Goal: Information Seeking & Learning: Learn about a topic

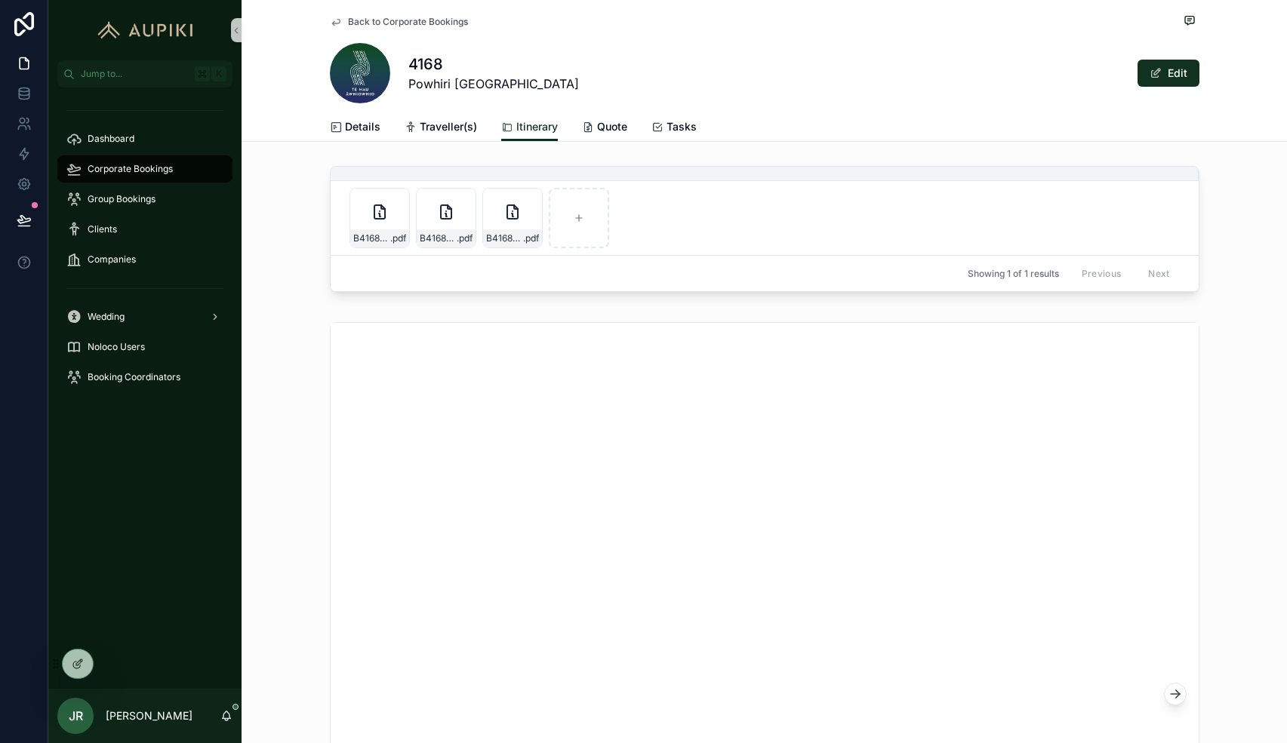
scroll to position [829, 0]
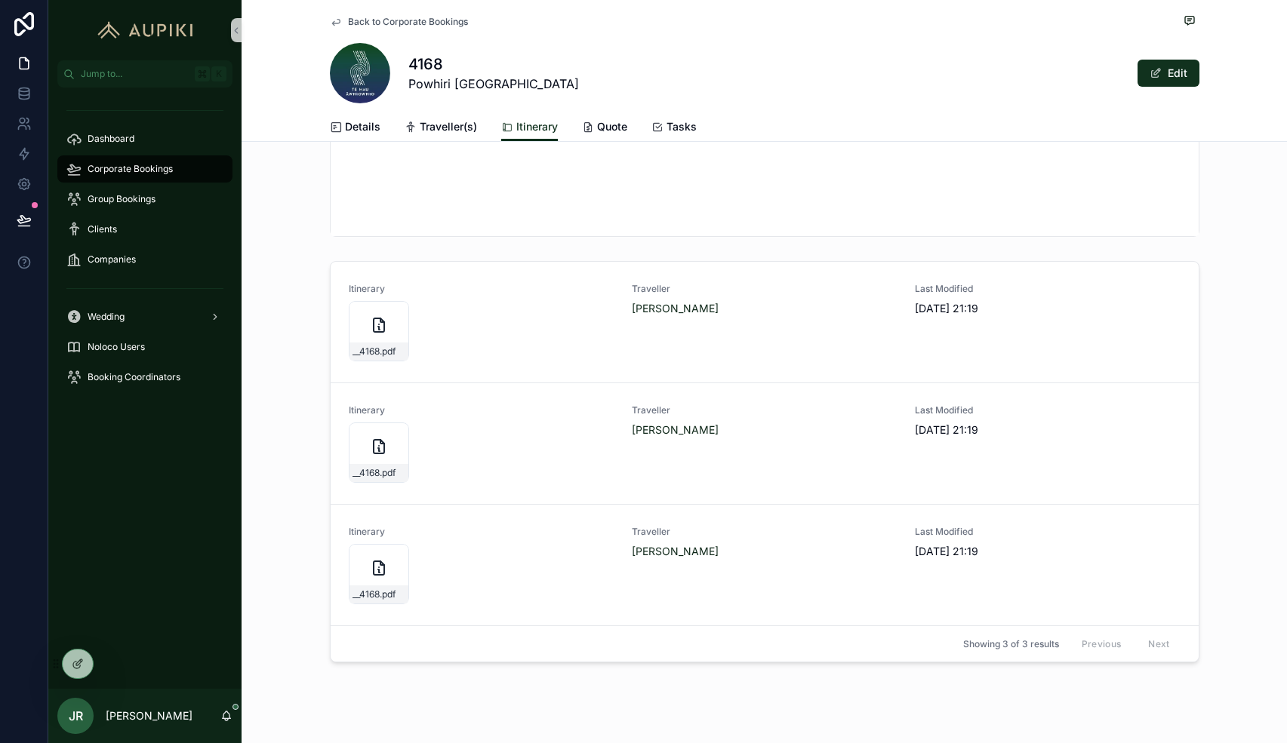
click at [301, 354] on div "Itinerary __4168 .pdf Traveller [PERSON_NAME] Last Modified [DATE] 21:19 Itiner…" at bounding box center [763, 465] width 1045 height 420
click at [359, 342] on div "scrollable content" at bounding box center [379, 331] width 60 height 60
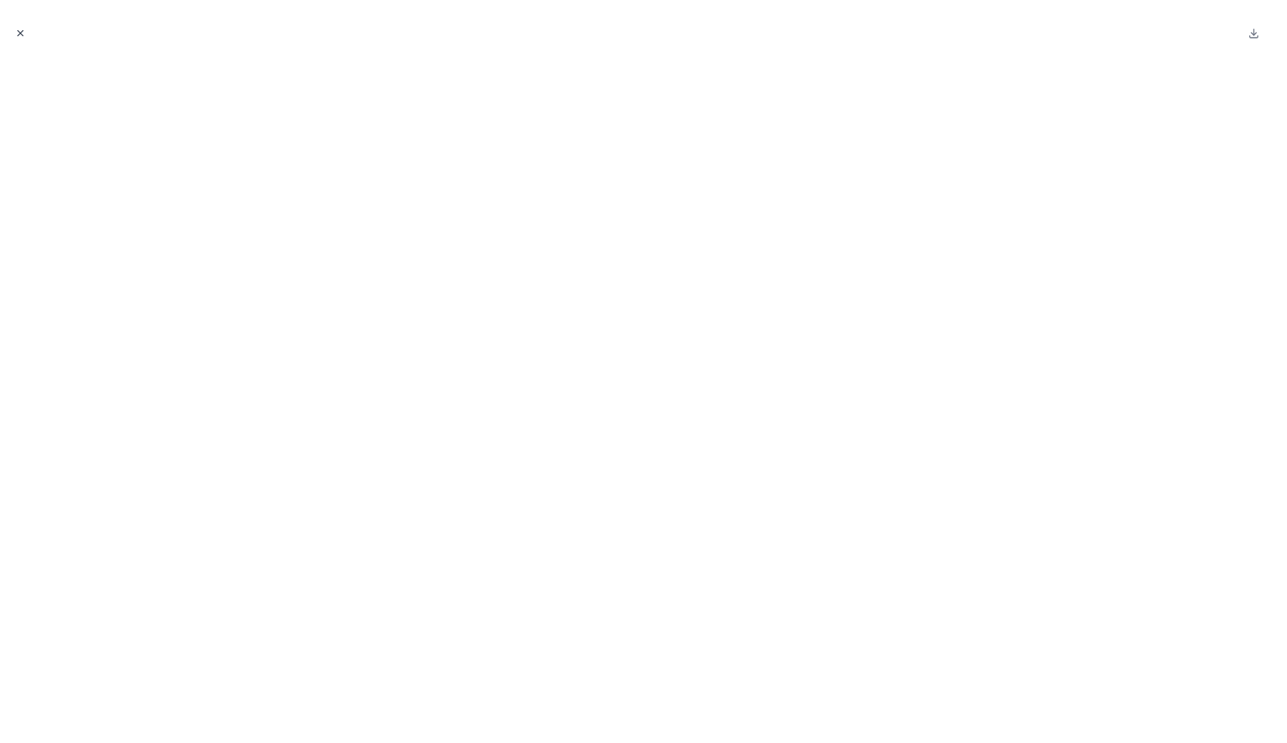
click at [17, 30] on icon "Close modal" at bounding box center [20, 33] width 11 height 11
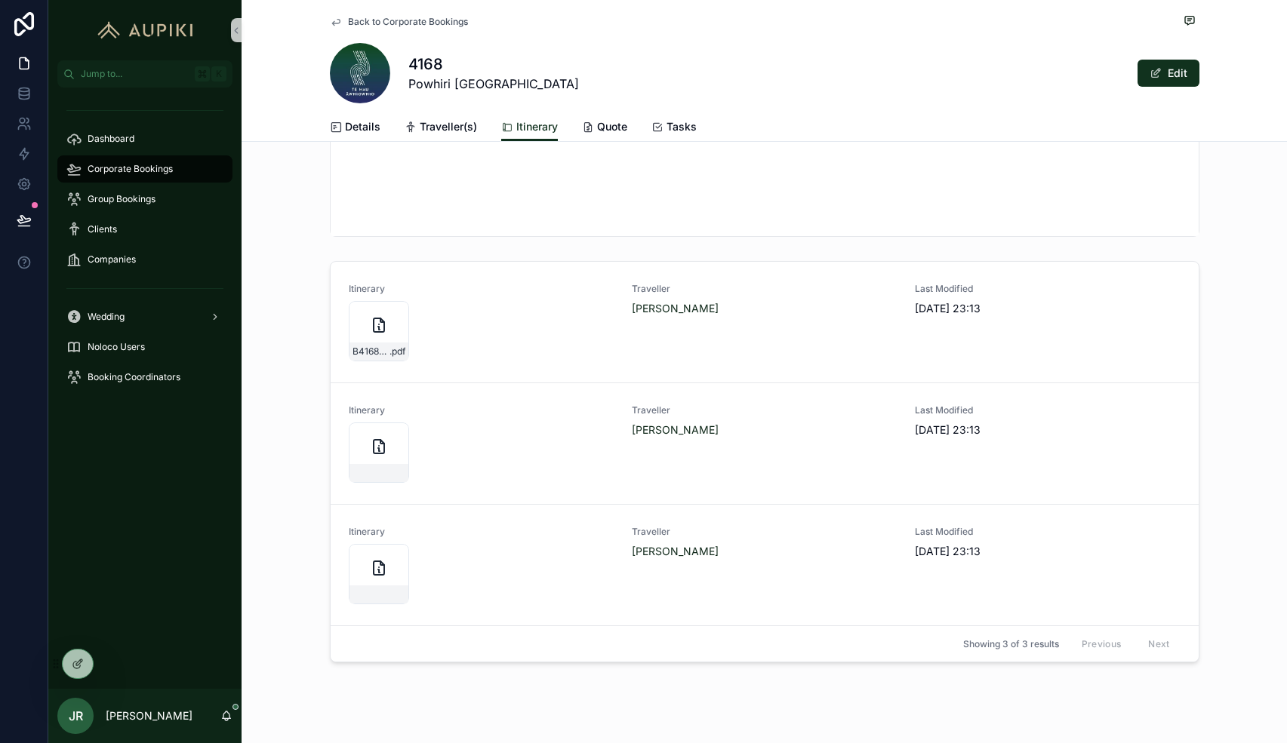
click at [288, 413] on div "Itinerary B4168_JANINE_KAIPO .pdf Traveller Janine Kaipo Last Modified 05/09/20…" at bounding box center [763, 465] width 1045 height 420
click at [371, 450] on icon "scrollable content" at bounding box center [379, 447] width 18 height 18
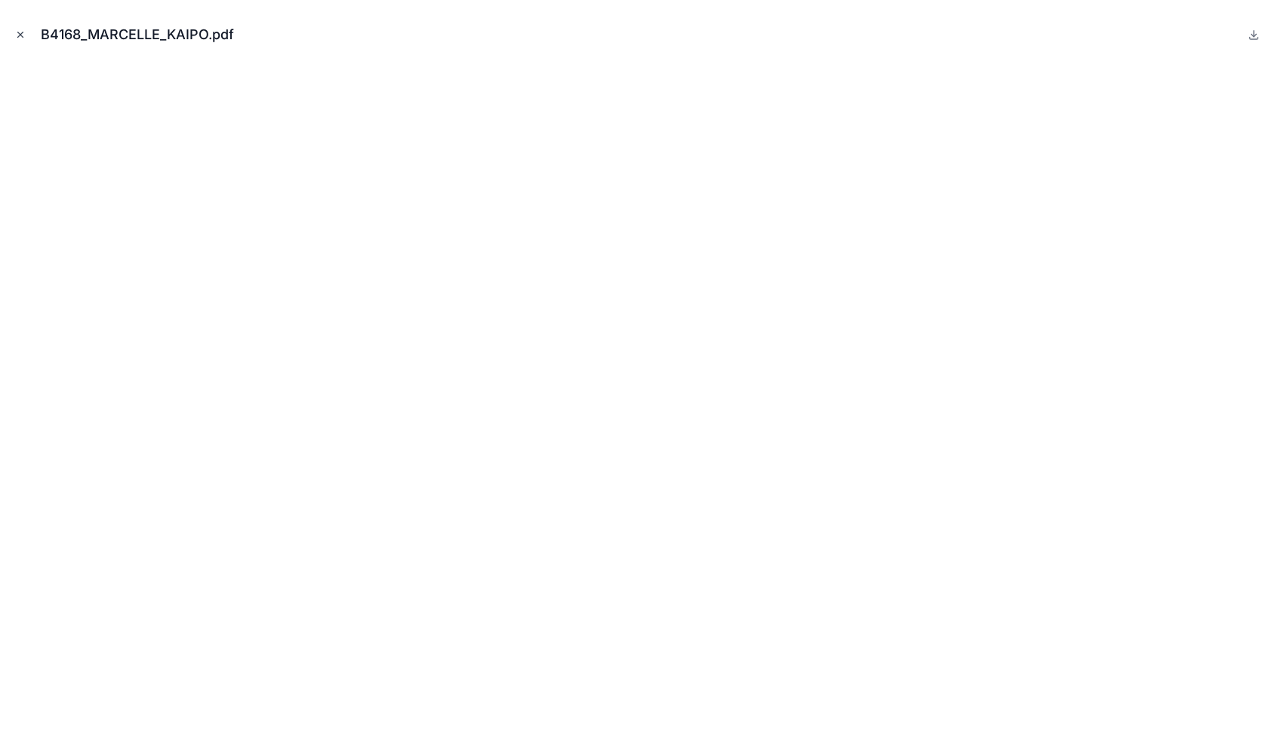
click at [17, 35] on icon "Close modal" at bounding box center [20, 34] width 11 height 11
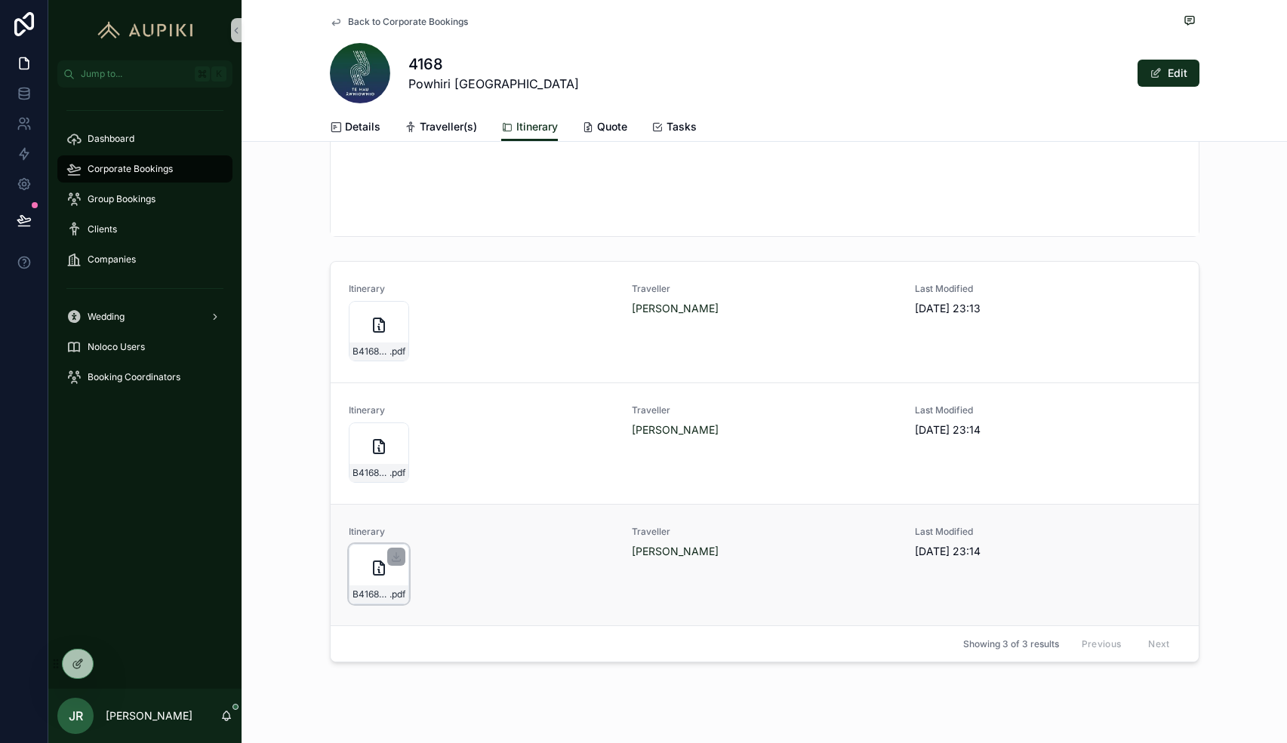
click at [374, 580] on div "B4168_MARTIN_KAIPO .pdf" at bounding box center [379, 574] width 60 height 60
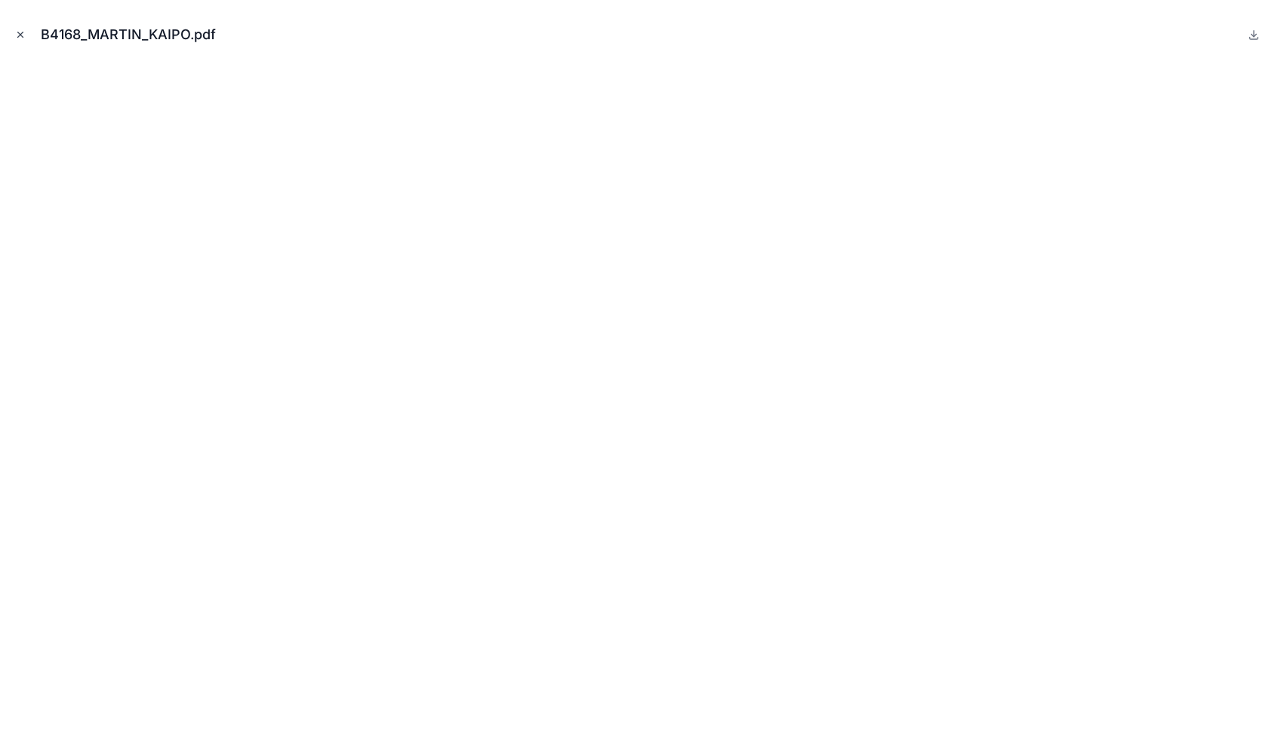
click at [19, 33] on icon "Close modal" at bounding box center [20, 34] width 5 height 5
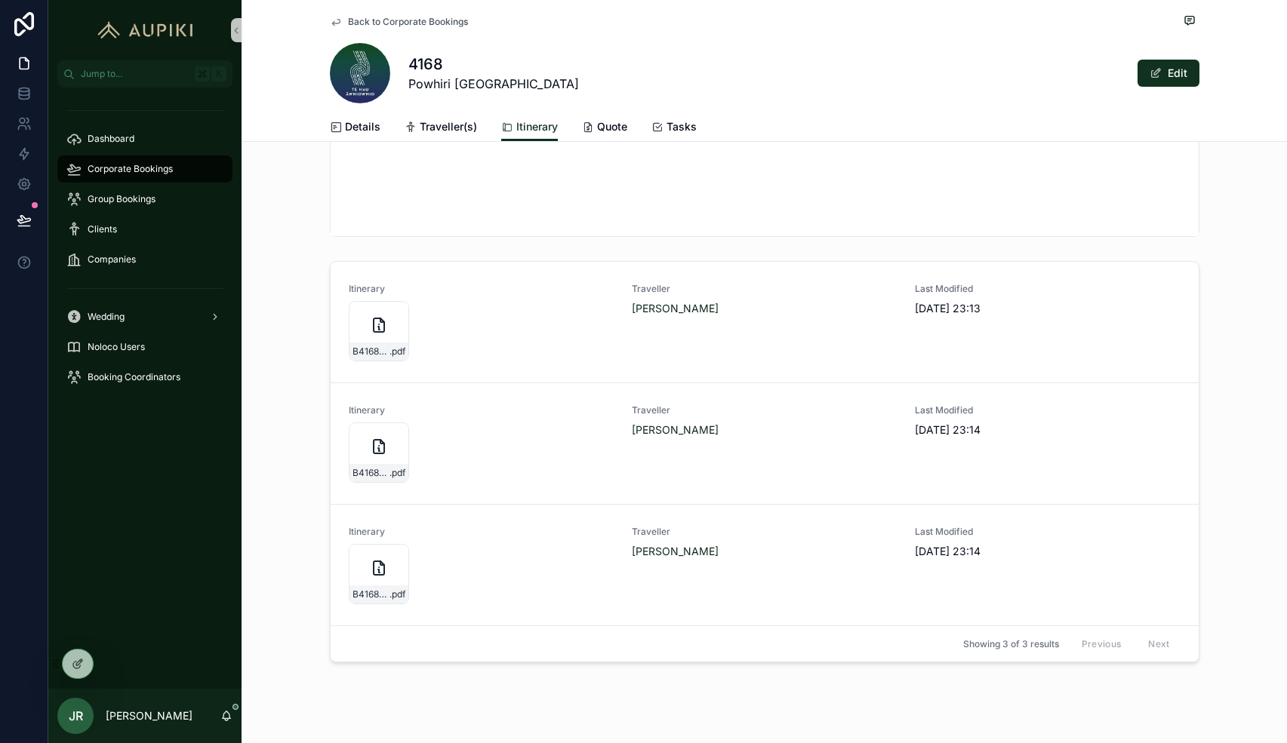
click at [153, 168] on span "Corporate Bookings" at bounding box center [130, 169] width 85 height 12
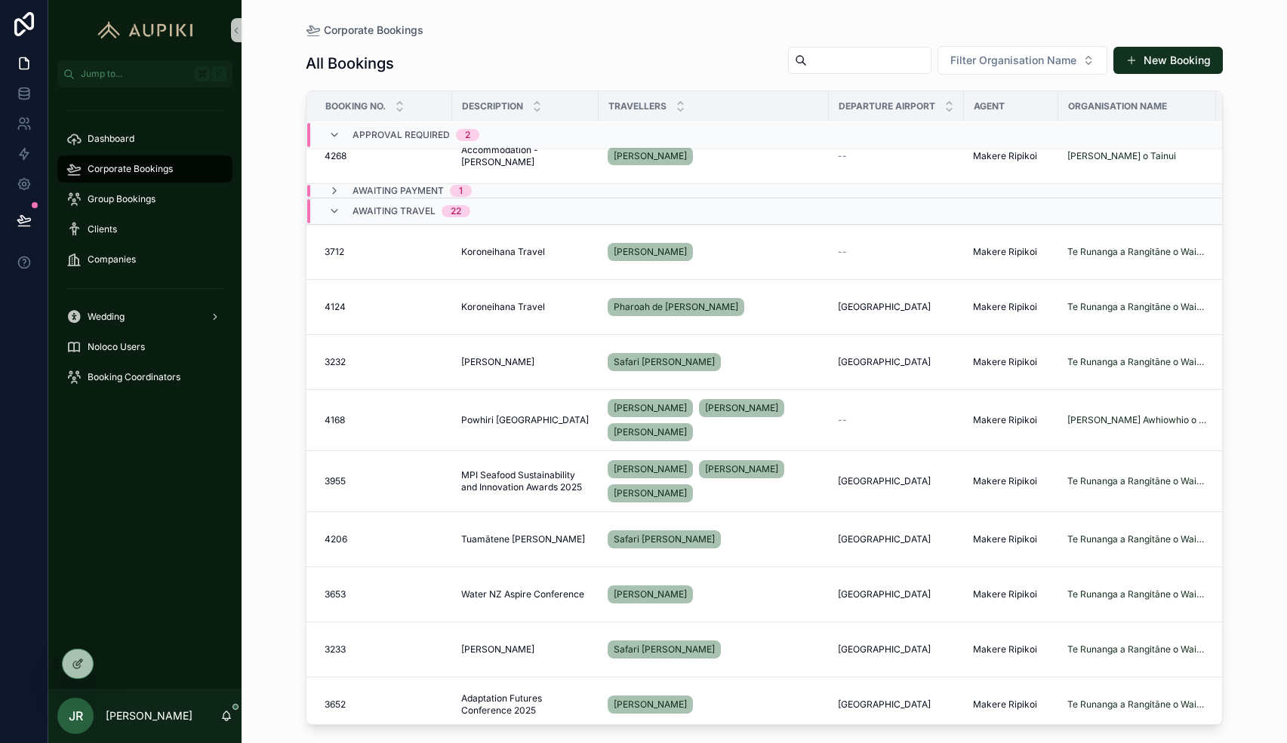
scroll to position [490, 2]
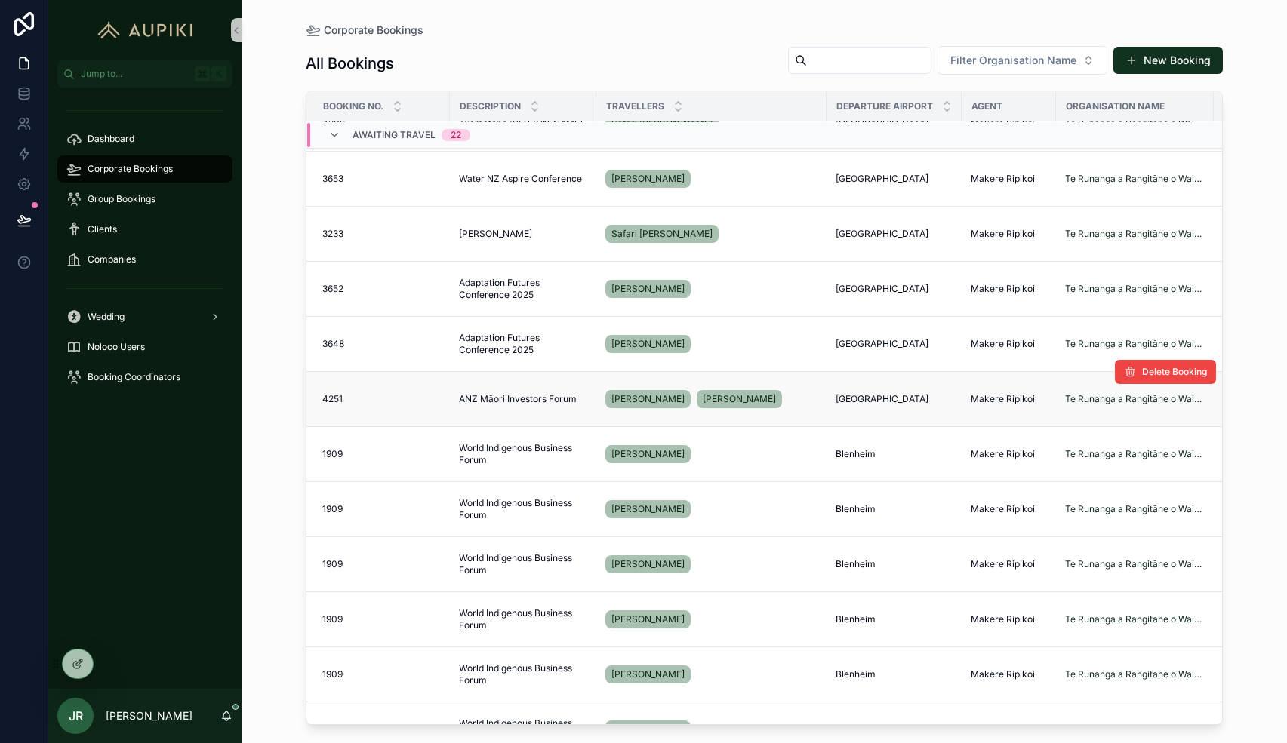
click at [804, 397] on div "William MacDonald Corey Hebberd" at bounding box center [711, 399] width 212 height 24
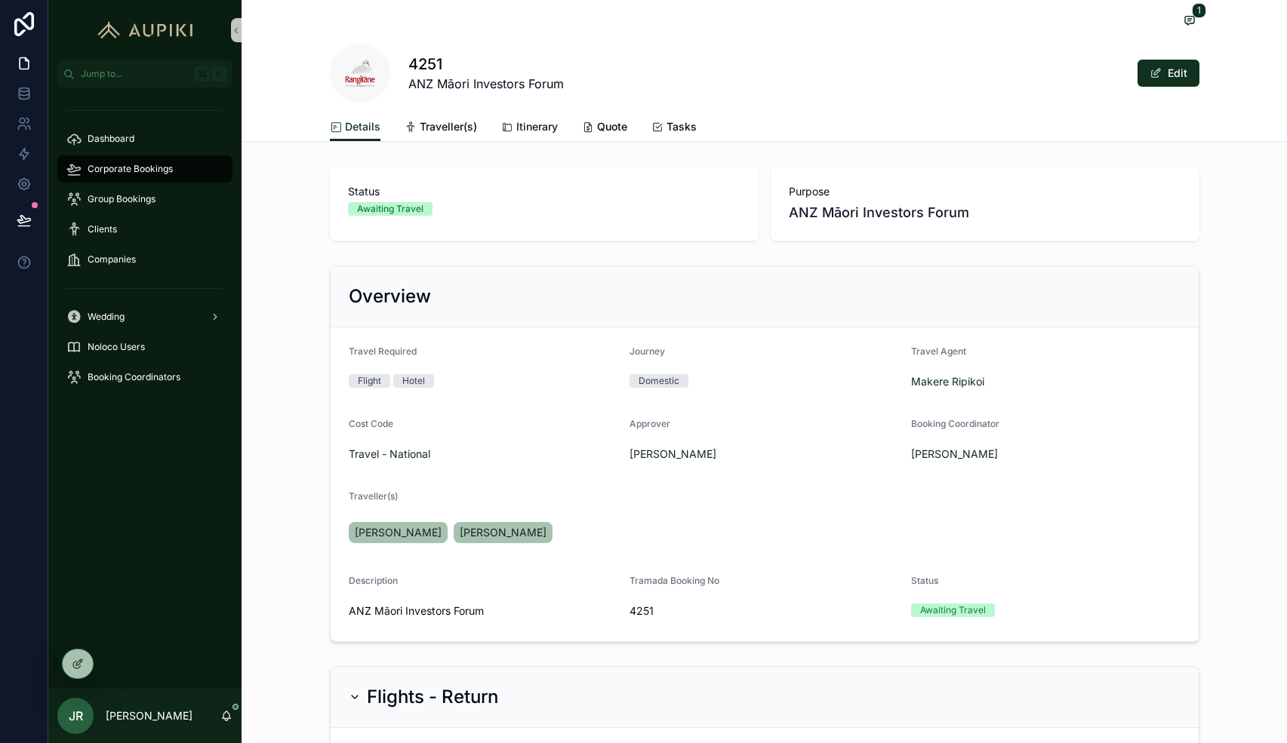
click at [520, 127] on span "Itinerary" at bounding box center [537, 126] width 42 height 15
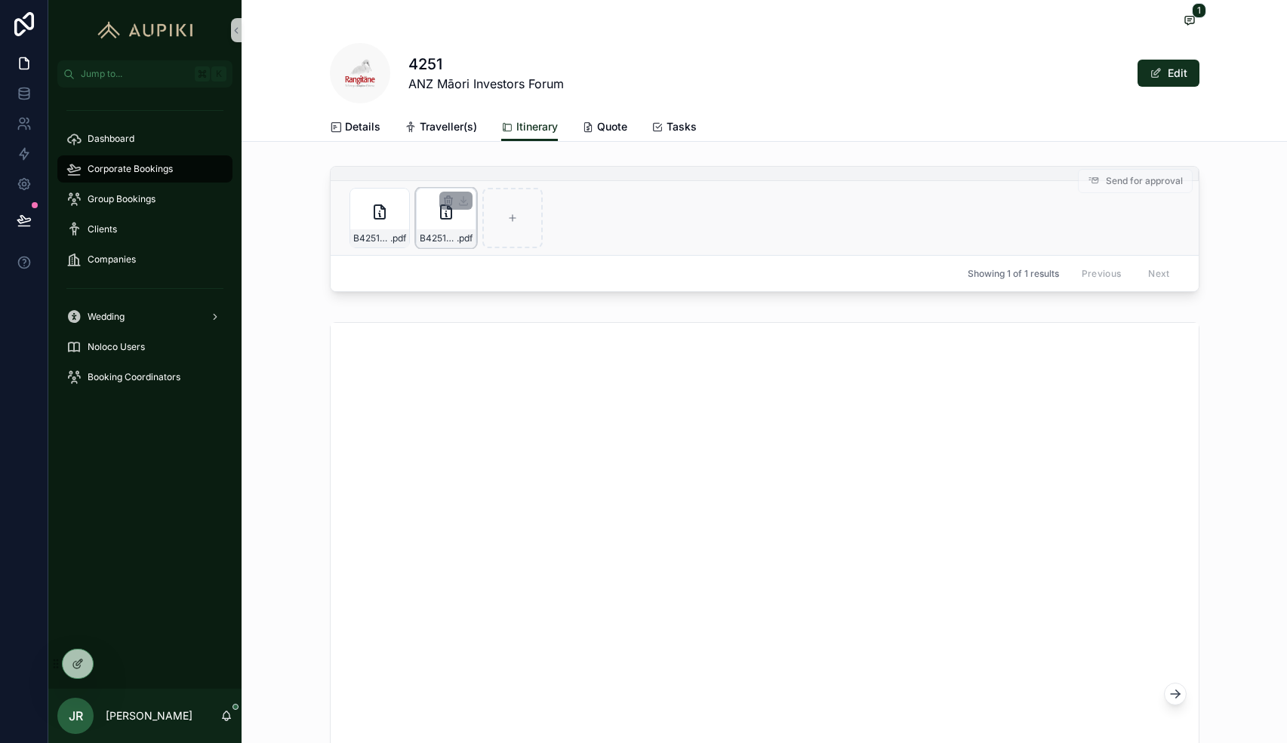
click at [448, 220] on icon "scrollable content" at bounding box center [446, 212] width 18 height 18
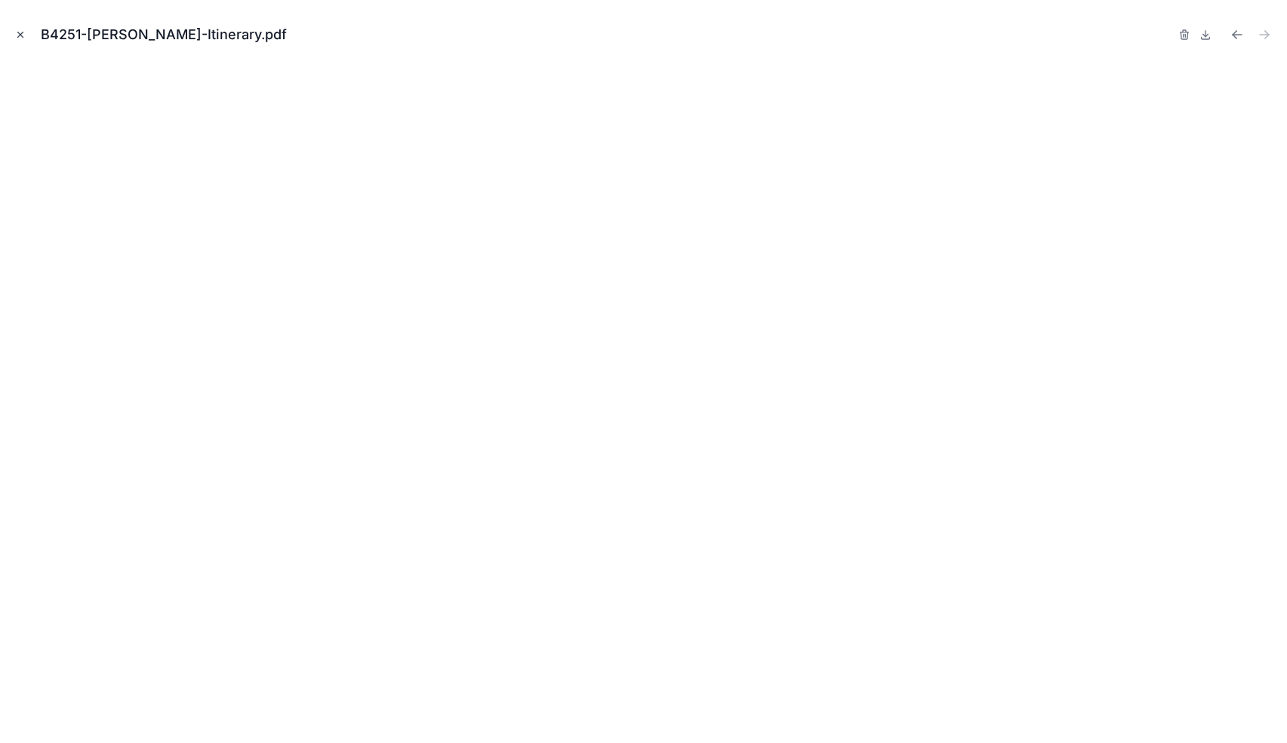
click at [20, 32] on icon "Close modal" at bounding box center [20, 34] width 11 height 11
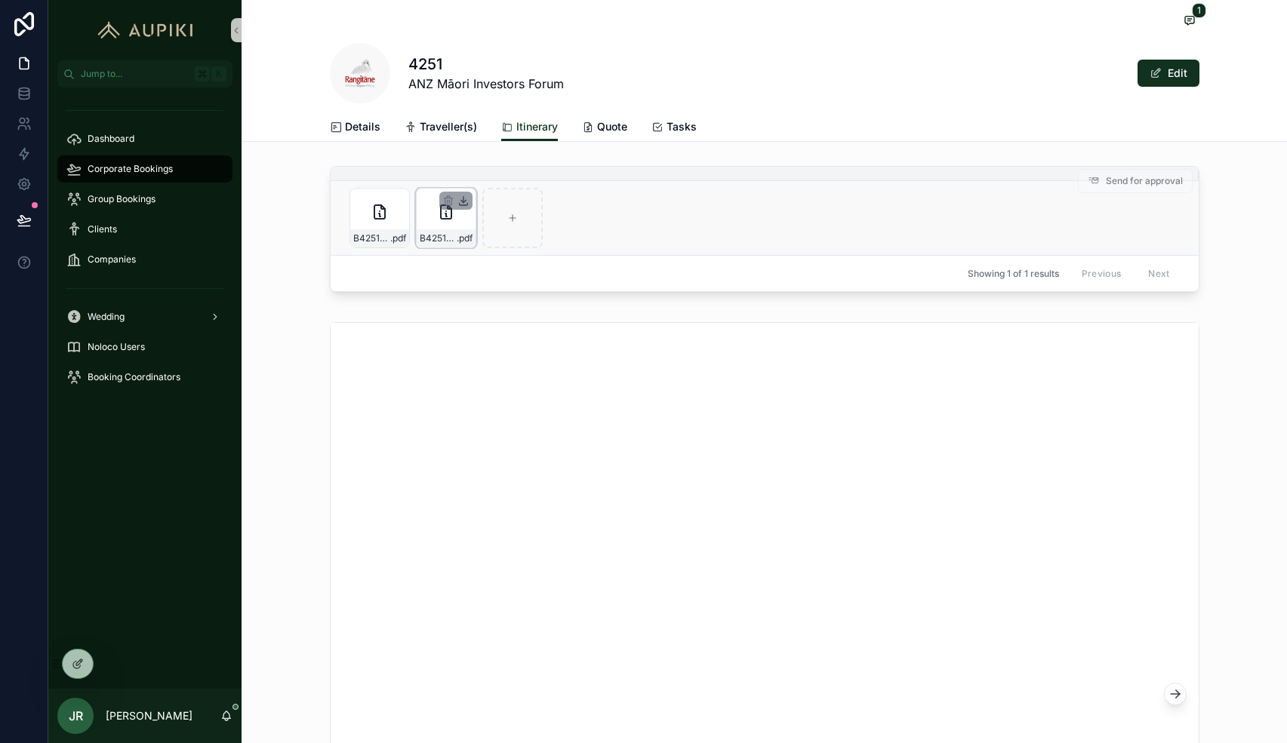
click at [462, 203] on icon "scrollable content" at bounding box center [463, 201] width 12 height 12
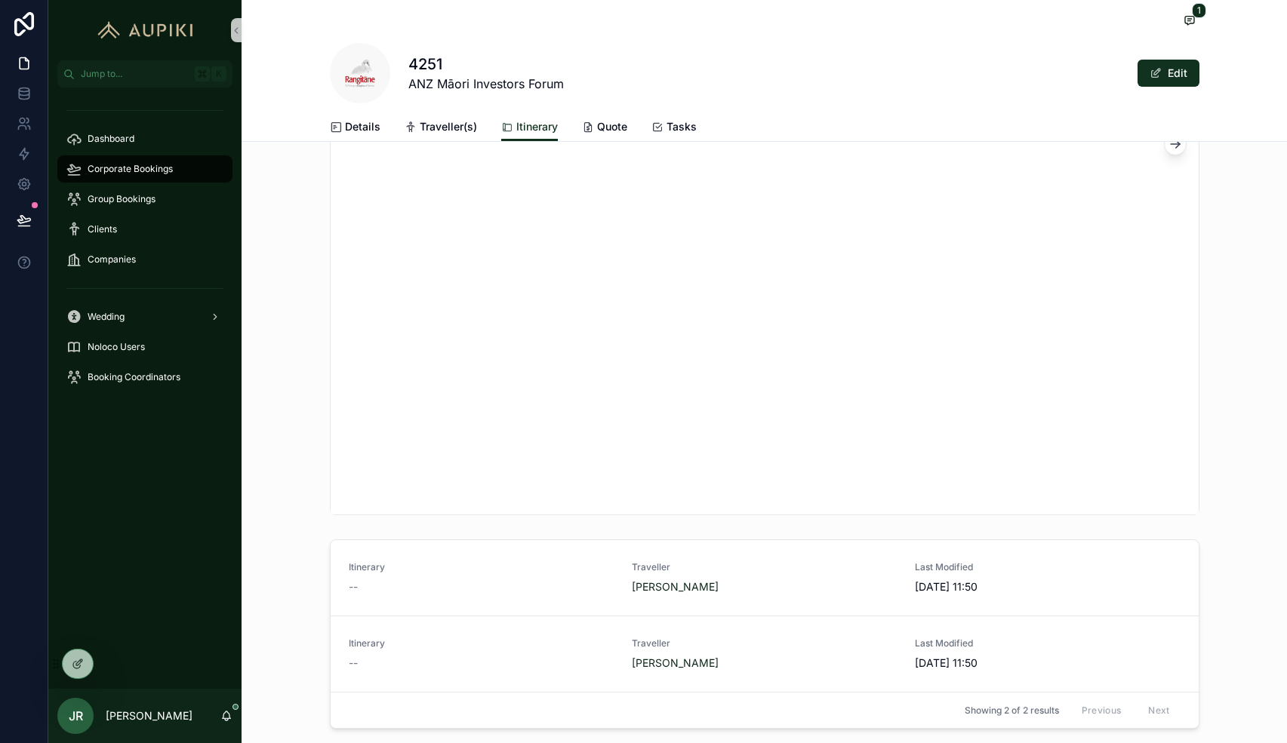
scroll to position [644, 0]
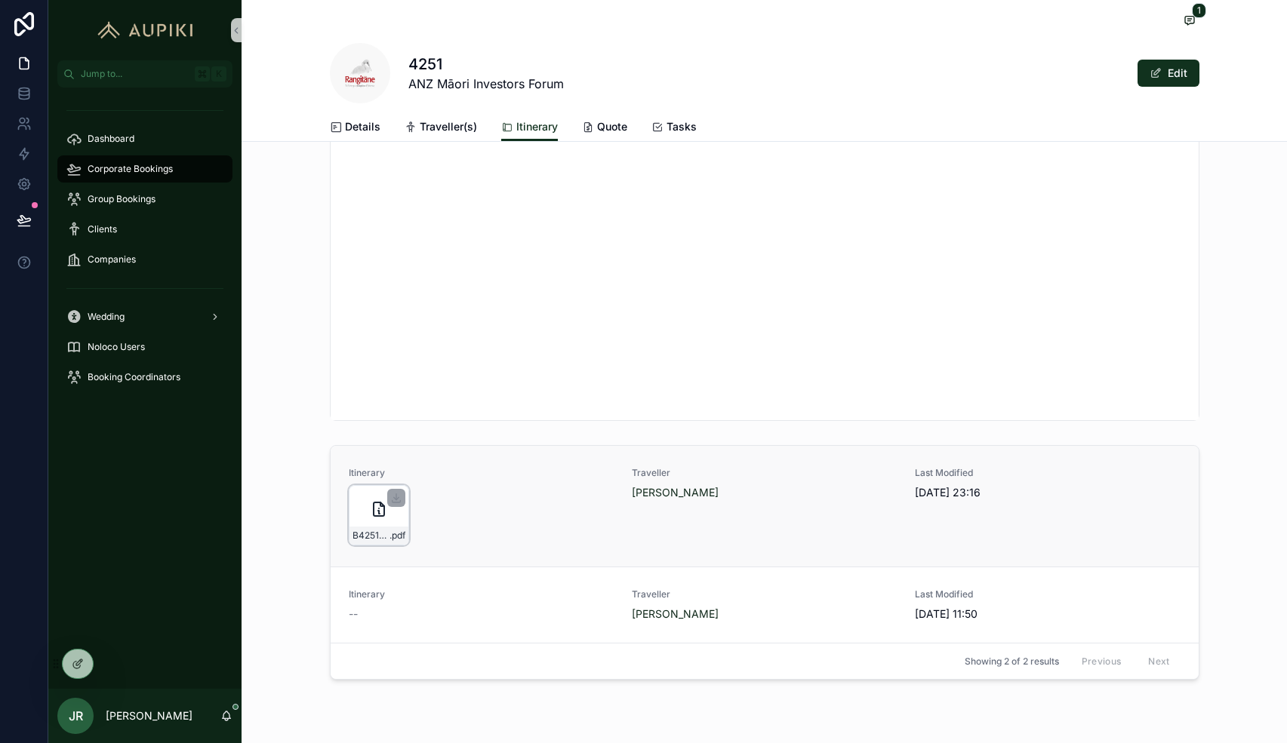
click at [370, 523] on div "B4251_COREY_HEBBERD .pdf" at bounding box center [379, 515] width 60 height 60
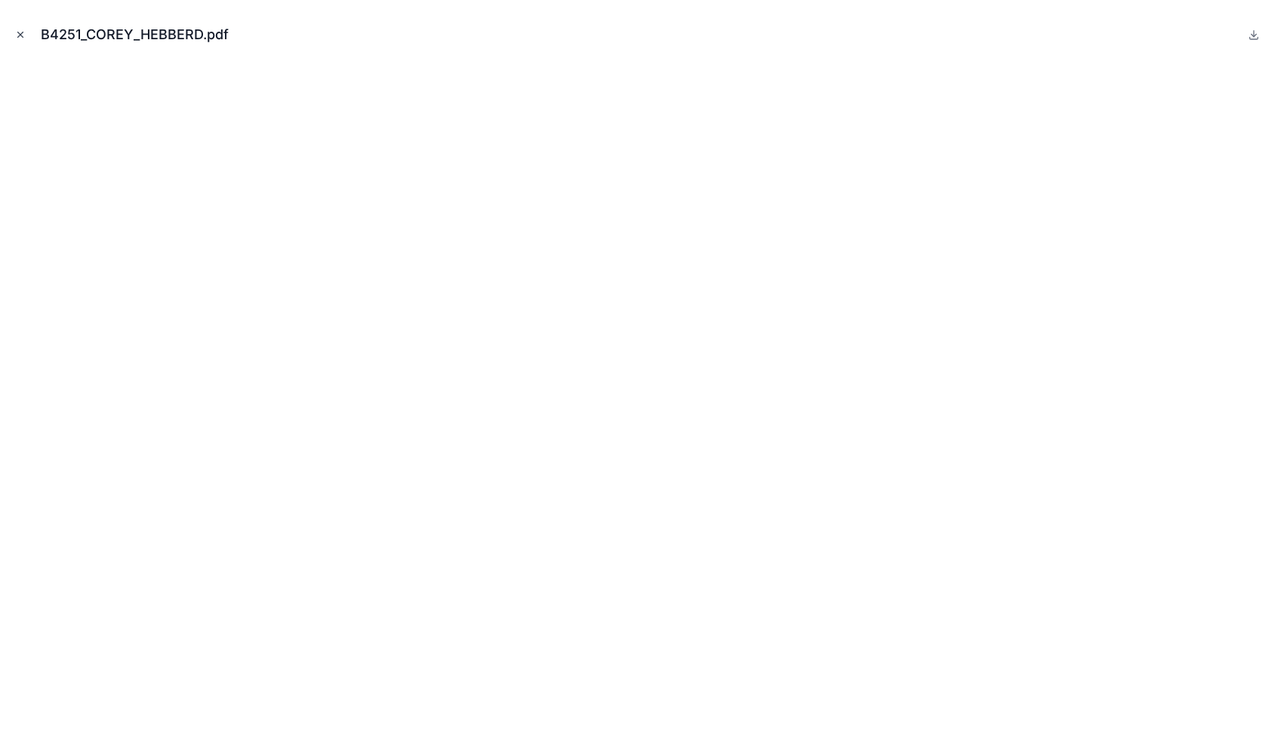
click at [21, 31] on icon "Close modal" at bounding box center [20, 34] width 11 height 11
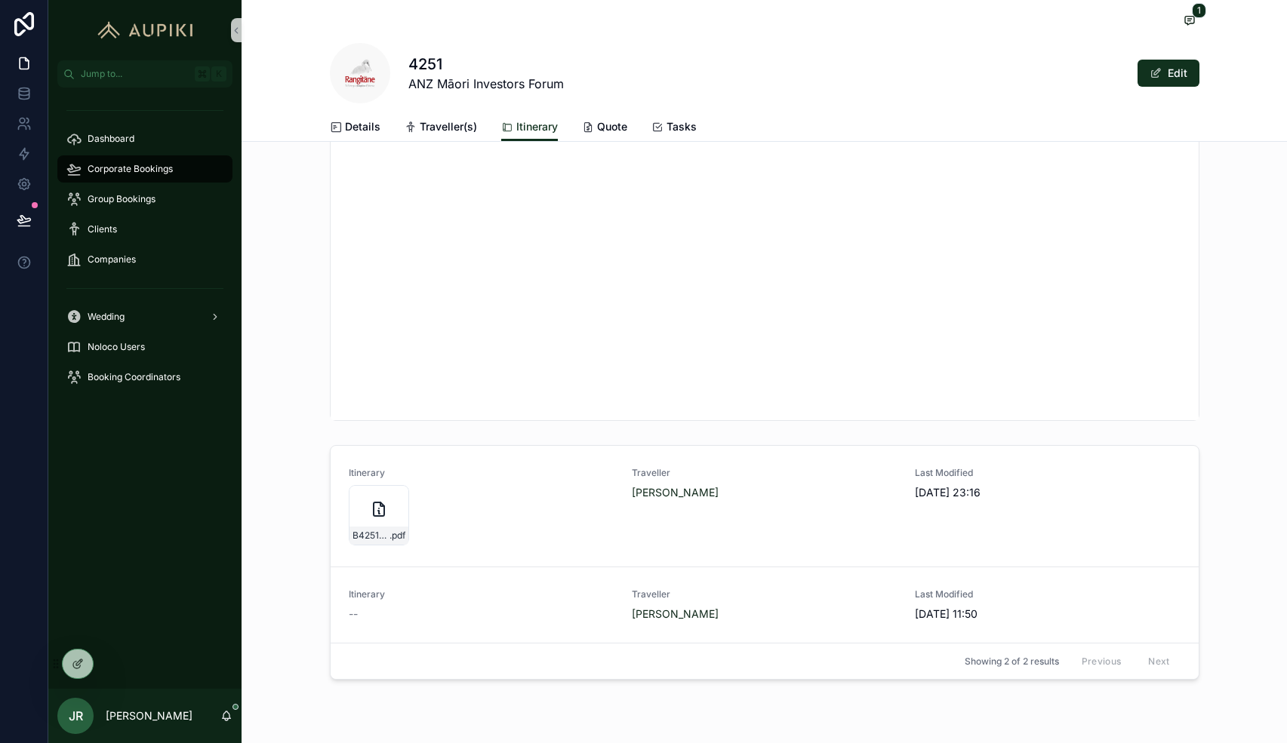
click at [160, 168] on span "Corporate Bookings" at bounding box center [130, 169] width 85 height 12
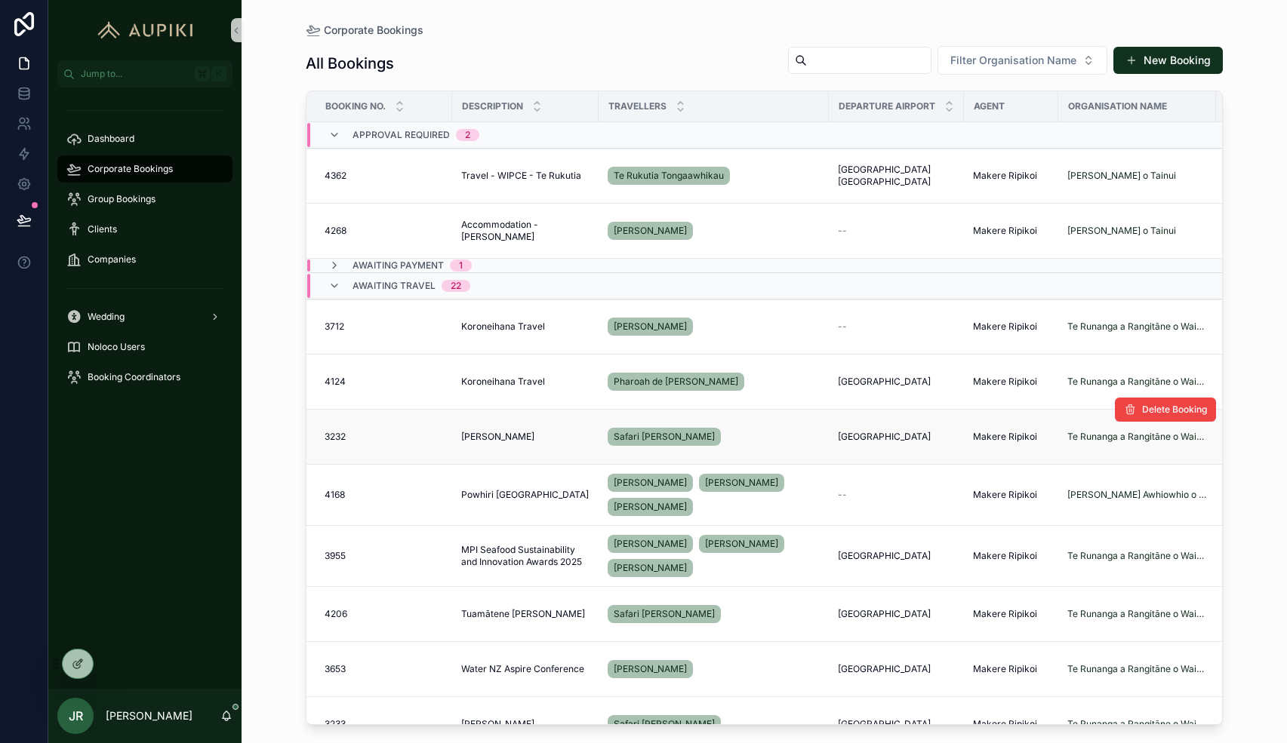
scroll to position [171, 0]
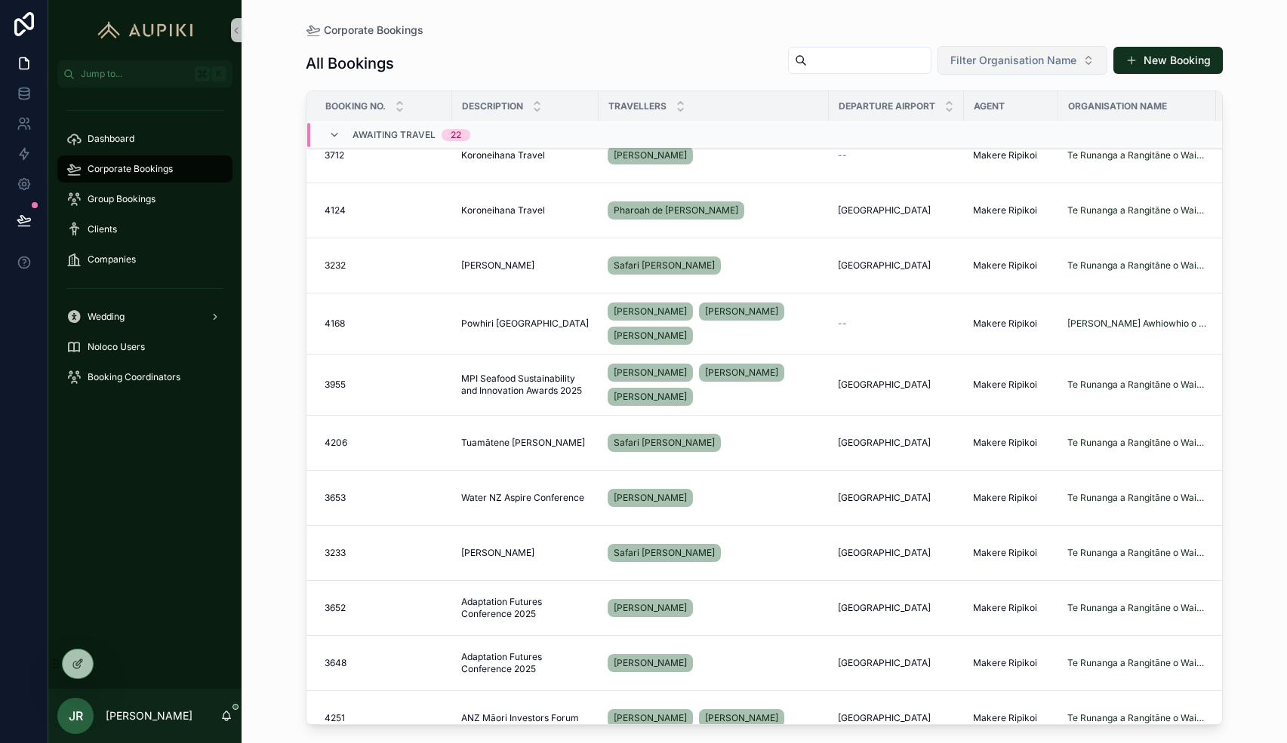
click at [994, 72] on button "Filter Organisation Name" at bounding box center [1022, 60] width 170 height 29
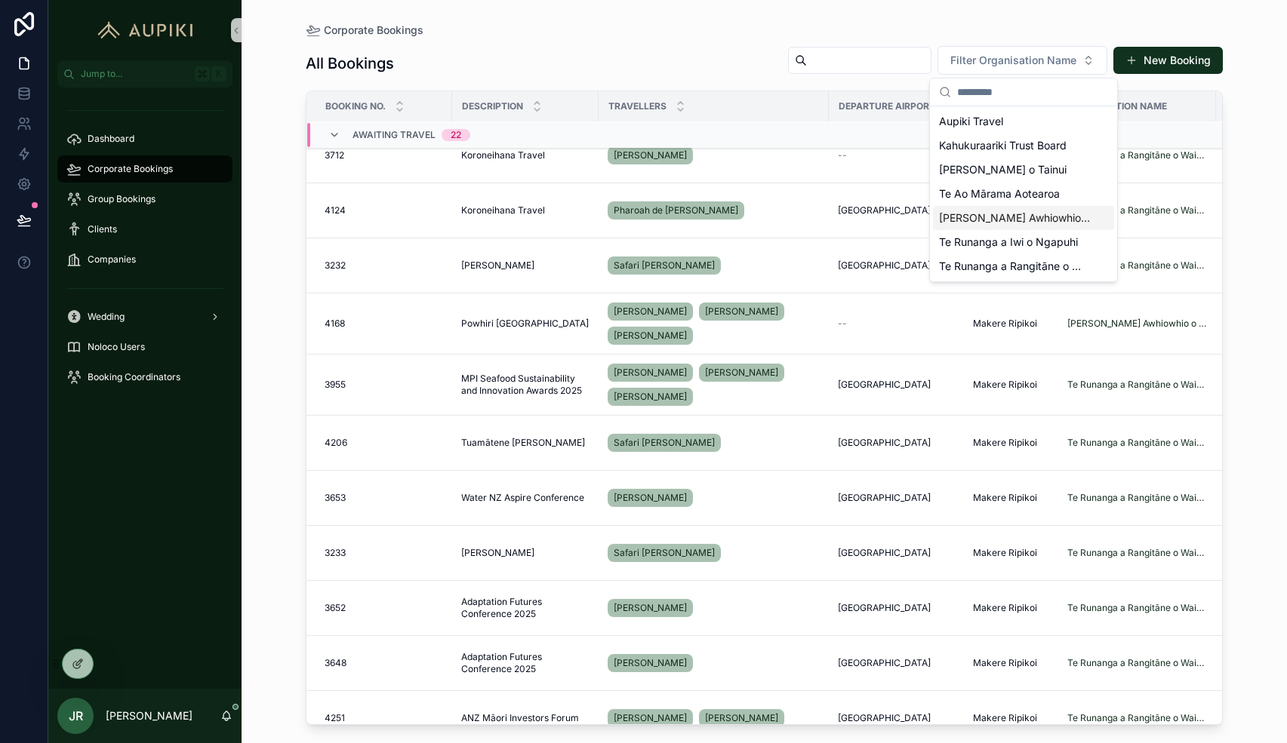
click at [991, 226] on div "[PERSON_NAME] Awhiowhio o Otangarei Trust" at bounding box center [1023, 218] width 181 height 24
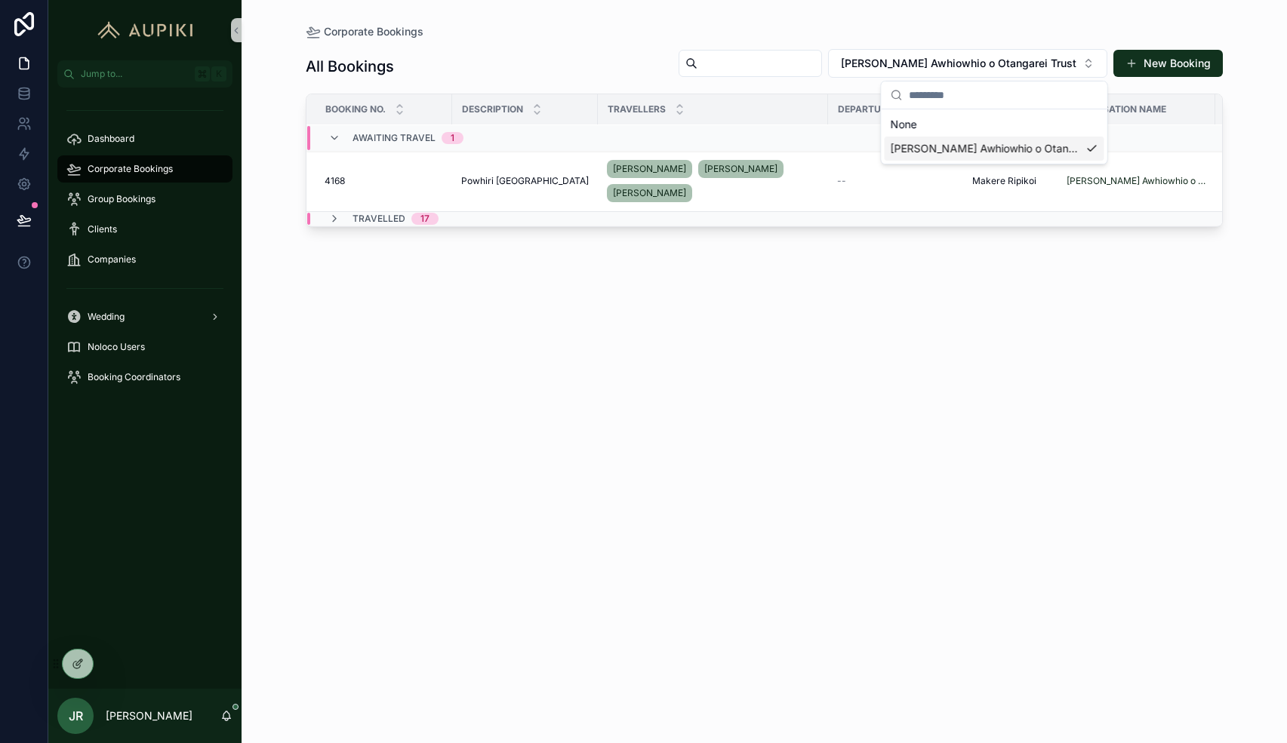
scroll to position [1, 0]
click at [406, 225] on td "Travelled 17" at bounding box center [566, 219] width 521 height 14
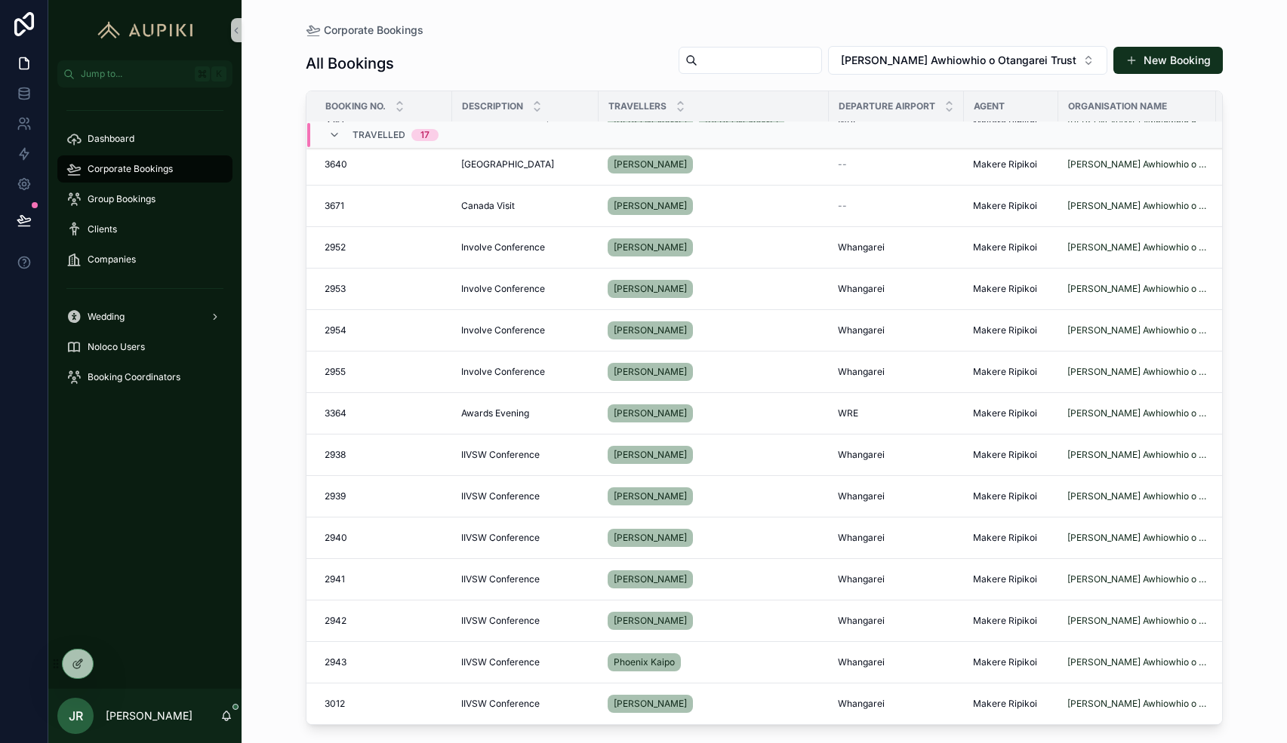
scroll to position [0, 0]
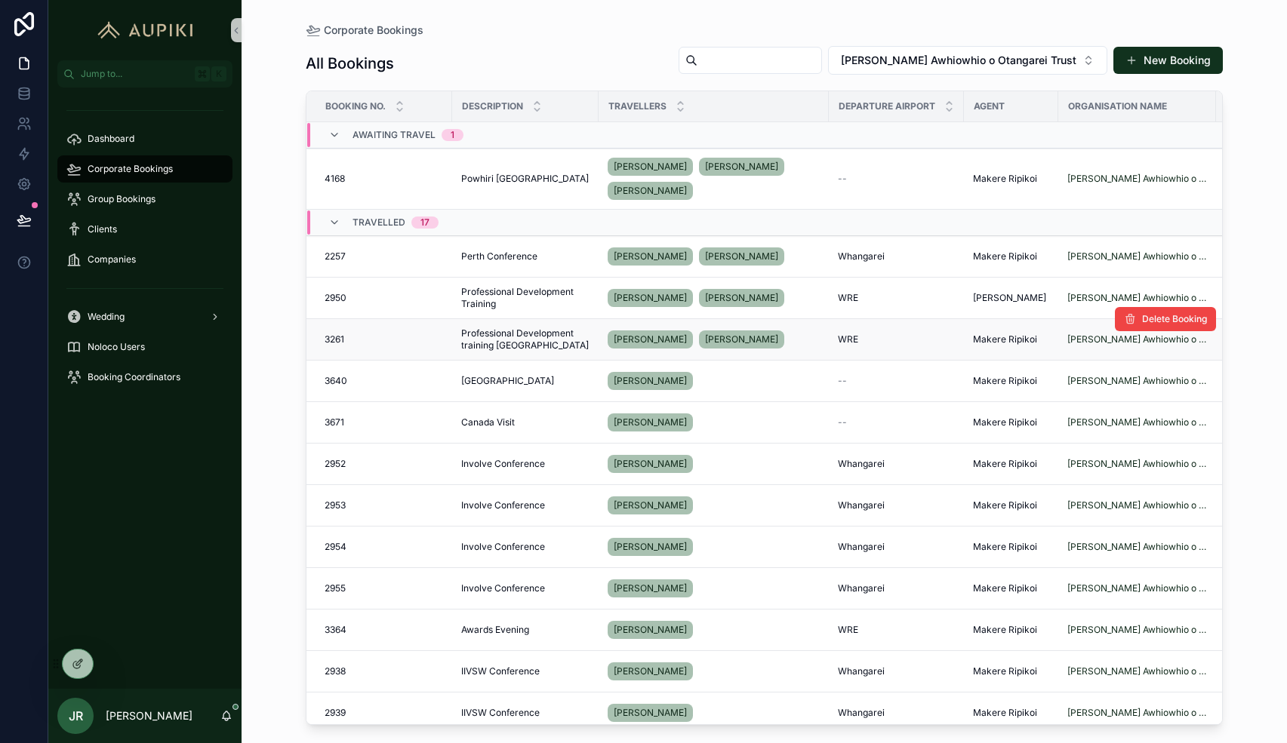
click at [560, 334] on span "Professional Development training Gisborne" at bounding box center [525, 339] width 128 height 24
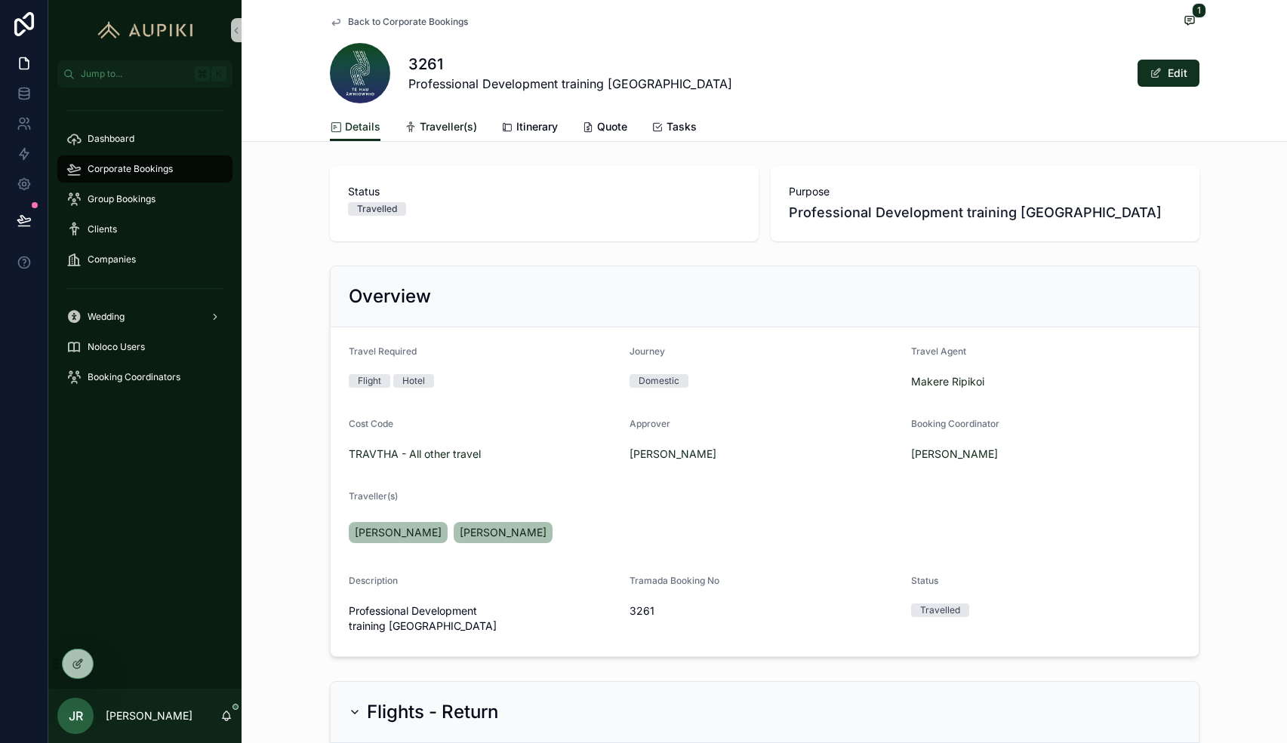
click at [447, 127] on span "Traveller(s)" at bounding box center [448, 126] width 57 height 15
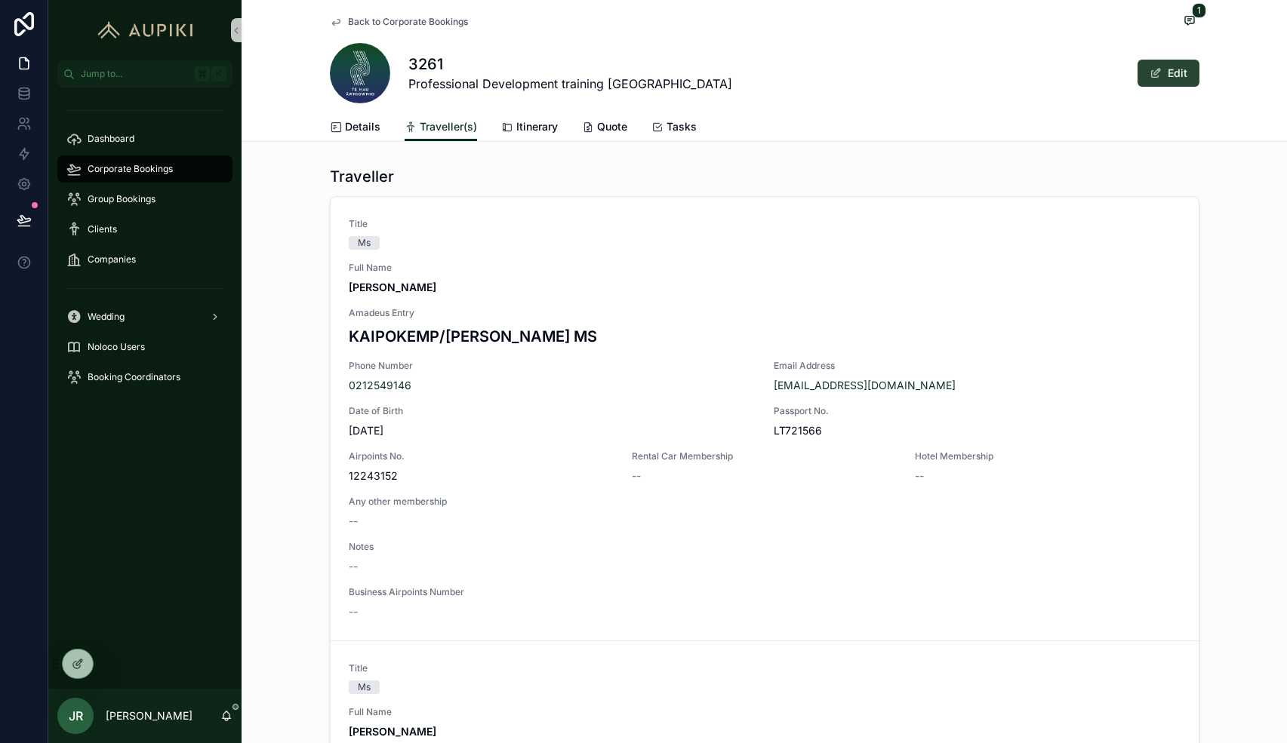
click at [1184, 71] on button "Edit" at bounding box center [1168, 73] width 62 height 27
click at [357, 131] on span "Details" at bounding box center [362, 126] width 35 height 15
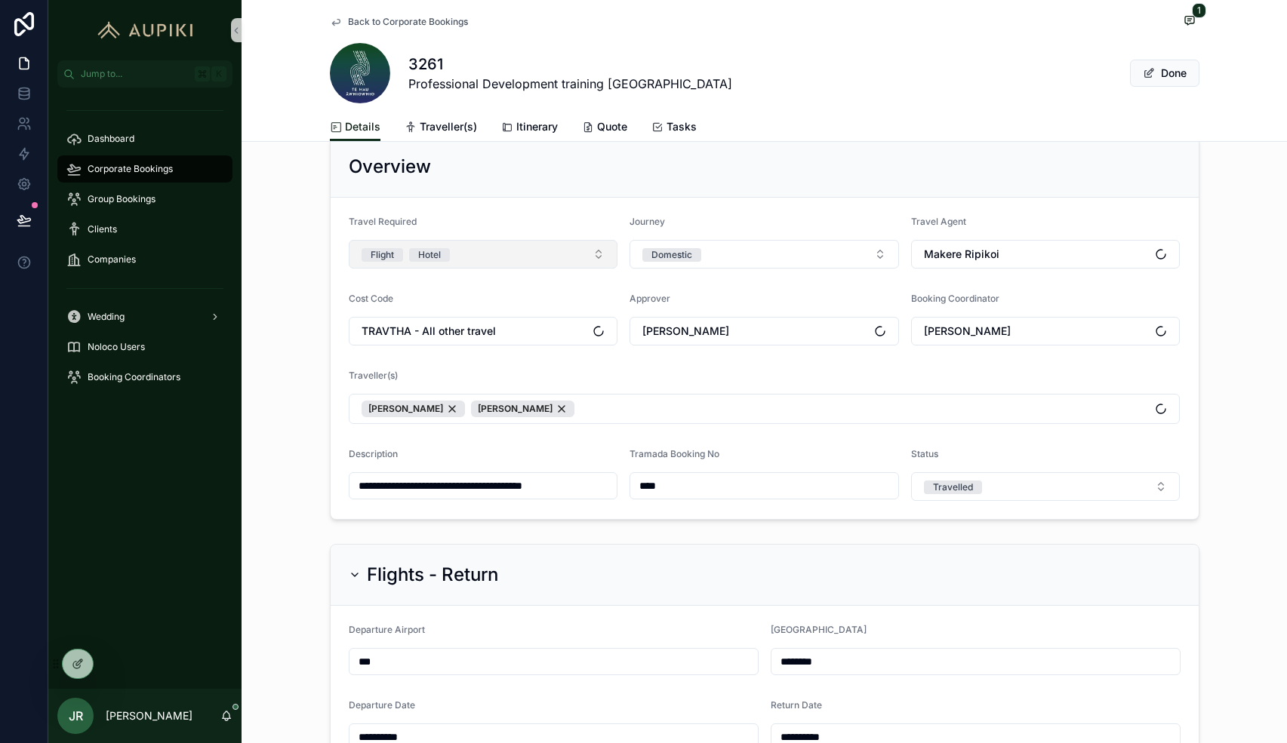
scroll to position [161, 0]
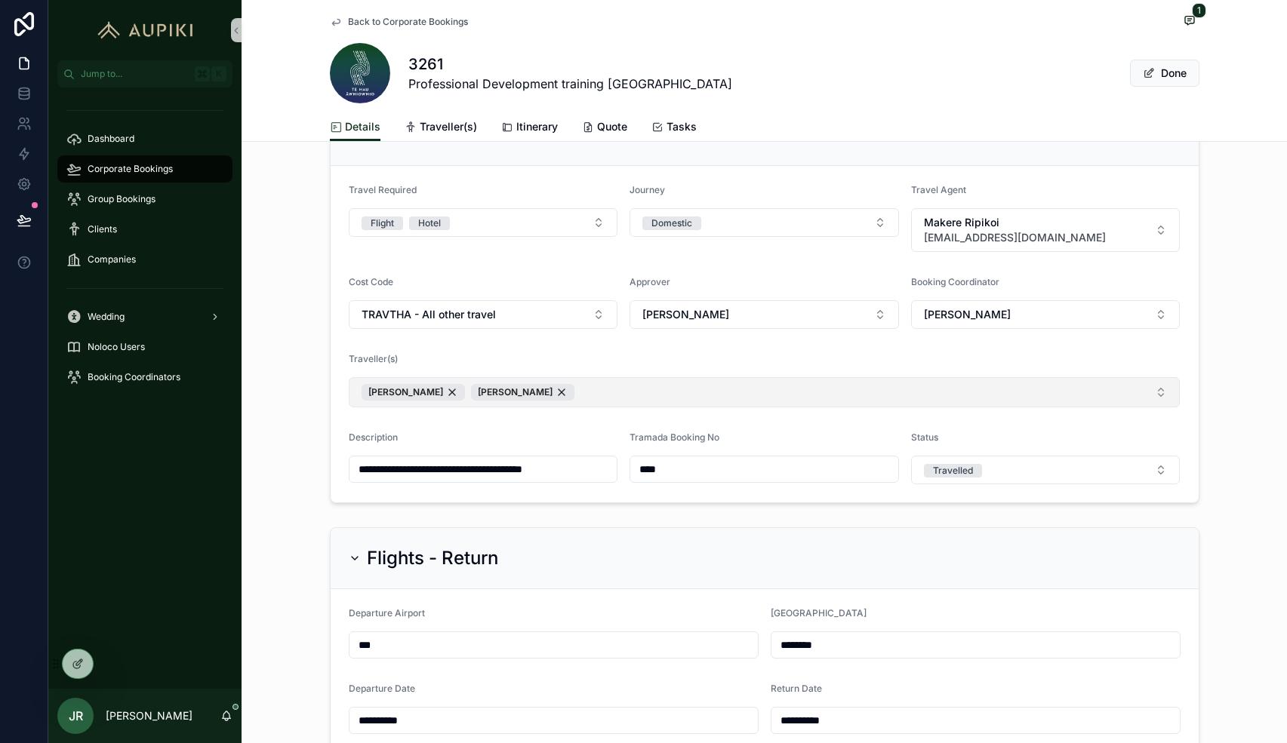
click at [651, 400] on button "Kasey Kaipo-Kemp Janine Kaipo" at bounding box center [765, 392] width 832 height 30
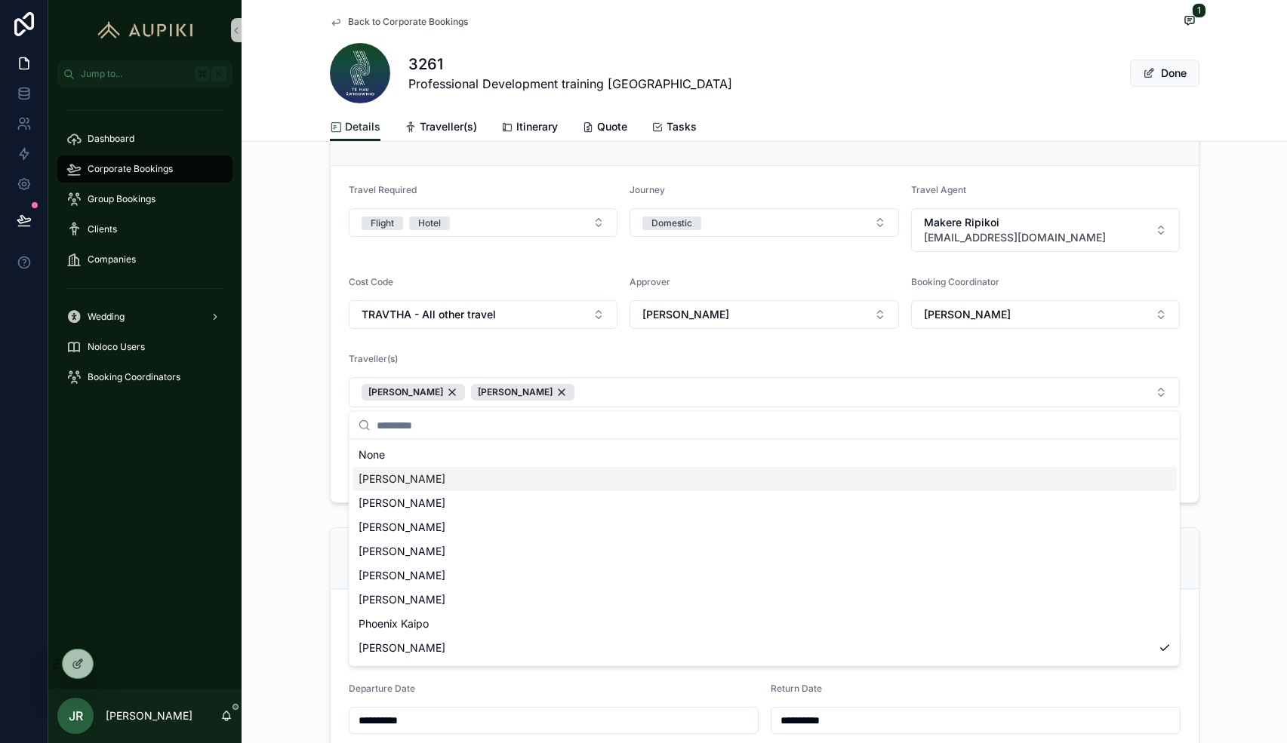
click at [573, 477] on div "Juana Dixon" at bounding box center [764, 479] width 824 height 24
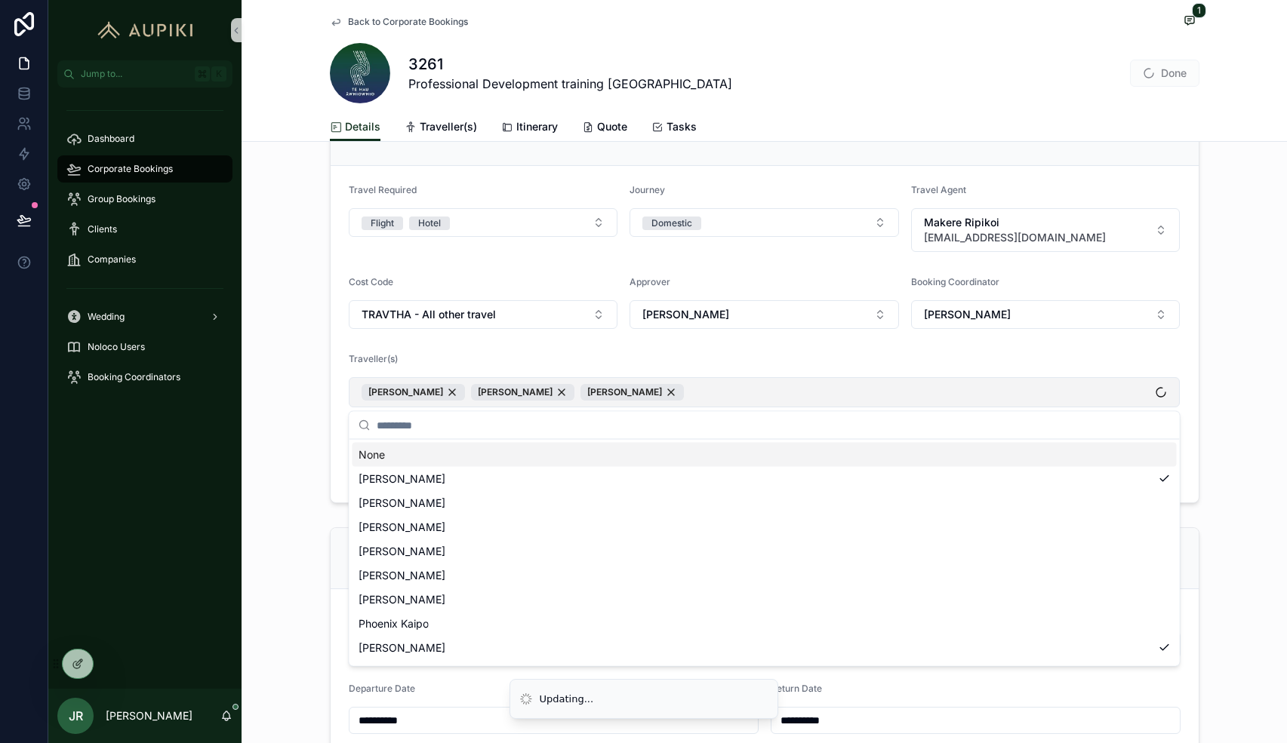
click at [687, 393] on button "Juana Dixon Kasey Kaipo-Kemp Janine Kaipo" at bounding box center [765, 392] width 832 height 30
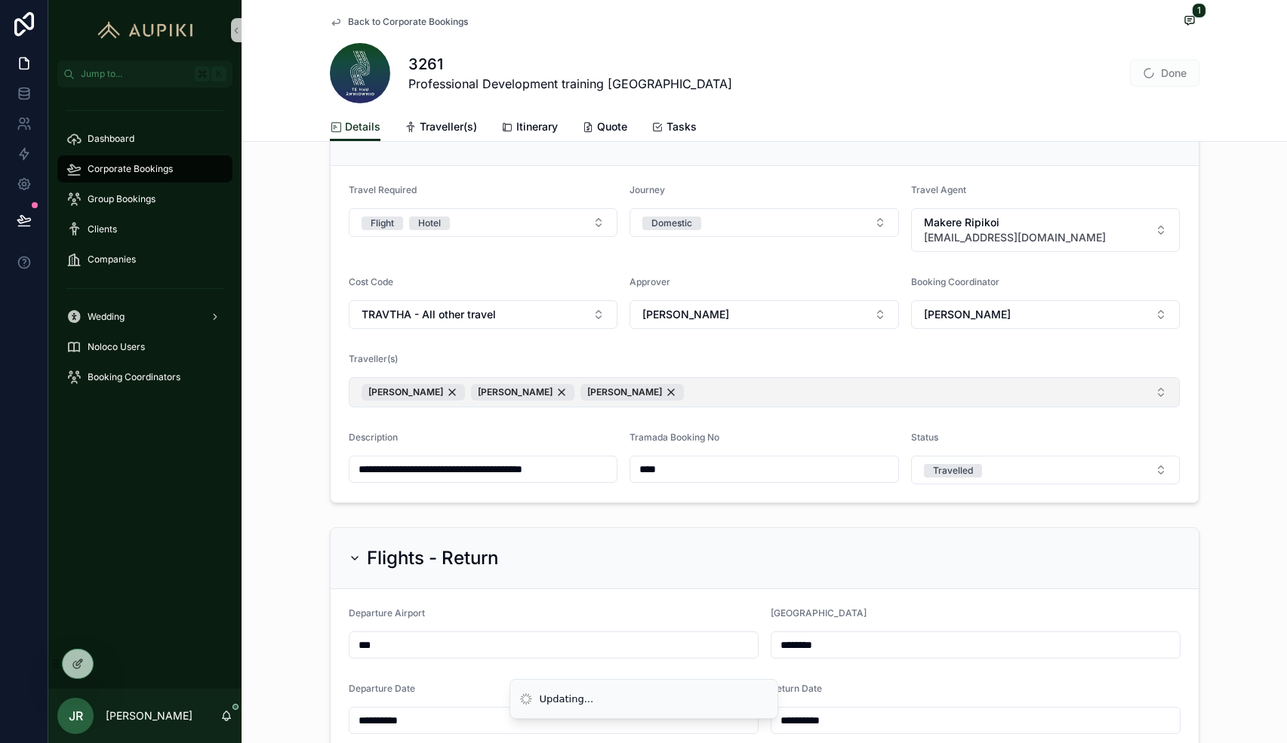
click at [717, 391] on button "Juana Dixon Kasey Kaipo-Kemp Janine Kaipo" at bounding box center [765, 392] width 832 height 30
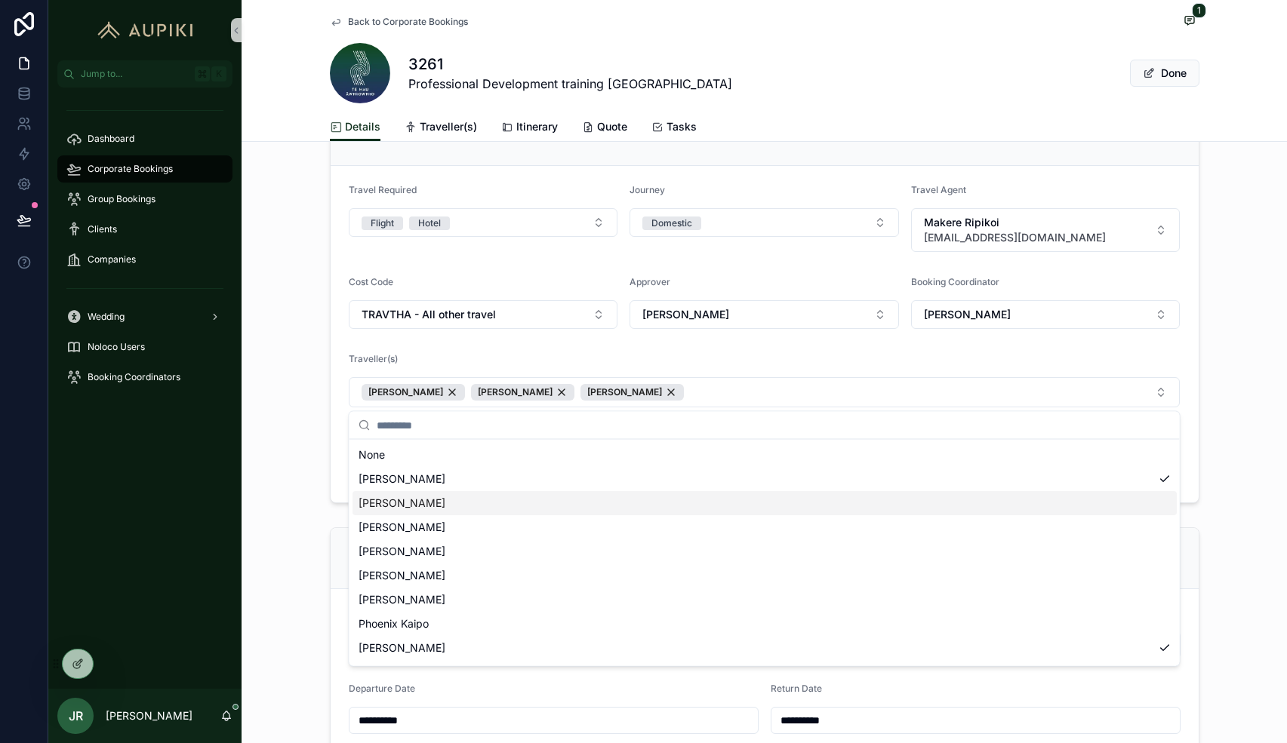
click at [602, 503] on div "Marley Kaipo" at bounding box center [764, 503] width 824 height 24
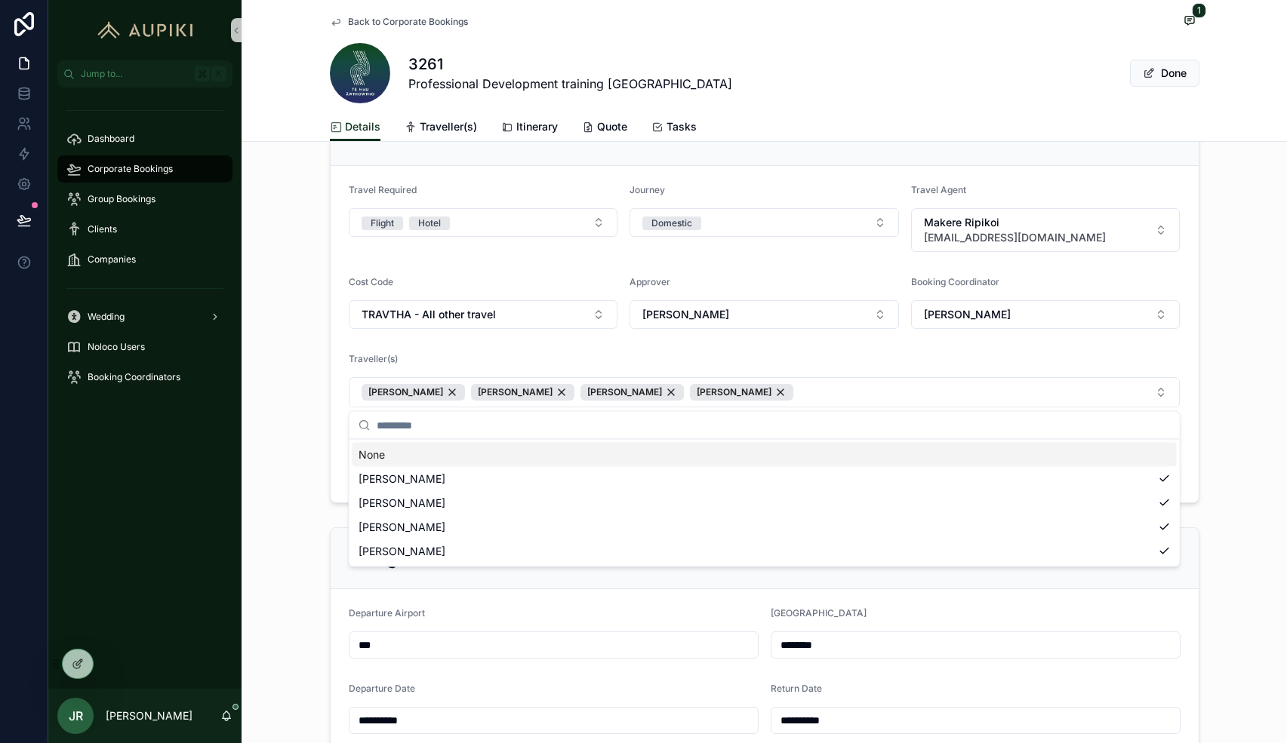
click at [314, 340] on div "**********" at bounding box center [763, 303] width 1045 height 411
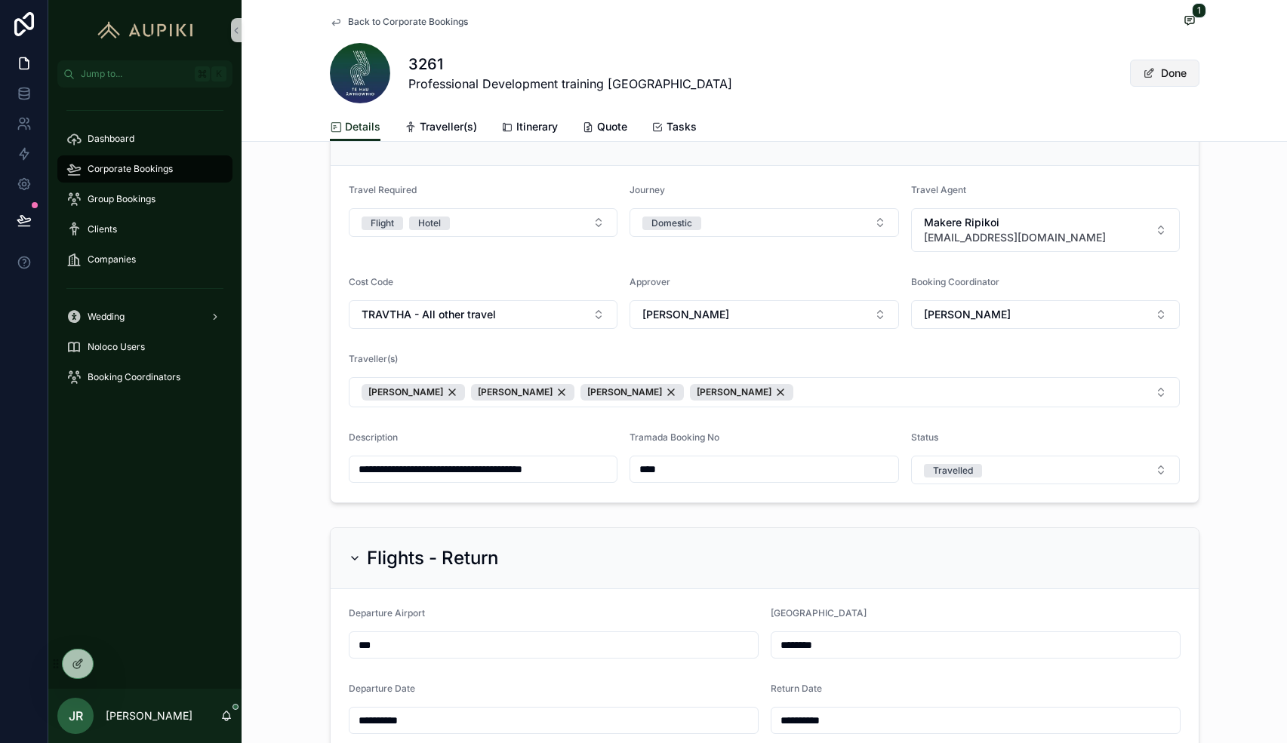
click at [1176, 72] on button "Done" at bounding box center [1164, 73] width 69 height 27
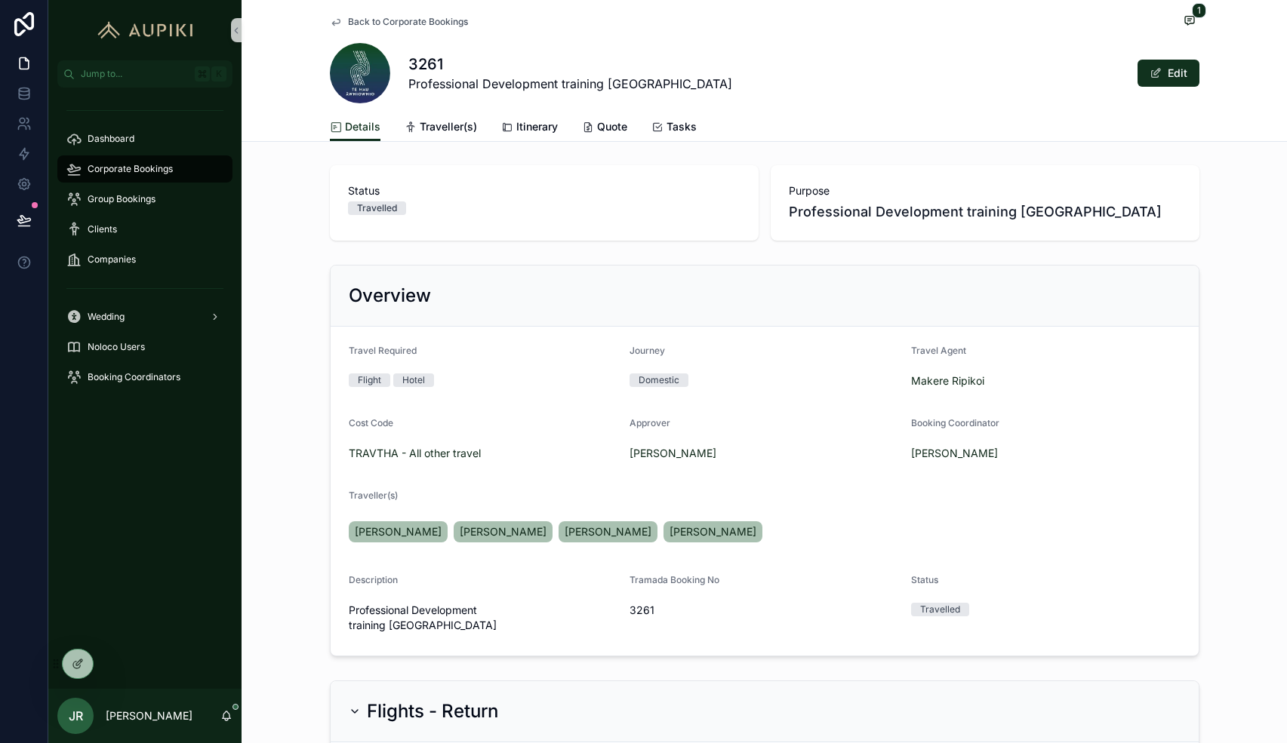
scroll to position [0, 0]
click at [1179, 73] on button "Edit" at bounding box center [1168, 73] width 62 height 27
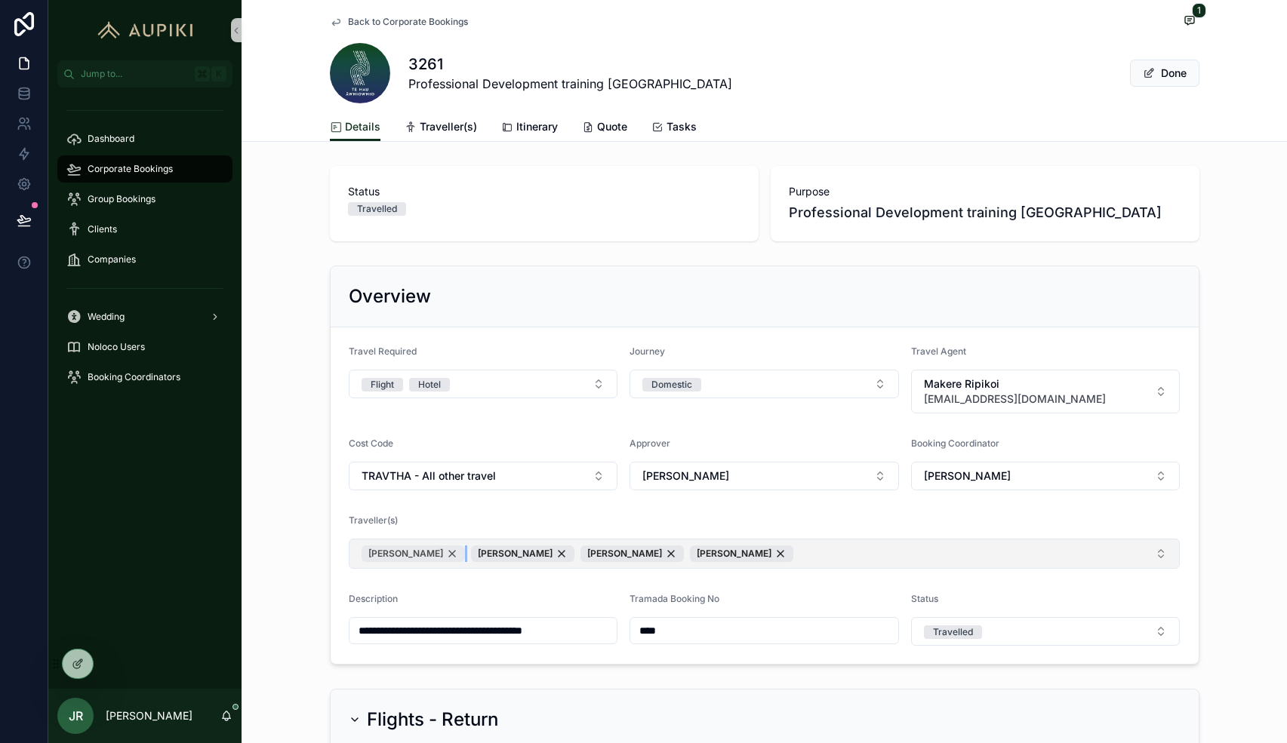
click at [430, 554] on div "Juana Dixon" at bounding box center [412, 554] width 103 height 17
click at [432, 552] on div "Marley Kaipo" at bounding box center [412, 554] width 103 height 17
click at [1148, 86] on button "Done" at bounding box center [1164, 73] width 69 height 27
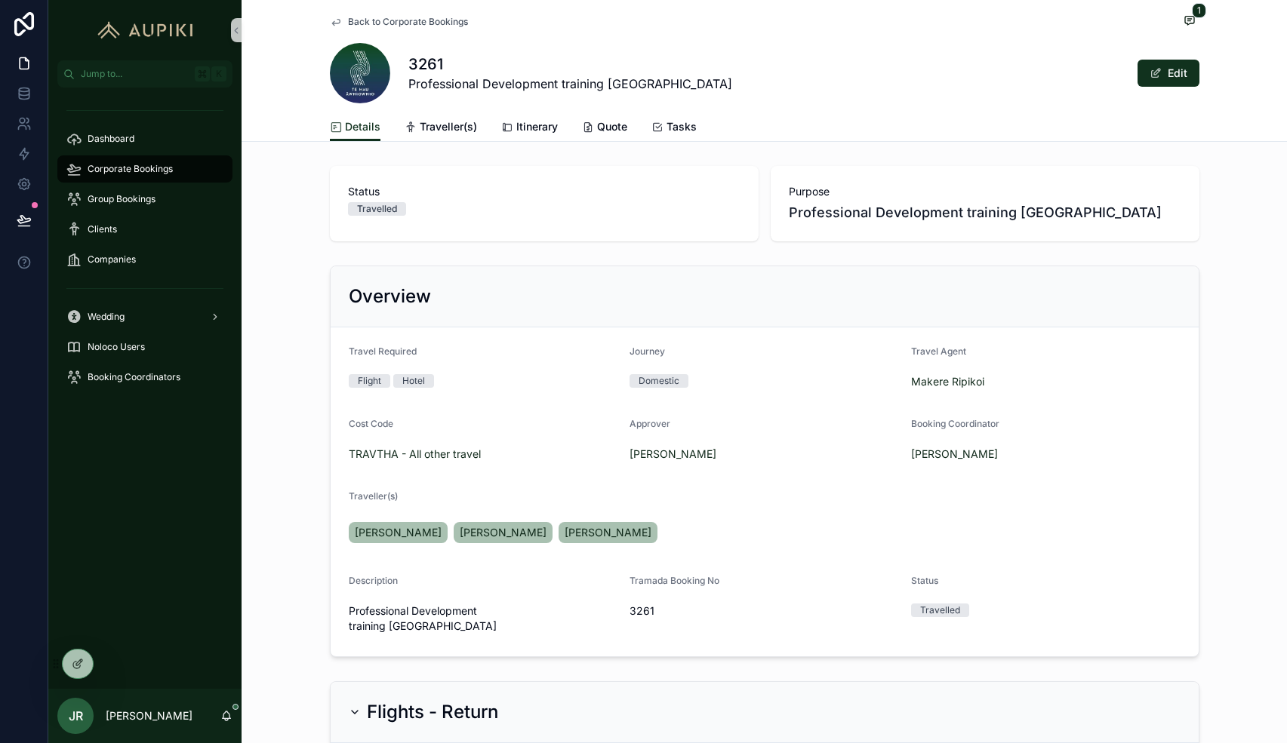
click at [156, 171] on span "Corporate Bookings" at bounding box center [130, 169] width 85 height 12
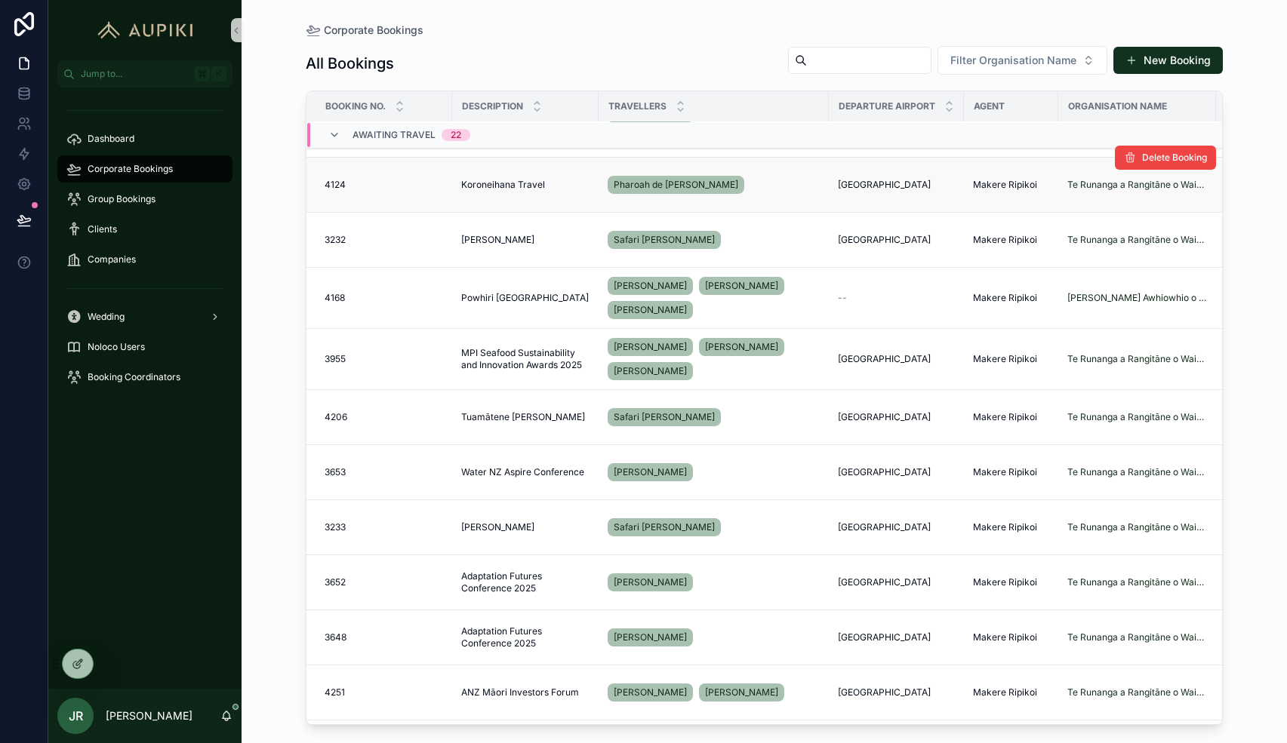
scroll to position [266, 2]
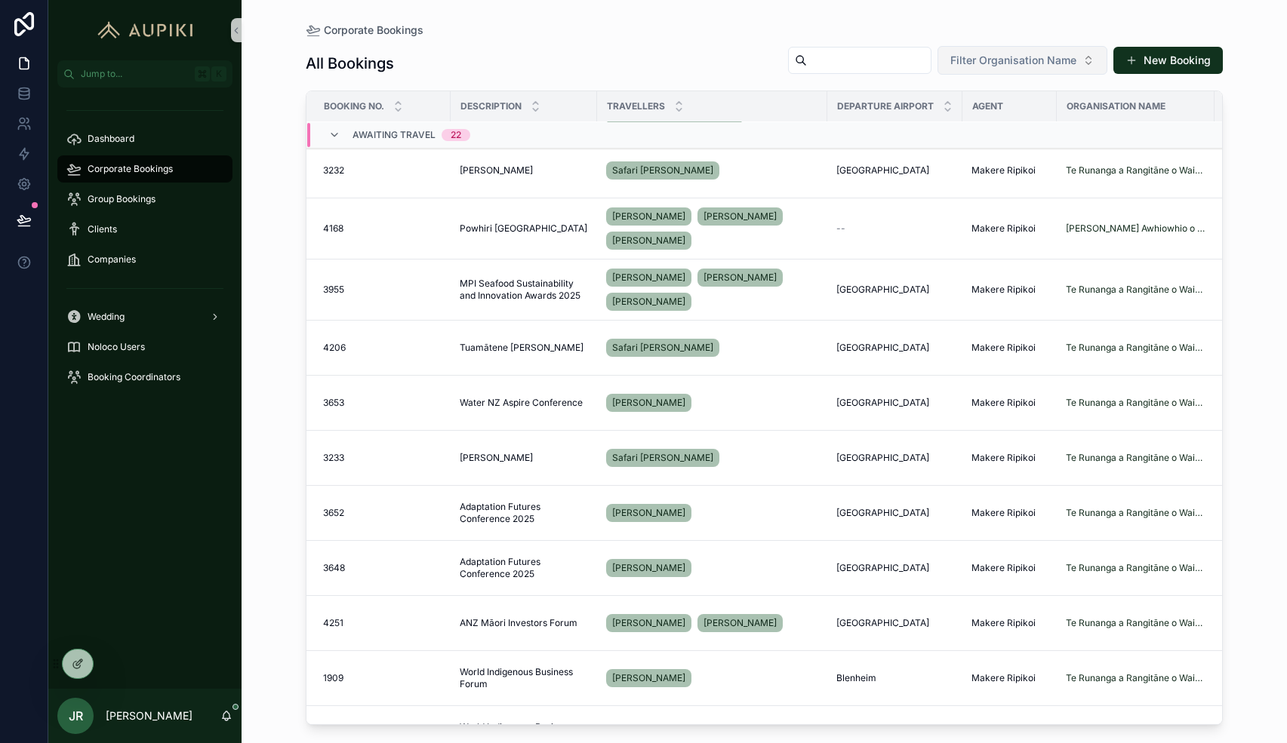
click at [1049, 60] on span "Filter Organisation Name" at bounding box center [1013, 60] width 126 height 15
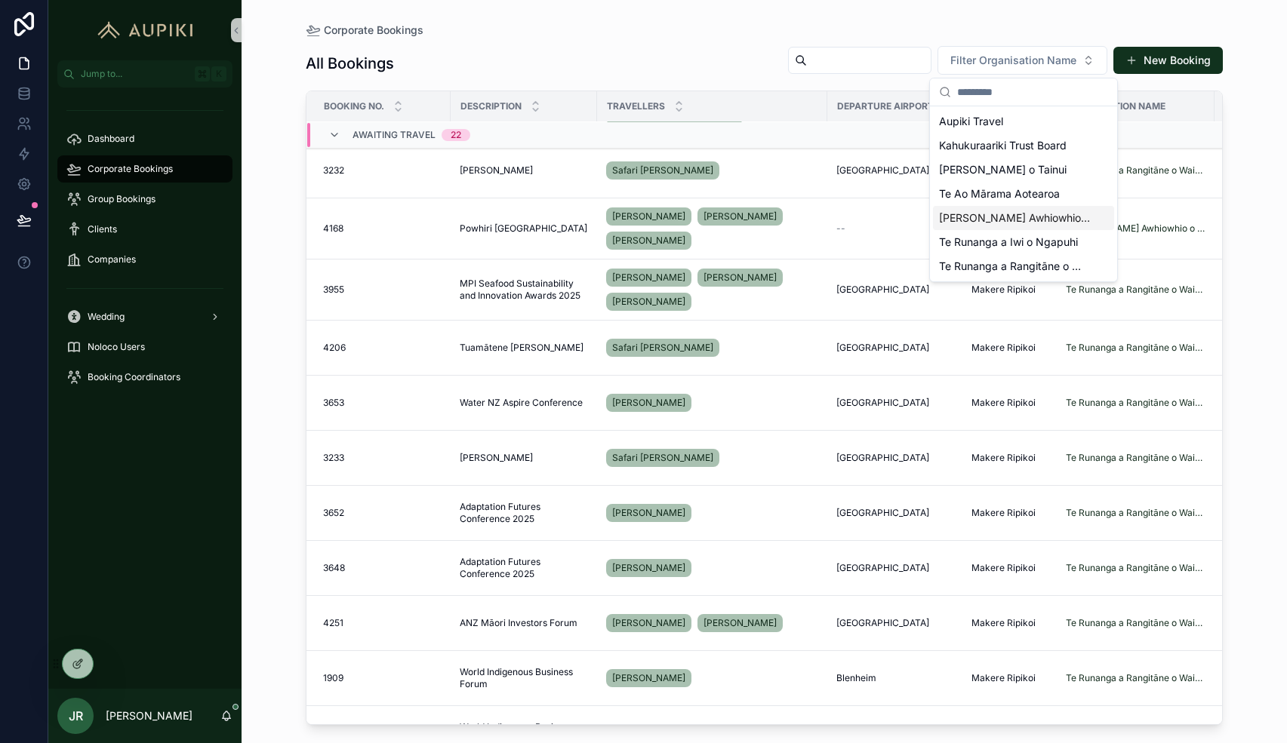
click at [1020, 214] on span "[PERSON_NAME] Awhiowhio o Otangarei Trust" at bounding box center [1014, 218] width 151 height 15
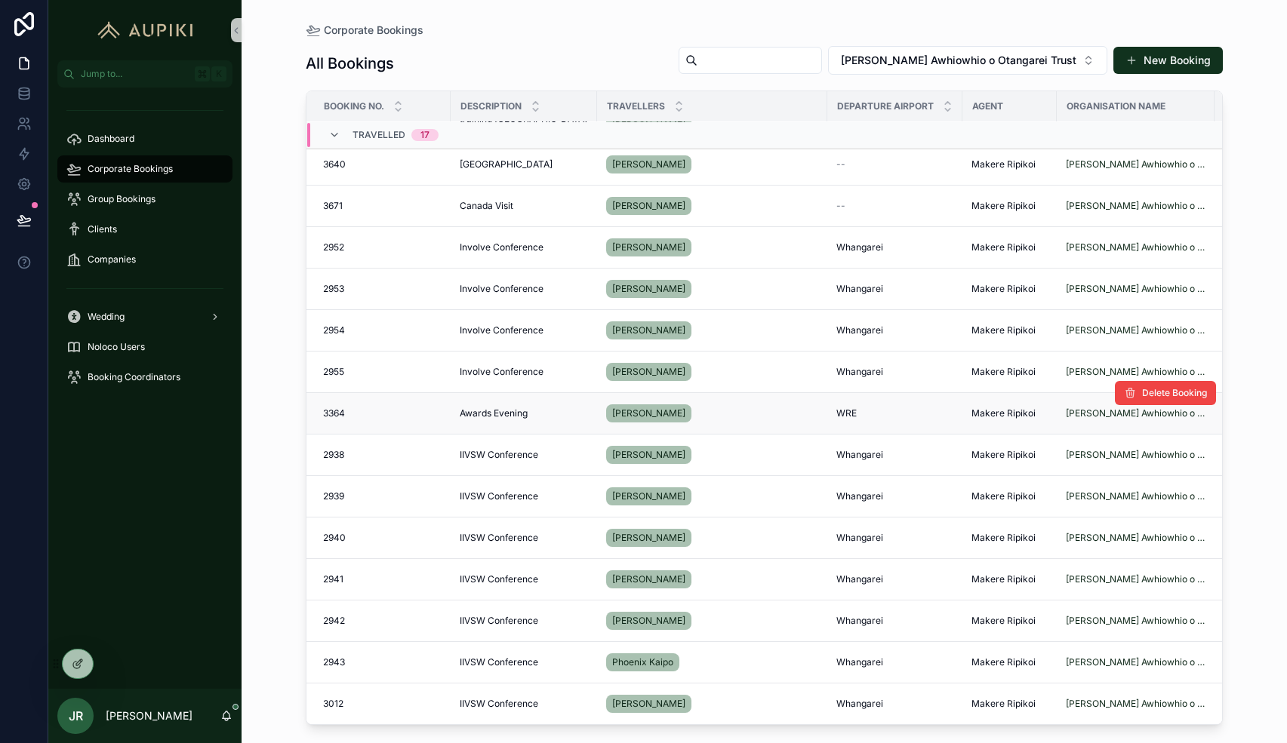
scroll to position [0, 3]
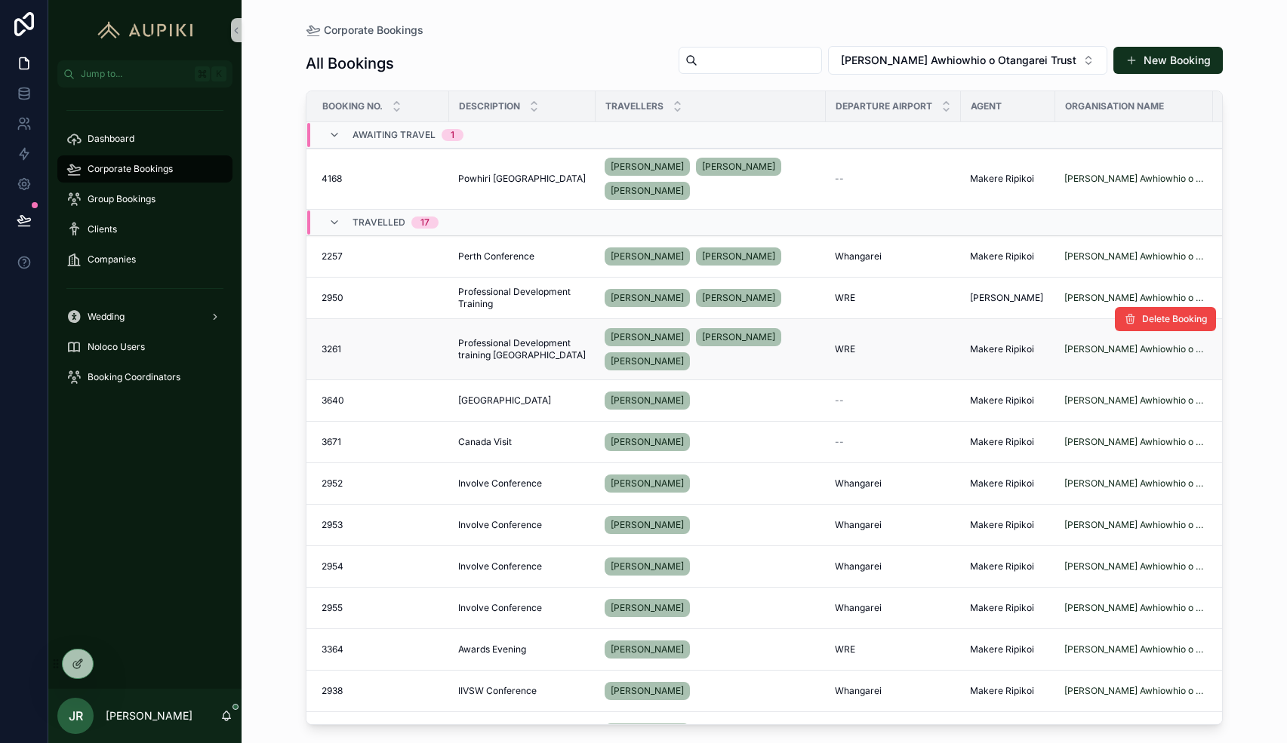
click at [773, 357] on div "Juana Dixon Kasey Kaipo-Kemp Janine Kaipo" at bounding box center [710, 349] width 212 height 48
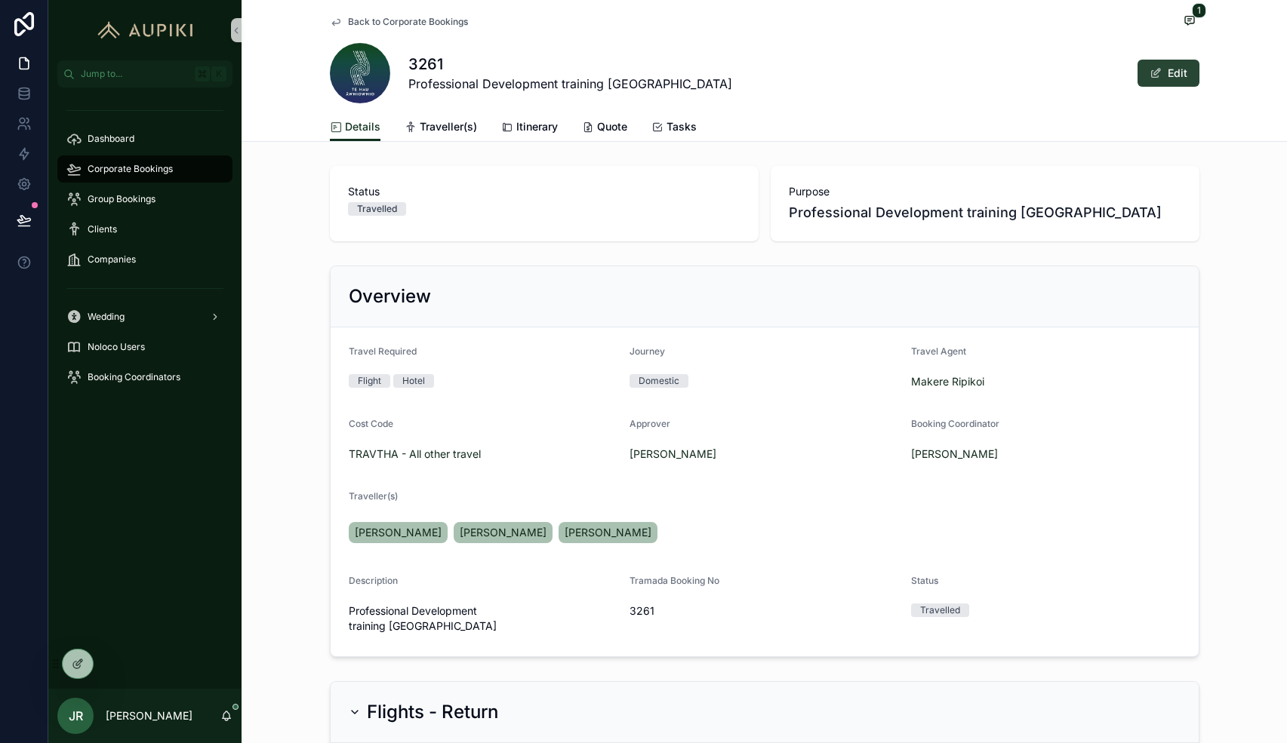
click at [1151, 78] on span "scrollable content" at bounding box center [1155, 73] width 12 height 12
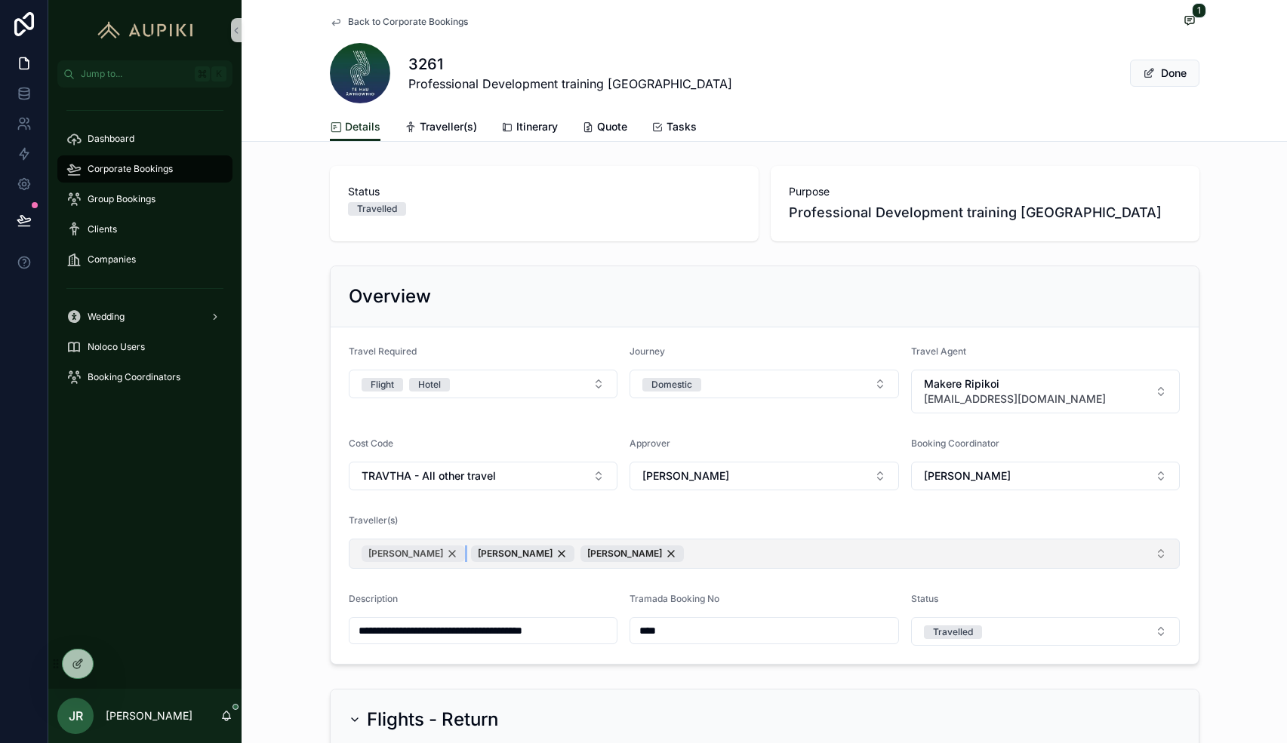
click at [428, 557] on div "Juana Dixon" at bounding box center [412, 554] width 103 height 17
click at [1163, 75] on button "Done" at bounding box center [1164, 73] width 69 height 27
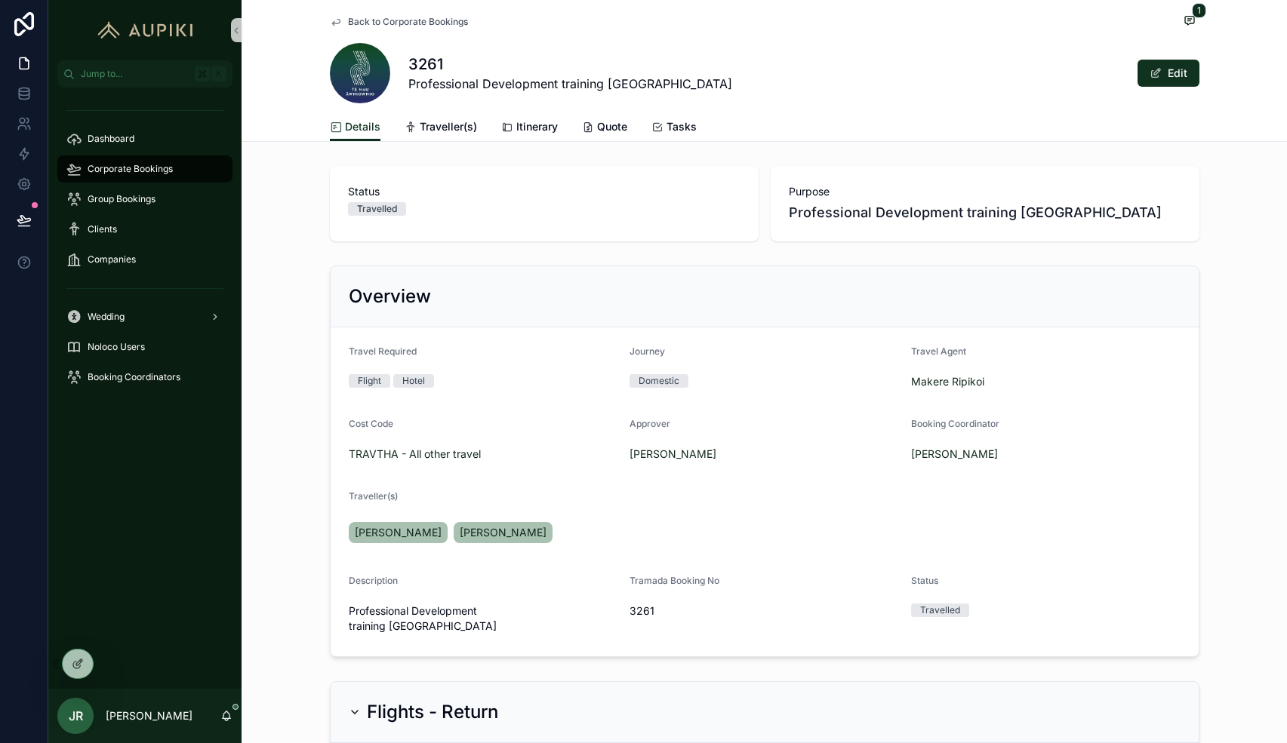
click at [414, 18] on span "Back to Corporate Bookings" at bounding box center [408, 22] width 120 height 12
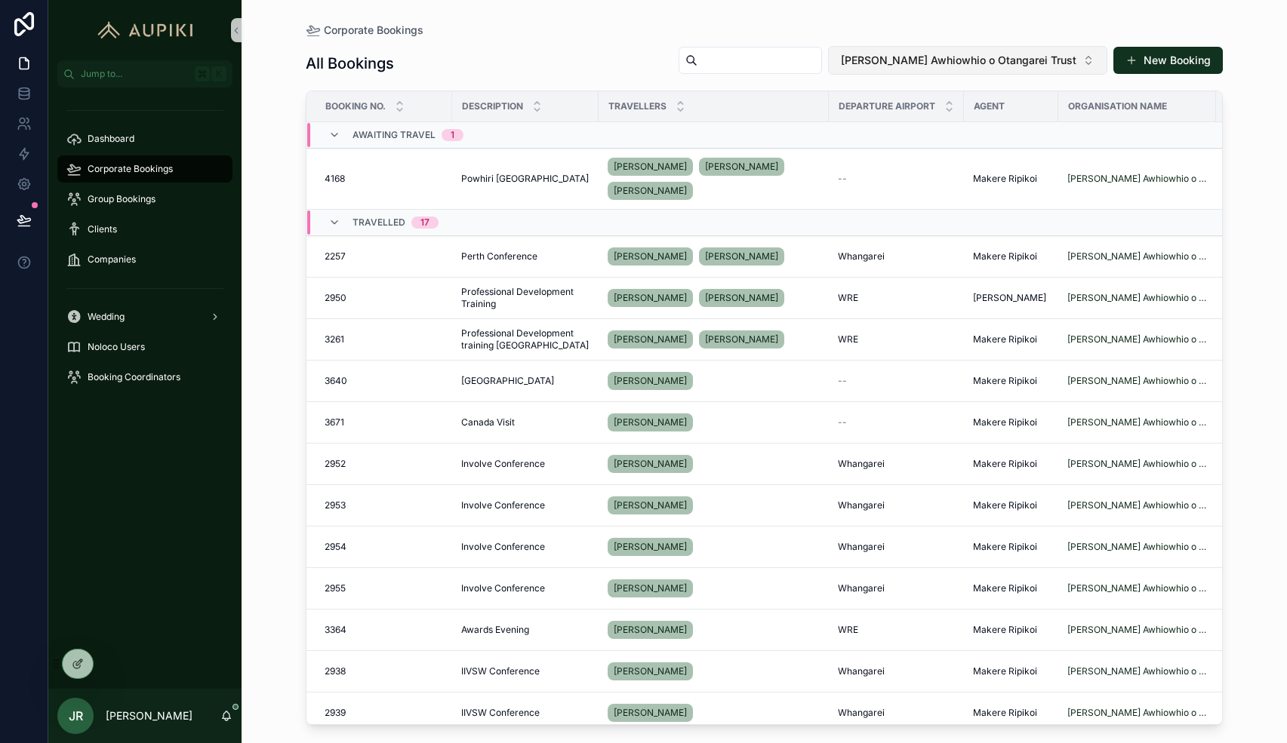
click at [966, 57] on span "[PERSON_NAME] Awhiowhio o Otangarei Trust" at bounding box center [958, 60] width 235 height 15
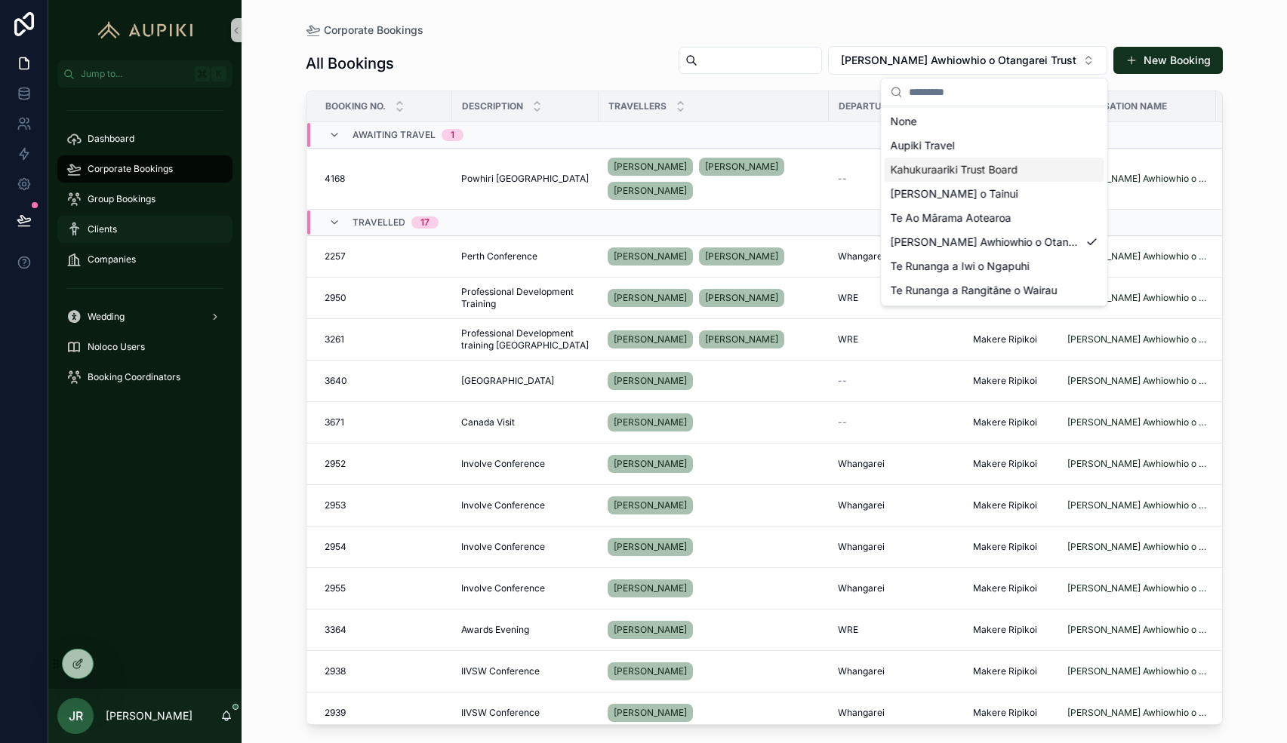
click at [121, 239] on div "Clients" at bounding box center [144, 229] width 157 height 24
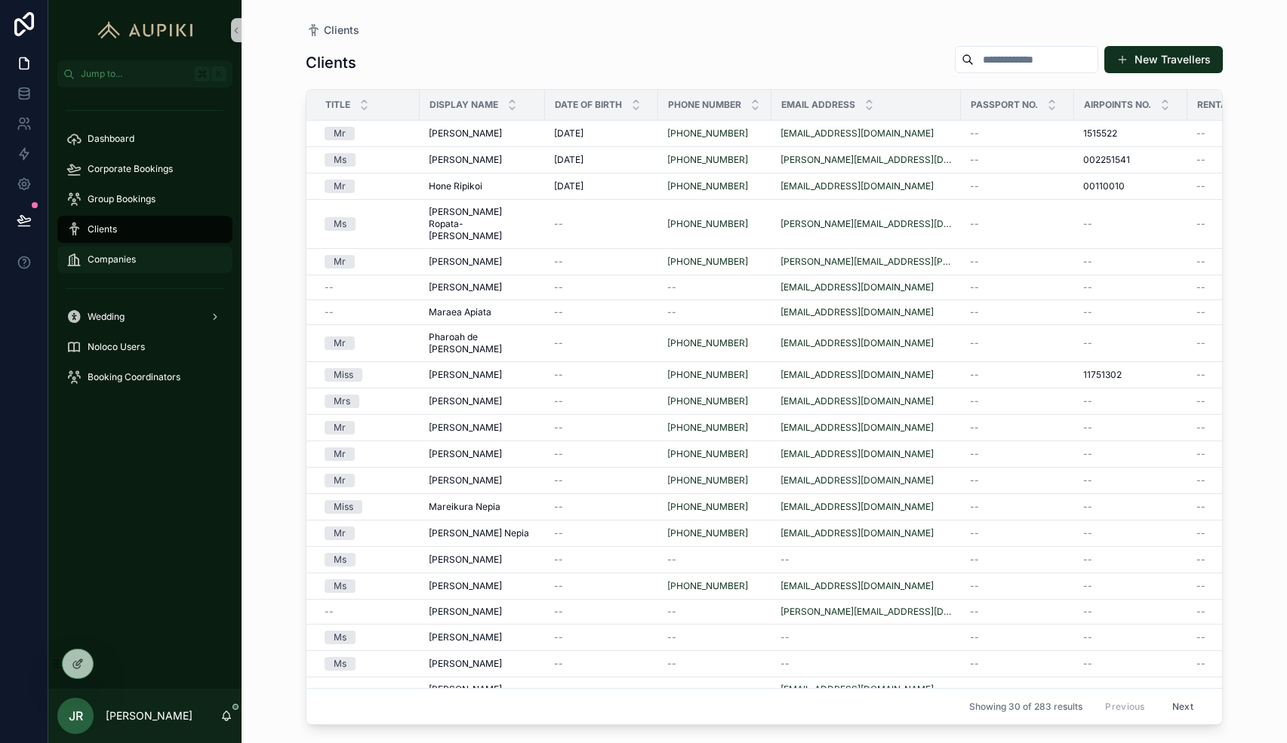
click at [135, 262] on span "Companies" at bounding box center [112, 260] width 48 height 12
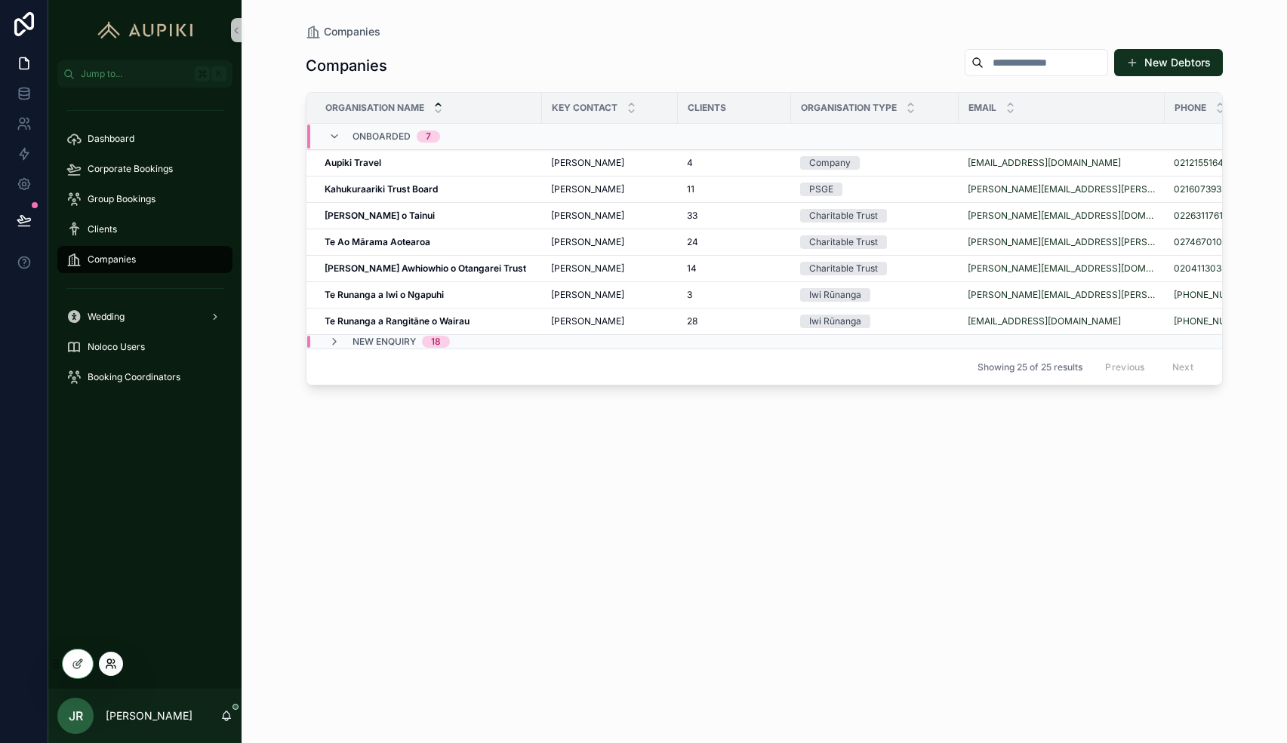
click at [109, 667] on icon at bounding box center [111, 664] width 12 height 12
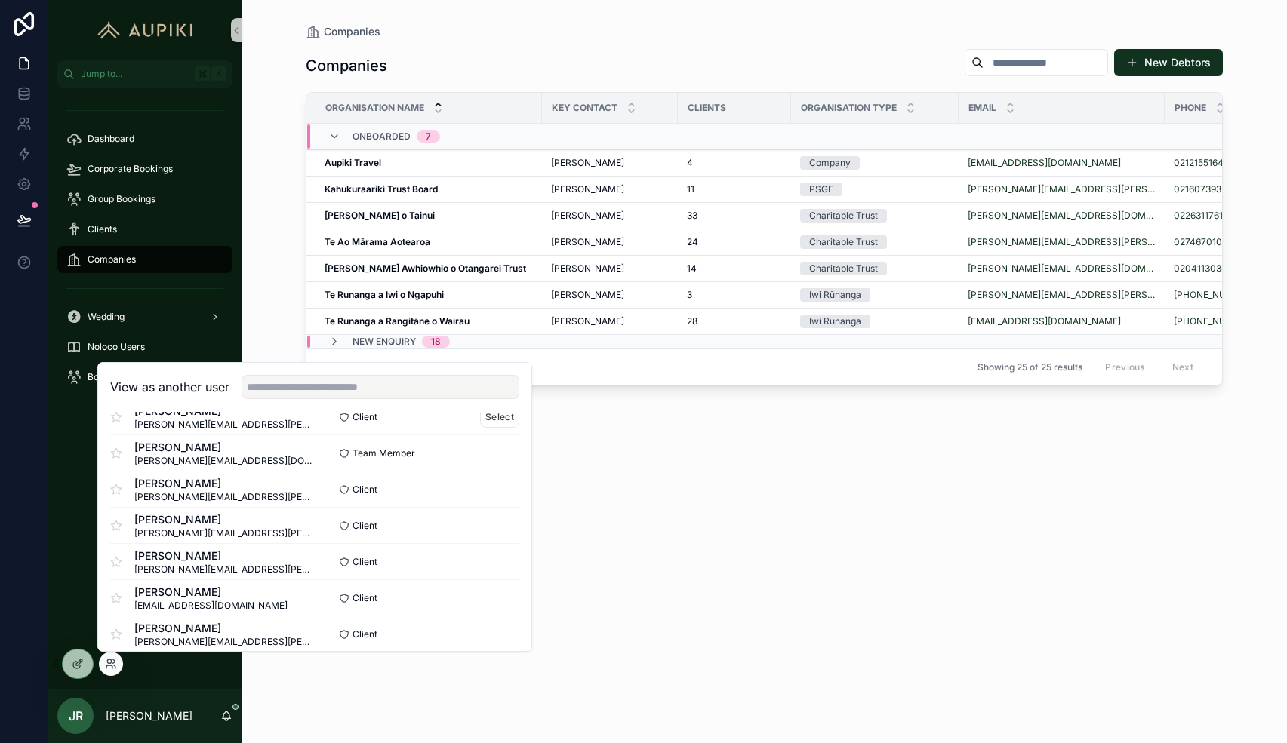
scroll to position [65, 0]
click at [491, 560] on button "Select" at bounding box center [499, 559] width 39 height 22
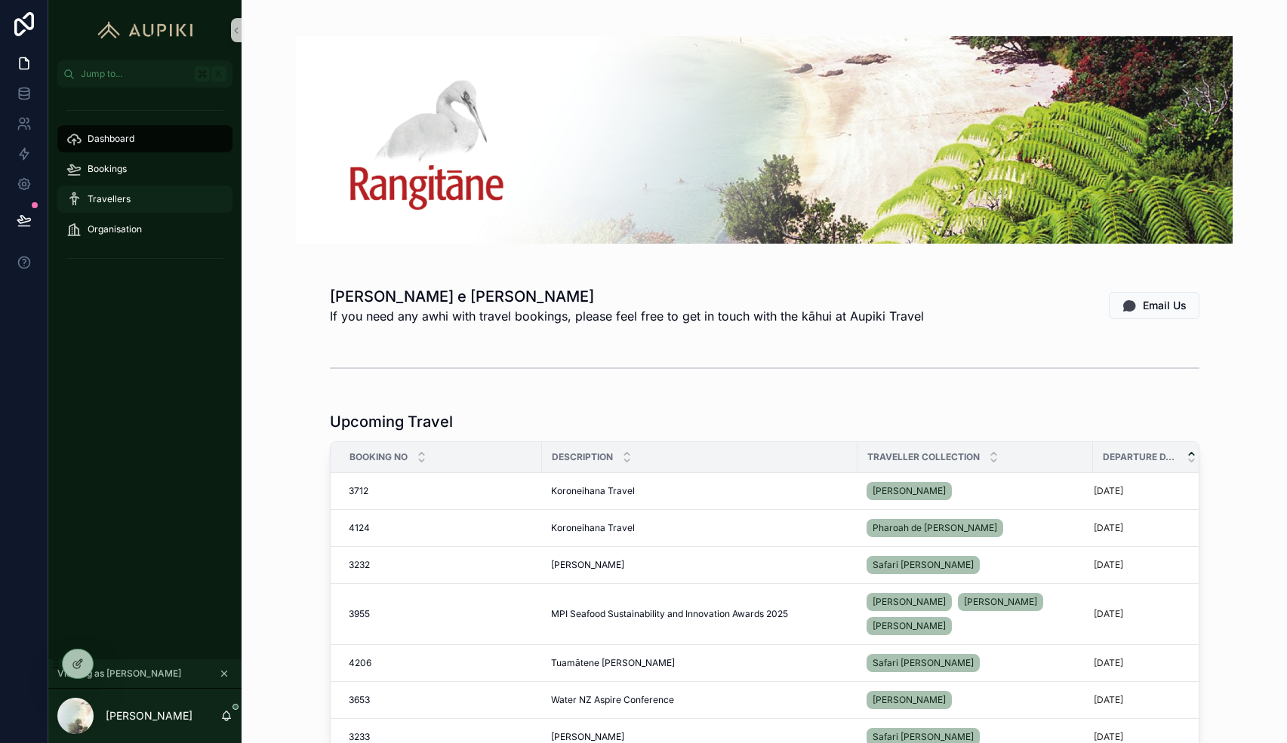
click at [124, 199] on span "Travellers" at bounding box center [109, 199] width 43 height 12
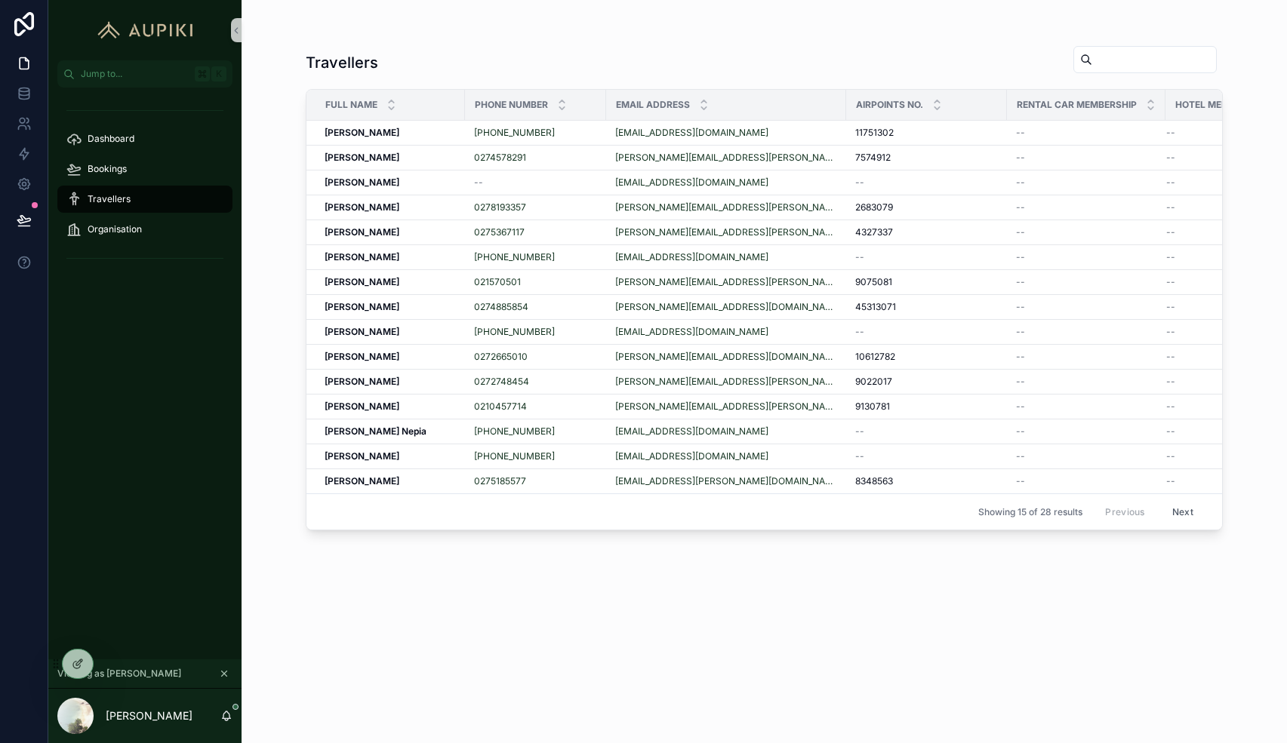
click at [225, 674] on icon "scrollable content" at bounding box center [224, 674] width 11 height 11
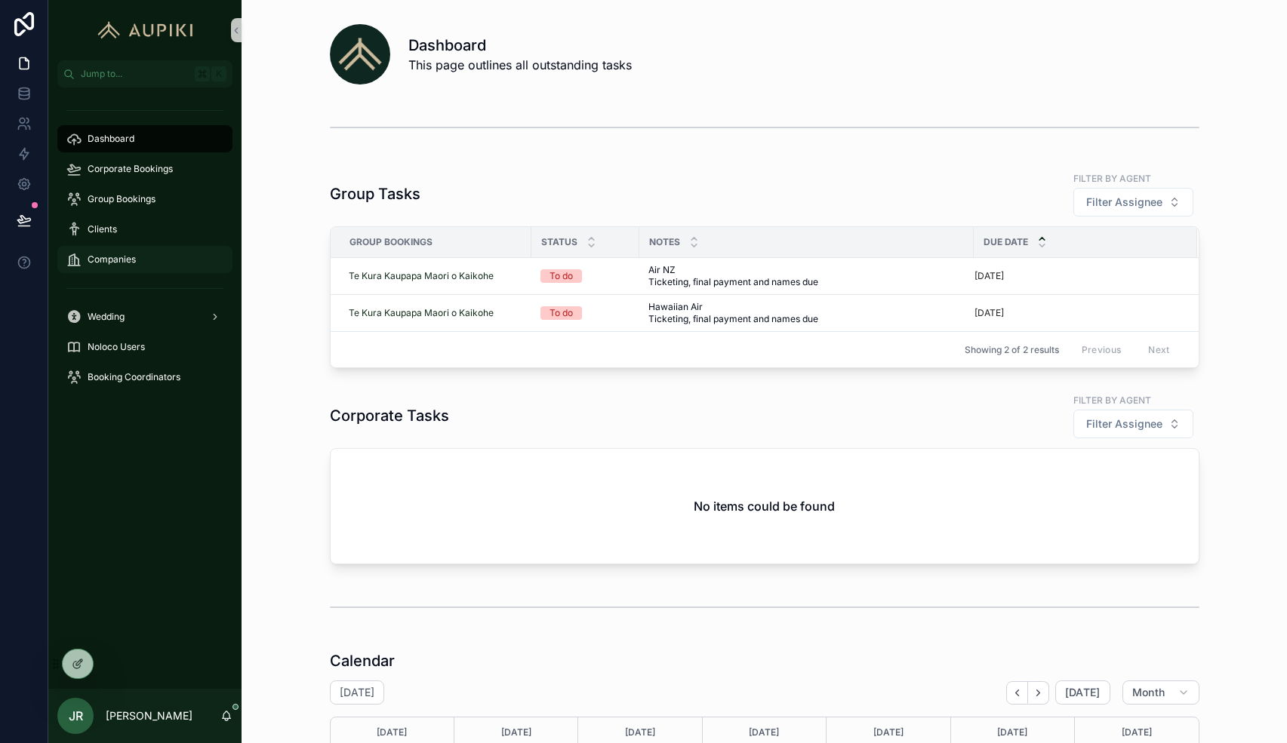
click at [146, 249] on div "Companies" at bounding box center [144, 260] width 157 height 24
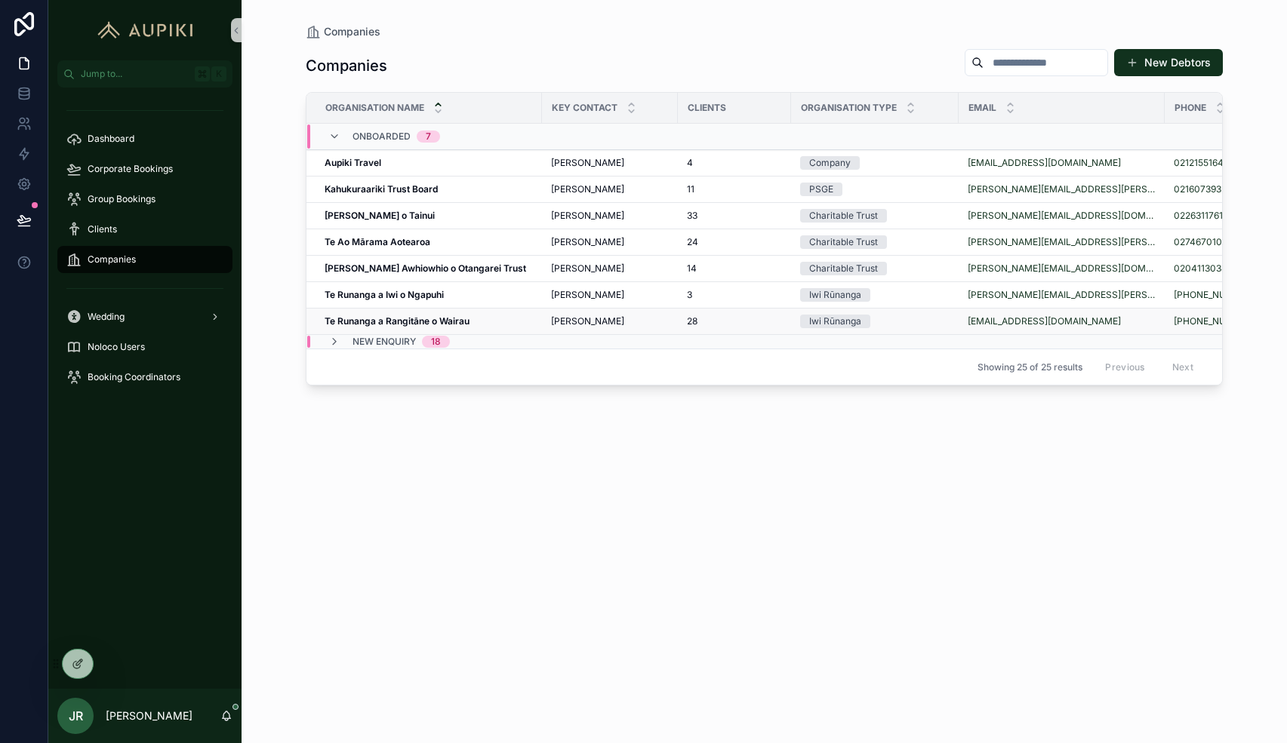
click at [388, 320] on strong "Te Runanga a Rangitāne o Wairau" at bounding box center [396, 320] width 145 height 11
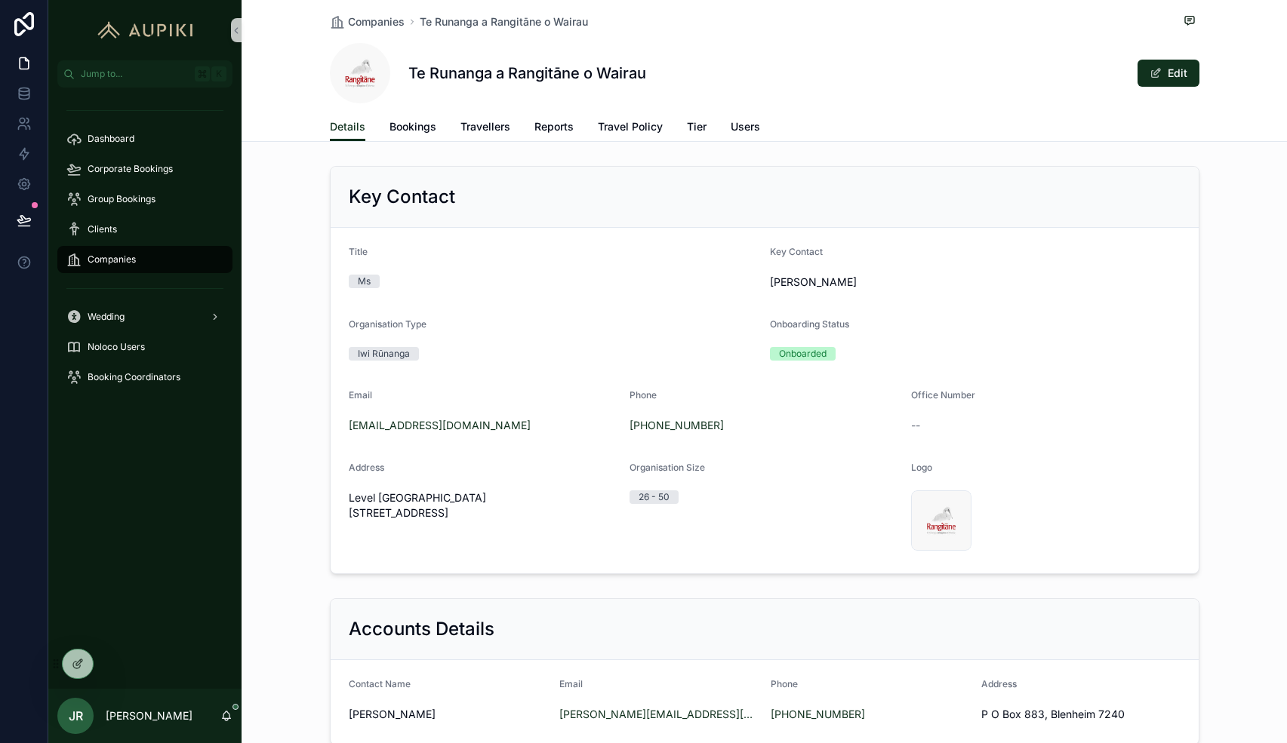
click at [494, 86] on div "Te Runanga a Rangitāne o Wairau Edit" at bounding box center [764, 73] width 869 height 60
click at [489, 131] on span "Travellers" at bounding box center [485, 126] width 50 height 15
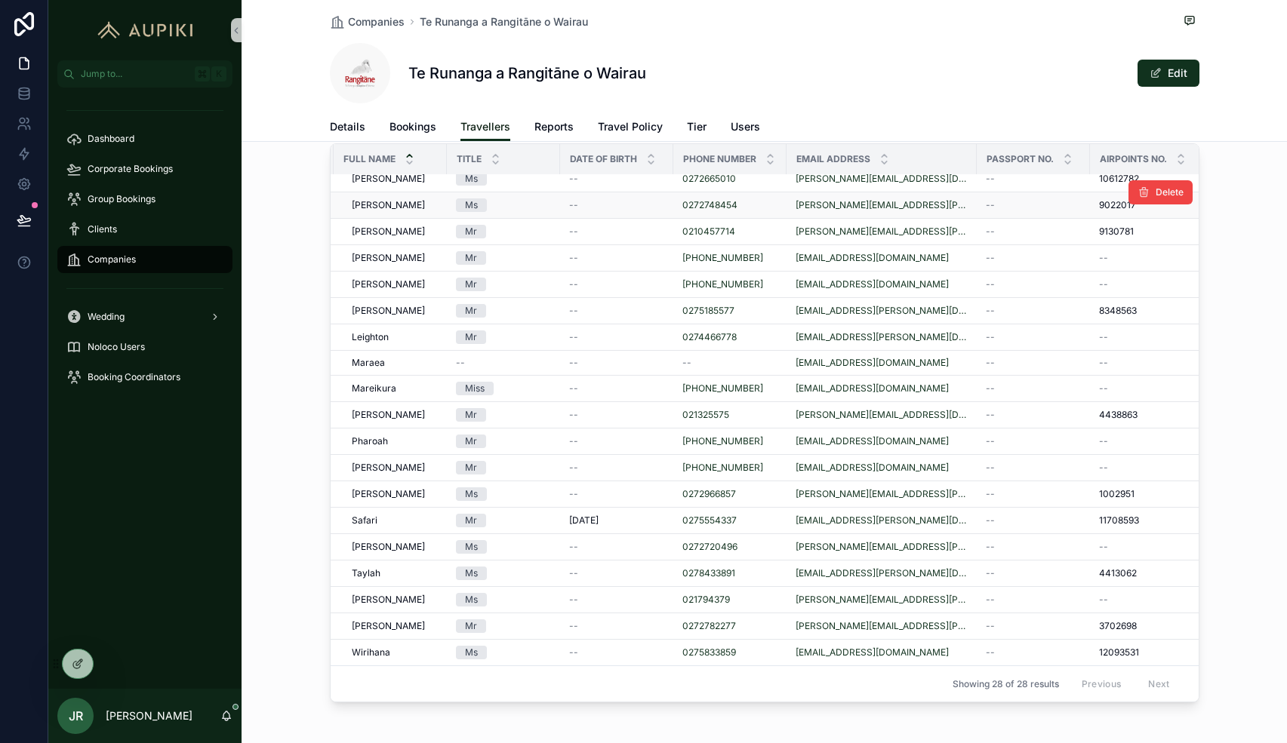
scroll to position [0, 27]
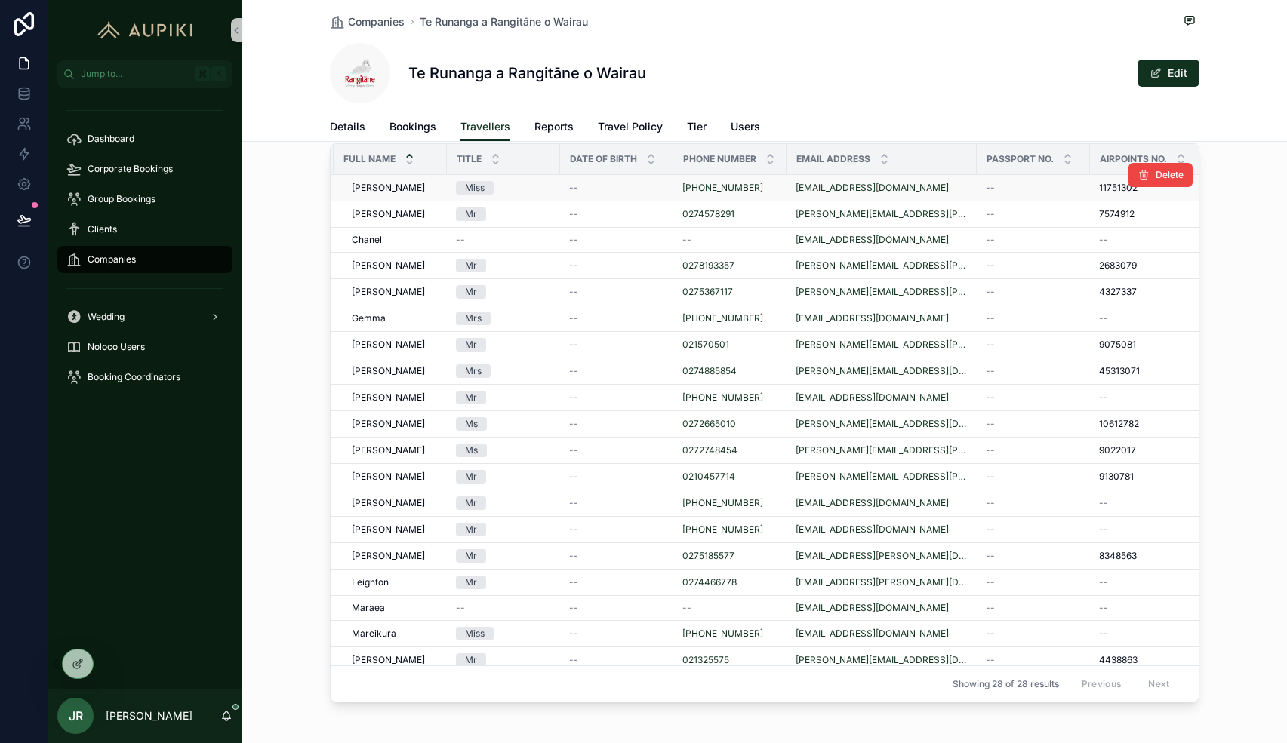
click at [609, 186] on div "--" at bounding box center [616, 188] width 95 height 12
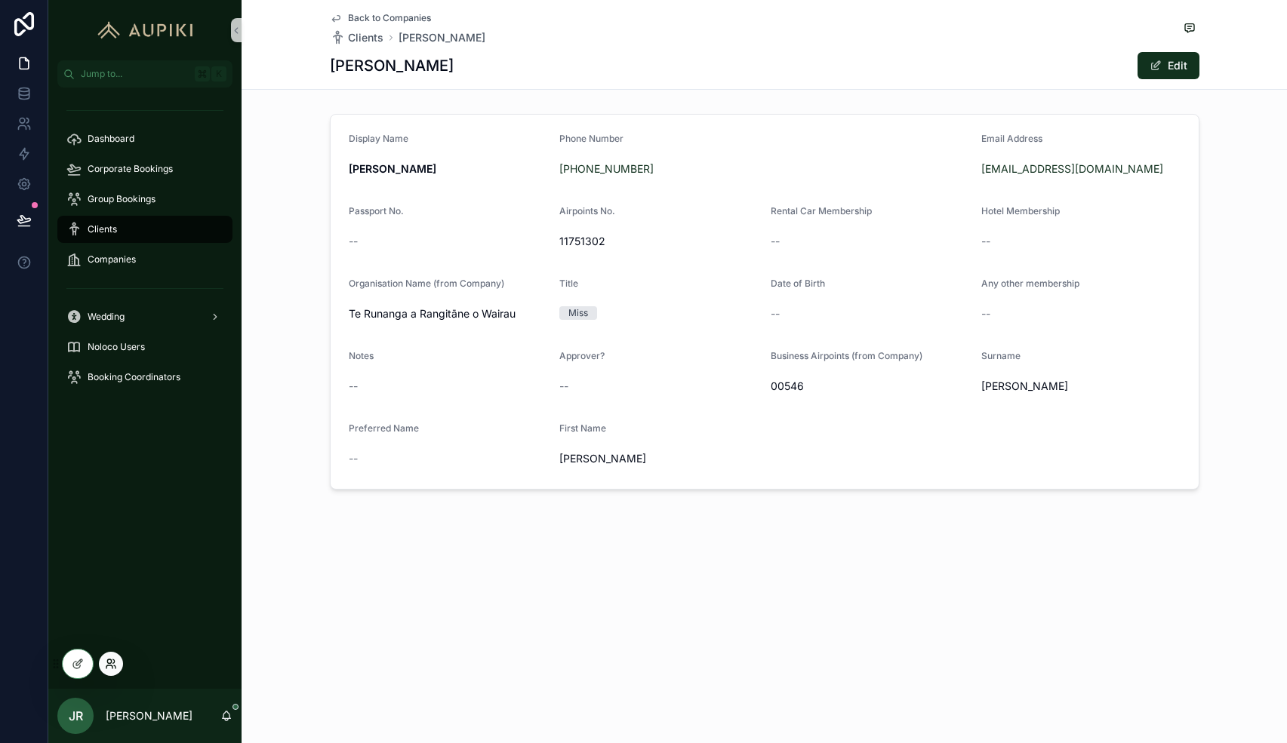
click at [115, 663] on icon at bounding box center [111, 664] width 12 height 12
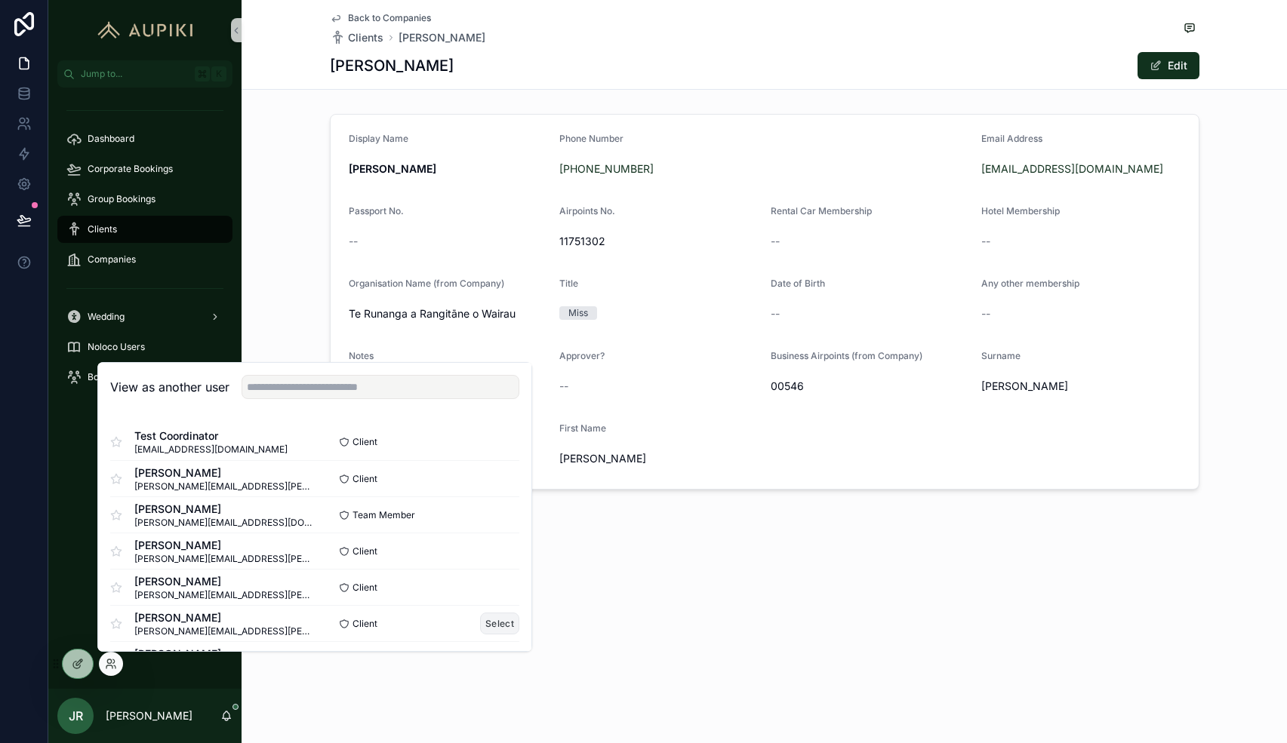
click at [500, 621] on button "Select" at bounding box center [499, 624] width 39 height 22
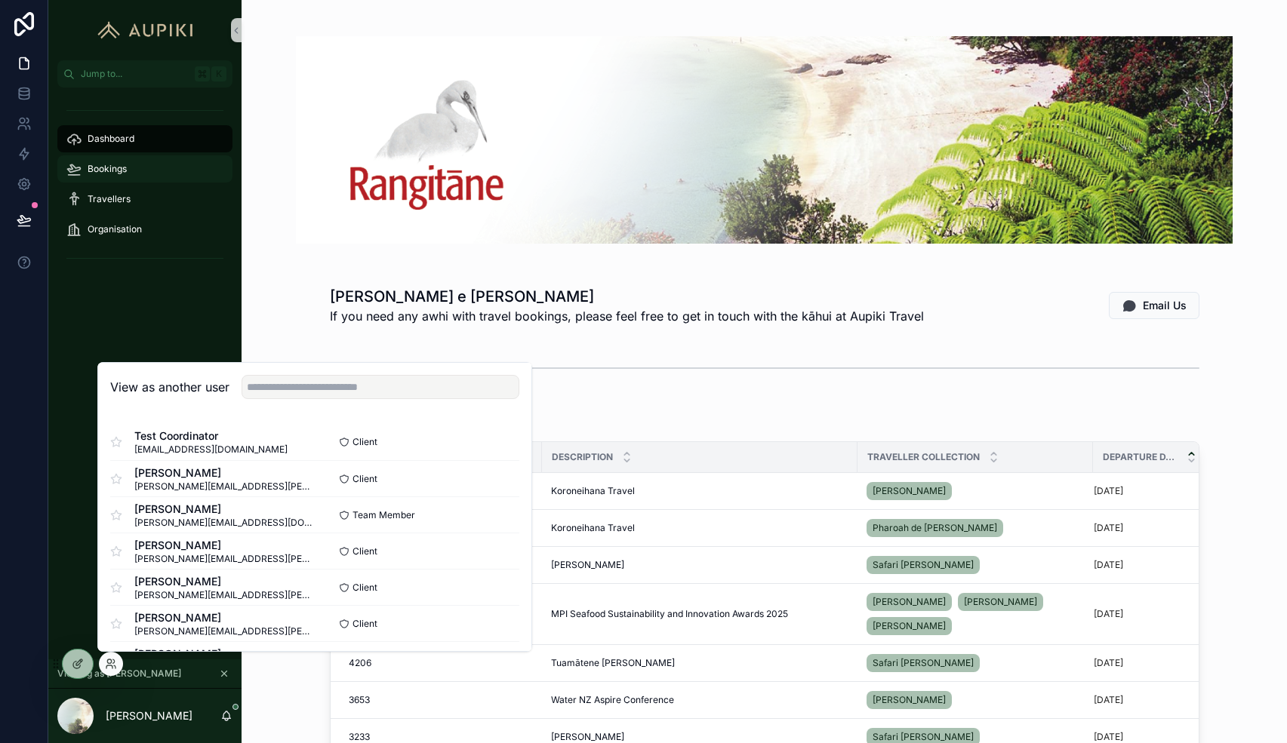
click at [149, 165] on div "Bookings" at bounding box center [144, 169] width 157 height 24
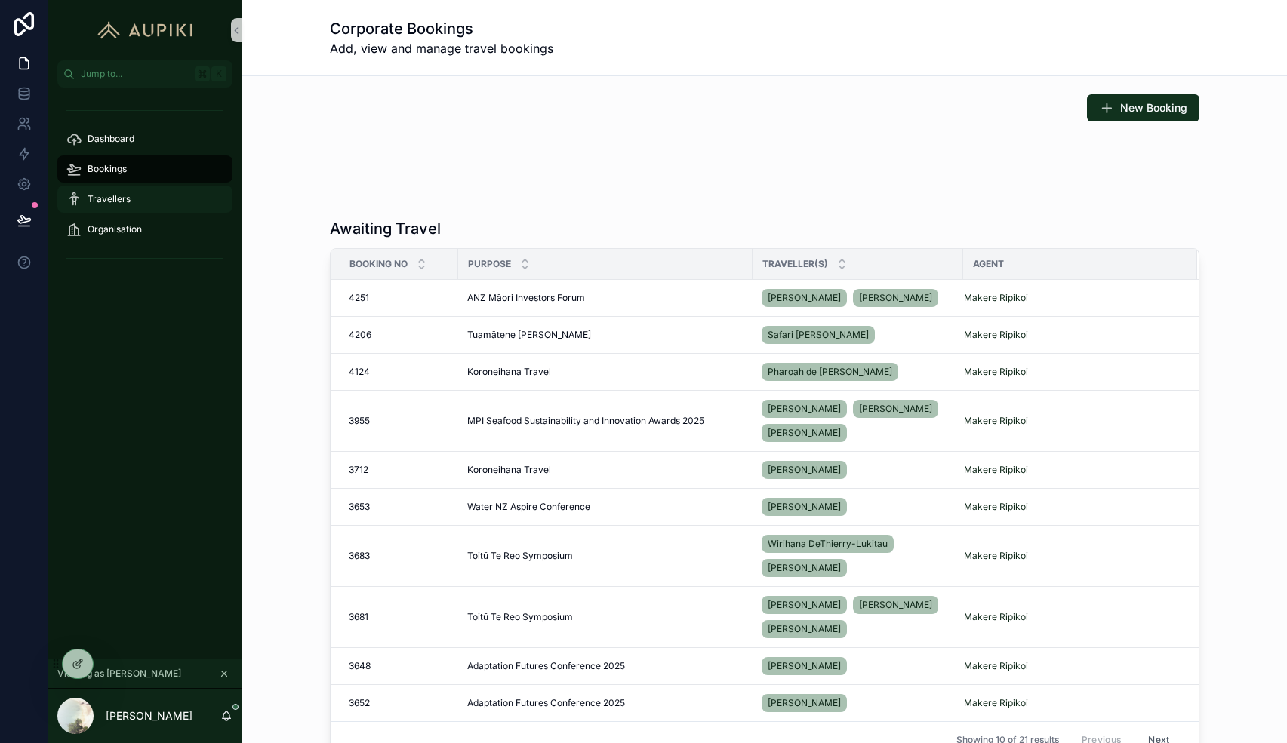
drag, startPoint x: 115, startPoint y: 196, endPoint x: 141, endPoint y: 196, distance: 25.7
click at [115, 196] on span "Travellers" at bounding box center [109, 199] width 43 height 12
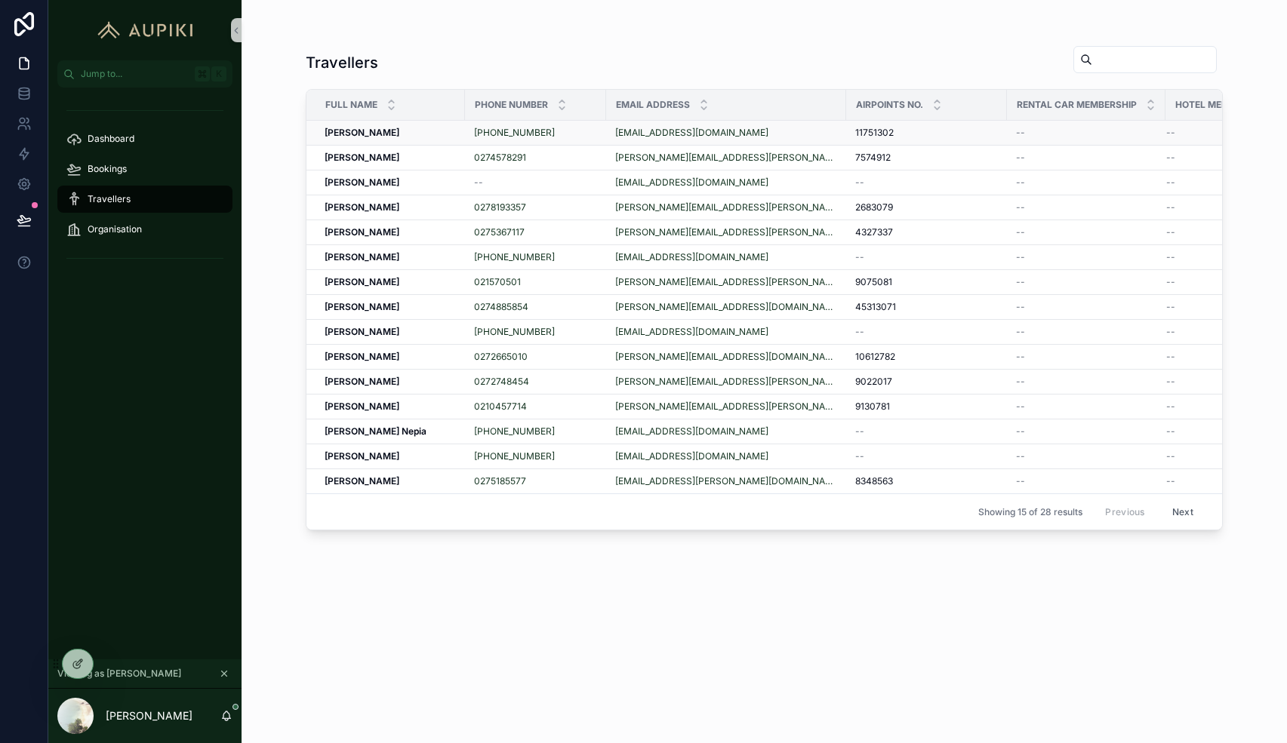
click at [435, 135] on div "[PERSON_NAME] [PERSON_NAME]" at bounding box center [389, 133] width 131 height 12
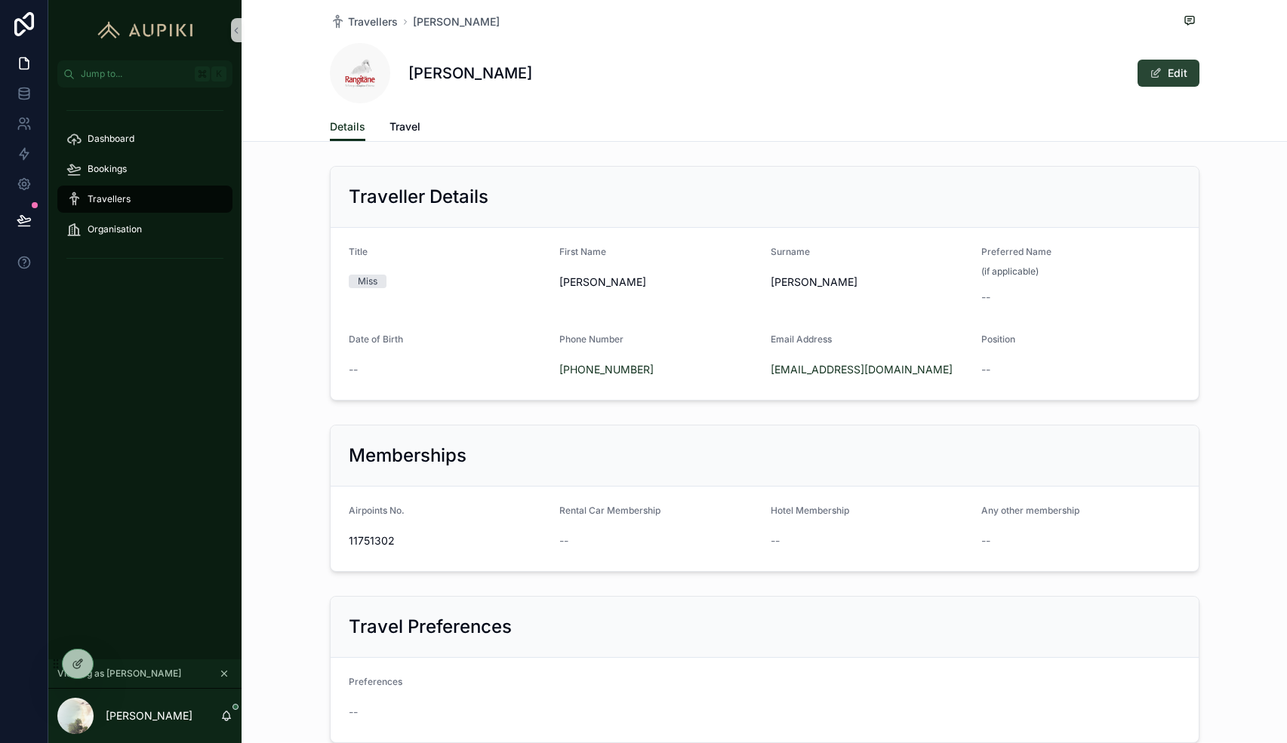
click at [1176, 72] on button "Edit" at bounding box center [1168, 73] width 62 height 27
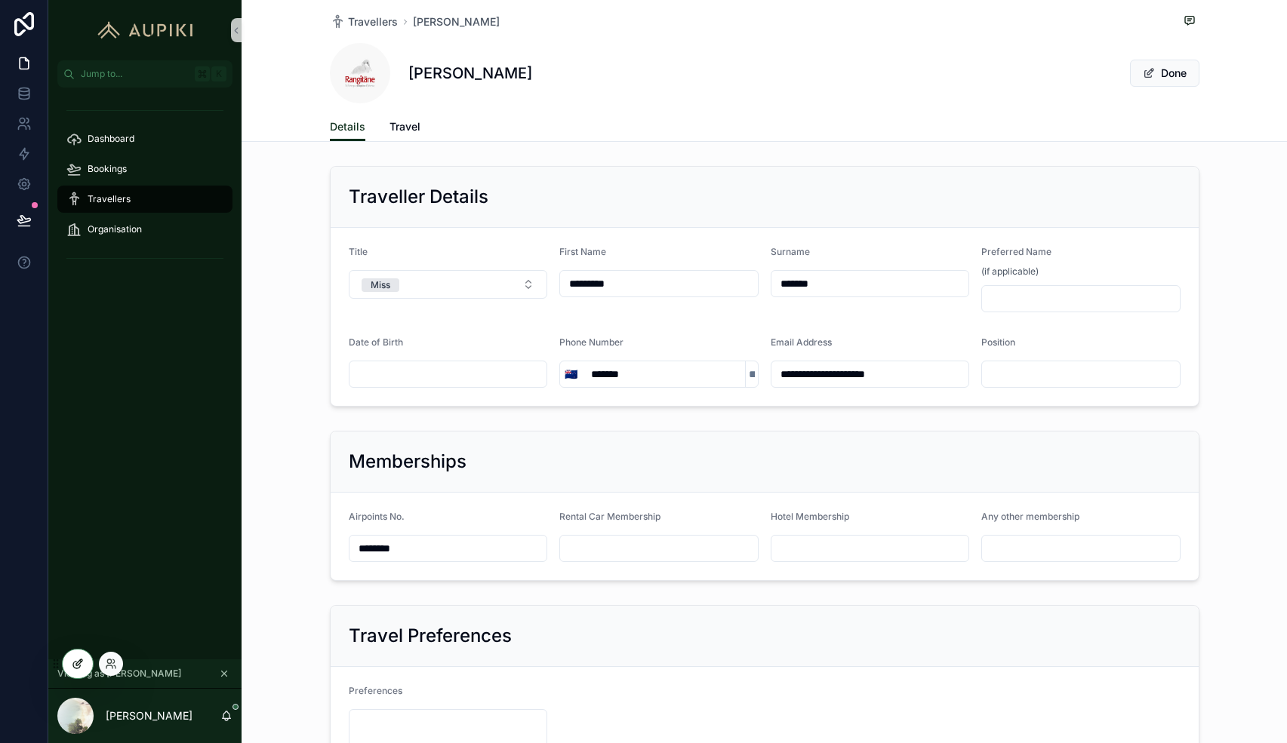
click at [81, 659] on icon at bounding box center [78, 664] width 12 height 12
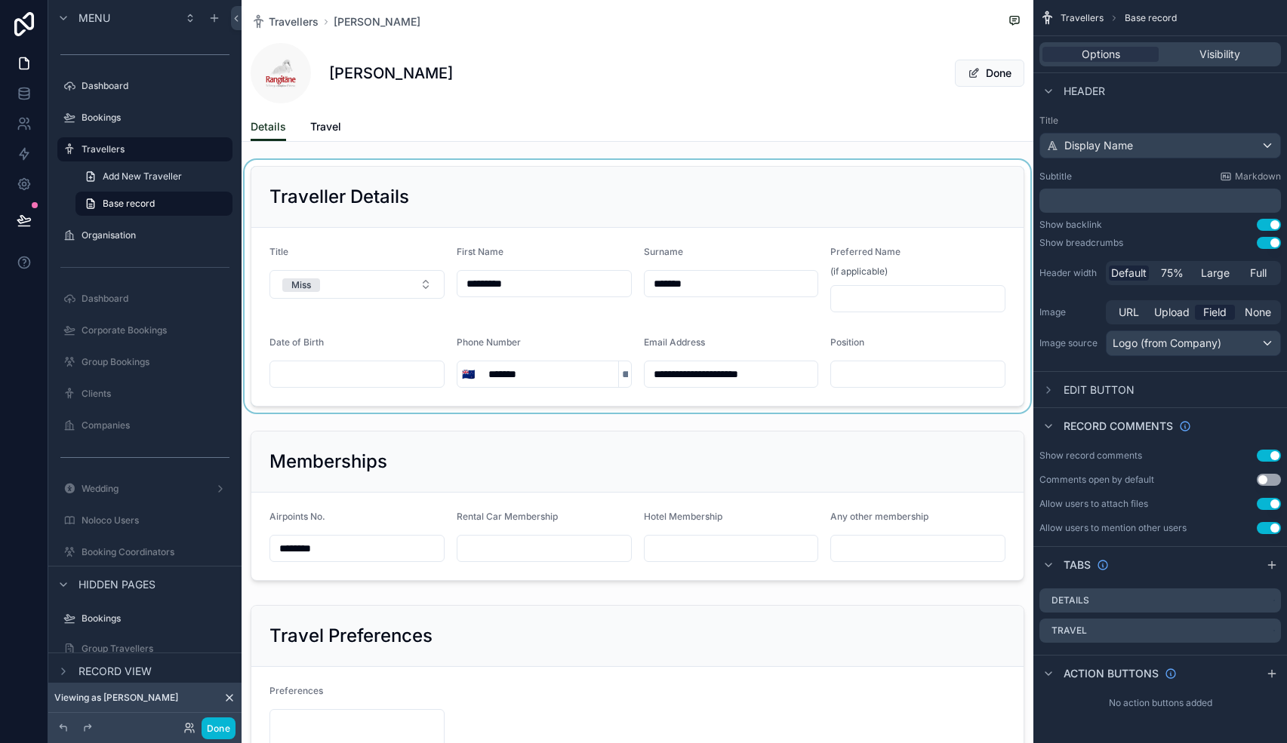
click at [859, 200] on div "scrollable content" at bounding box center [637, 286] width 792 height 253
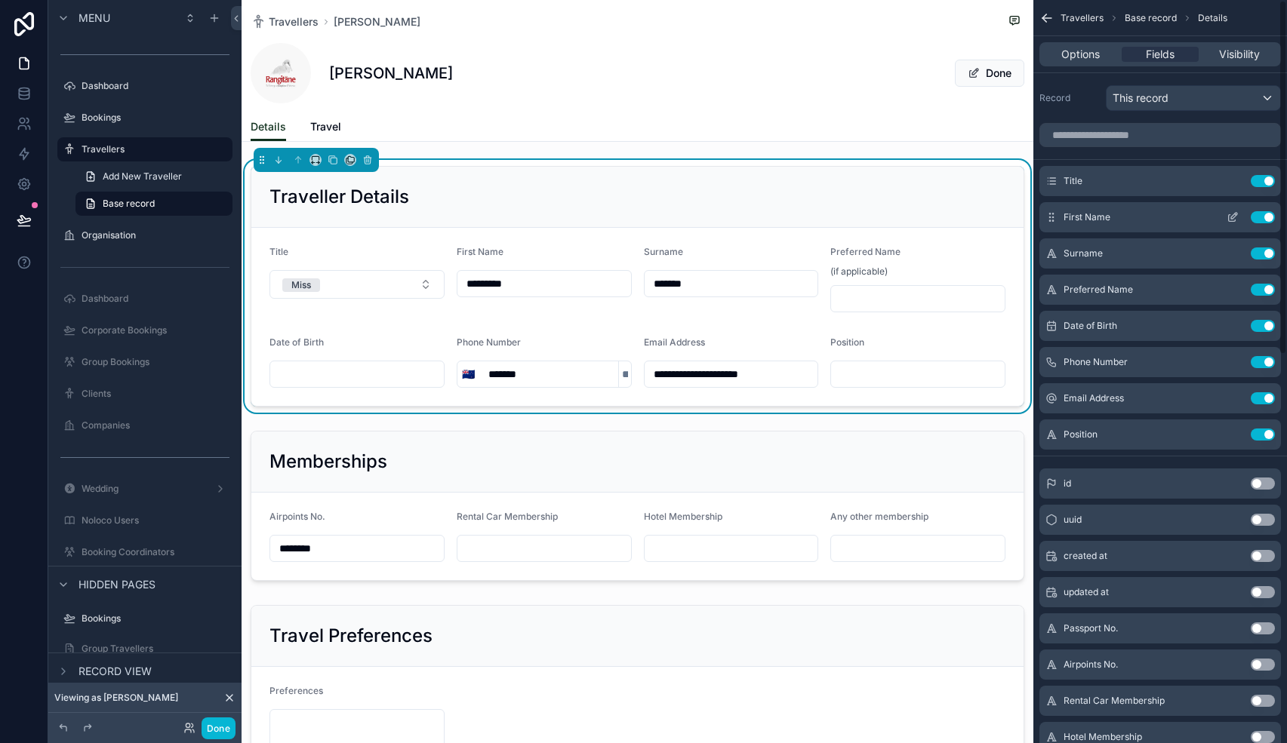
click at [1233, 215] on icon "scrollable content" at bounding box center [1232, 217] width 12 height 12
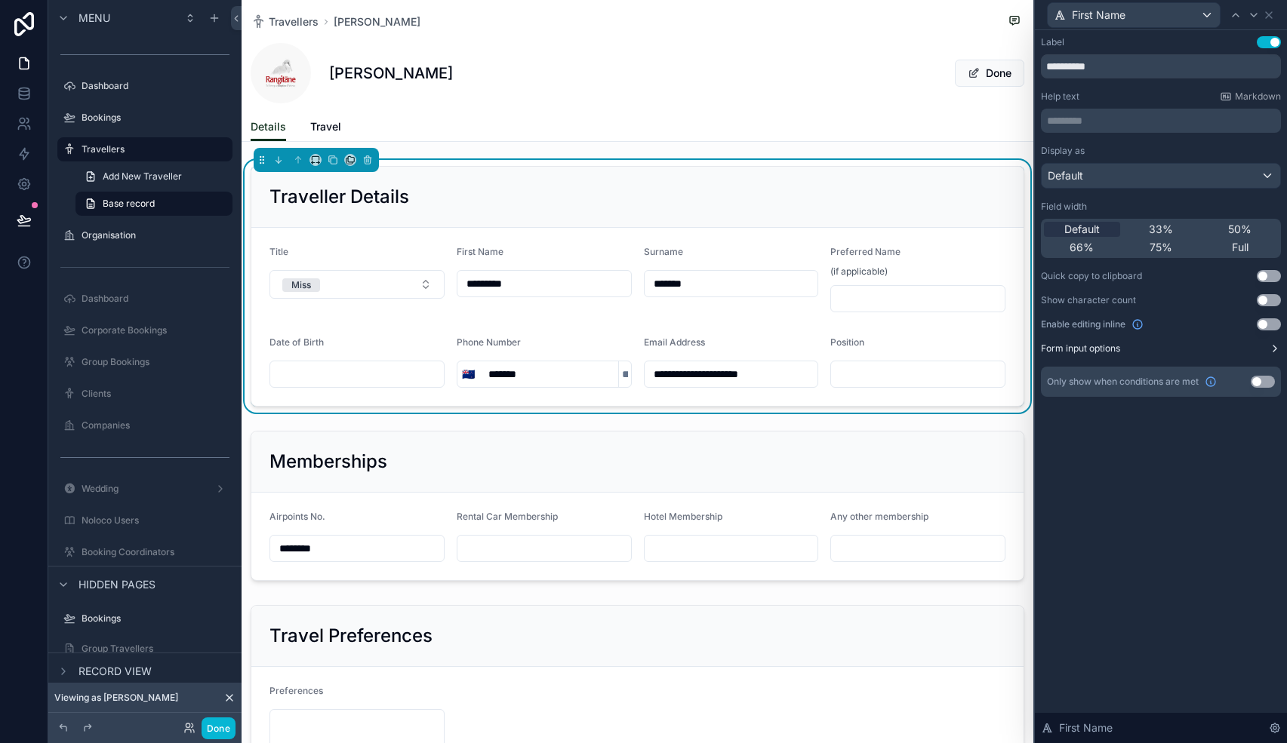
click at [1265, 346] on button "Form input options" at bounding box center [1161, 349] width 240 height 12
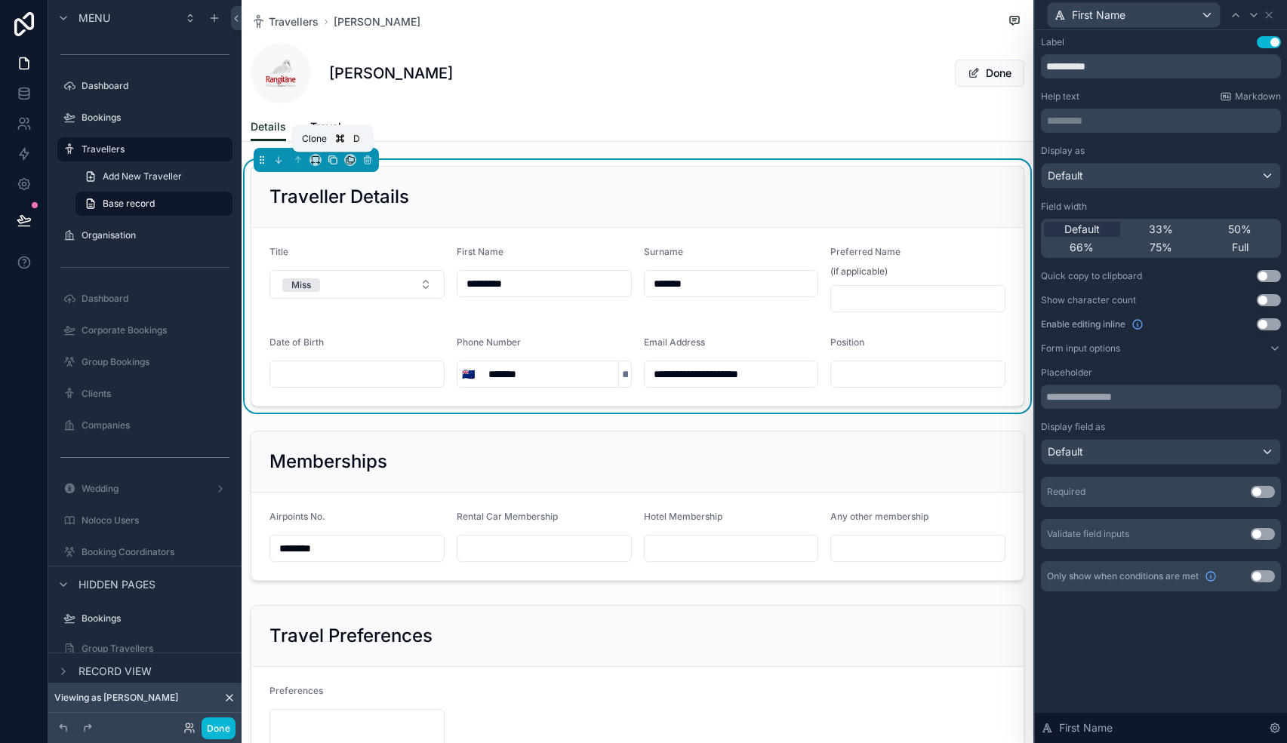
click at [330, 161] on icon "scrollable content" at bounding box center [332, 160] width 11 height 11
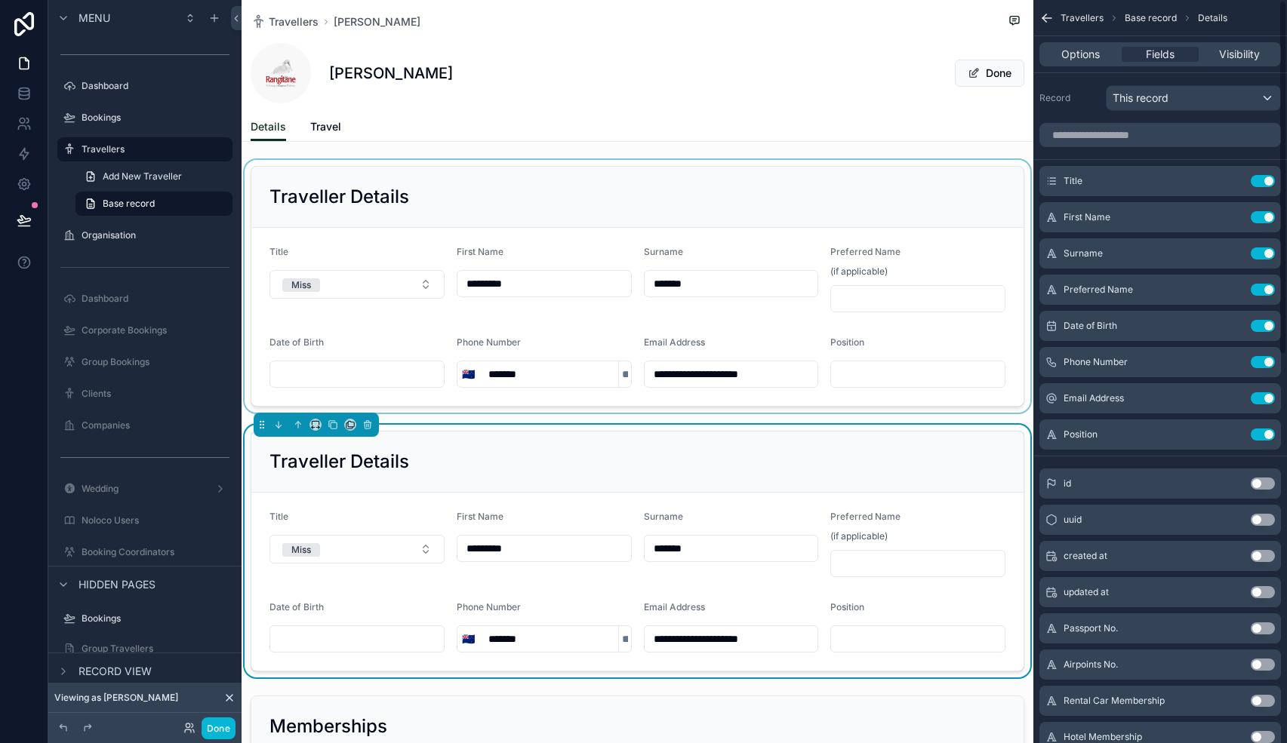
click at [494, 211] on div "scrollable content" at bounding box center [637, 286] width 792 height 253
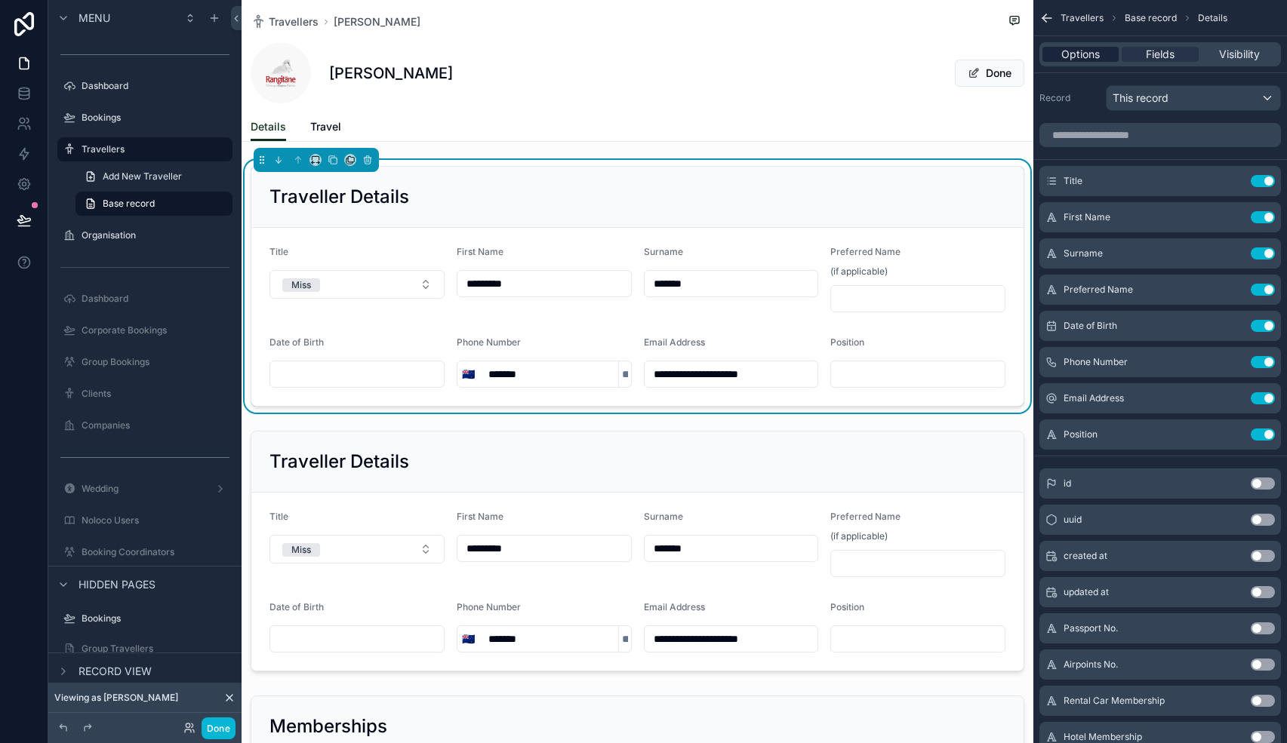
click at [1081, 56] on span "Options" at bounding box center [1080, 54] width 38 height 15
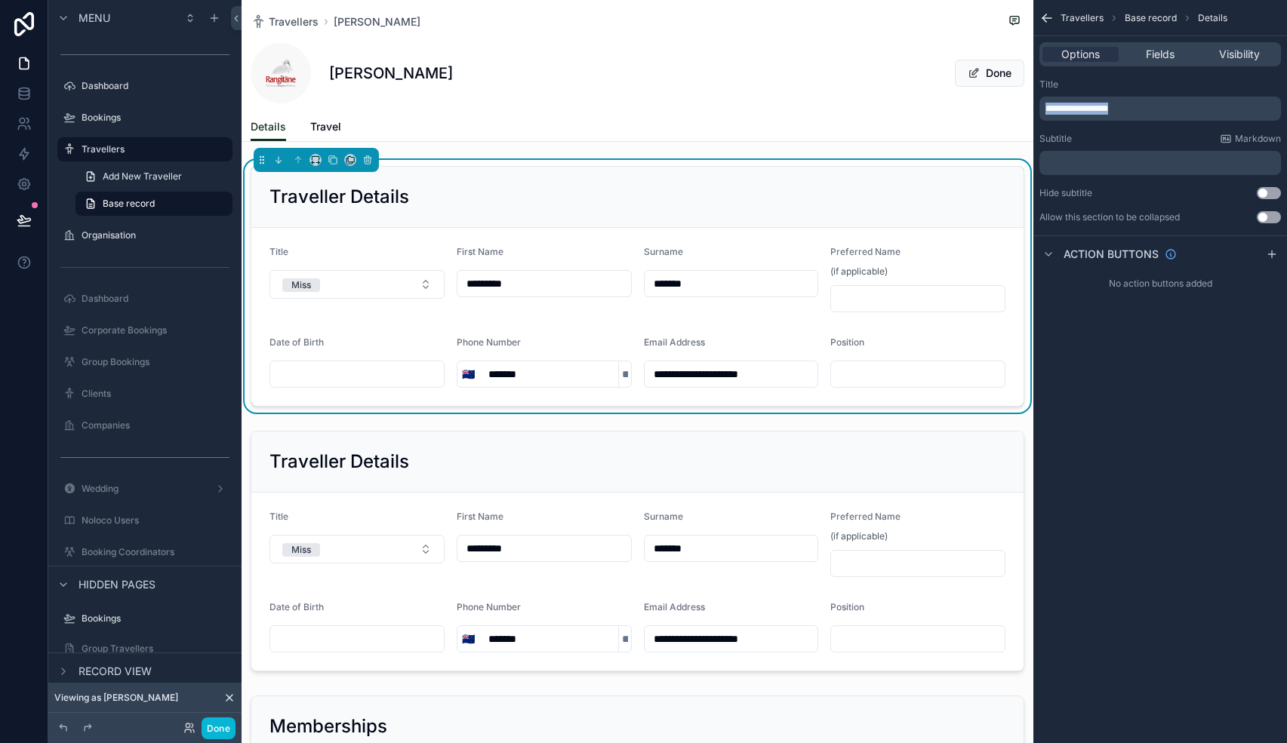
drag, startPoint x: 1136, startPoint y: 112, endPoint x: 1034, endPoint y: 112, distance: 102.6
click at [1034, 112] on div "**********" at bounding box center [1160, 150] width 254 height 157
click at [1202, 449] on div "Travellers Base record Details Options Fields Visibility Title **** Subtitle Ma…" at bounding box center [1160, 371] width 254 height 743
click at [1154, 59] on span "Fields" at bounding box center [1159, 54] width 29 height 15
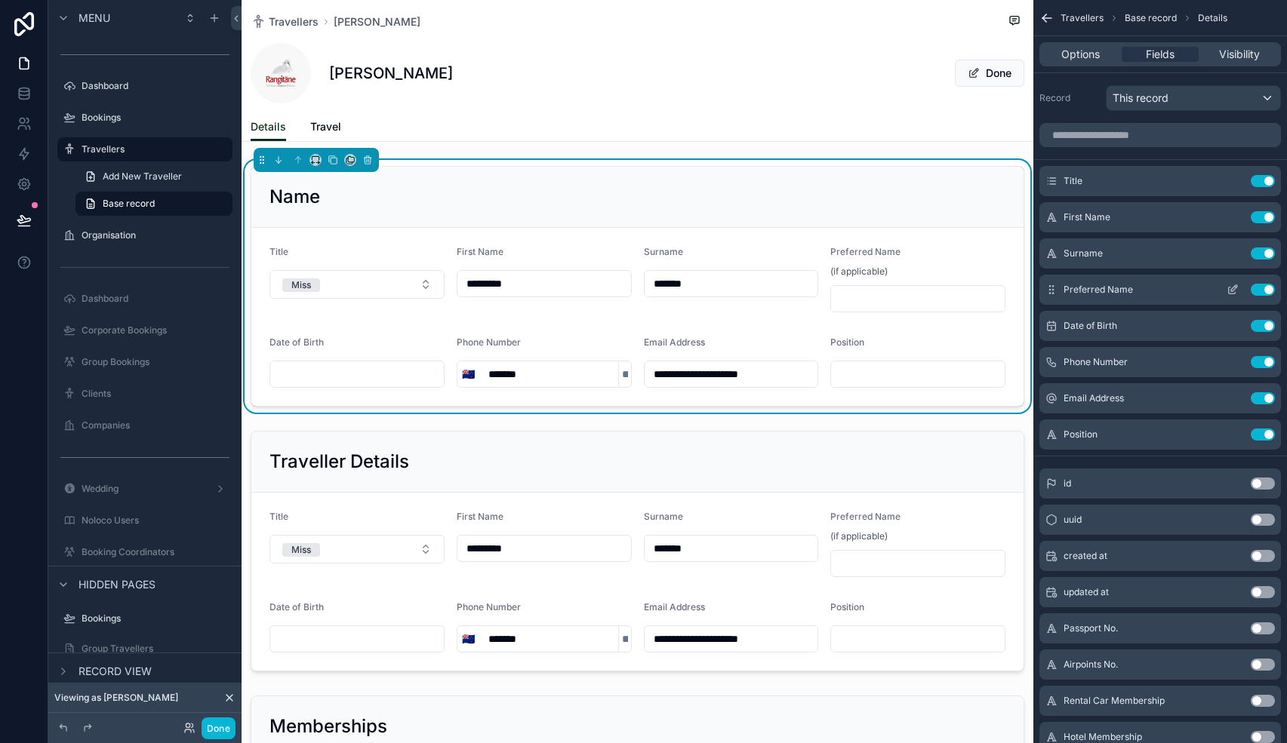
click at [1261, 289] on button "Use setting" at bounding box center [1262, 290] width 24 height 12
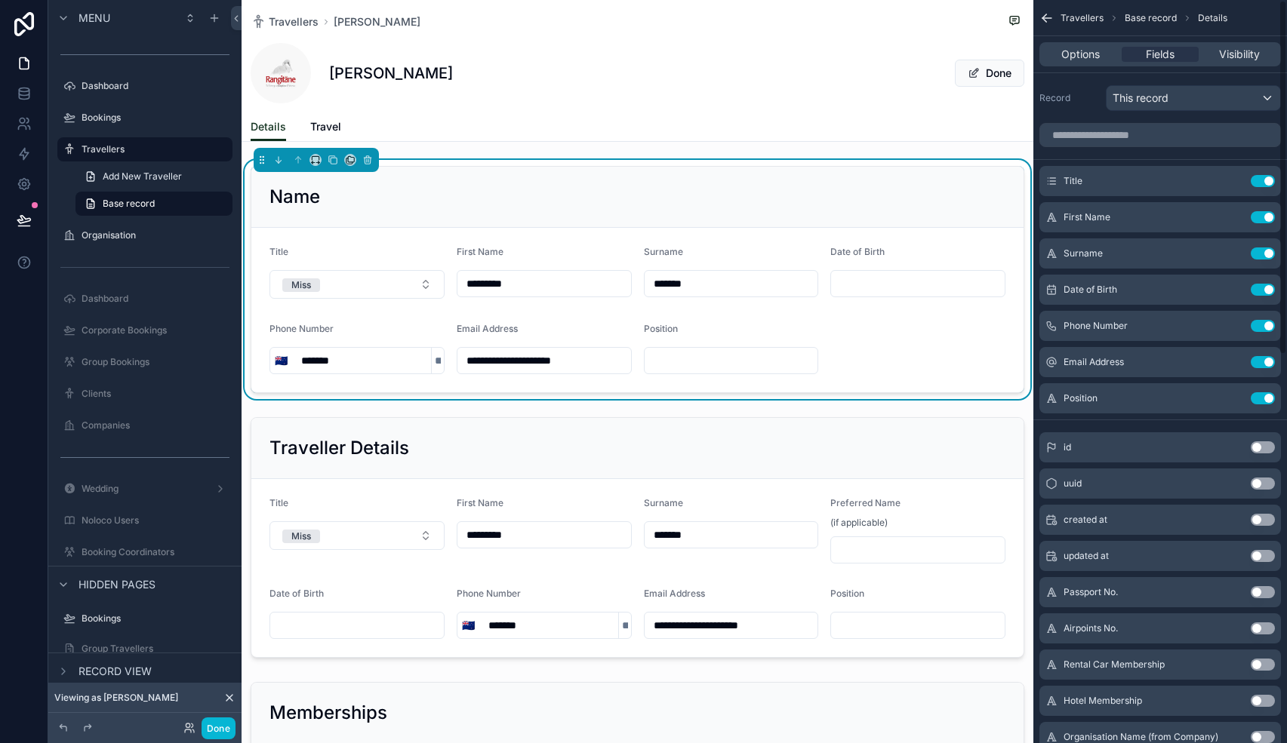
click at [1261, 289] on button "Use setting" at bounding box center [1262, 290] width 24 height 12
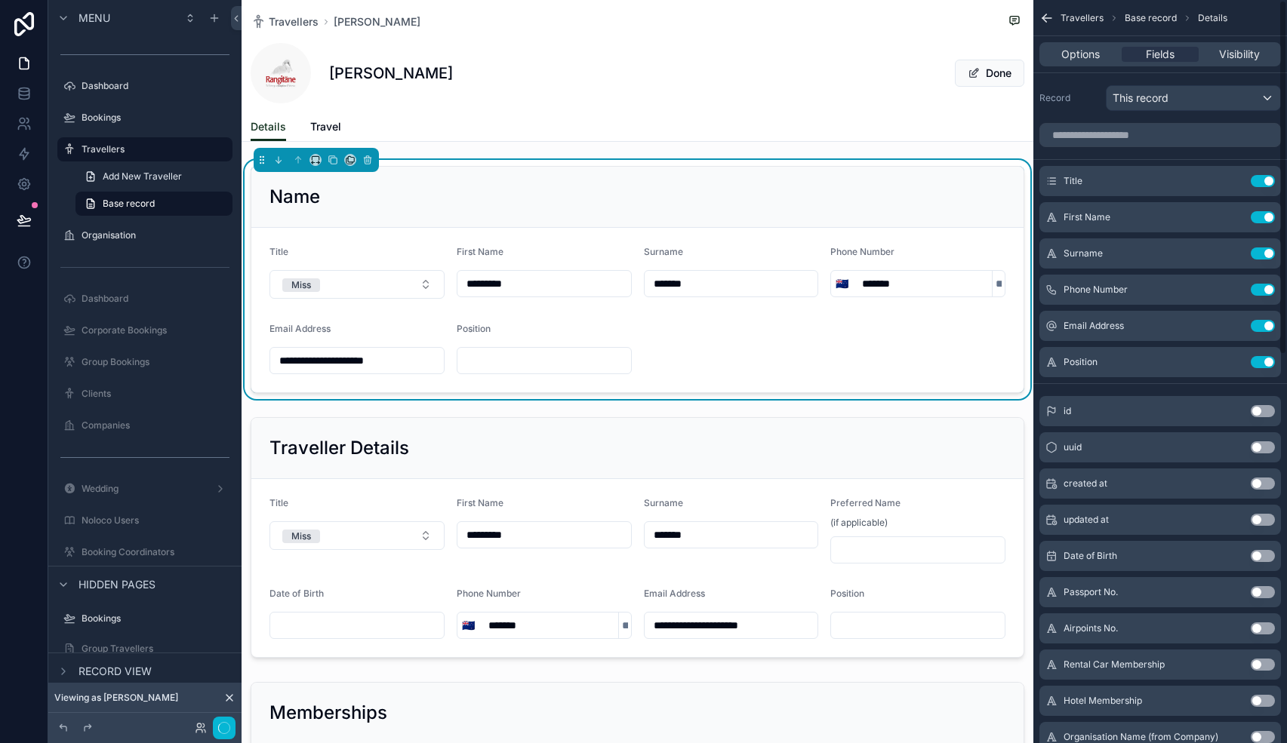
click at [1261, 289] on button "Use setting" at bounding box center [1262, 290] width 24 height 12
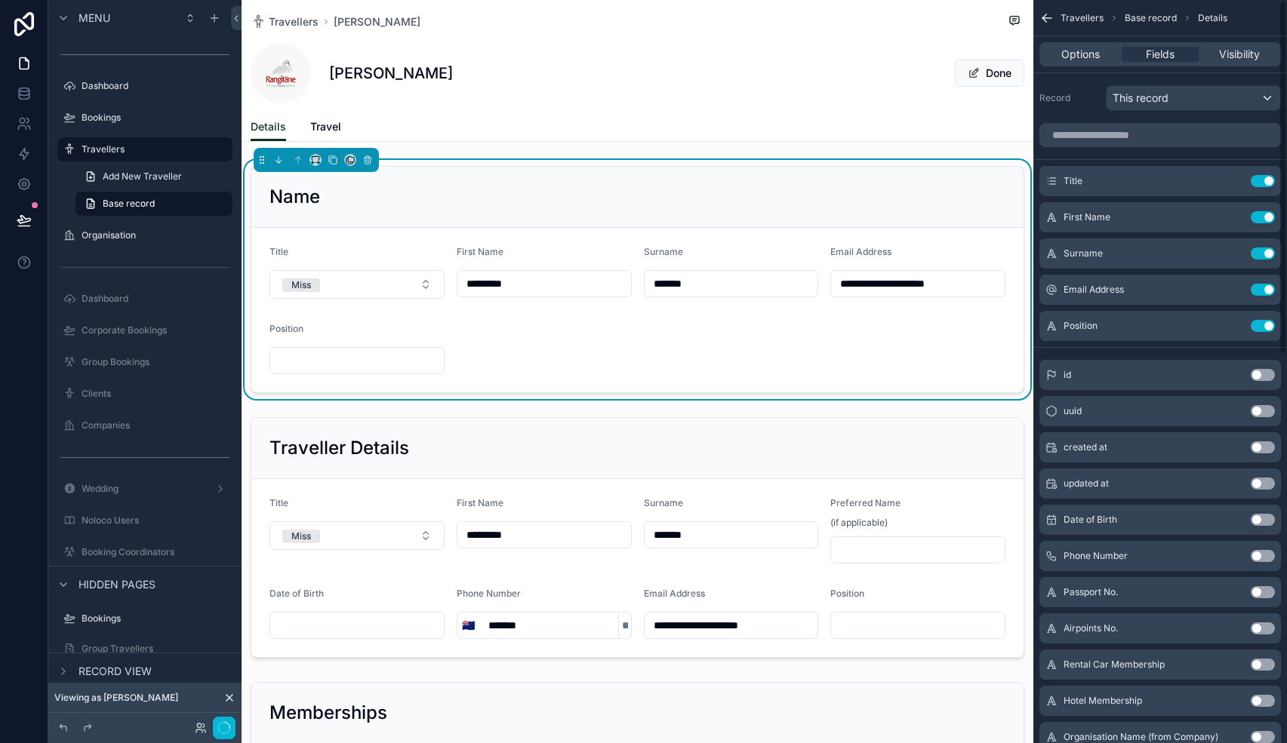
click at [1261, 289] on button "Use setting" at bounding box center [1262, 290] width 24 height 12
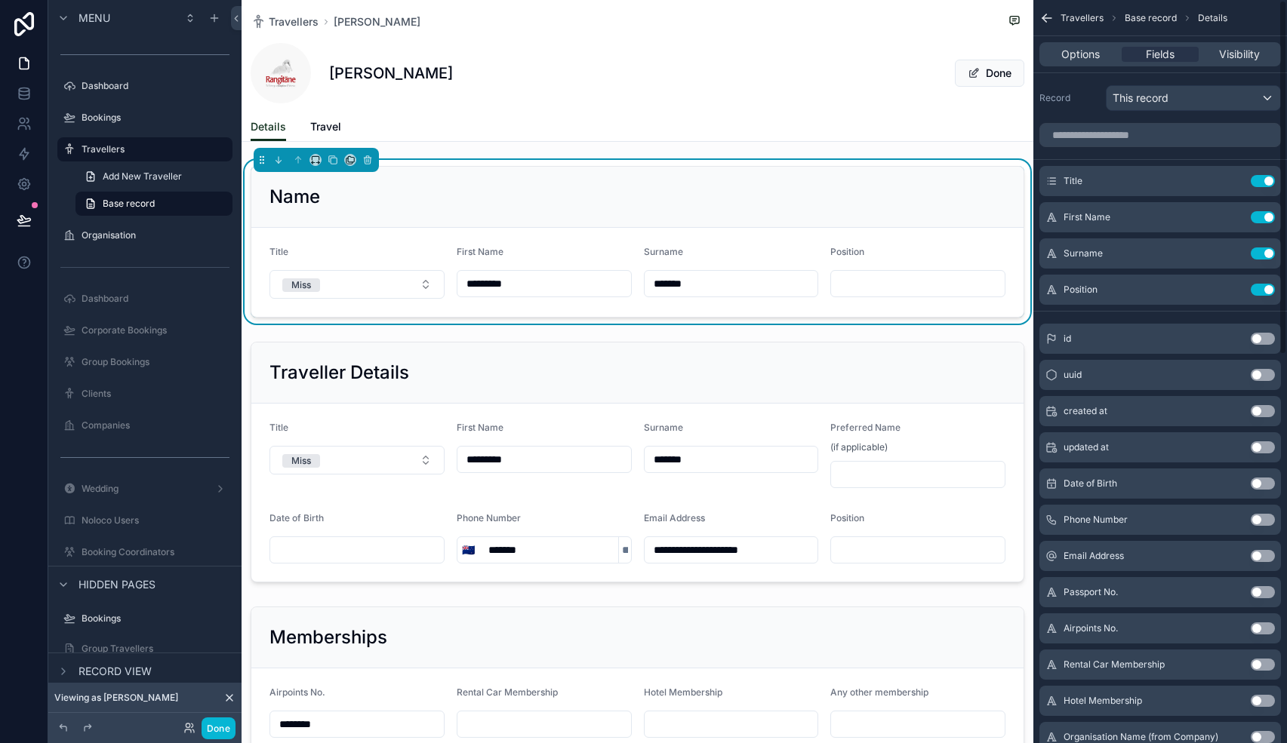
click at [1261, 289] on button "Use setting" at bounding box center [1262, 290] width 24 height 12
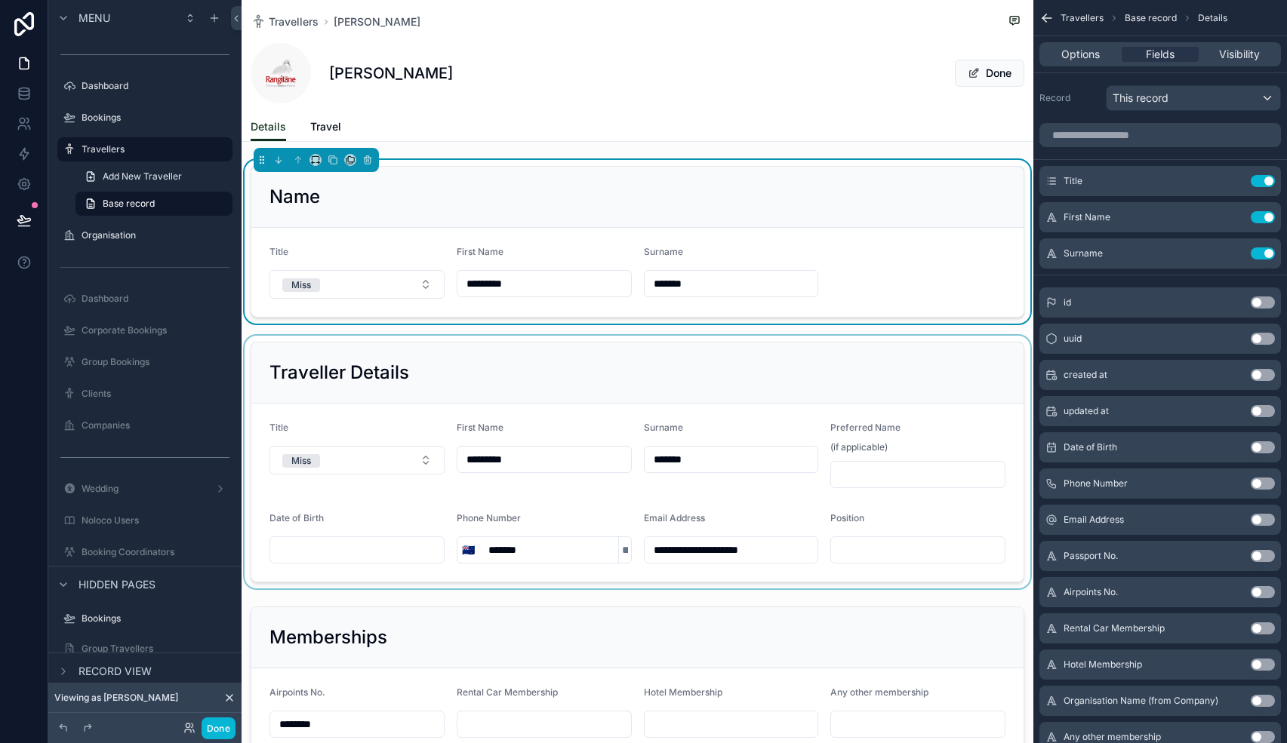
click at [685, 377] on div "scrollable content" at bounding box center [637, 462] width 792 height 253
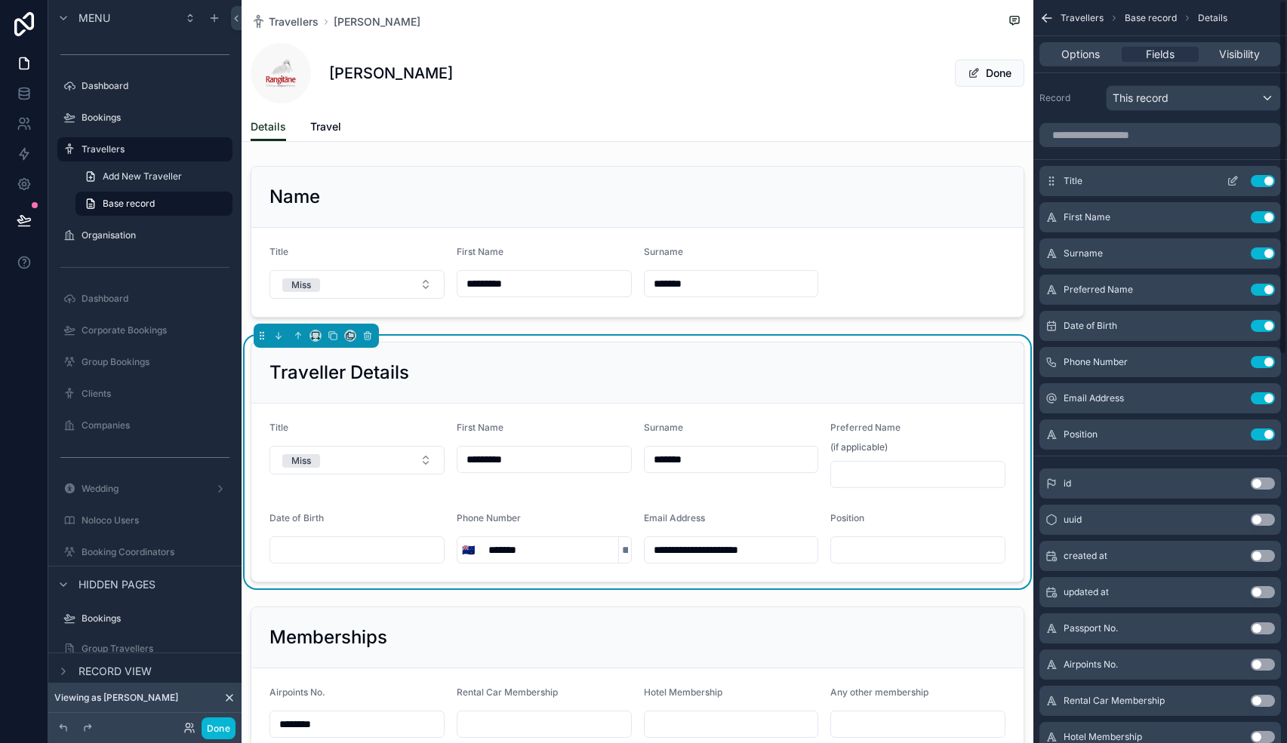
click at [1263, 183] on button "Use setting" at bounding box center [1262, 181] width 24 height 12
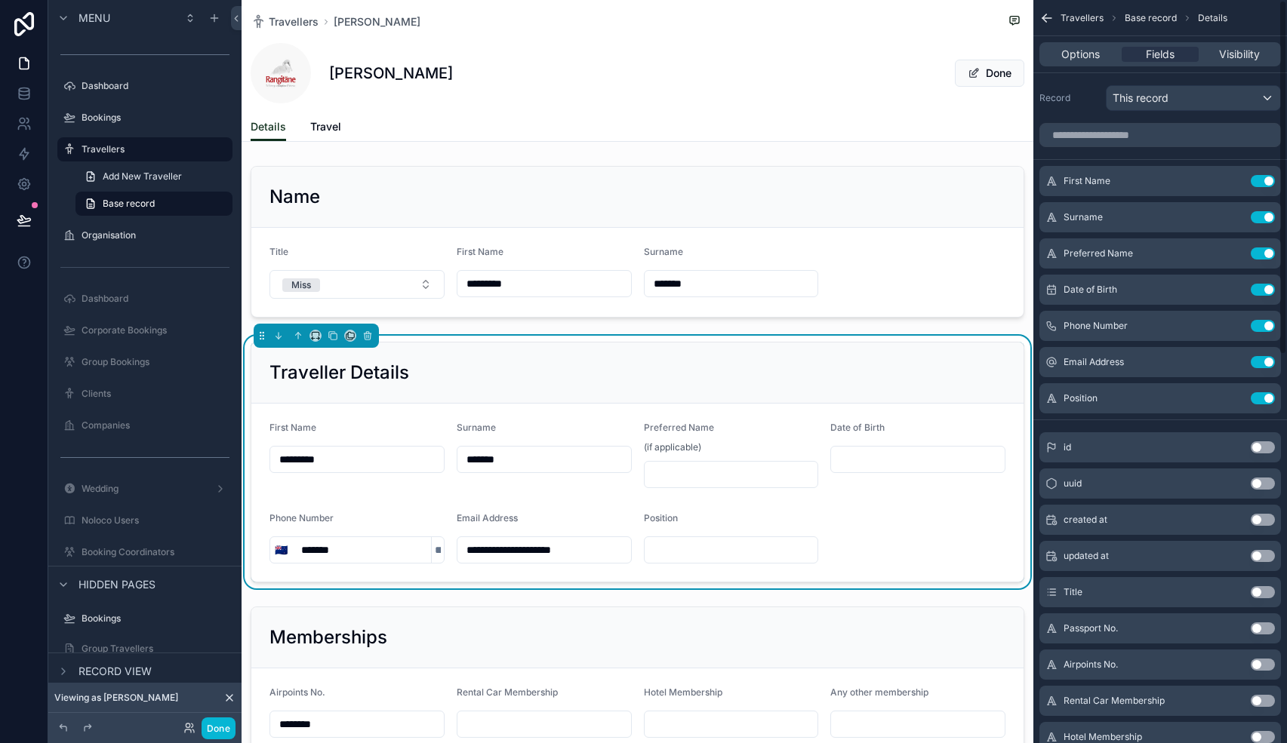
click at [1263, 183] on button "Use setting" at bounding box center [1262, 181] width 24 height 12
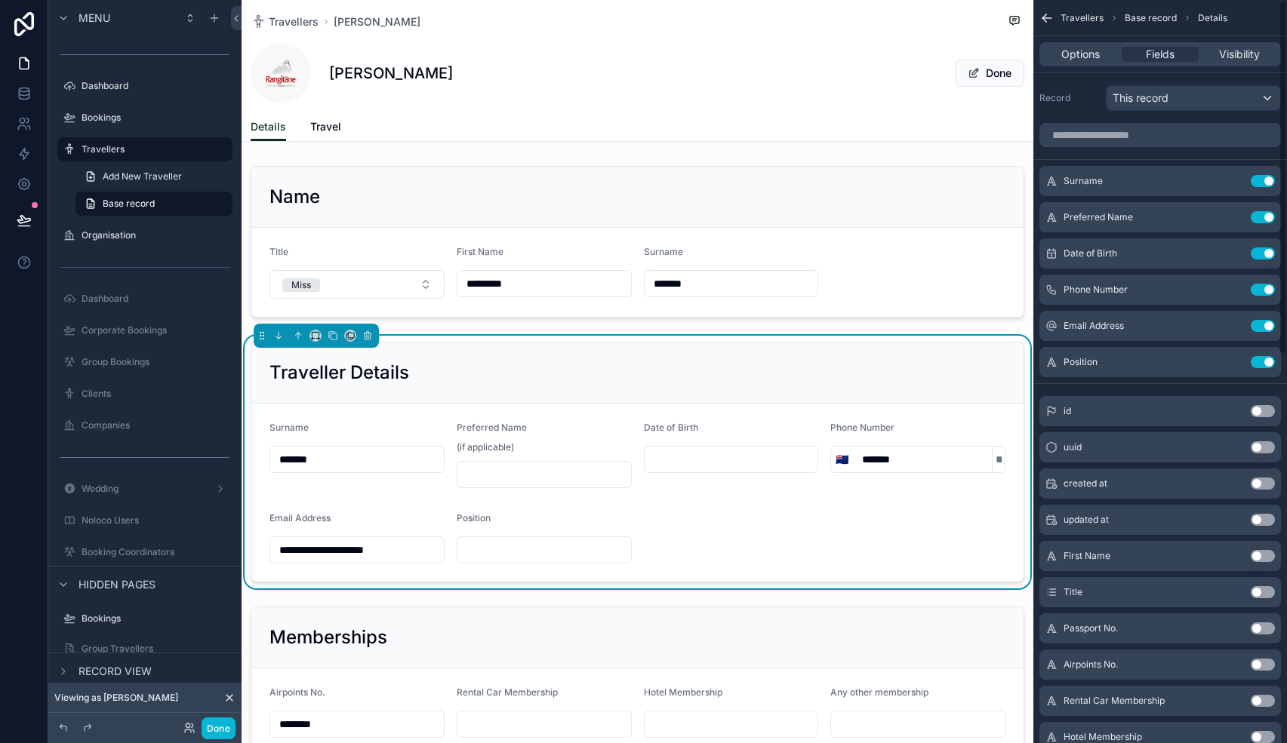
click at [1263, 183] on button "Use setting" at bounding box center [1262, 181] width 24 height 12
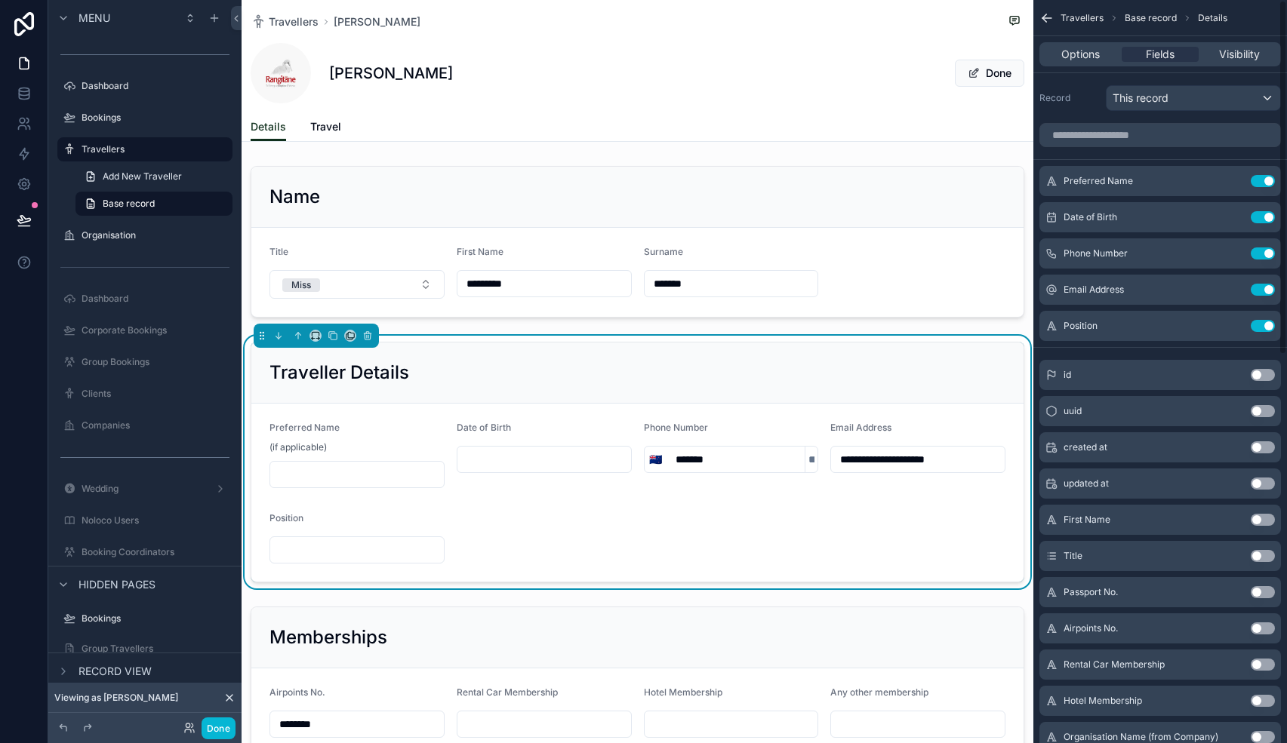
click at [1263, 183] on button "Use setting" at bounding box center [1262, 181] width 24 height 12
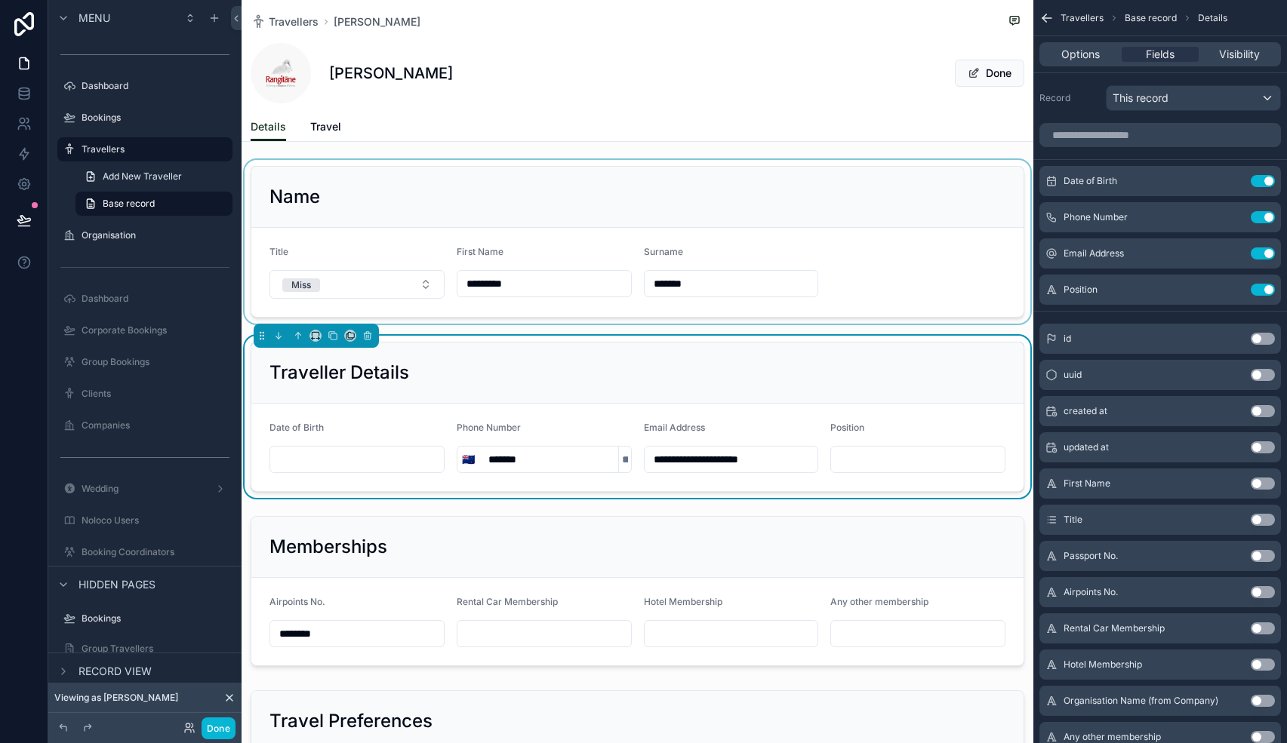
click at [601, 220] on div "scrollable content" at bounding box center [637, 242] width 792 height 164
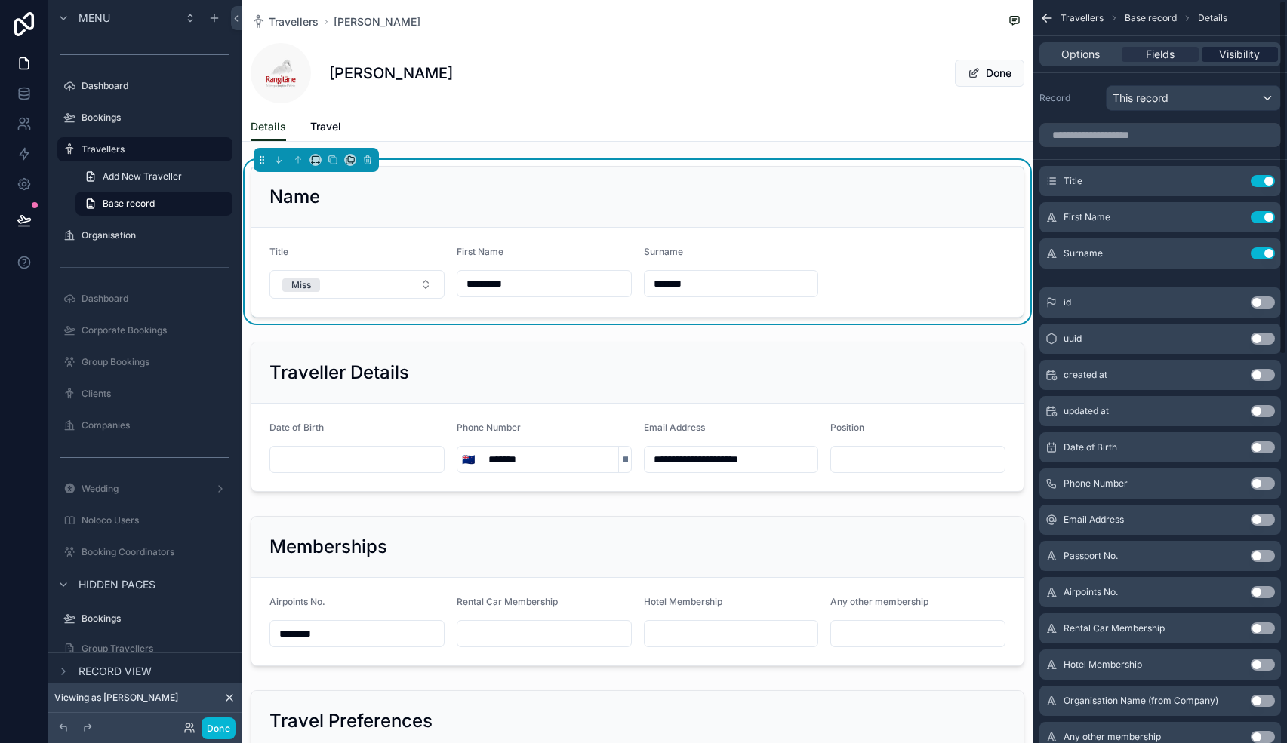
click at [1219, 56] on span "Visibility" at bounding box center [1239, 54] width 41 height 15
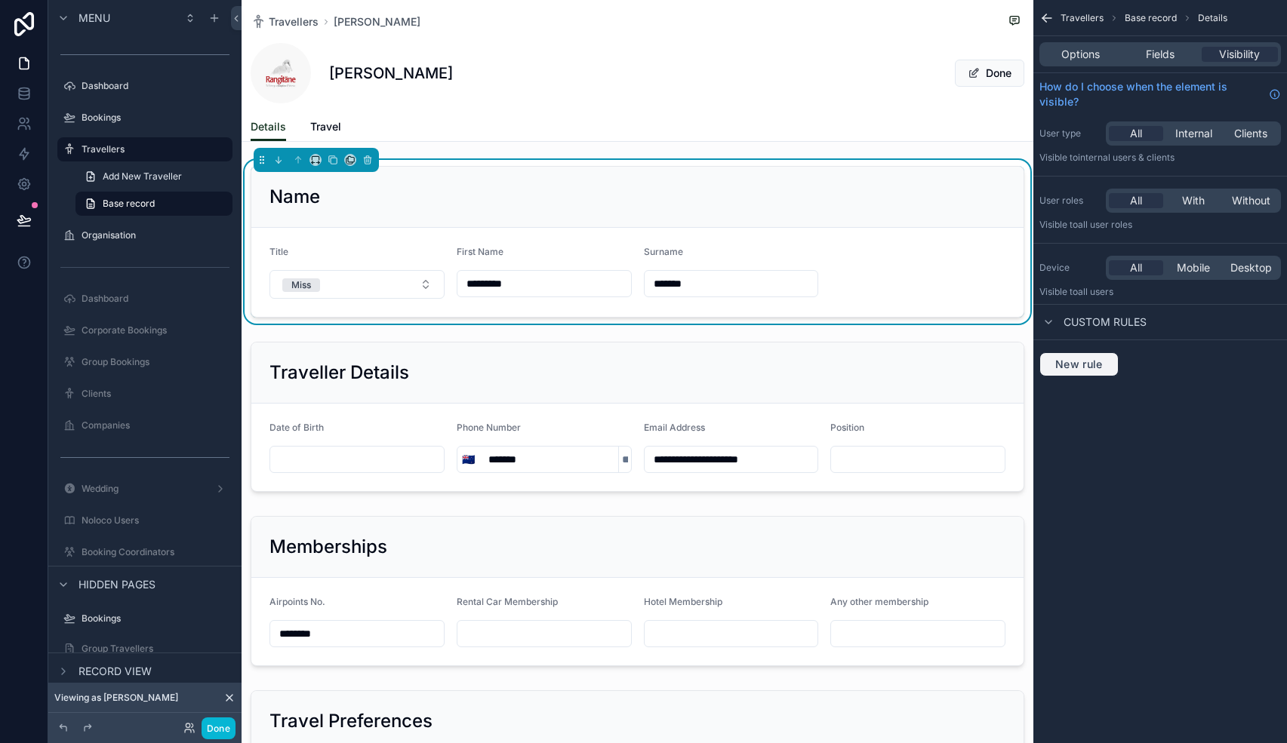
click at [1094, 364] on span "New rule" at bounding box center [1079, 365] width 60 height 14
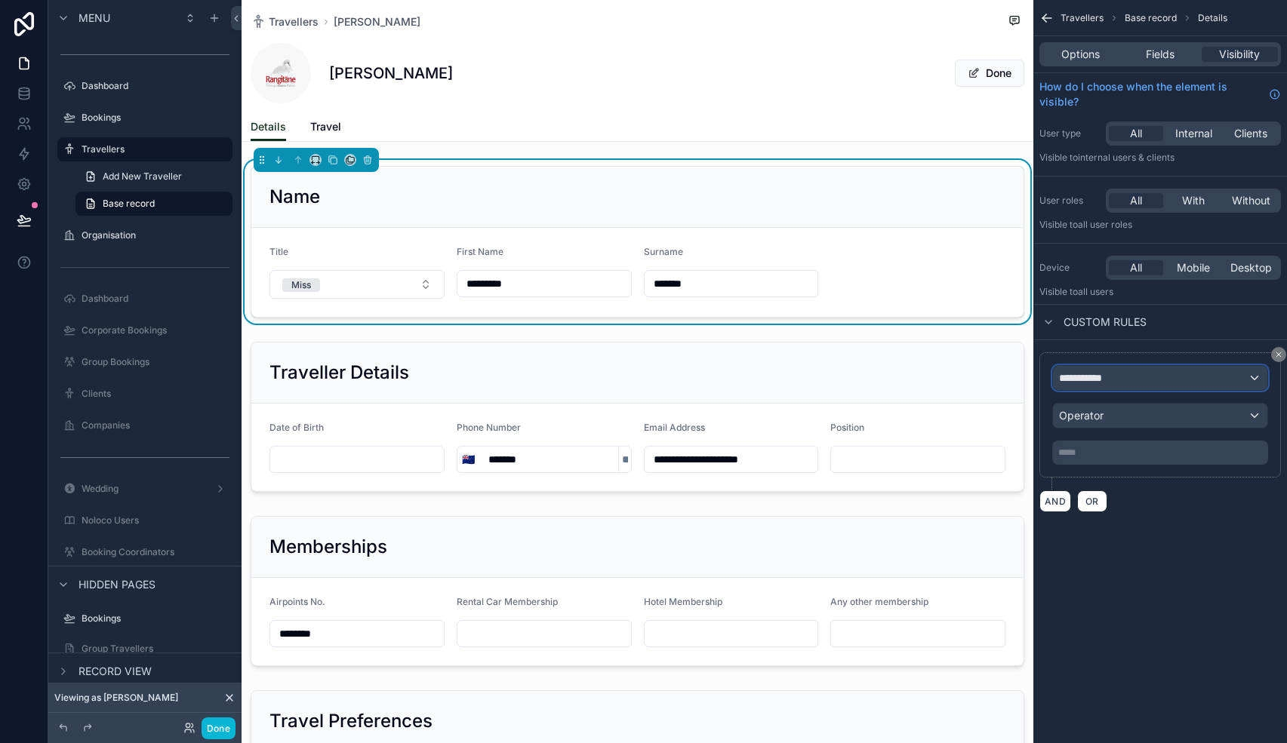
click at [1097, 371] on span "**********" at bounding box center [1087, 378] width 56 height 15
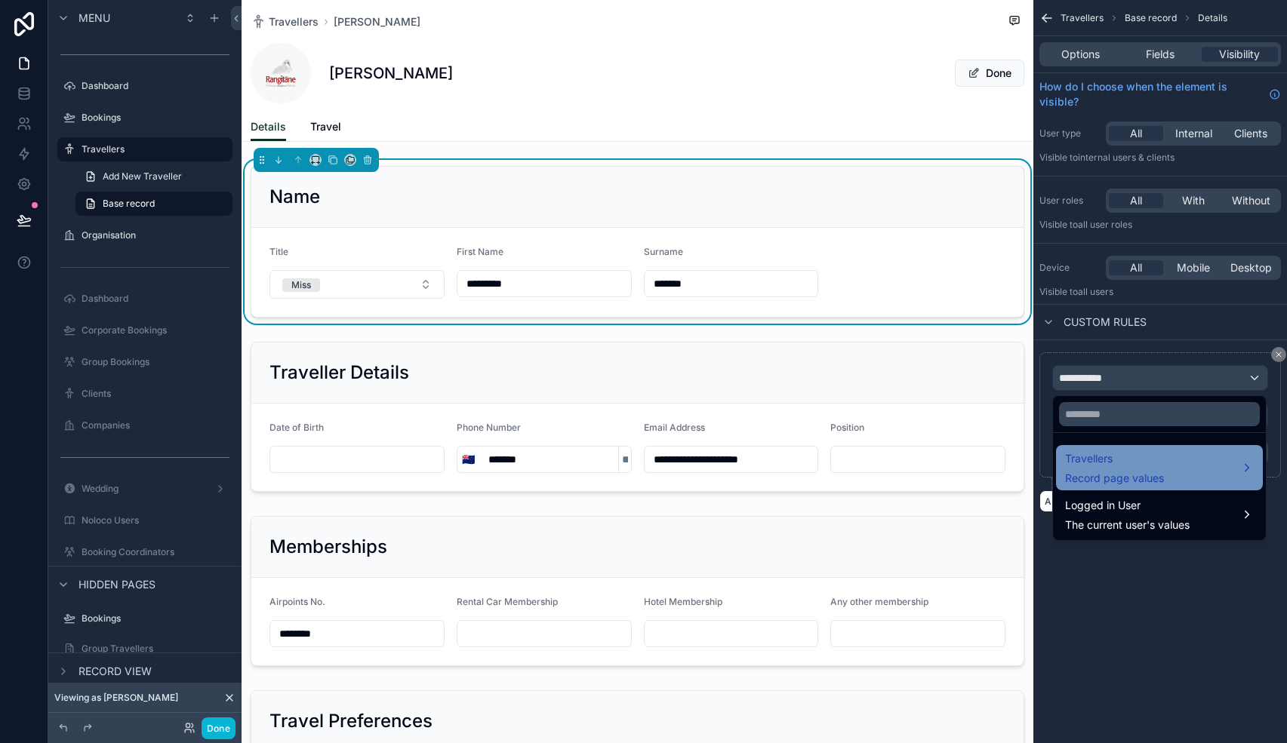
click at [1108, 465] on span "Travellers" at bounding box center [1114, 459] width 99 height 18
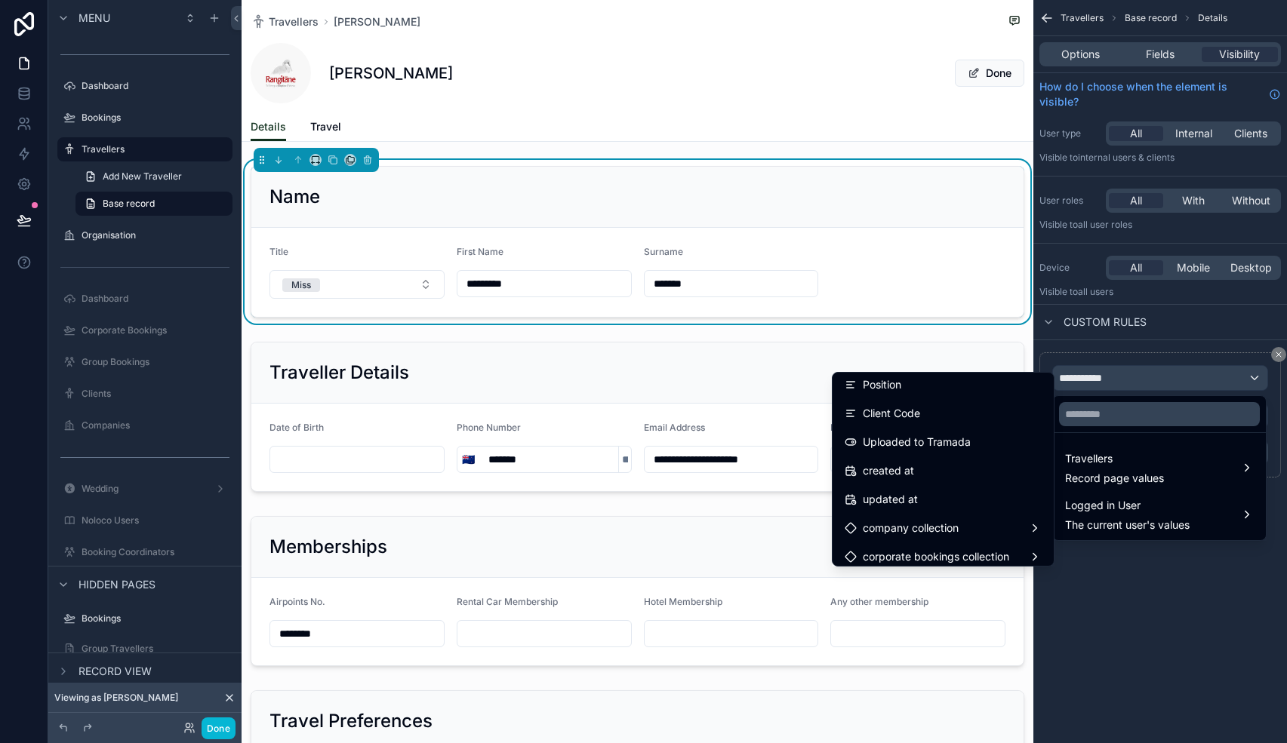
scroll to position [808, 0]
click at [984, 441] on div "Uploaded to Tramada" at bounding box center [942, 441] width 197 height 18
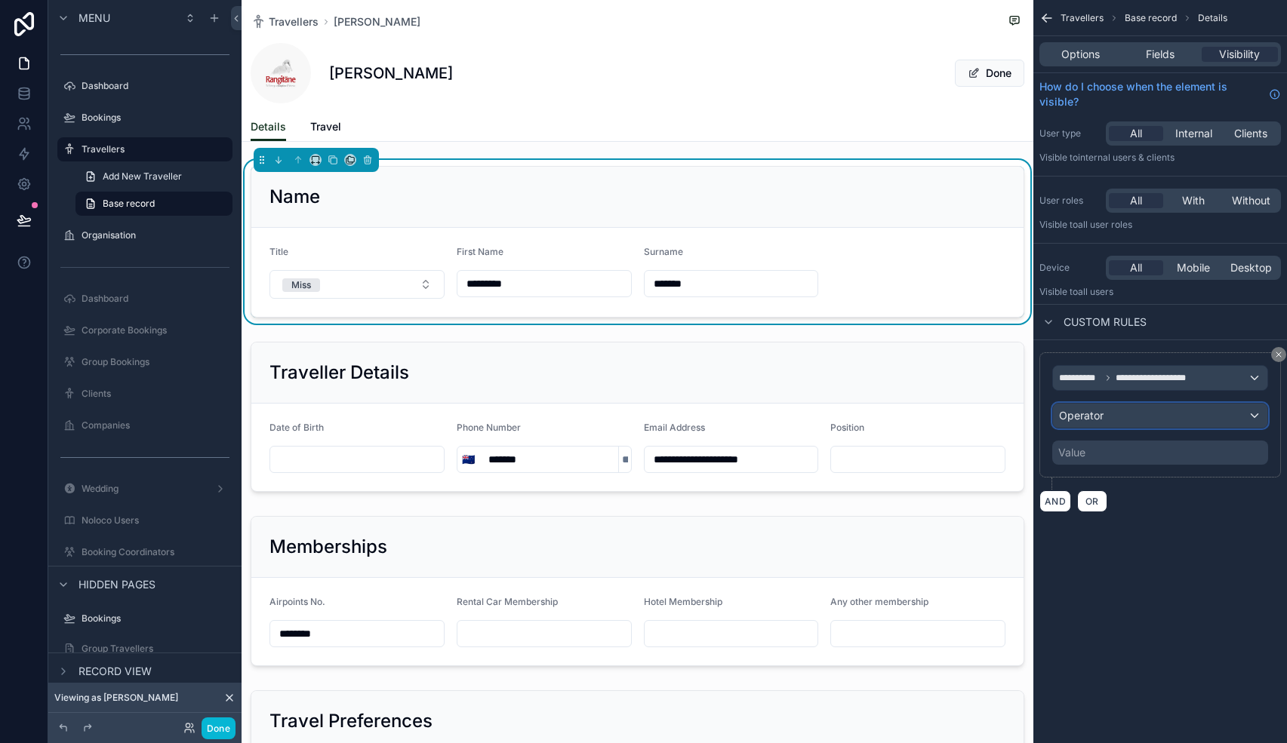
click at [1121, 412] on div "Operator" at bounding box center [1160, 416] width 214 height 24
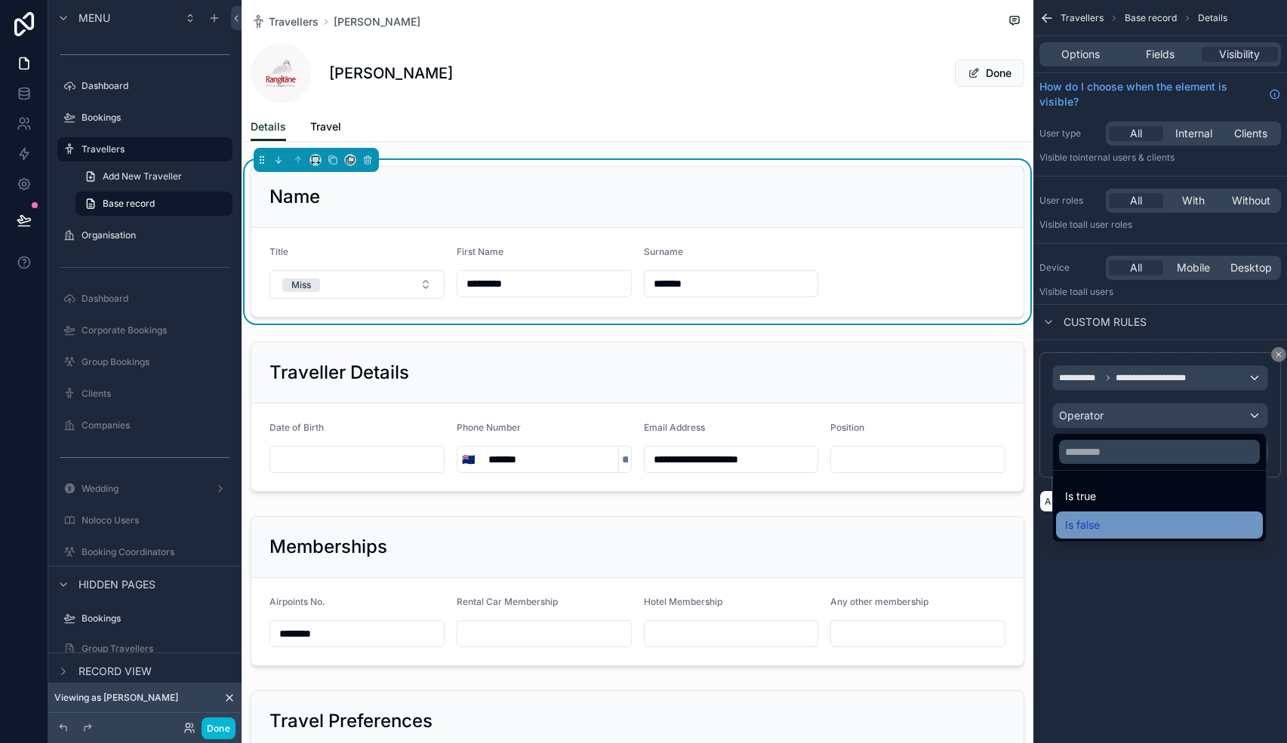
click at [1105, 515] on div "Is false" at bounding box center [1159, 525] width 207 height 27
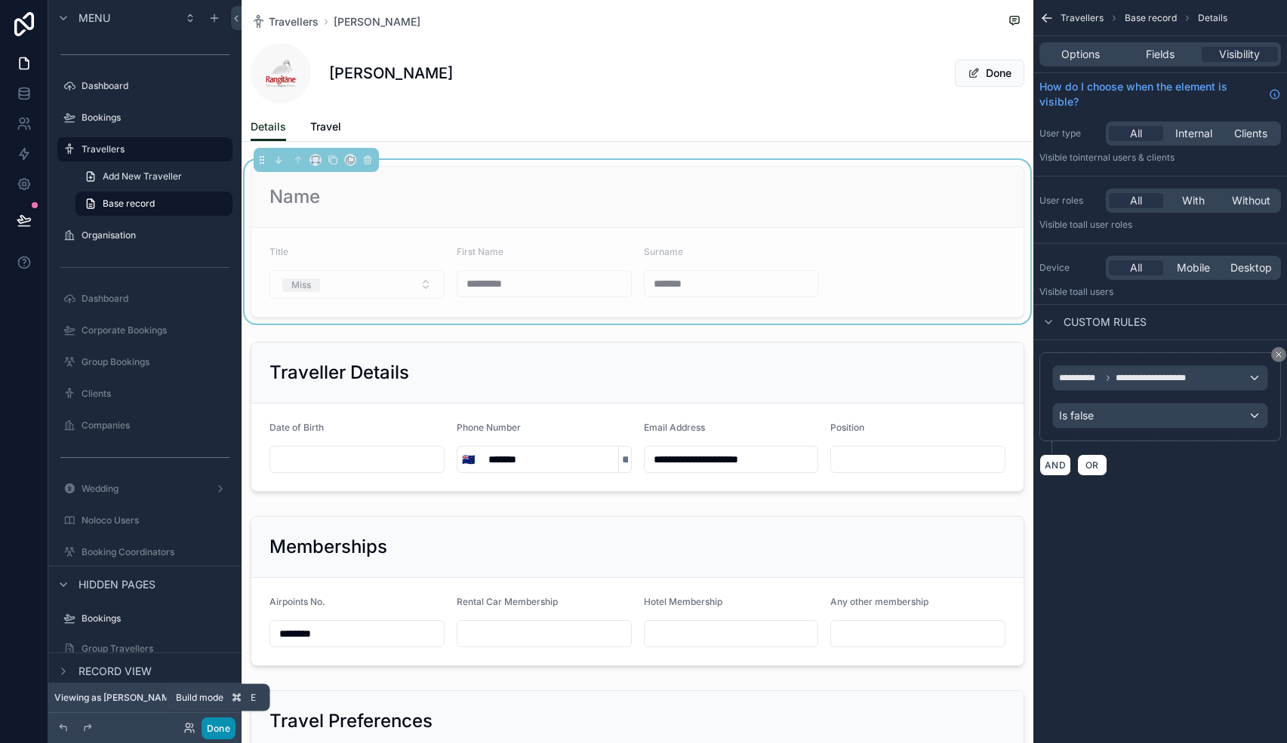
click at [217, 727] on button "Done" at bounding box center [218, 729] width 34 height 22
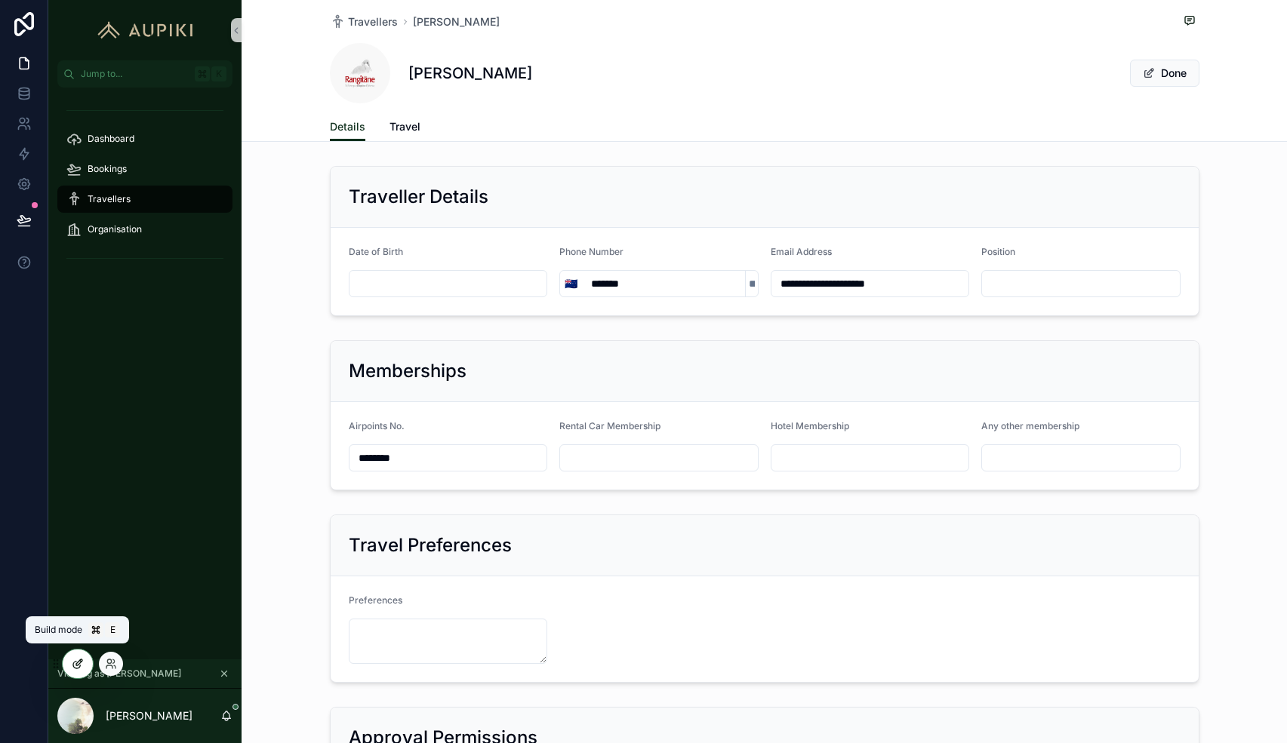
click at [72, 671] on div at bounding box center [78, 664] width 30 height 29
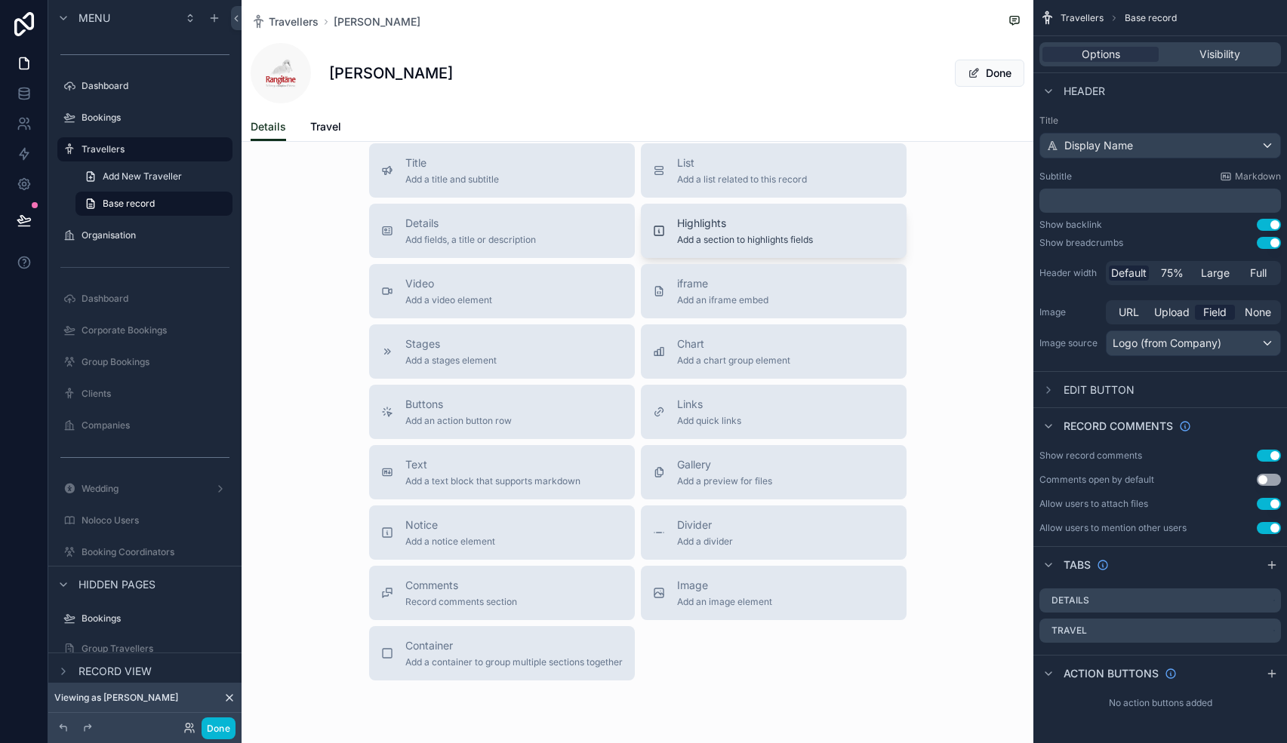
scroll to position [976, 0]
click at [555, 534] on div "Notice Add a notice element" at bounding box center [501, 530] width 241 height 30
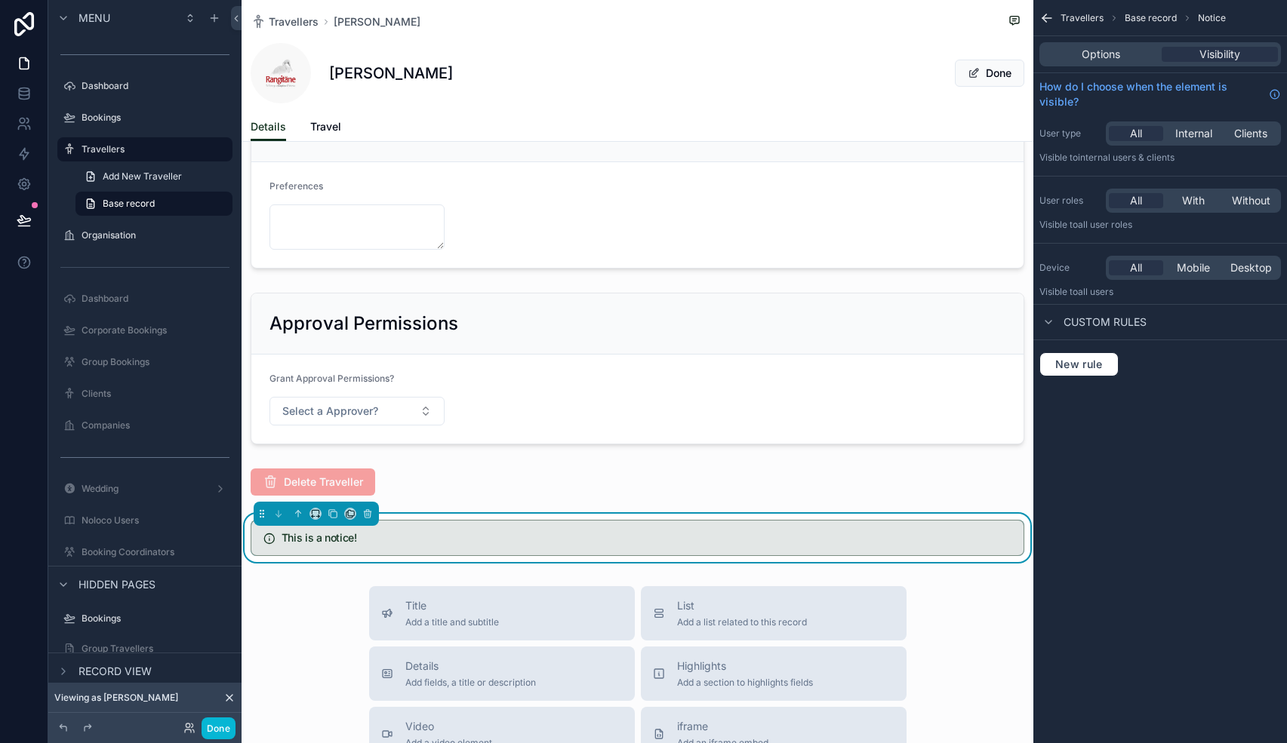
scroll to position [592, 0]
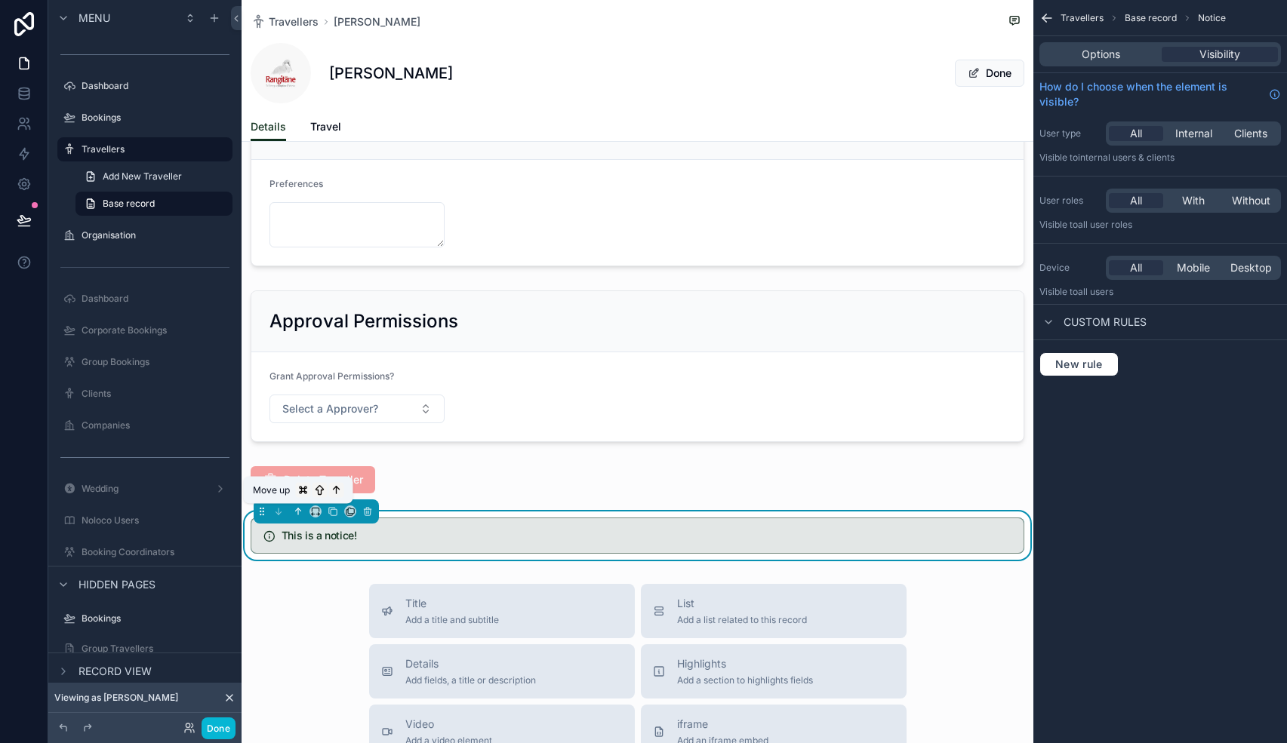
click at [300, 513] on icon "scrollable content" at bounding box center [298, 511] width 11 height 11
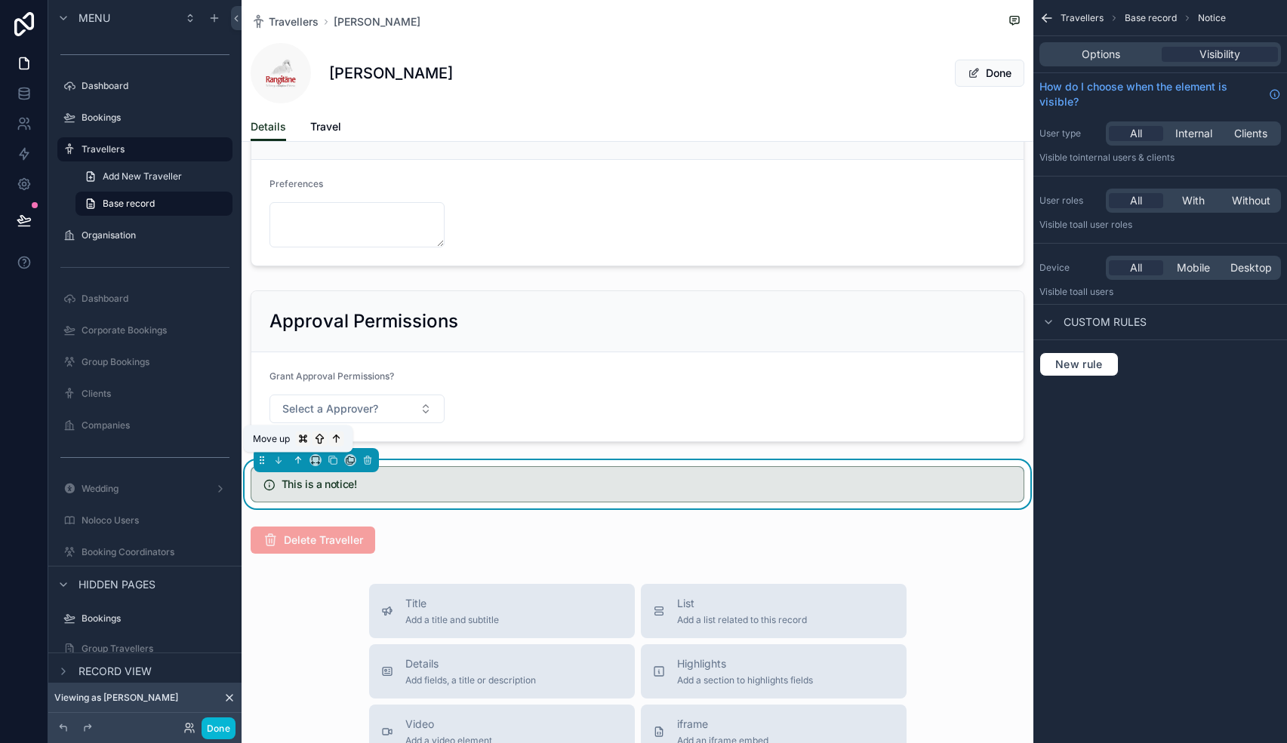
click at [300, 457] on icon "scrollable content" at bounding box center [298, 460] width 11 height 11
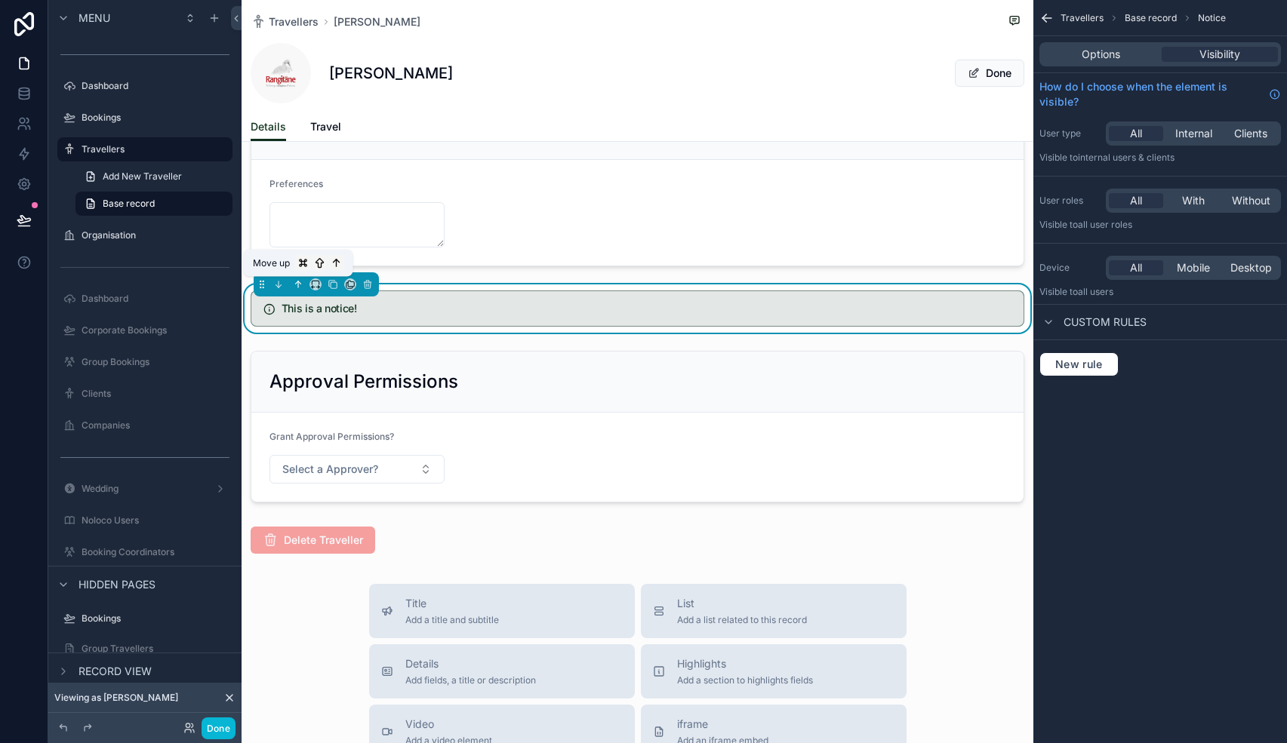
click at [299, 284] on icon "scrollable content" at bounding box center [298, 284] width 11 height 11
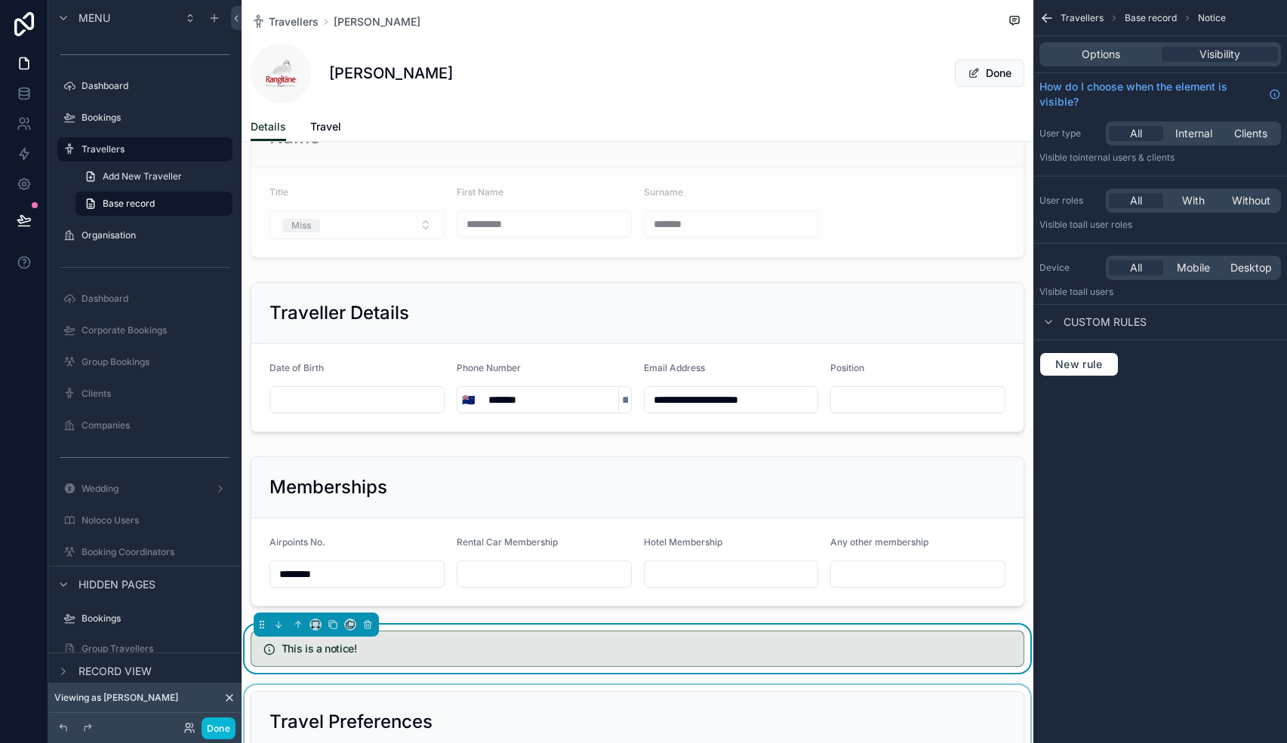
scroll to position [0, 0]
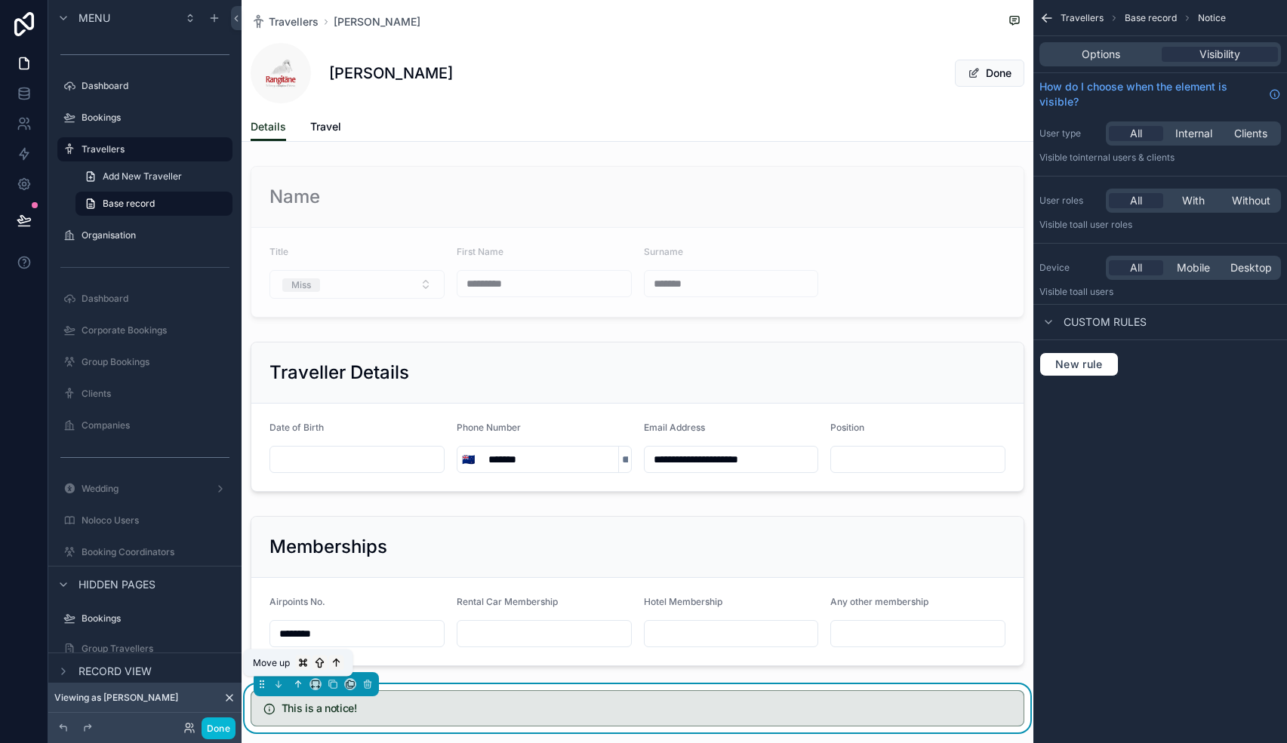
click at [296, 687] on icon "scrollable content" at bounding box center [298, 684] width 11 height 11
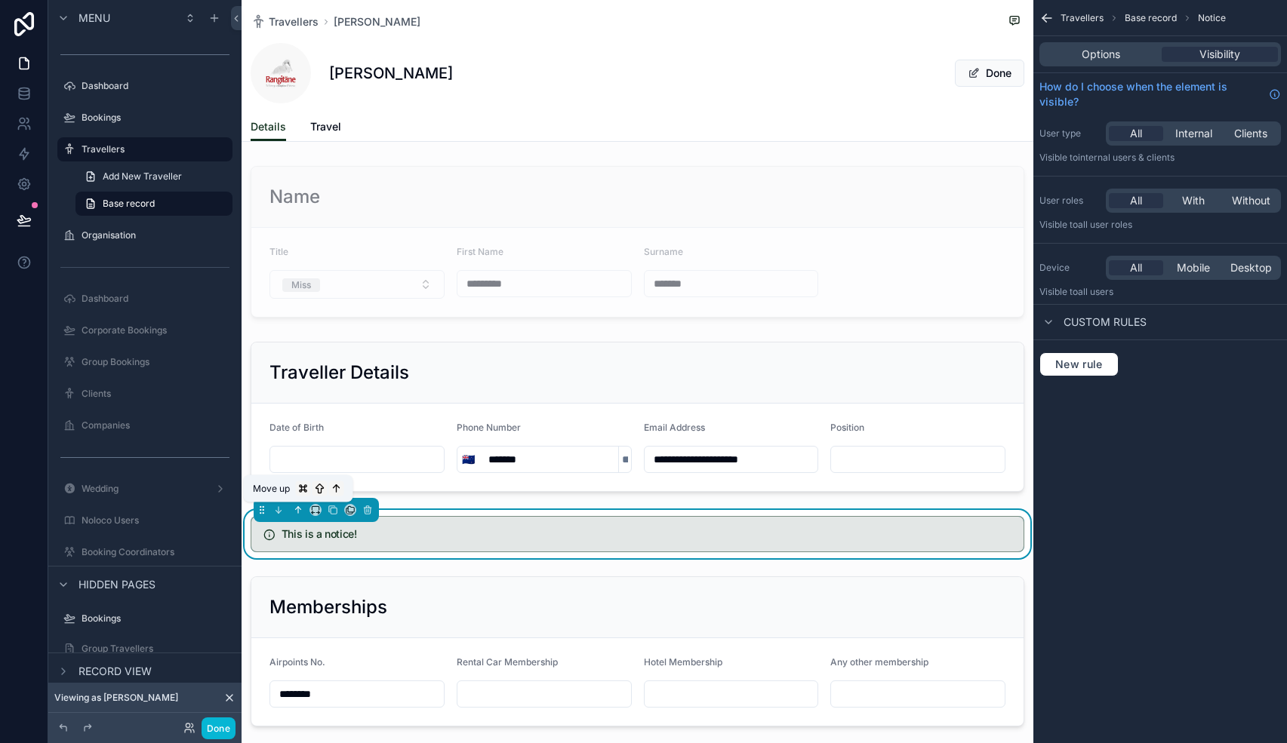
click at [299, 509] on icon "scrollable content" at bounding box center [298, 510] width 11 height 11
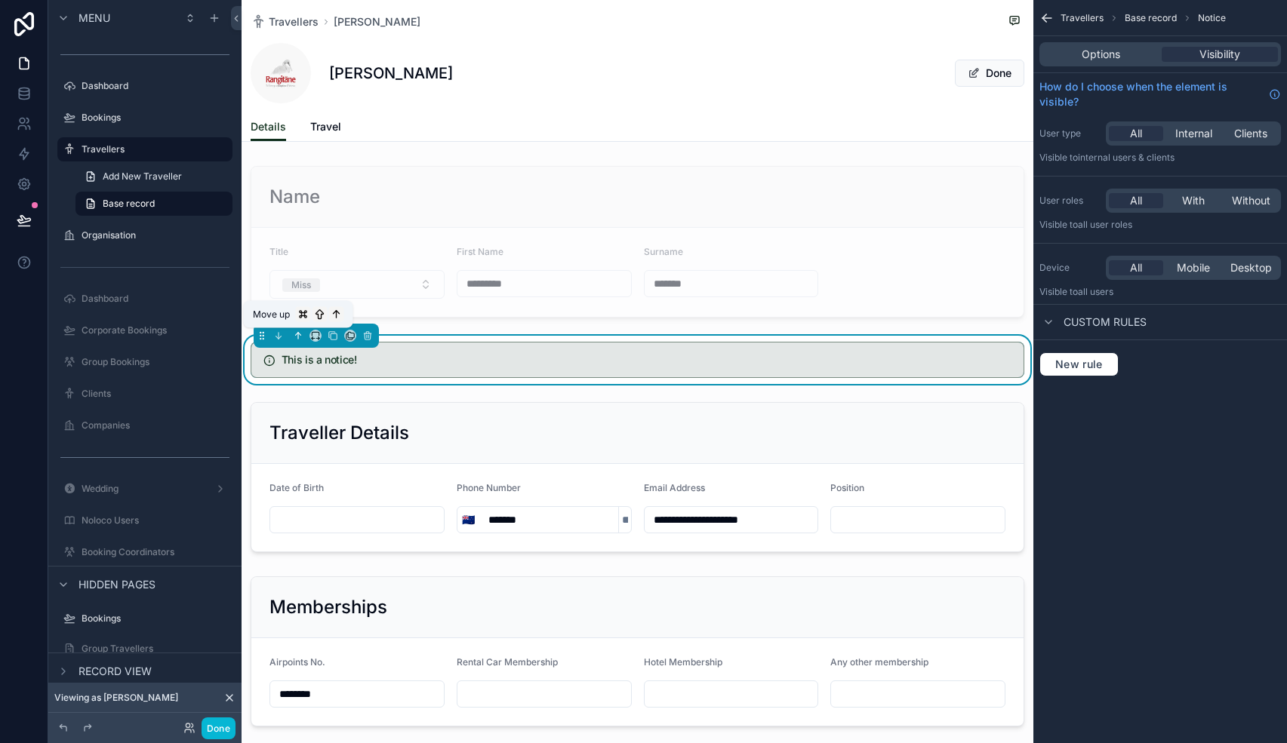
click at [303, 328] on button "scrollable content" at bounding box center [298, 335] width 17 height 17
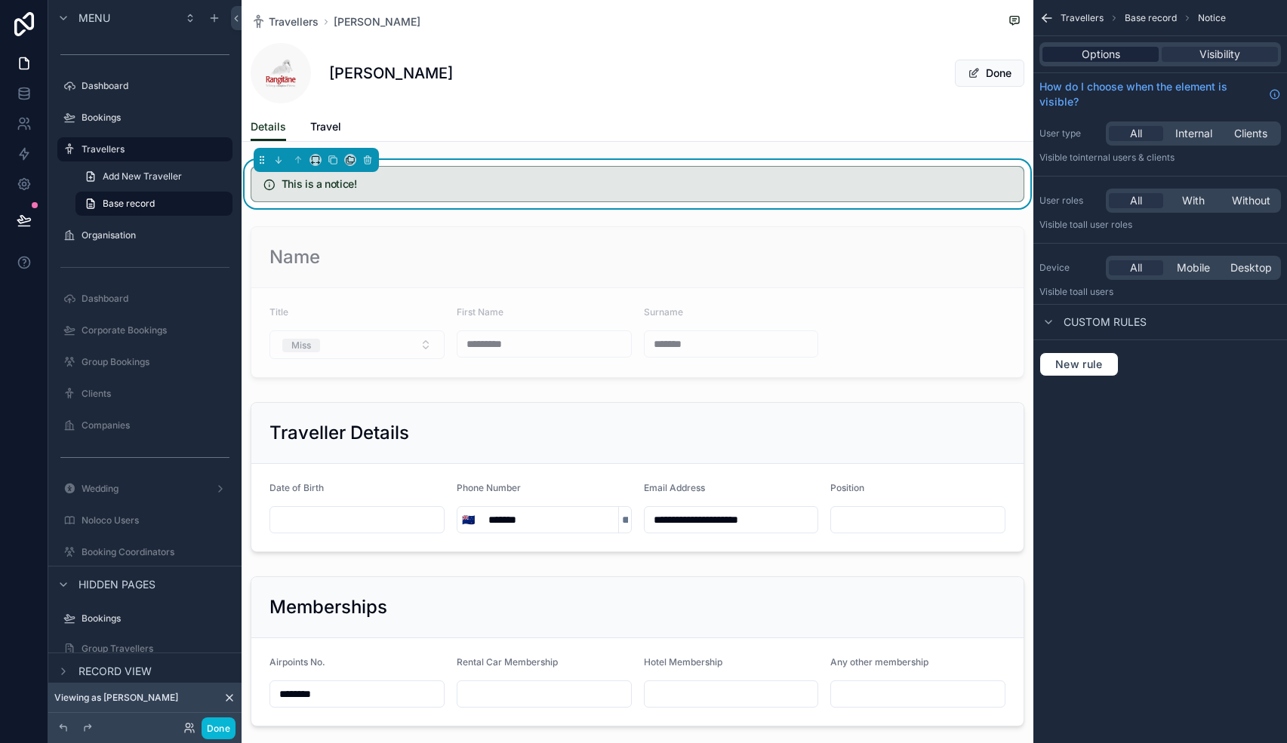
click at [1102, 57] on span "Options" at bounding box center [1100, 54] width 38 height 15
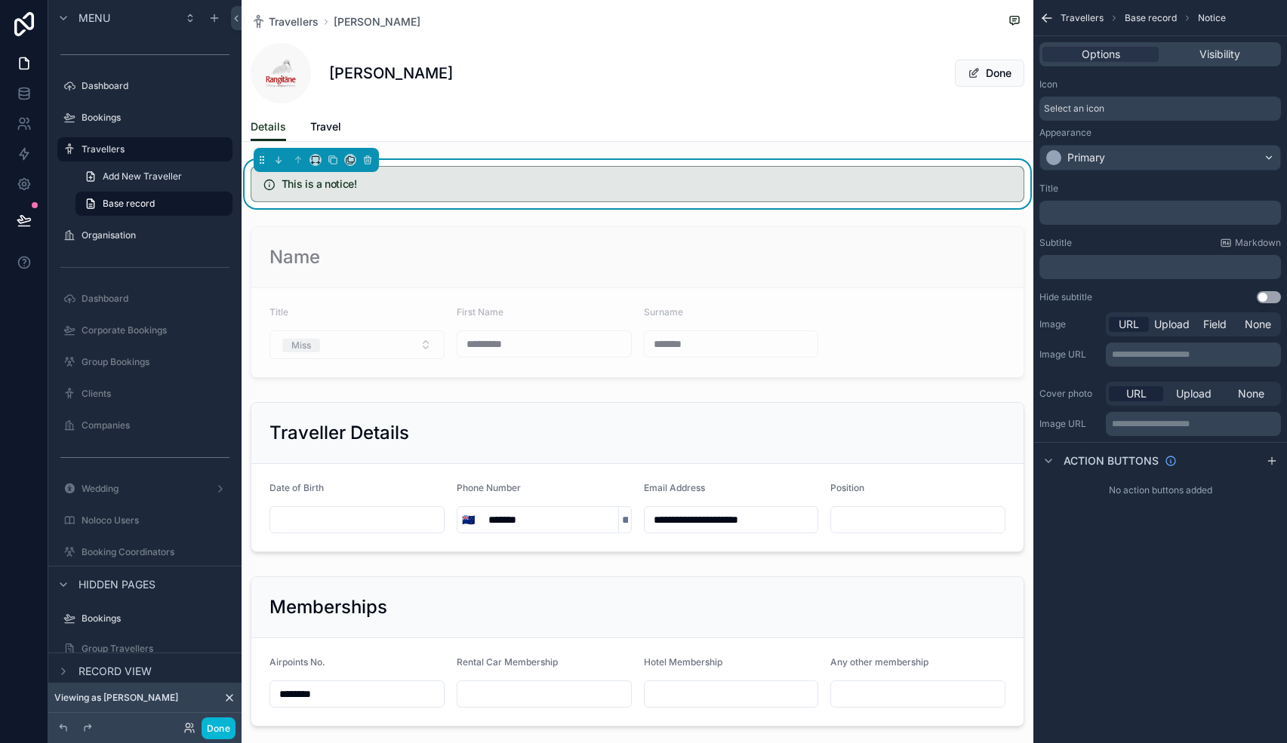
click at [1109, 218] on p "﻿" at bounding box center [1161, 213] width 232 height 12
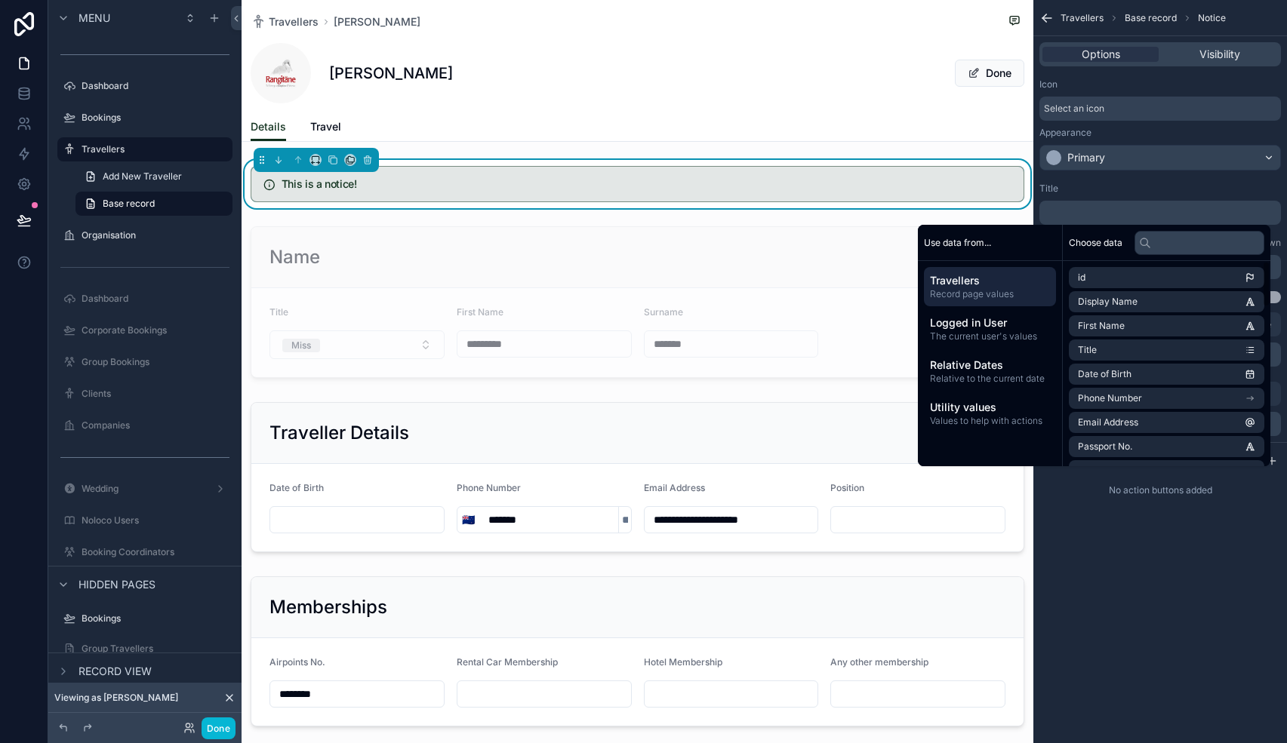
click at [1153, 672] on div "**********" at bounding box center [1160, 371] width 254 height 743
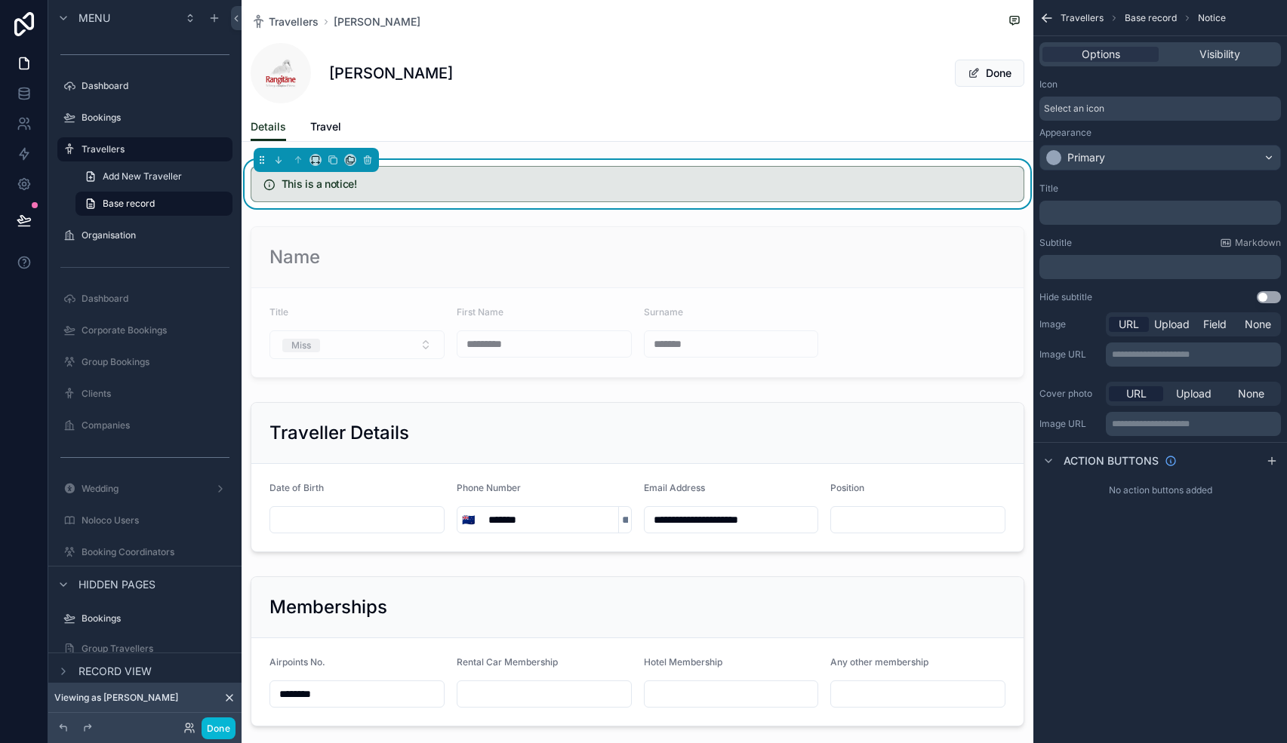
click at [1085, 213] on p "﻿" at bounding box center [1161, 213] width 232 height 12
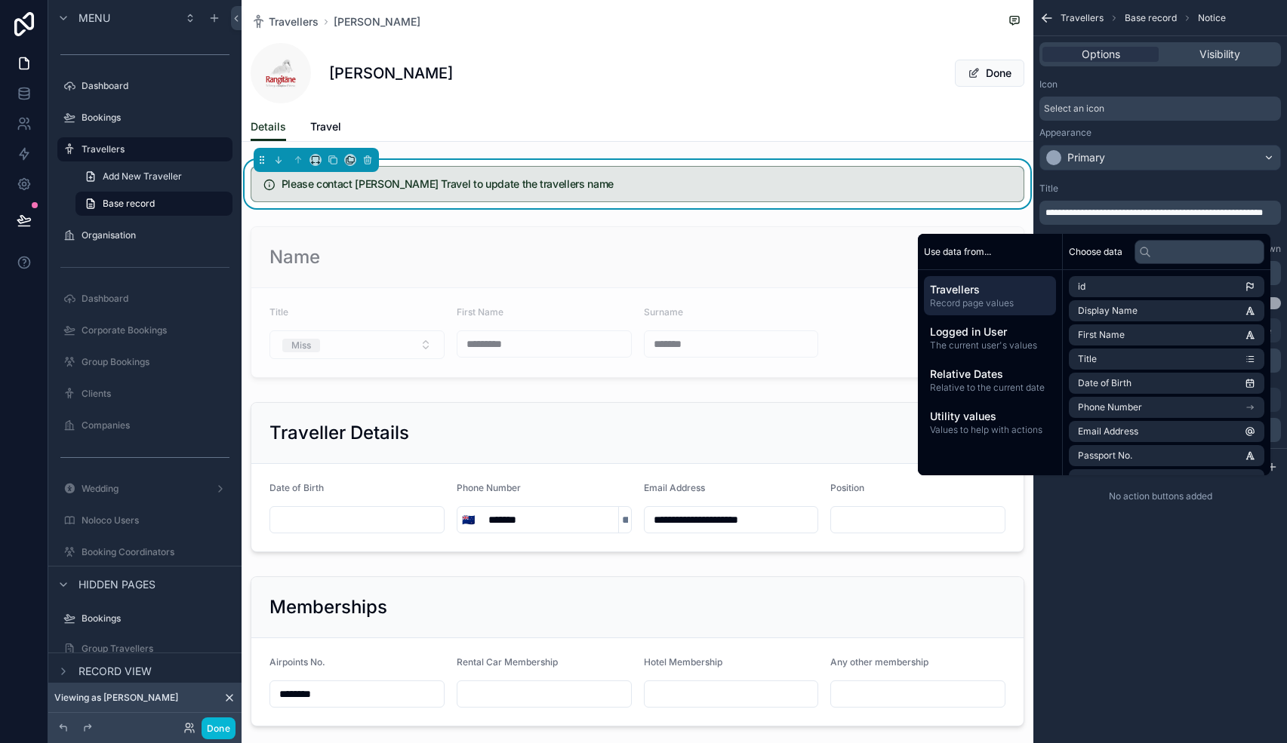
click at [1182, 568] on div "**********" at bounding box center [1160, 371] width 254 height 743
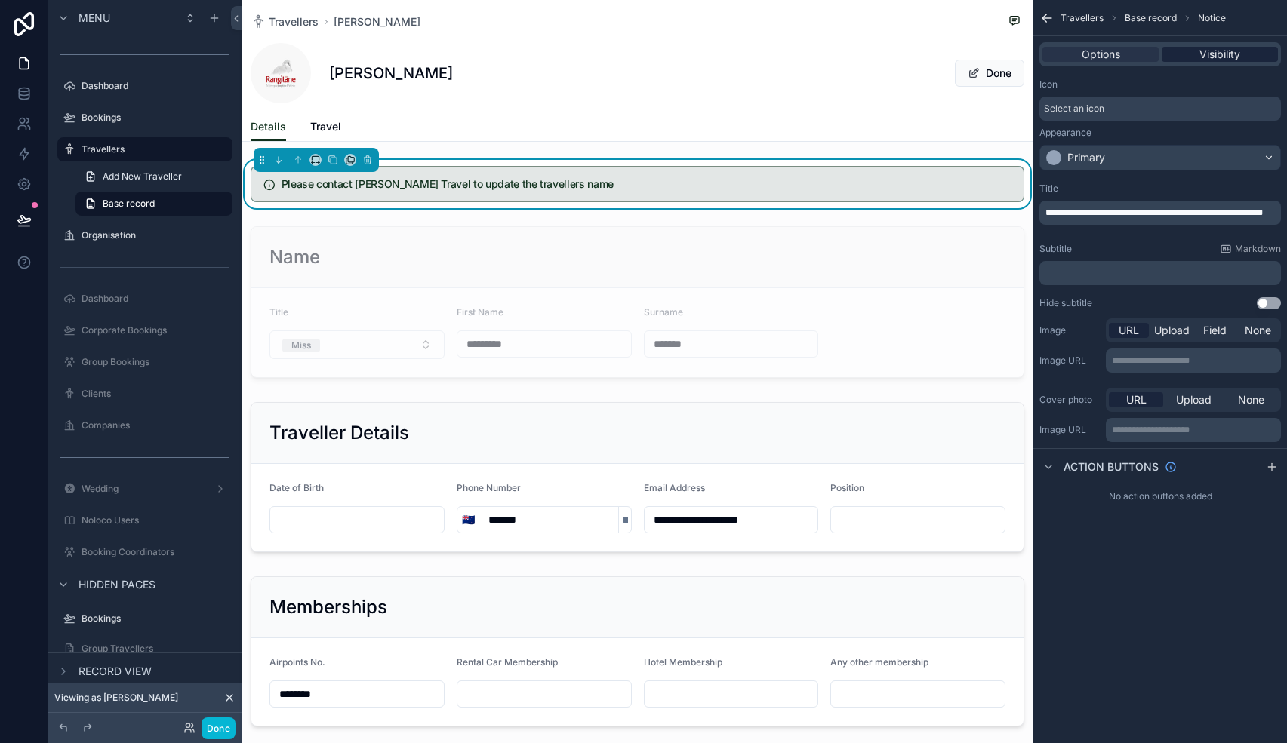
click at [1233, 51] on span "Visibility" at bounding box center [1219, 54] width 41 height 15
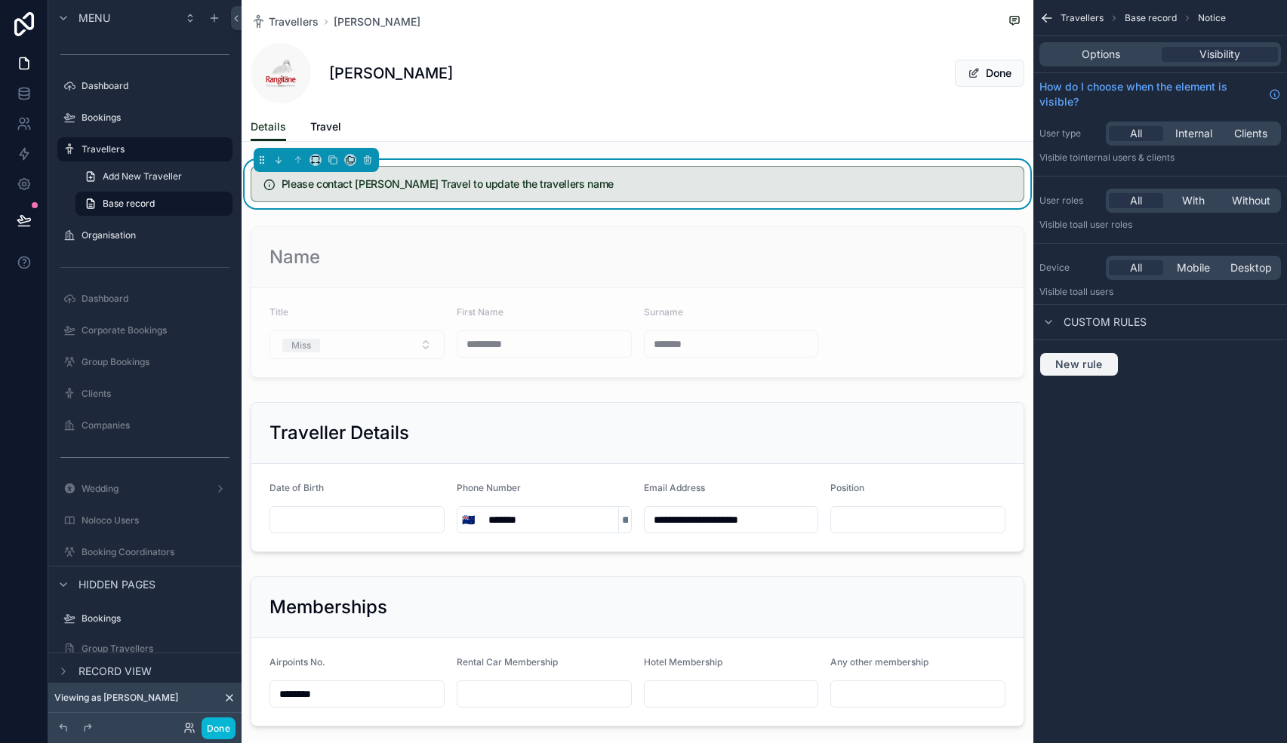
click at [1098, 361] on span "New rule" at bounding box center [1079, 365] width 60 height 14
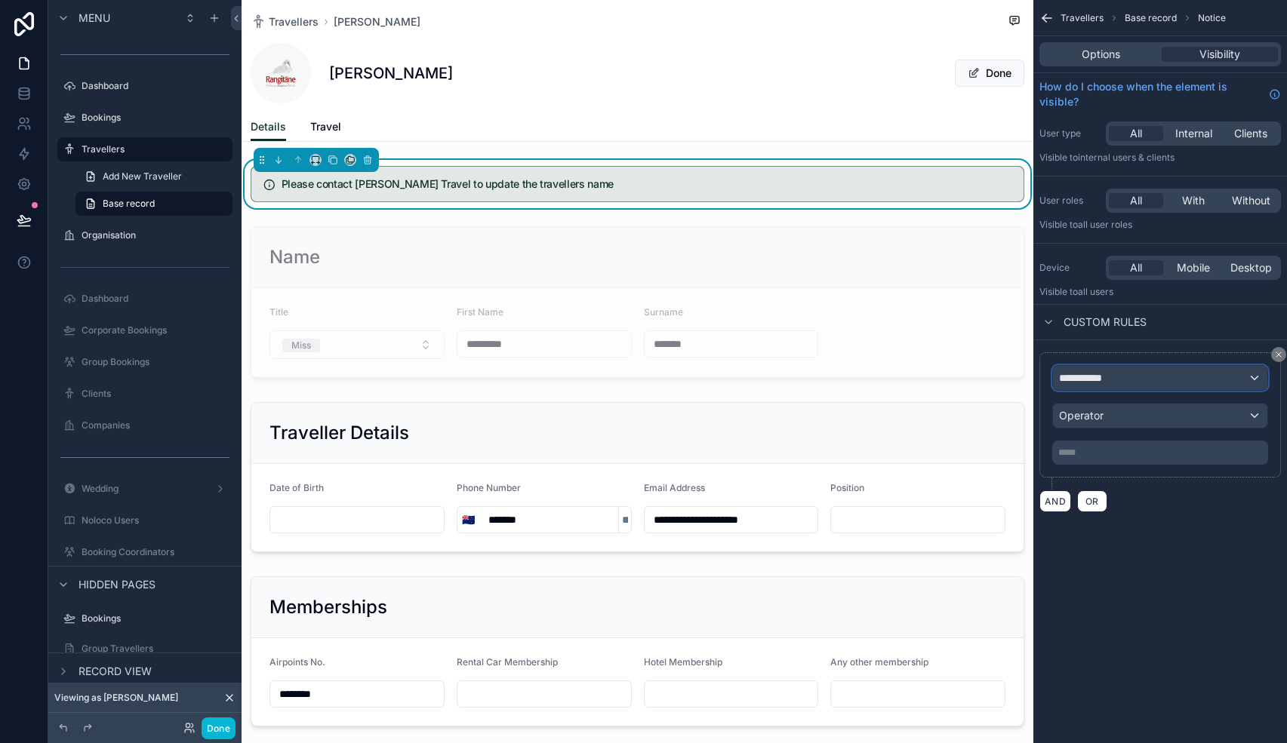
click at [1116, 383] on div "**********" at bounding box center [1160, 378] width 214 height 24
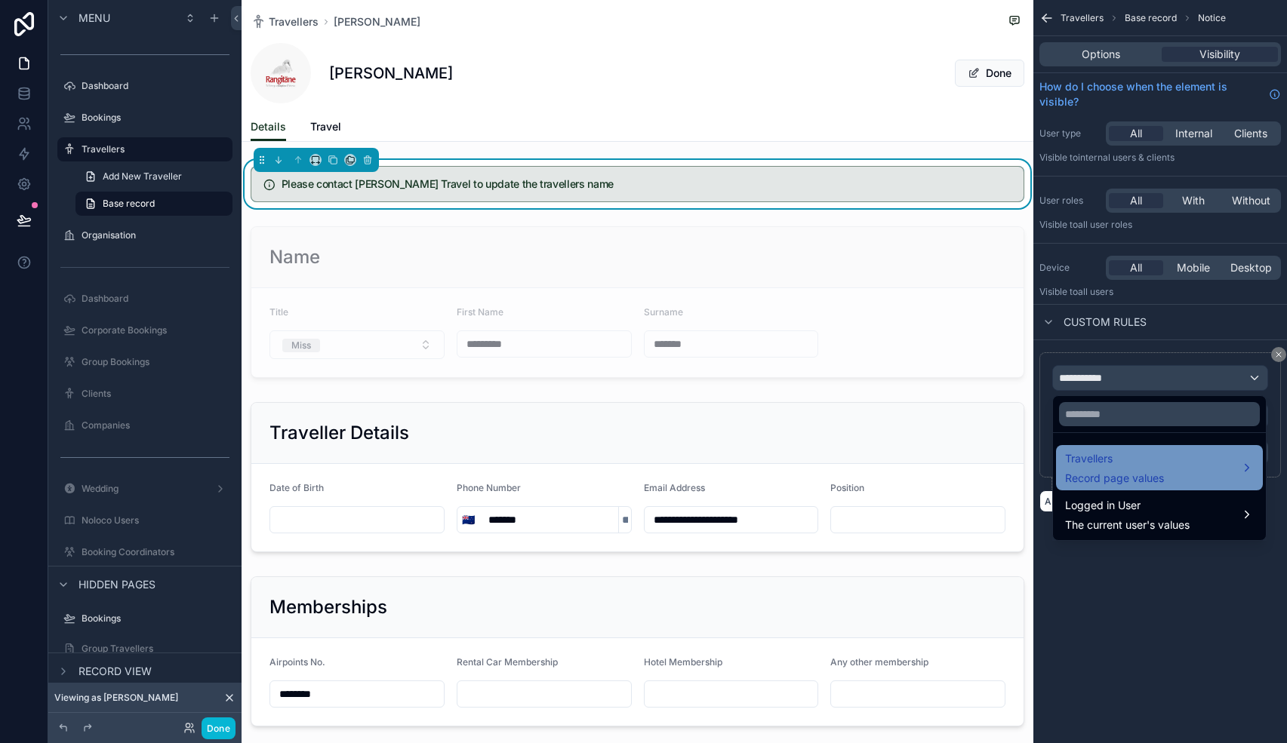
click at [1136, 470] on div "Travellers Record page values" at bounding box center [1114, 468] width 99 height 36
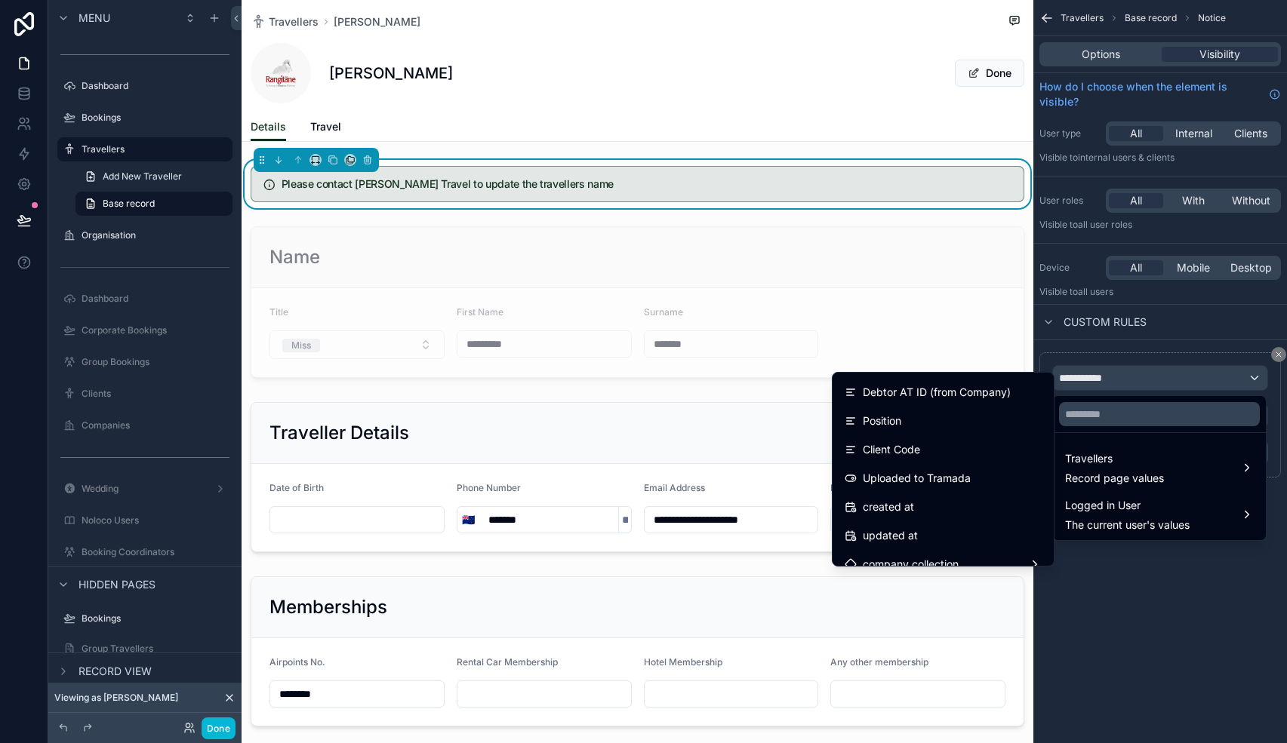
scroll to position [761, 0]
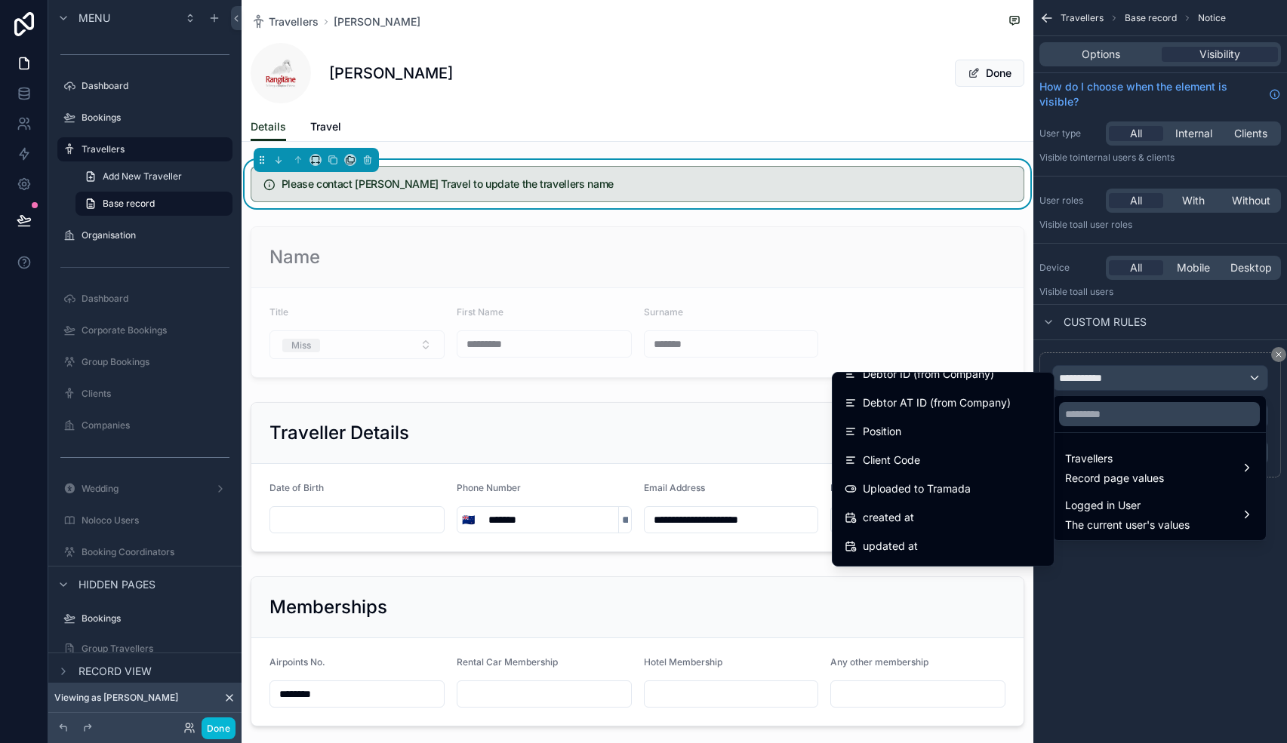
click at [988, 487] on div "Uploaded to Tramada" at bounding box center [942, 489] width 197 height 18
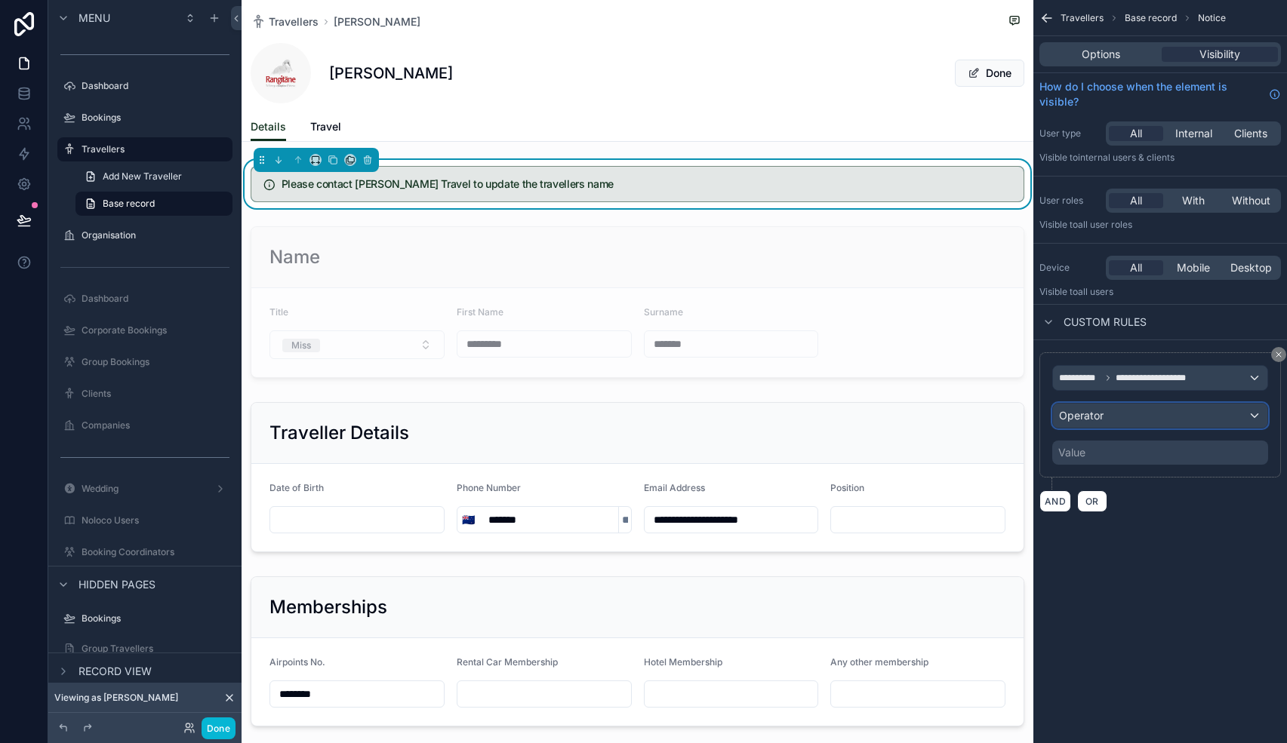
click at [1123, 415] on div "Operator" at bounding box center [1160, 416] width 214 height 24
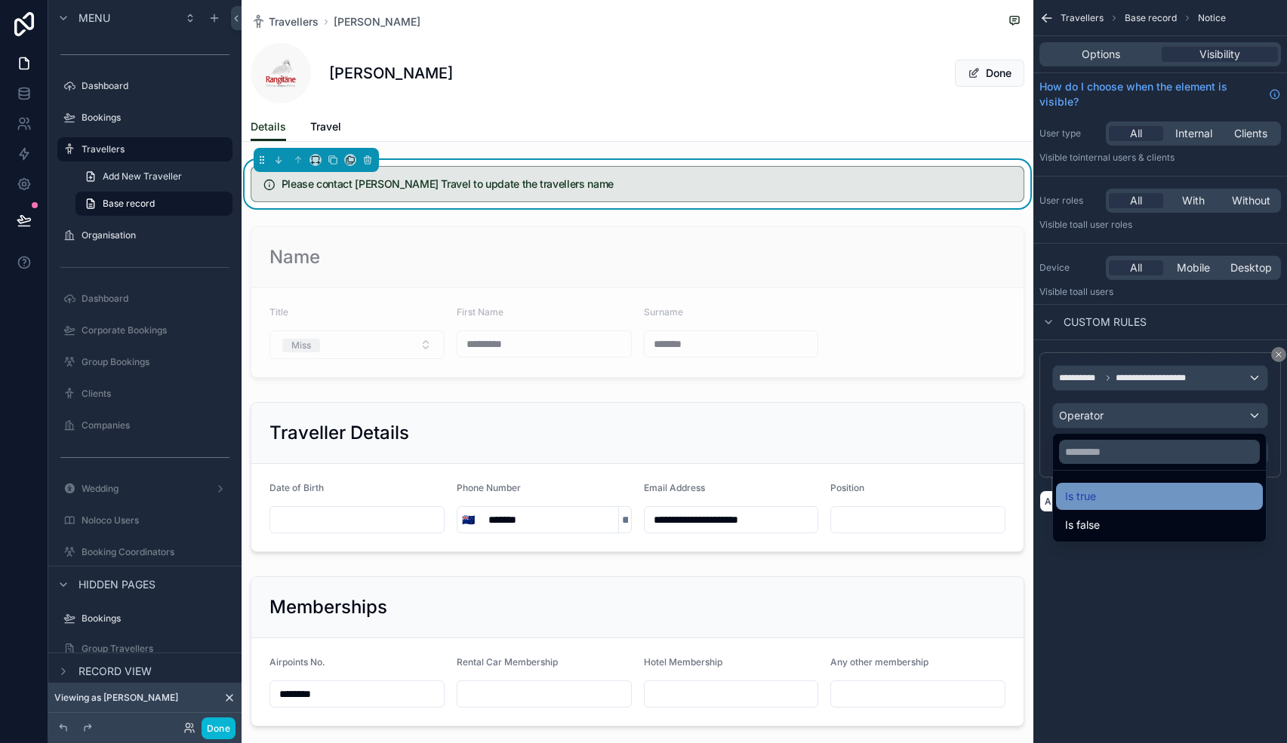
click at [1115, 492] on div "Is true" at bounding box center [1159, 496] width 189 height 18
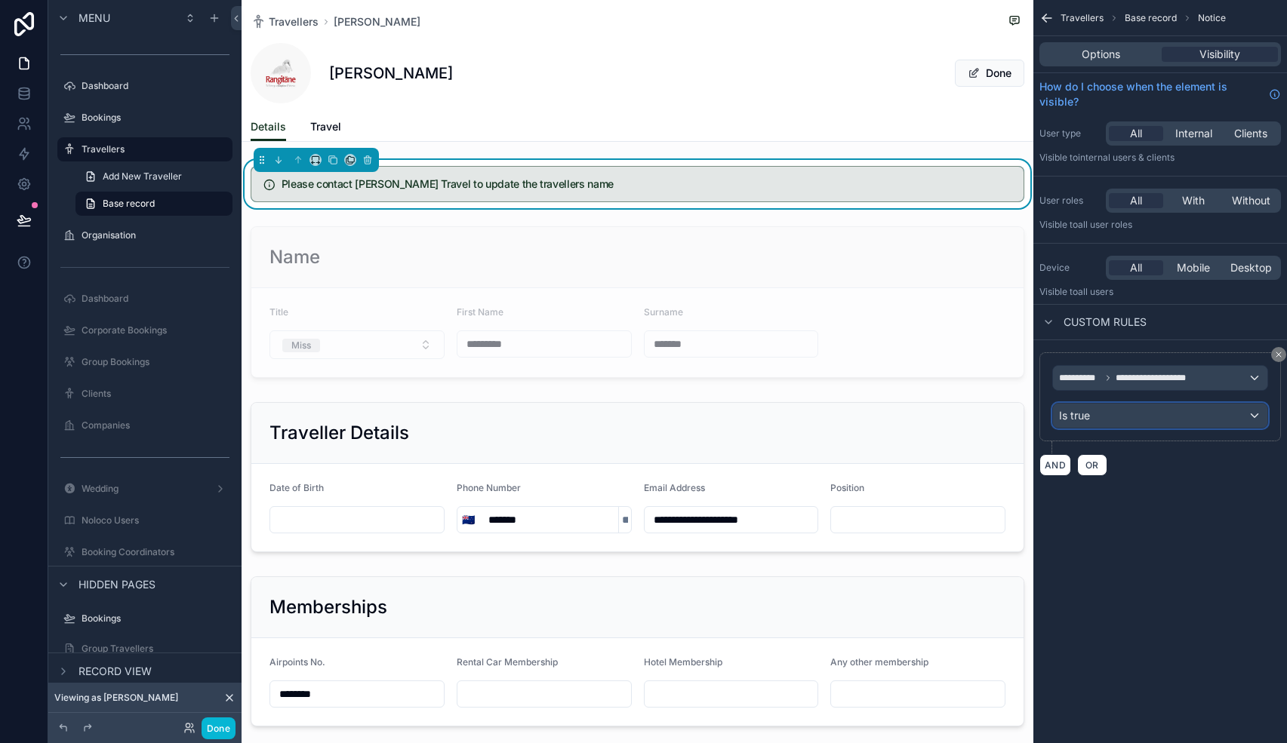
click at [1128, 413] on div "Is true" at bounding box center [1160, 416] width 214 height 24
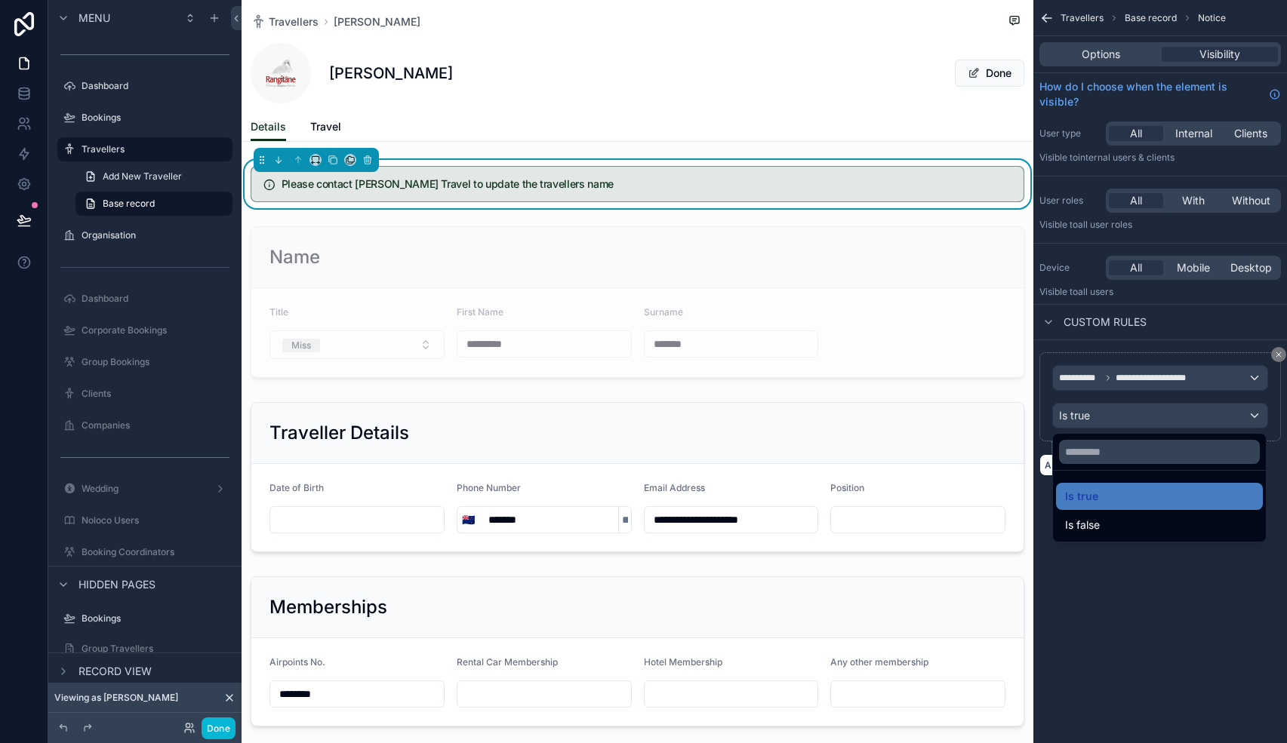
click at [223, 729] on div "scrollable content" at bounding box center [643, 371] width 1287 height 743
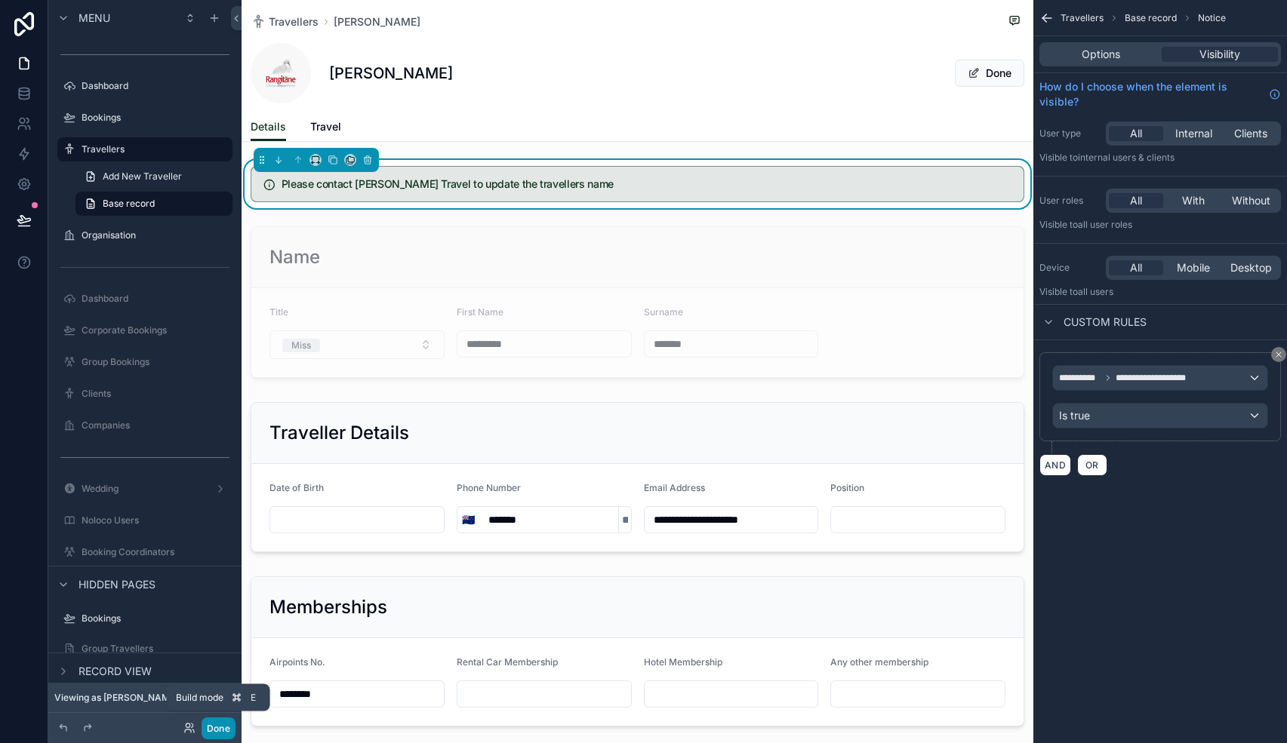
click at [223, 729] on button "Done" at bounding box center [218, 729] width 34 height 22
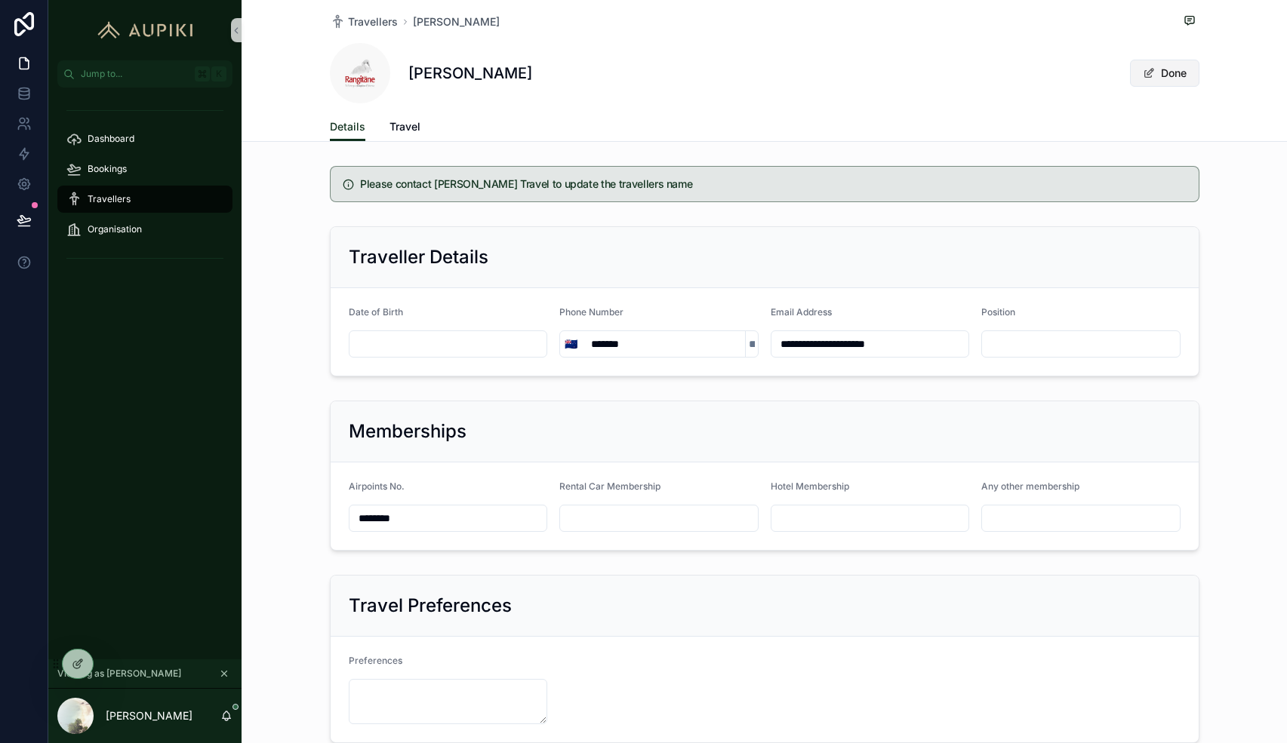
click at [1170, 71] on button "Done" at bounding box center [1164, 73] width 69 height 27
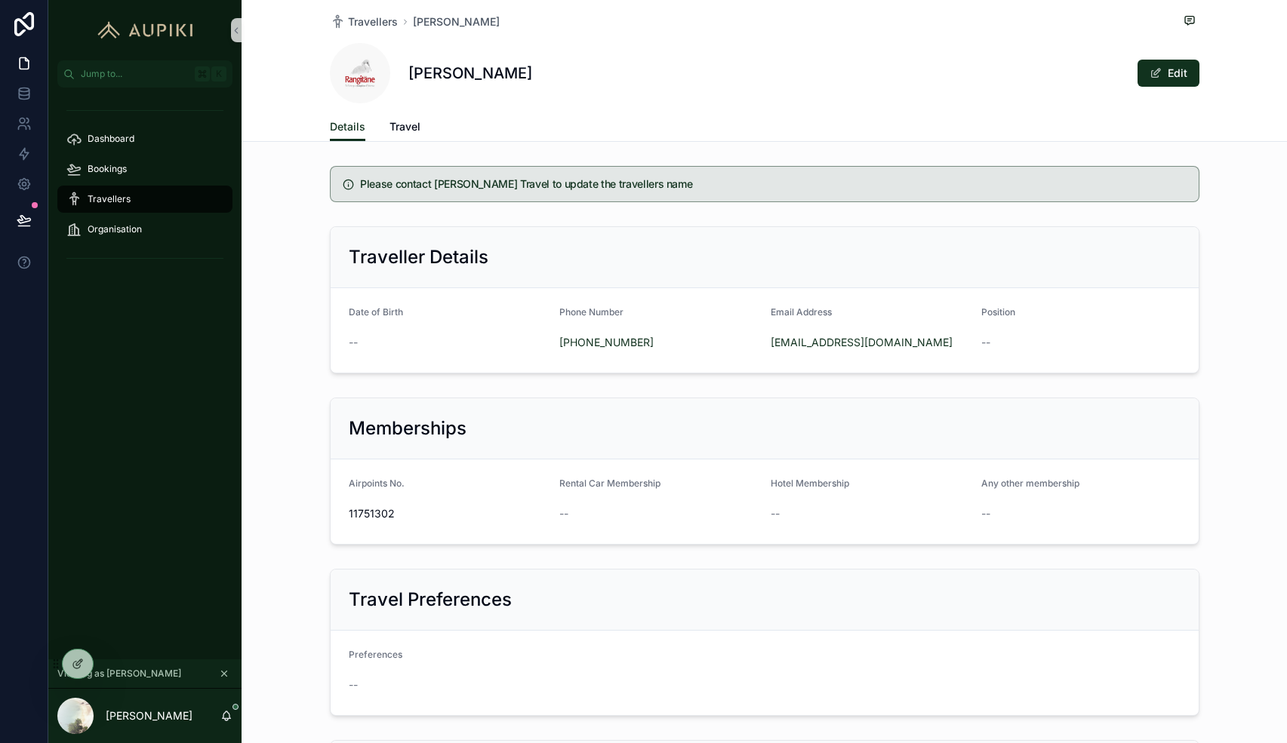
click at [134, 194] on div "Travellers" at bounding box center [144, 199] width 157 height 24
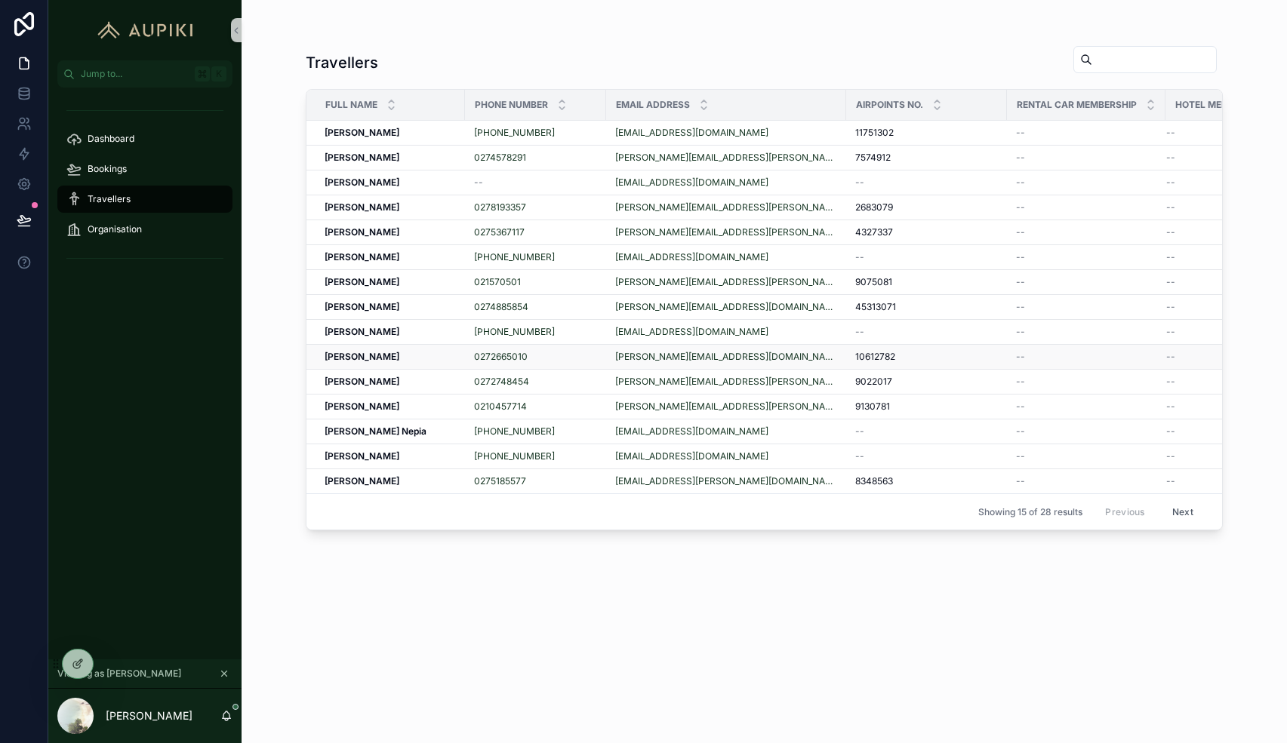
click at [387, 356] on strong "[PERSON_NAME]" at bounding box center [361, 356] width 75 height 11
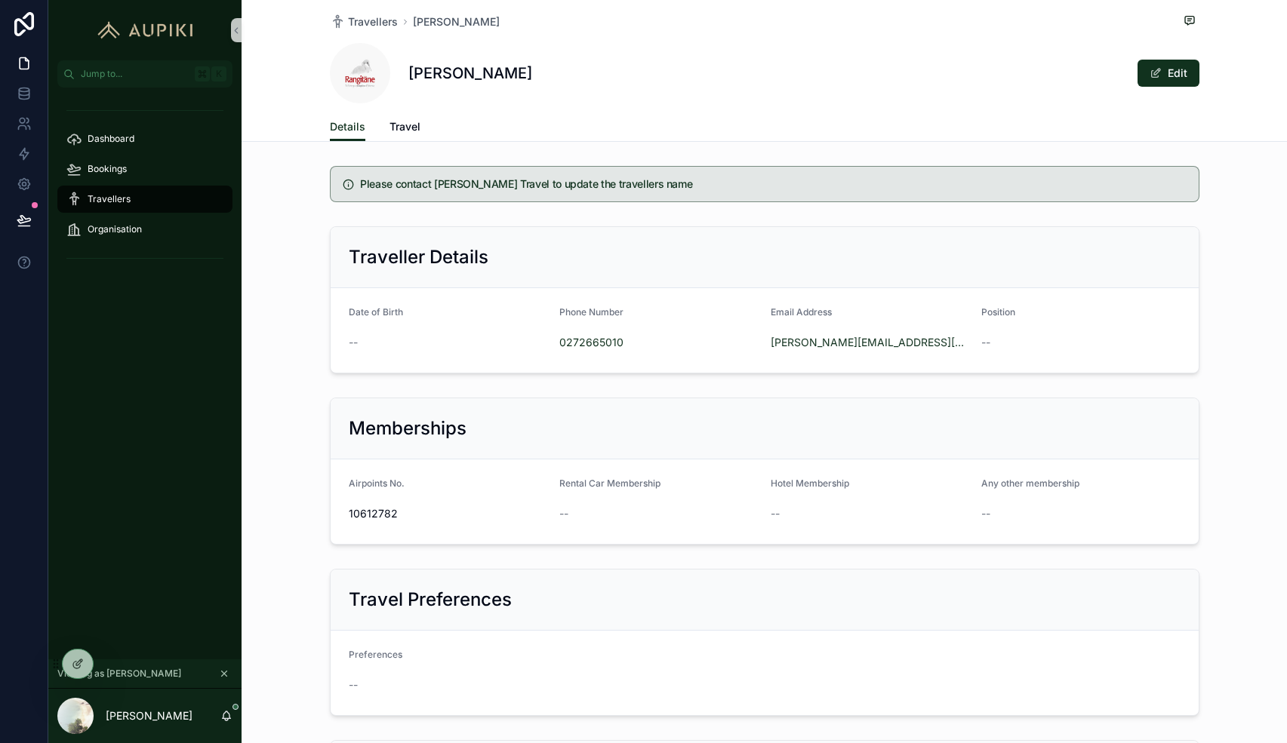
click at [133, 201] on div "Travellers" at bounding box center [144, 199] width 157 height 24
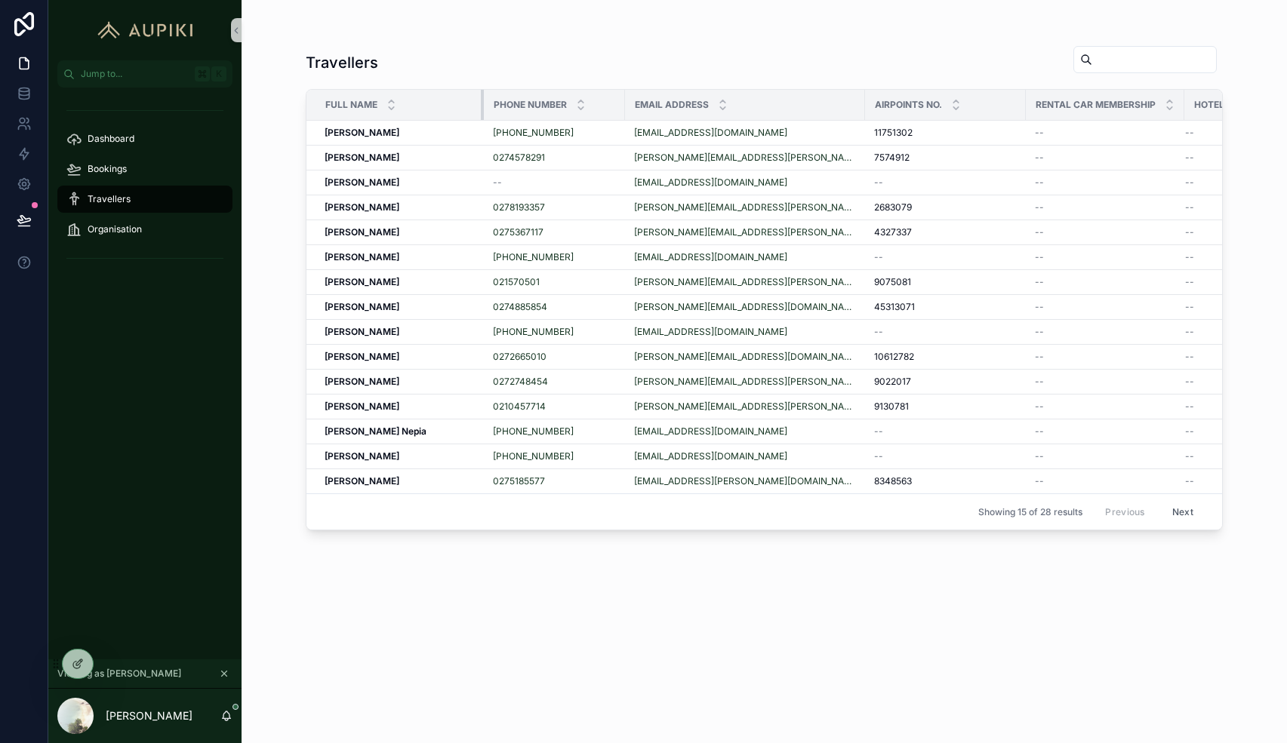
drag, startPoint x: 463, startPoint y: 108, endPoint x: 481, endPoint y: 108, distance: 18.9
click at [481, 108] on div "scrollable content" at bounding box center [484, 105] width 6 height 30
click at [125, 170] on span "Bookings" at bounding box center [107, 169] width 39 height 12
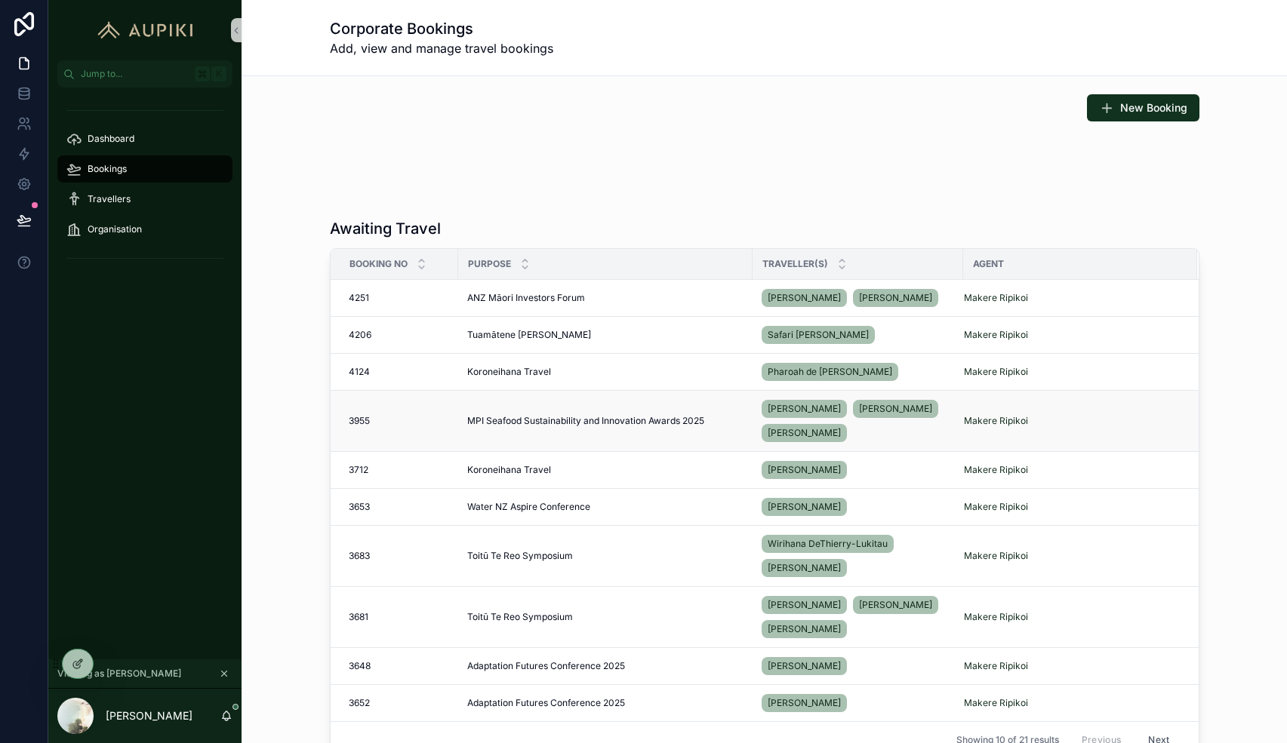
click at [644, 414] on td "MPI Seafood Sustainability and Innovation Awards 2025 MPI Seafood Sustainabilit…" at bounding box center [605, 421] width 294 height 61
click at [653, 419] on span "MPI Seafood Sustainability and Innovation Awards 2025" at bounding box center [585, 421] width 237 height 12
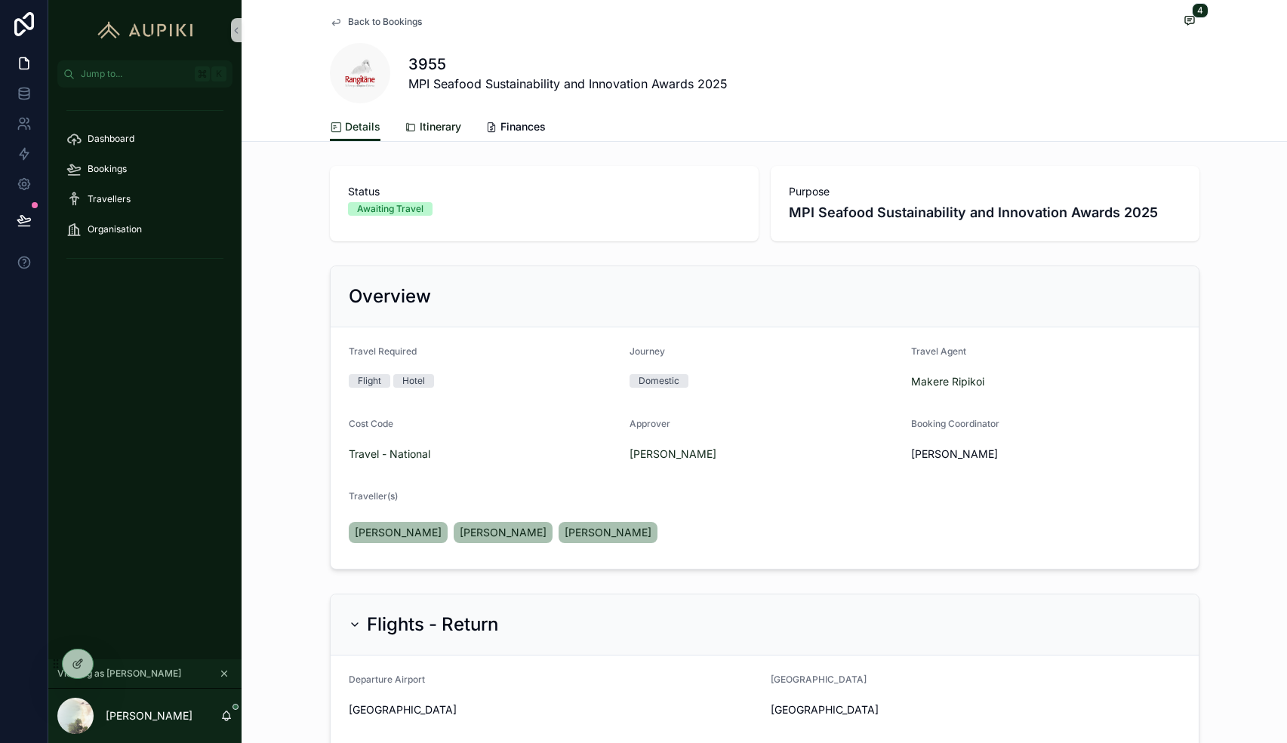
click at [444, 124] on span "Itinerary" at bounding box center [441, 126] width 42 height 15
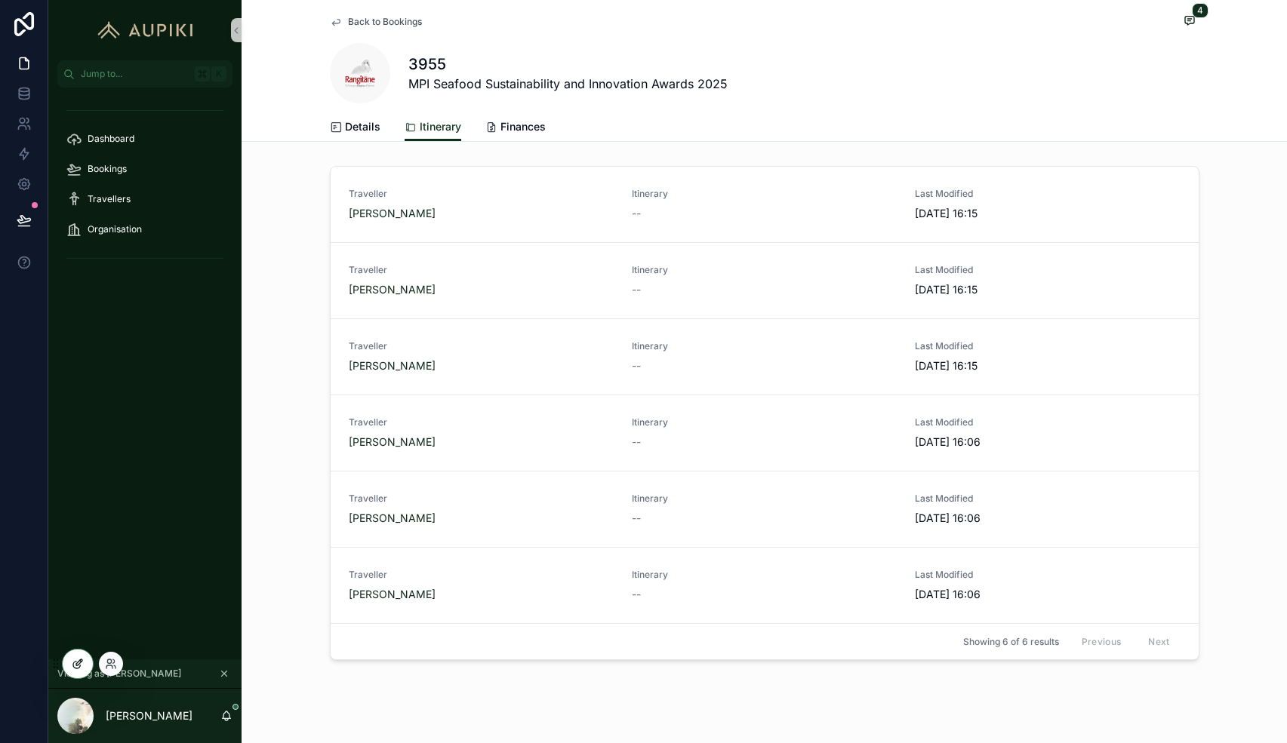
click at [78, 672] on div at bounding box center [78, 664] width 30 height 29
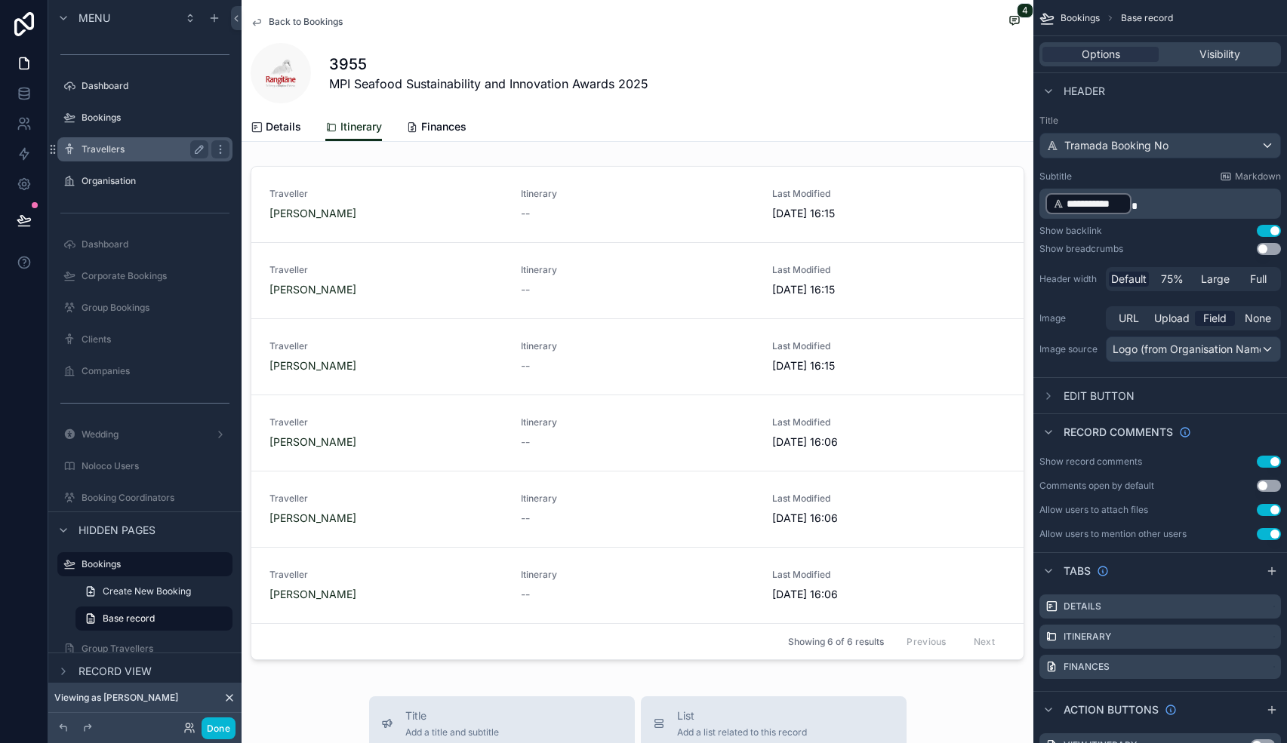
click at [124, 157] on div "Travellers" at bounding box center [144, 149] width 127 height 18
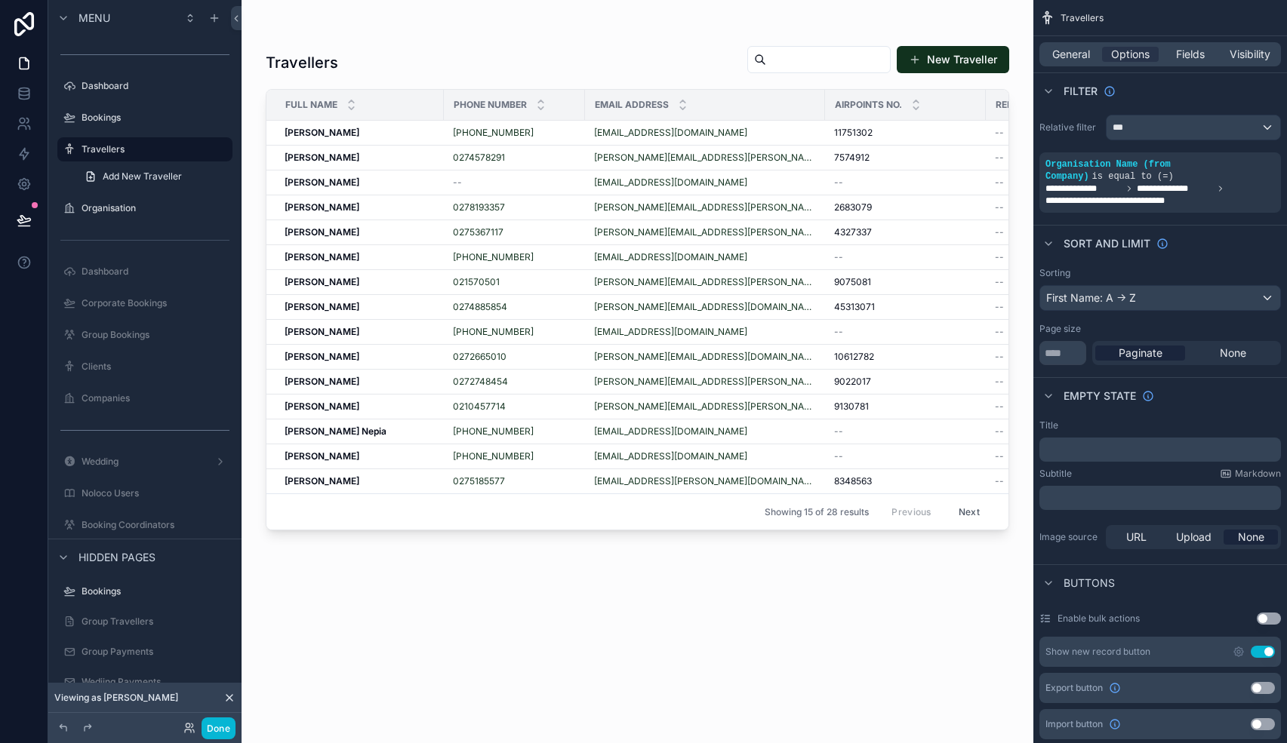
click at [957, 60] on div "scrollable content" at bounding box center [637, 362] width 792 height 725
click at [947, 61] on button "New Traveller" at bounding box center [952, 59] width 112 height 27
click at [525, 673] on div "Travellers New Traveller Full Name Phone Number Email Address Airpoints No. Ren…" at bounding box center [637, 380] width 743 height 689
click at [214, 730] on button "Done" at bounding box center [218, 729] width 34 height 22
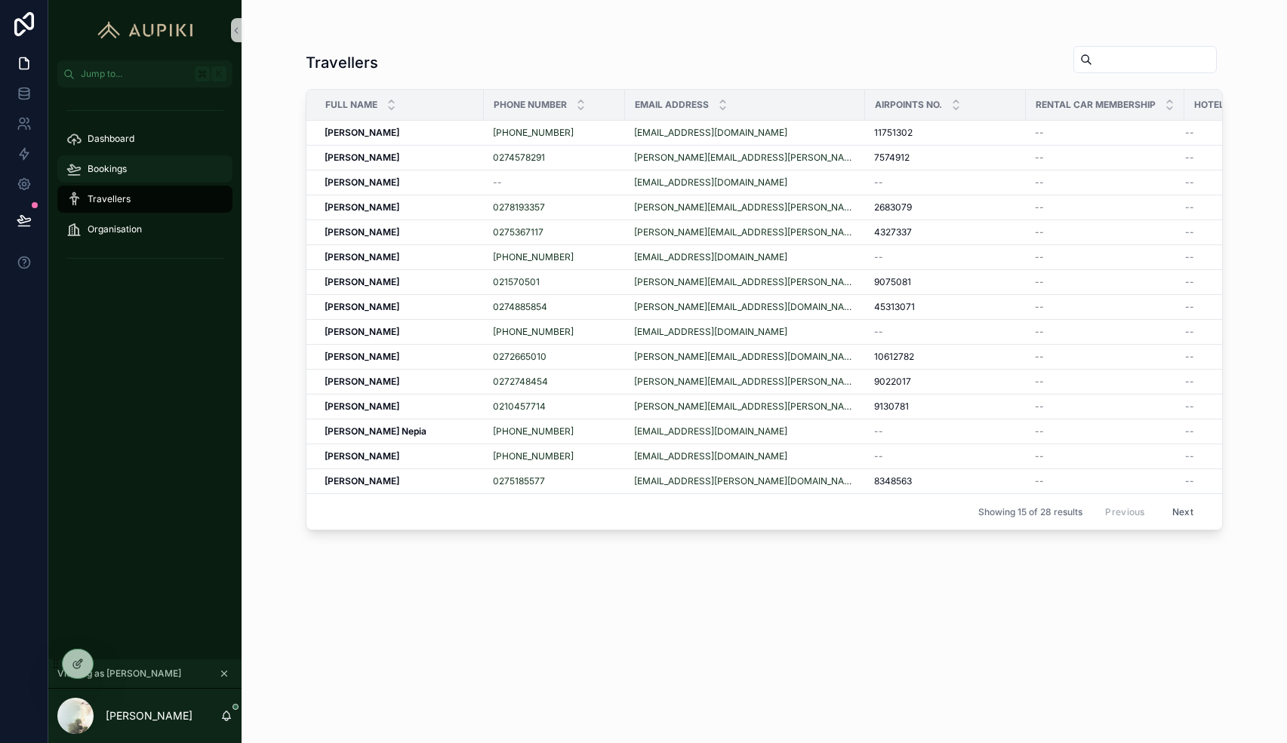
click at [97, 173] on span "Bookings" at bounding box center [107, 169] width 39 height 12
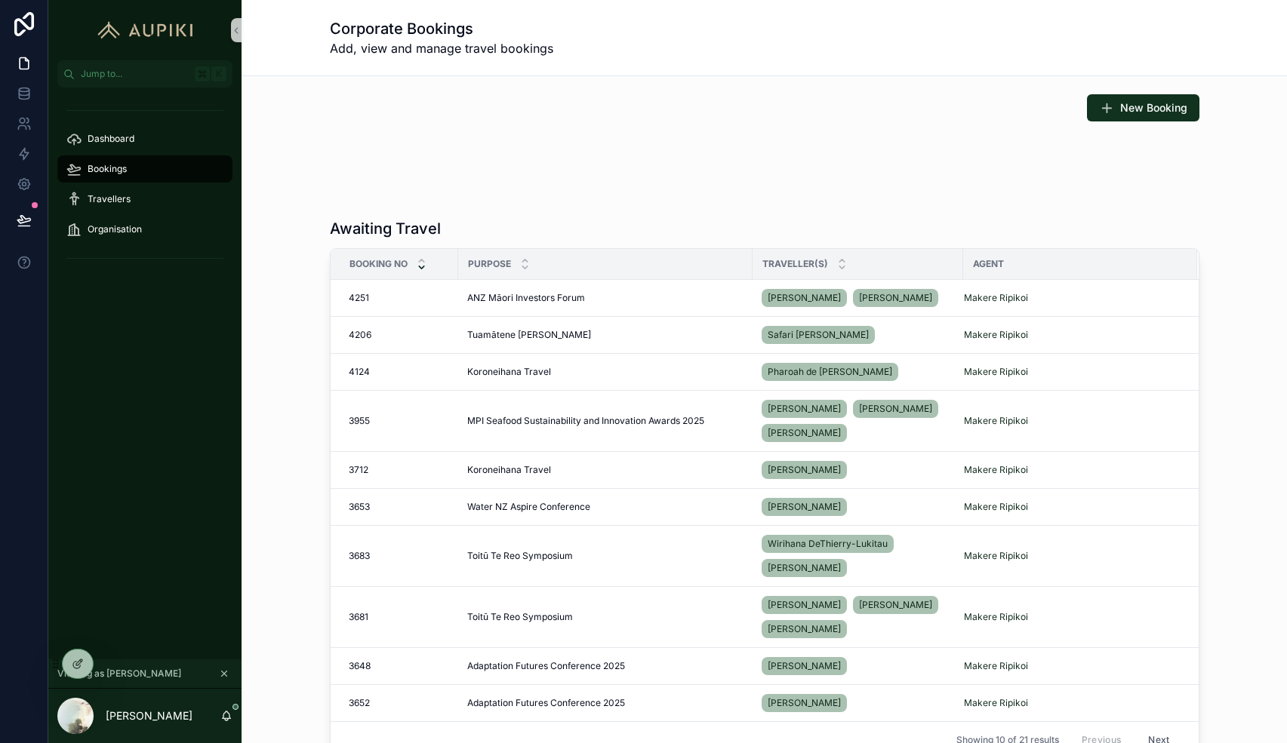
click at [422, 266] on icon "scrollable content" at bounding box center [422, 268] width 10 height 10
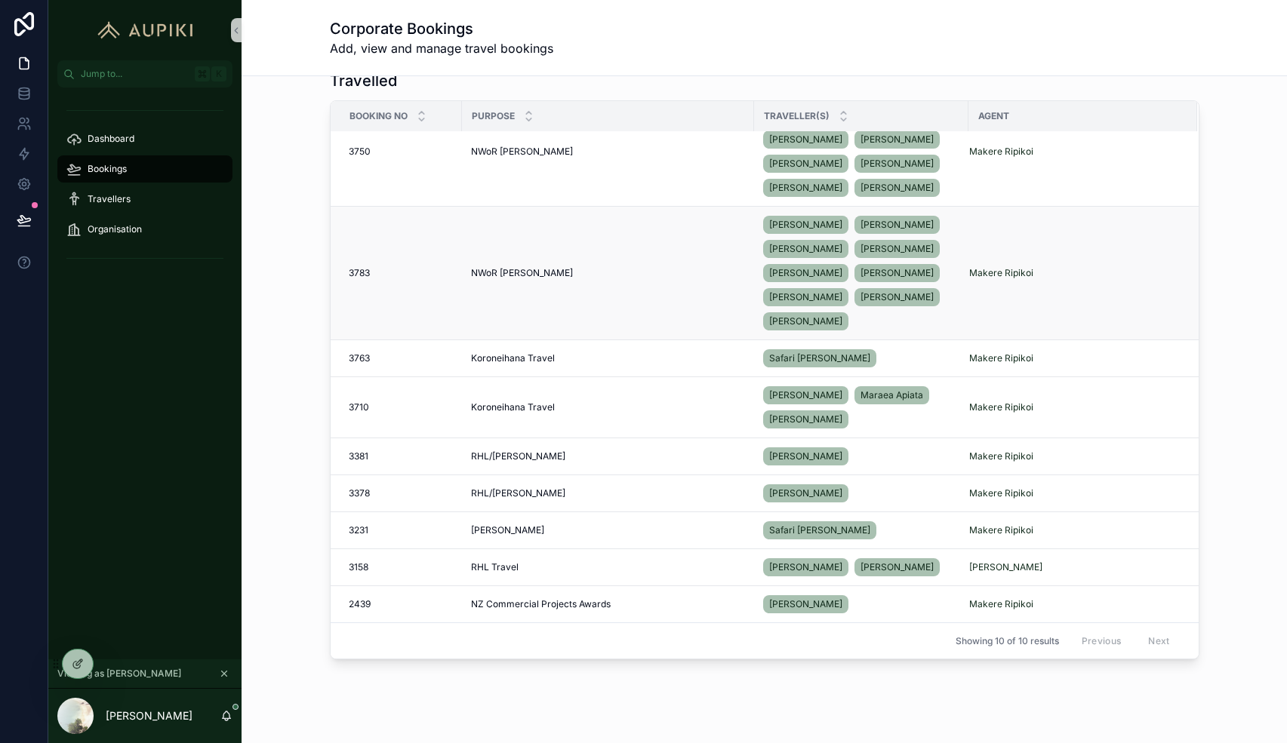
scroll to position [721, 0]
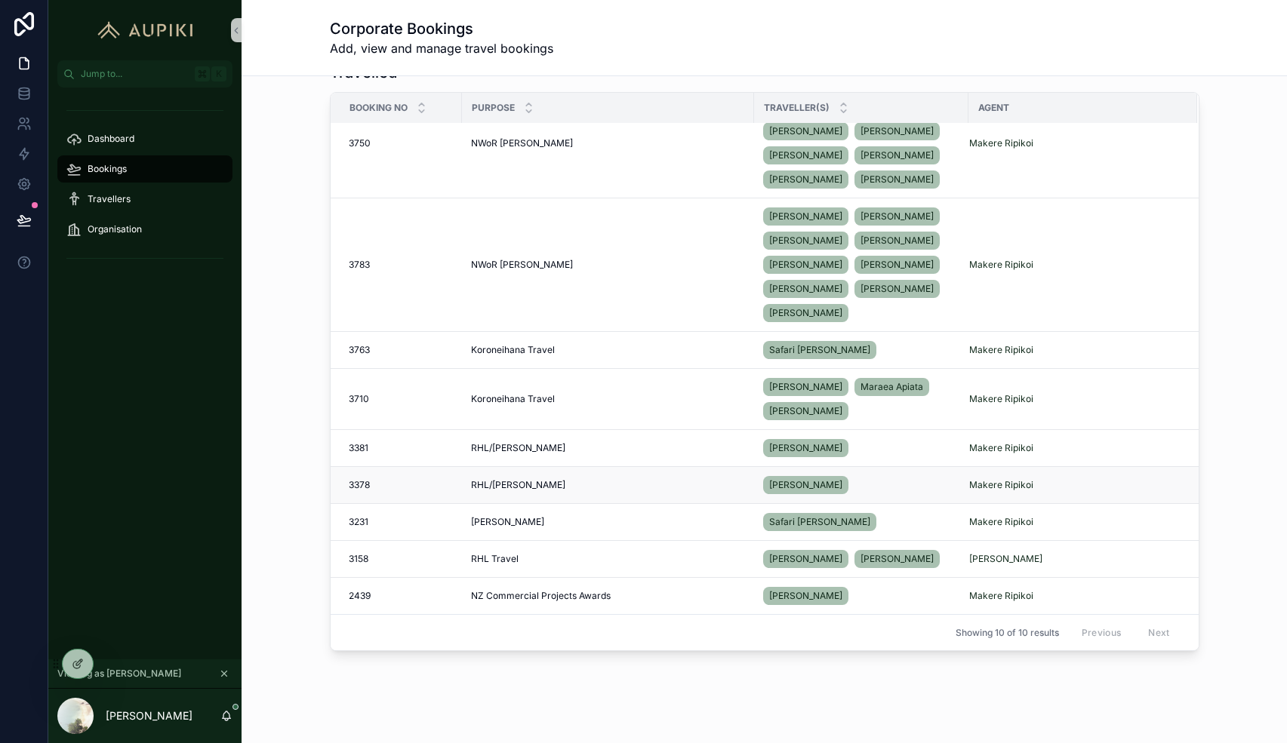
click at [513, 483] on span "RHL/[PERSON_NAME]" at bounding box center [518, 485] width 94 height 12
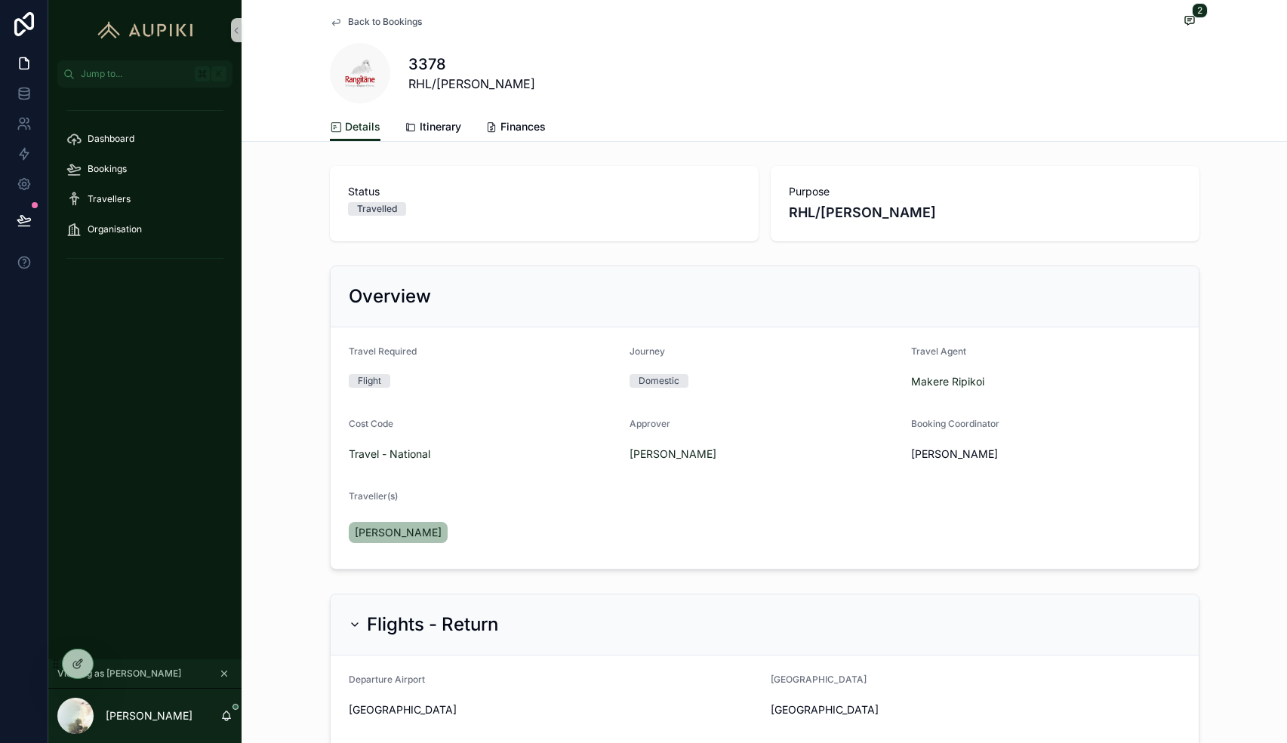
click at [426, 89] on span "RHL/[PERSON_NAME]" at bounding box center [471, 84] width 127 height 18
click at [431, 132] on span "Itinerary" at bounding box center [441, 126] width 42 height 15
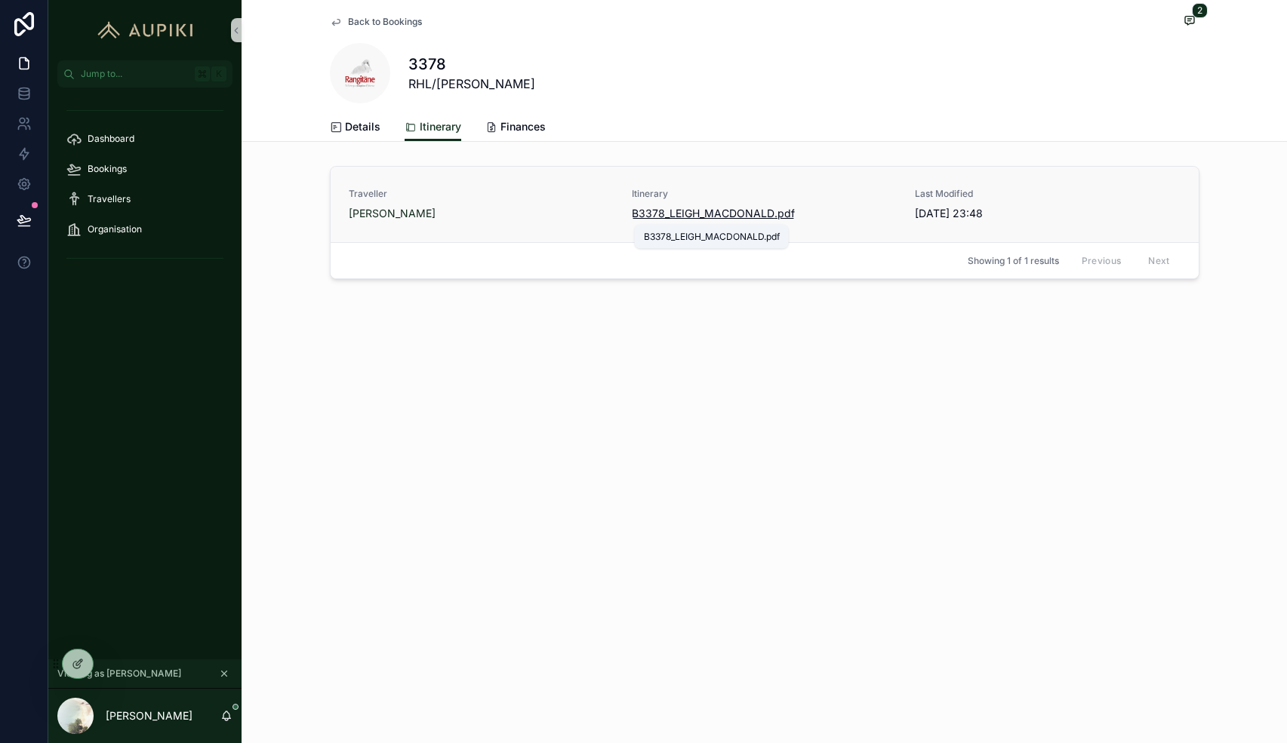
click at [707, 214] on span "B3378_LEIGH_MACDONALD" at bounding box center [703, 213] width 143 height 15
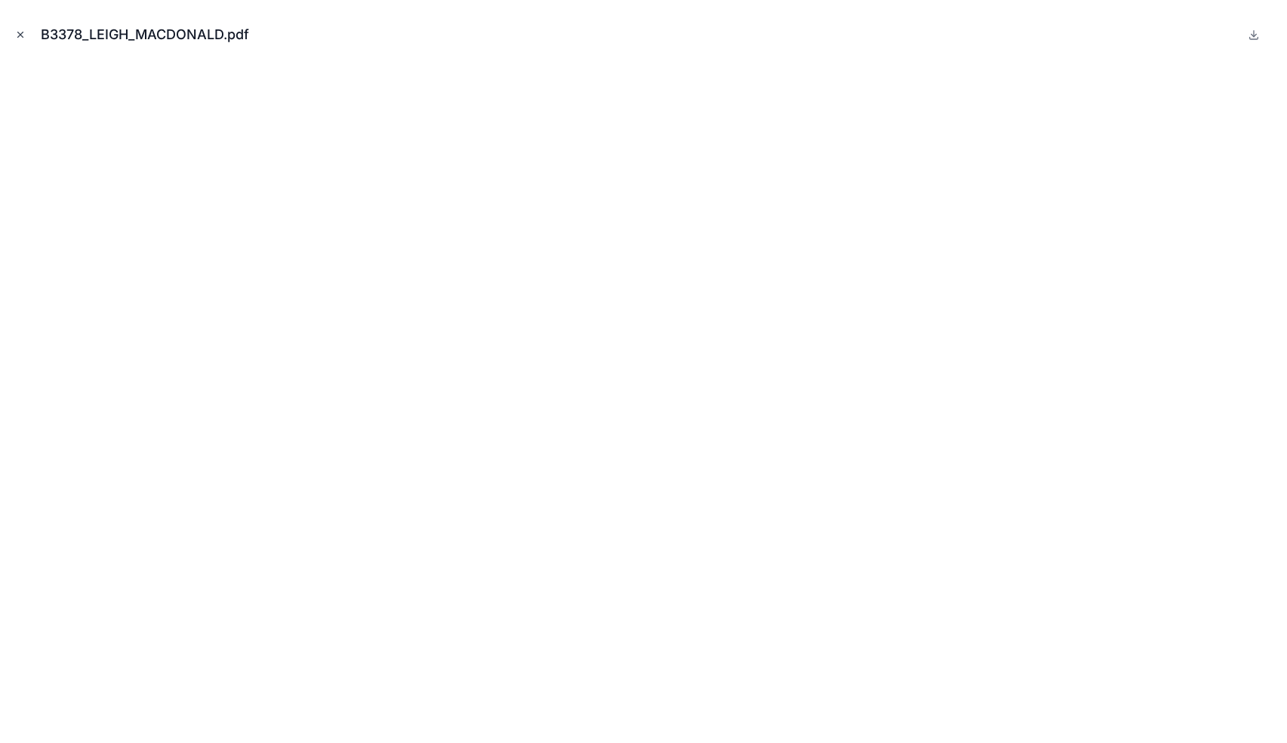
click at [20, 32] on icon "Close modal" at bounding box center [20, 34] width 11 height 11
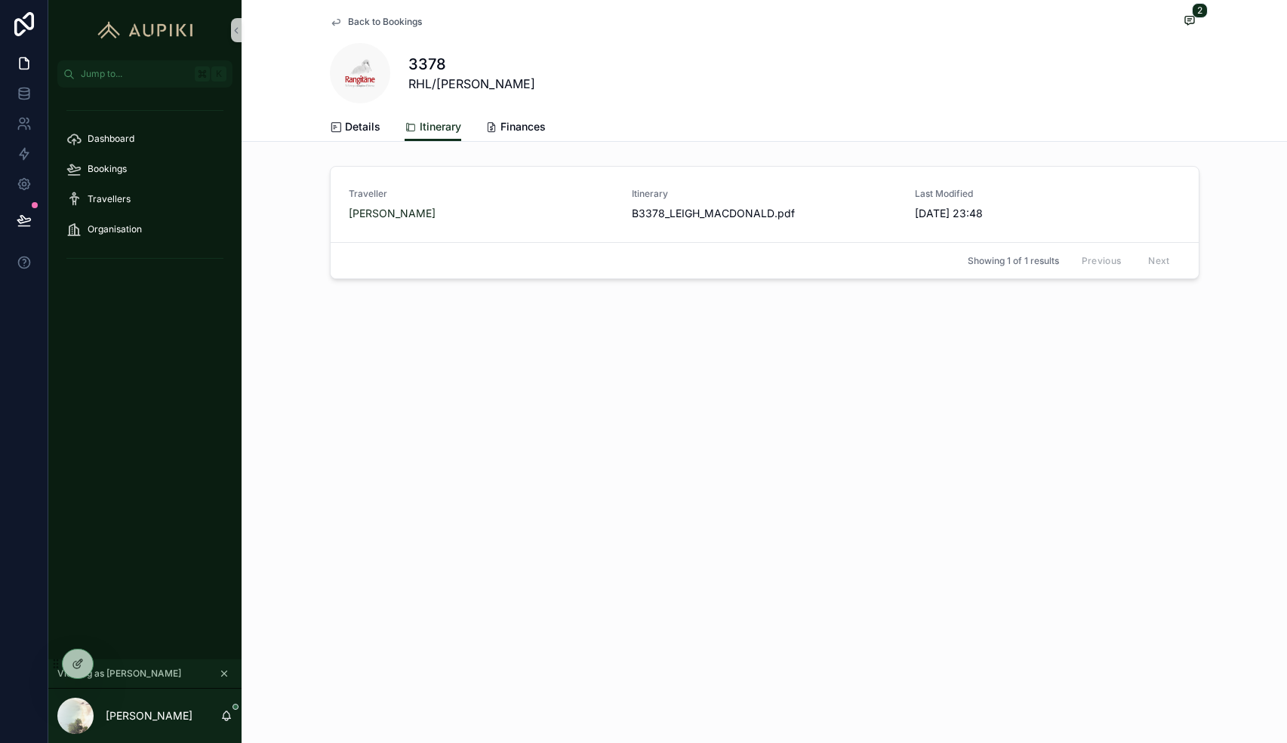
click at [352, 26] on span "Back to Bookings" at bounding box center [385, 22] width 74 height 12
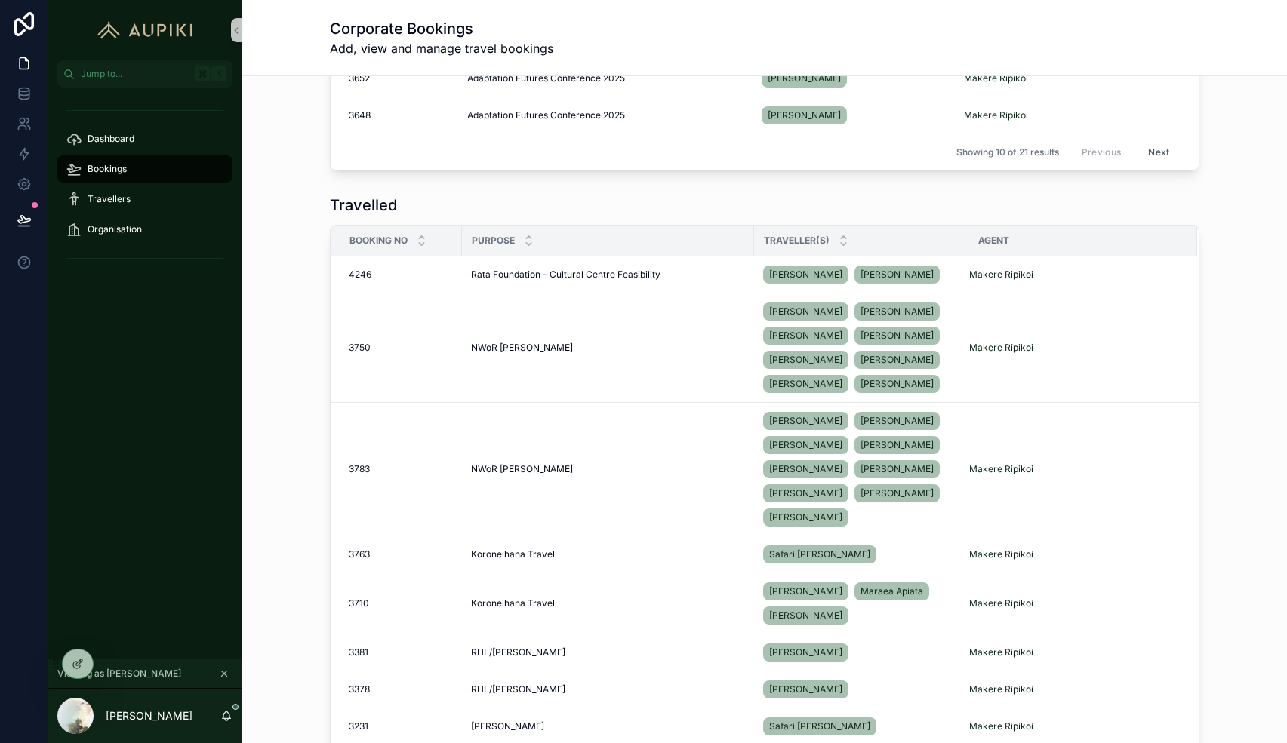
scroll to position [755, 0]
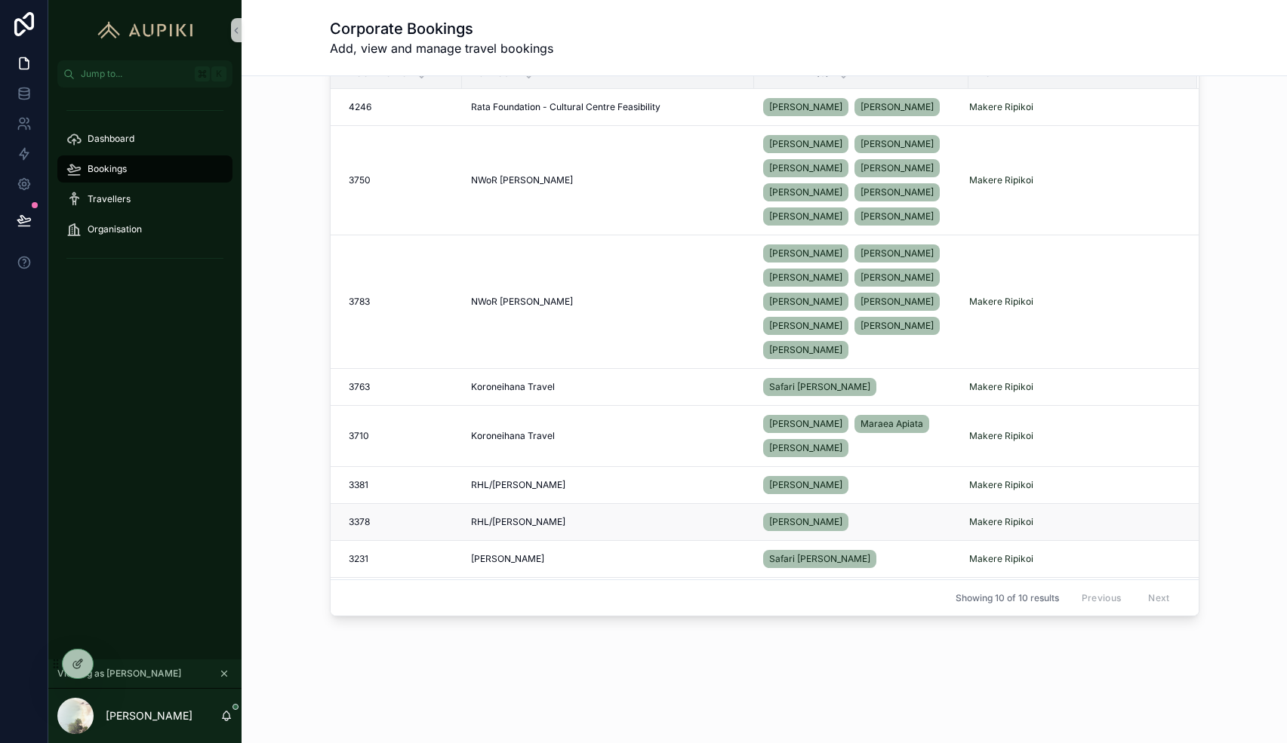
click at [396, 521] on div "3378 3378" at bounding box center [401, 522] width 104 height 12
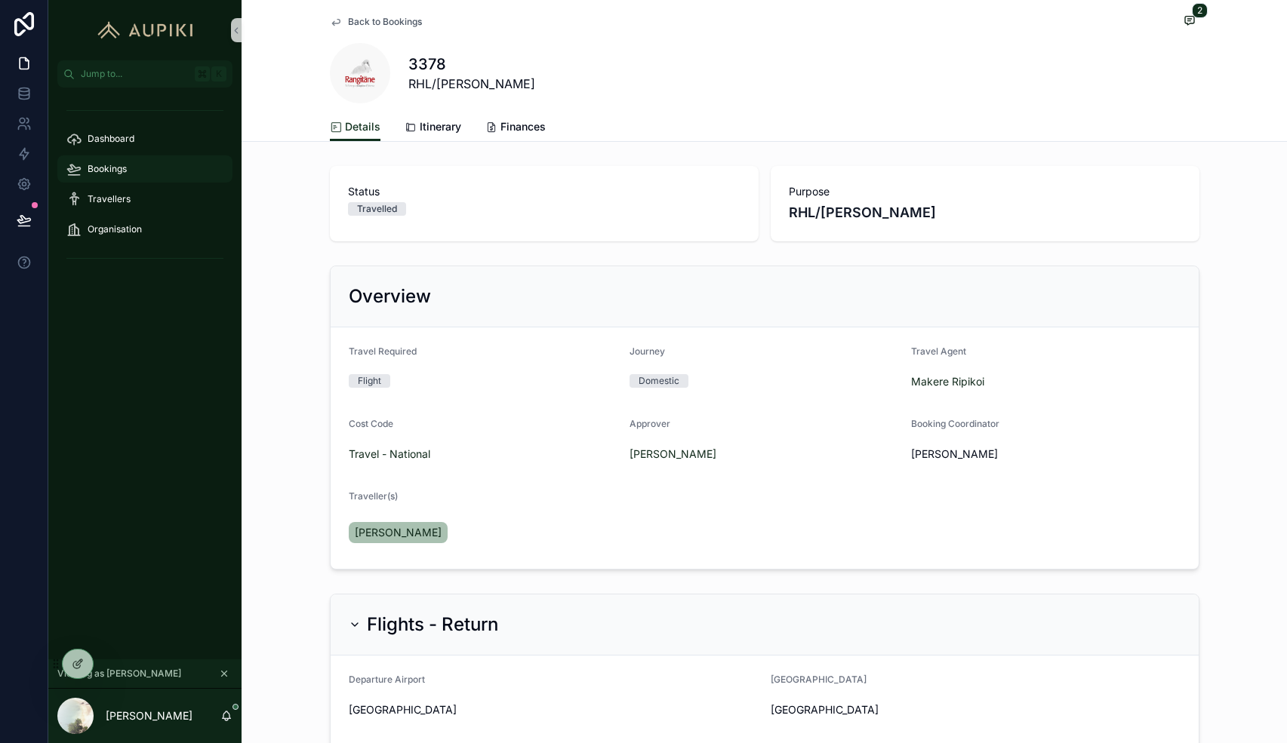
click at [134, 164] on div "Bookings" at bounding box center [144, 169] width 157 height 24
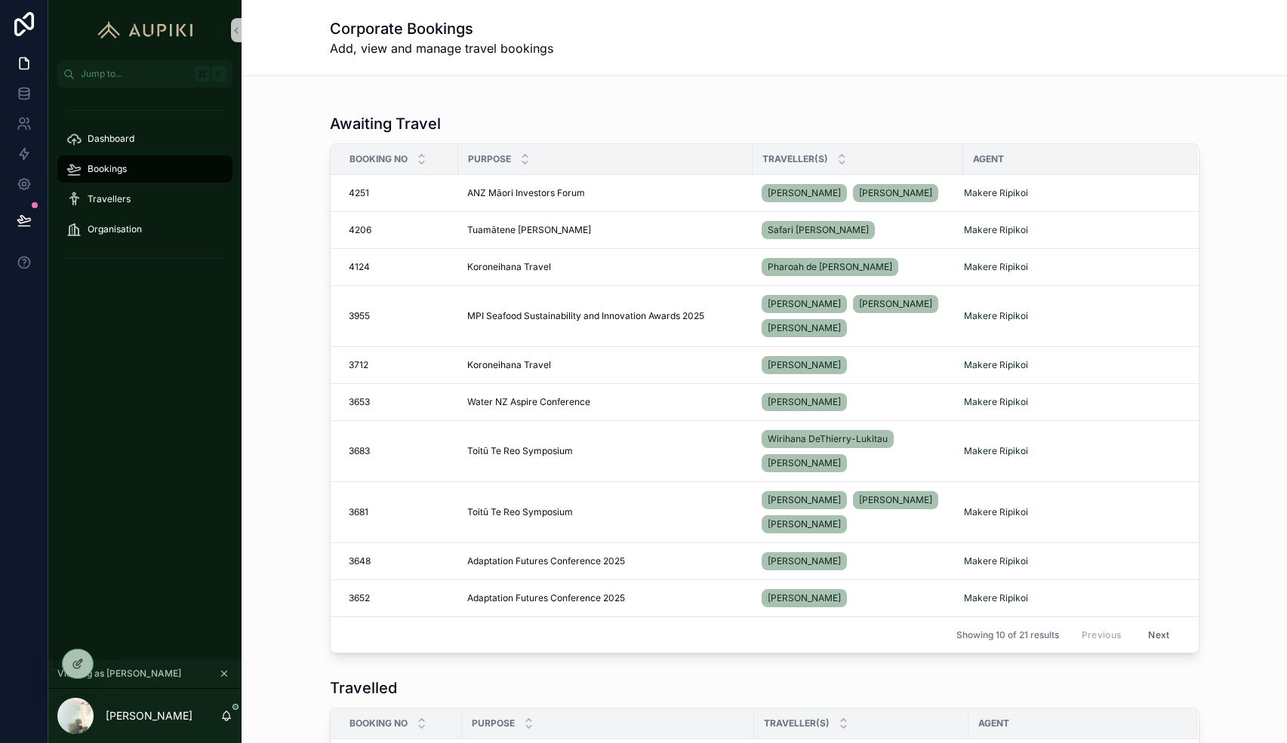
scroll to position [131, 0]
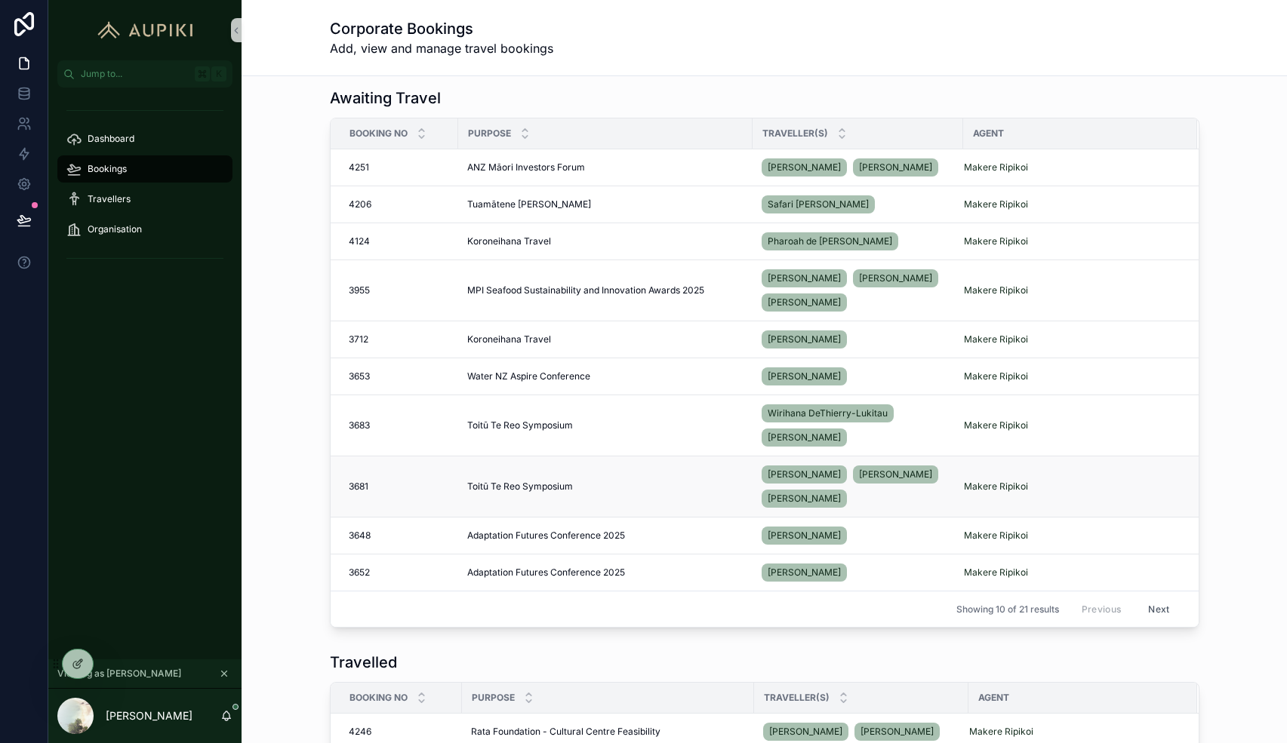
click at [425, 492] on div "3681 3681" at bounding box center [399, 487] width 100 height 12
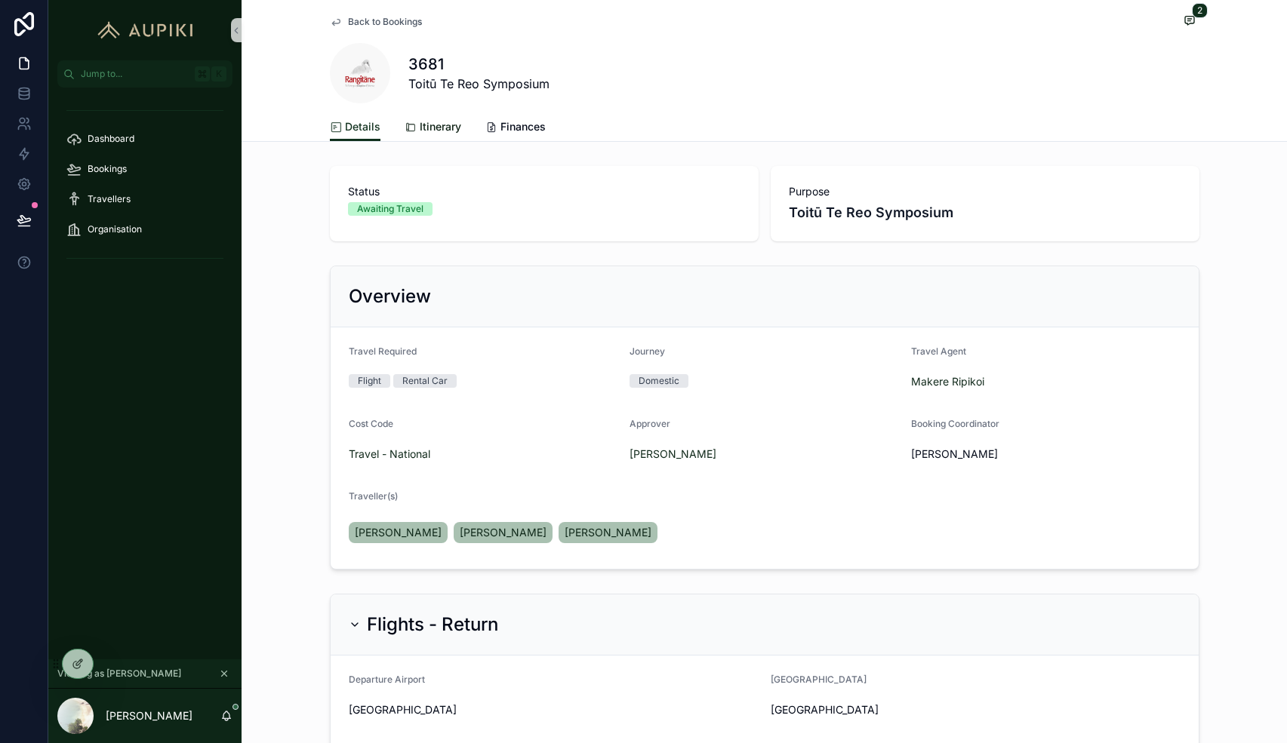
click at [433, 124] on span "Itinerary" at bounding box center [441, 126] width 42 height 15
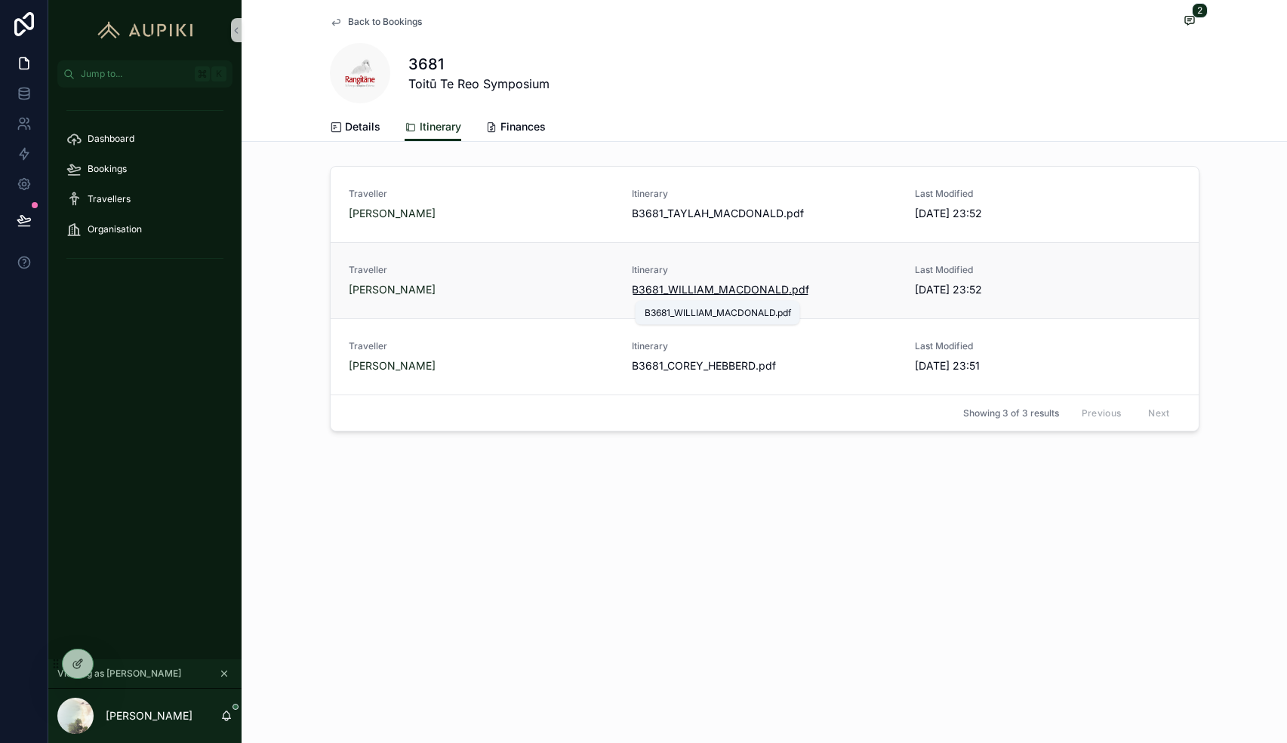
click at [713, 288] on span "B3681_WILLIAM_MACDONALD" at bounding box center [710, 289] width 157 height 15
click at [730, 215] on span "B3681_TAYLAH_MACDONALD" at bounding box center [708, 213] width 152 height 15
click at [390, 26] on span "Back to Bookings" at bounding box center [385, 22] width 74 height 12
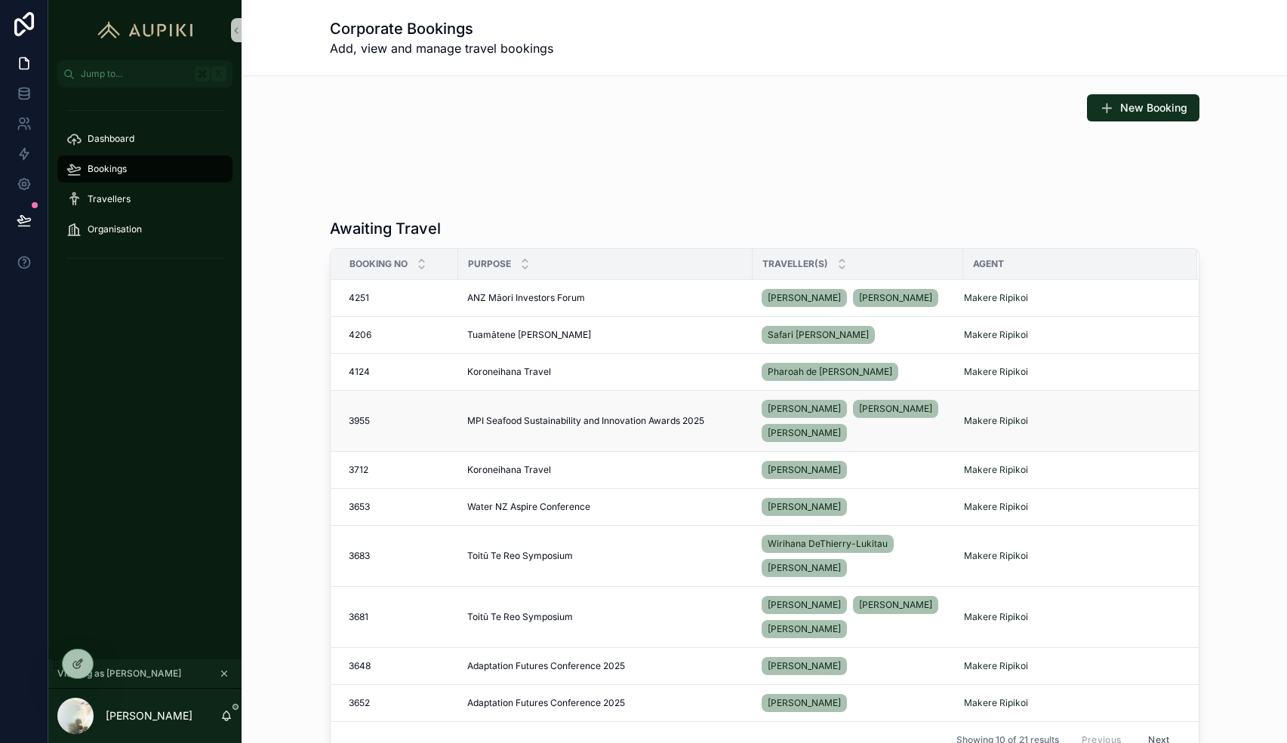
scroll to position [236, 0]
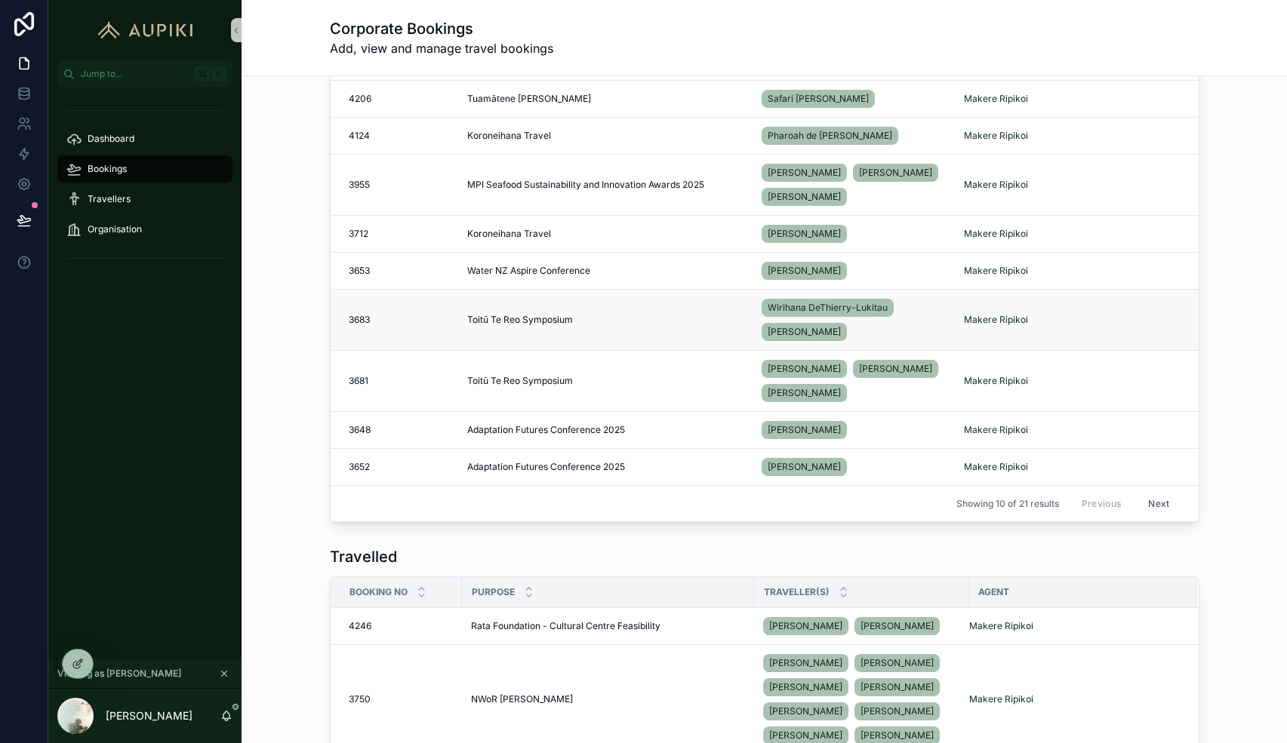
click at [387, 322] on div "3683 3683" at bounding box center [399, 320] width 100 height 12
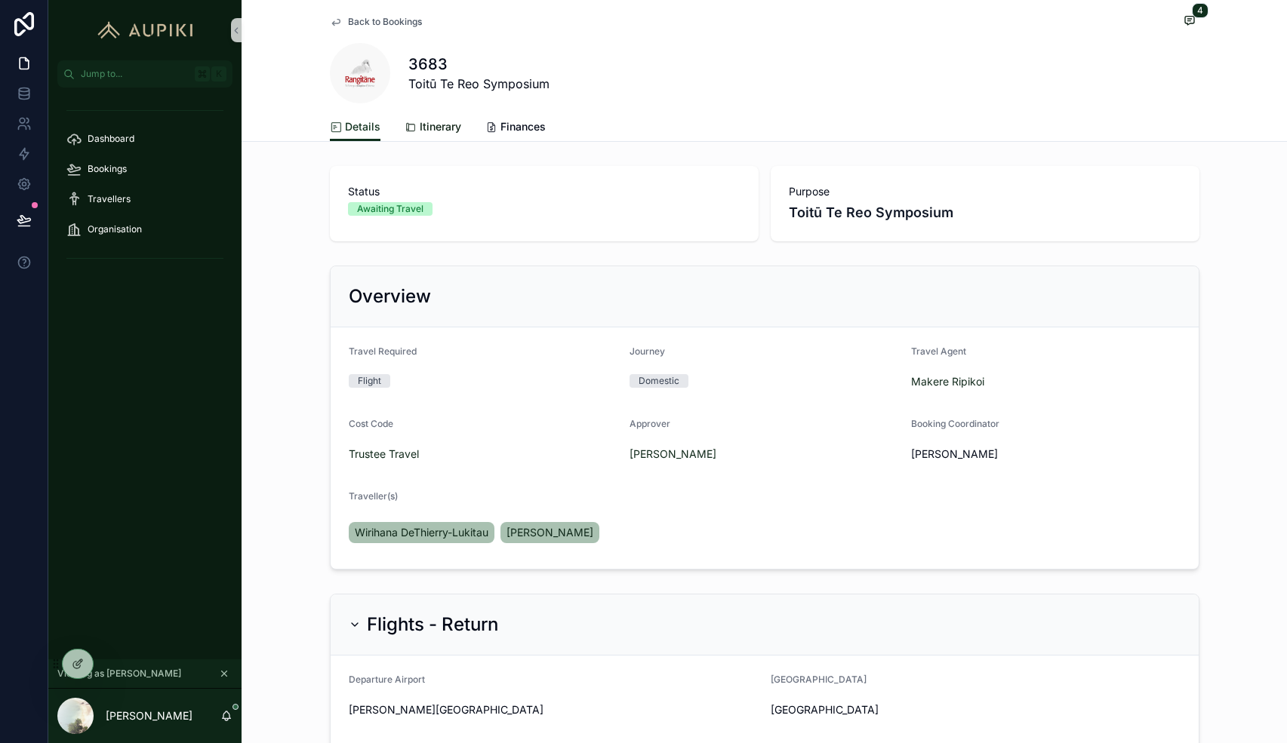
click at [451, 135] on link "Itinerary" at bounding box center [432, 128] width 57 height 30
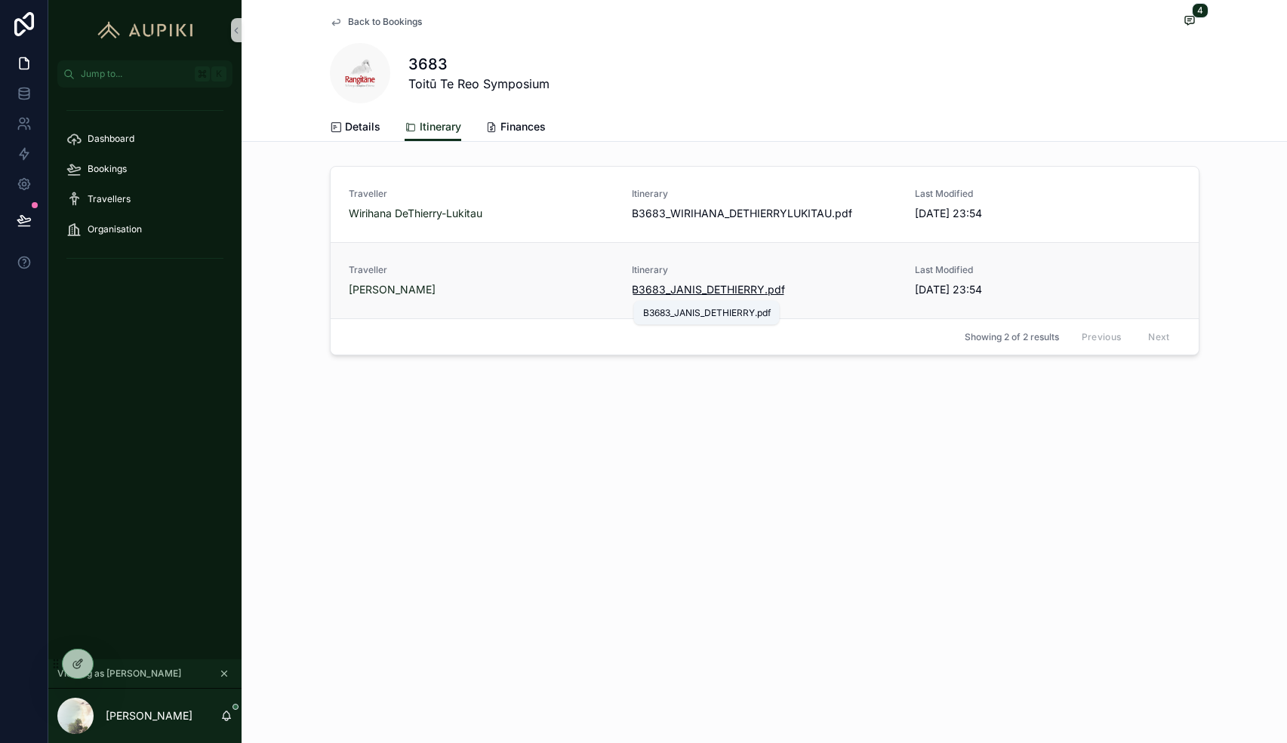
click at [709, 291] on span "B3683_JANIS_DETHIERRY" at bounding box center [698, 289] width 133 height 15
click at [721, 213] on span "B3683_WIRIHANA_DETHIERRYLUKITAU" at bounding box center [732, 213] width 200 height 15
click at [387, 23] on span "Back to Bookings" at bounding box center [385, 22] width 74 height 12
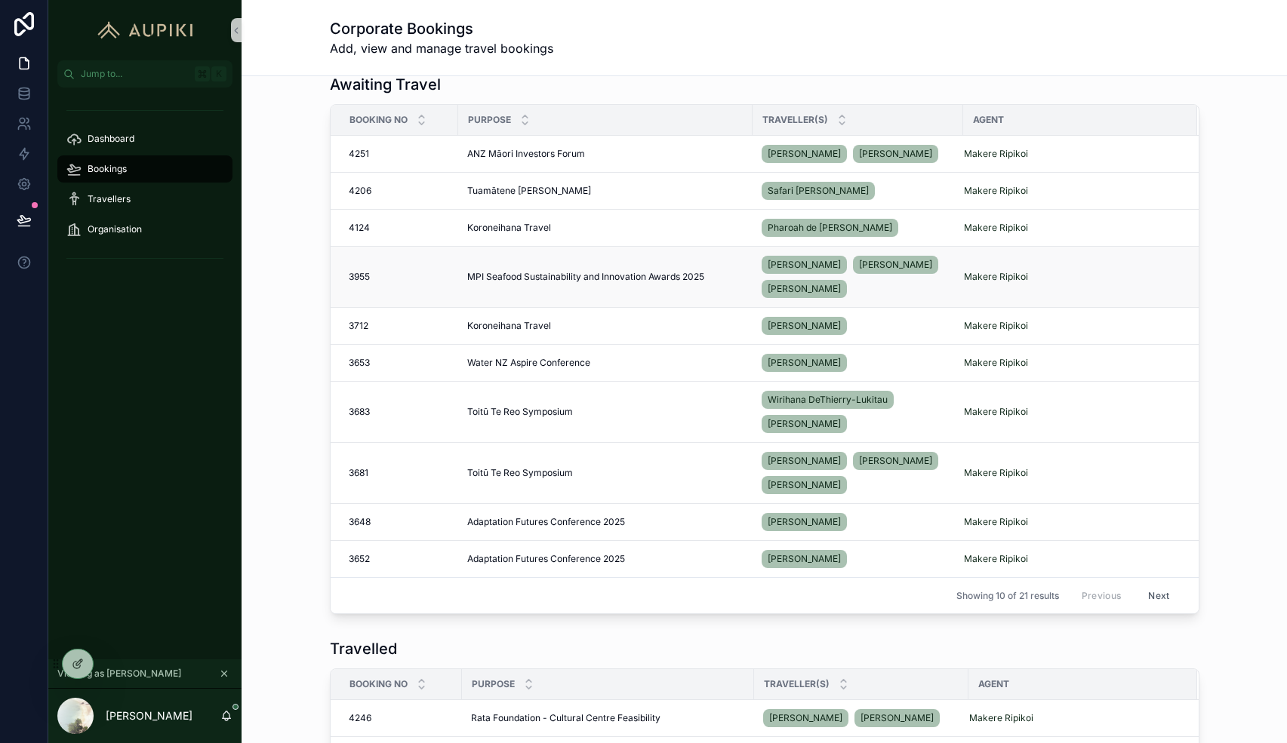
scroll to position [201, 0]
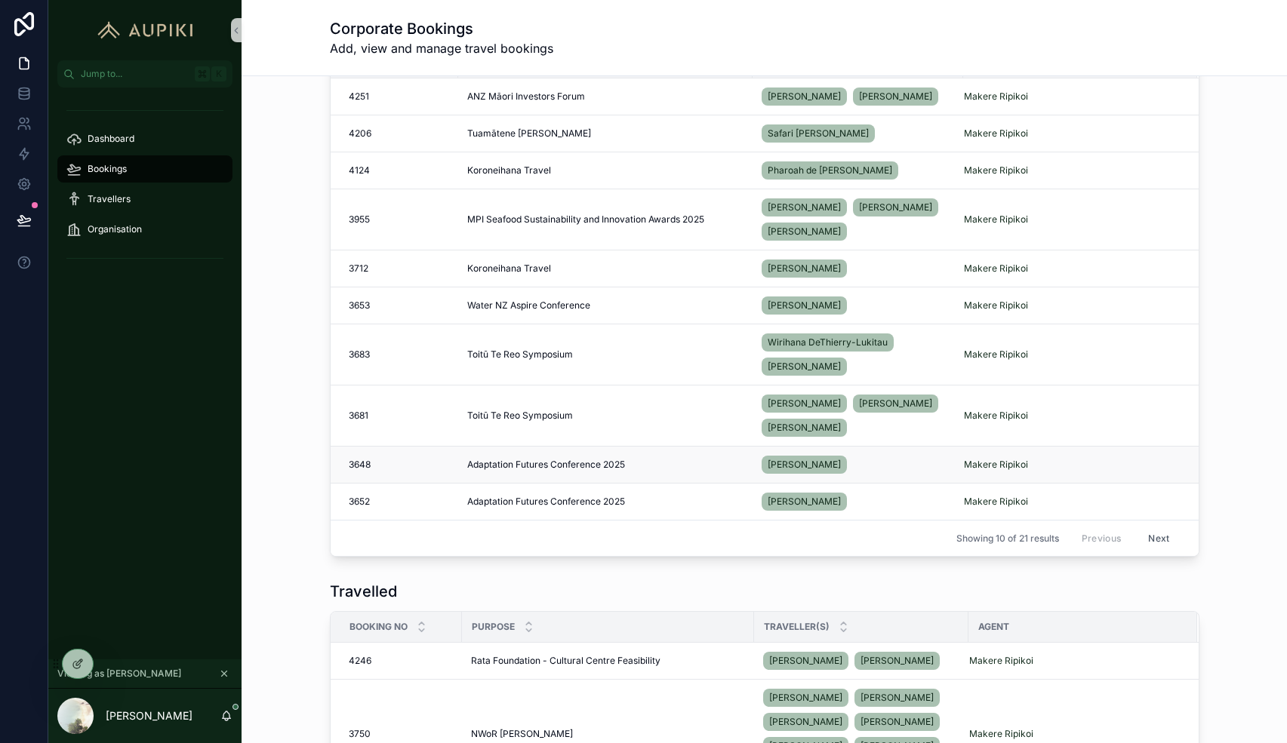
click at [374, 461] on div "3648 3648" at bounding box center [399, 465] width 100 height 12
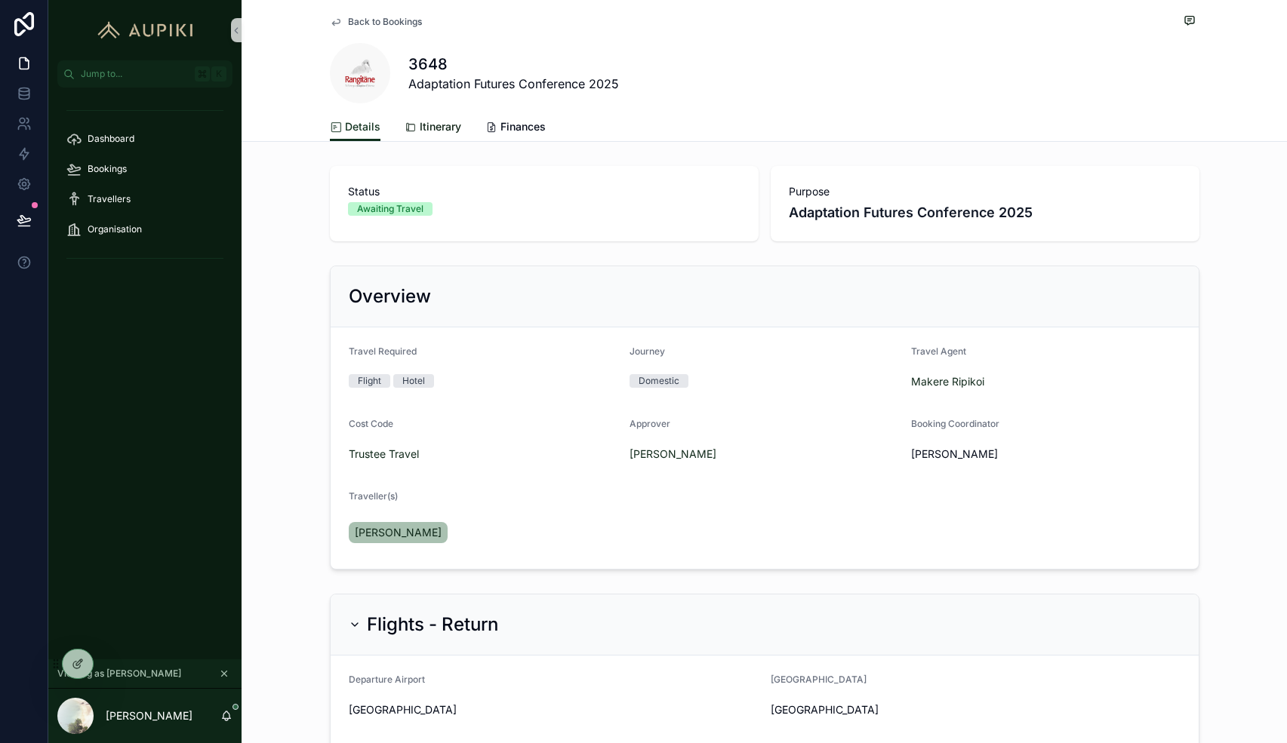
click at [453, 131] on span "Itinerary" at bounding box center [441, 126] width 42 height 15
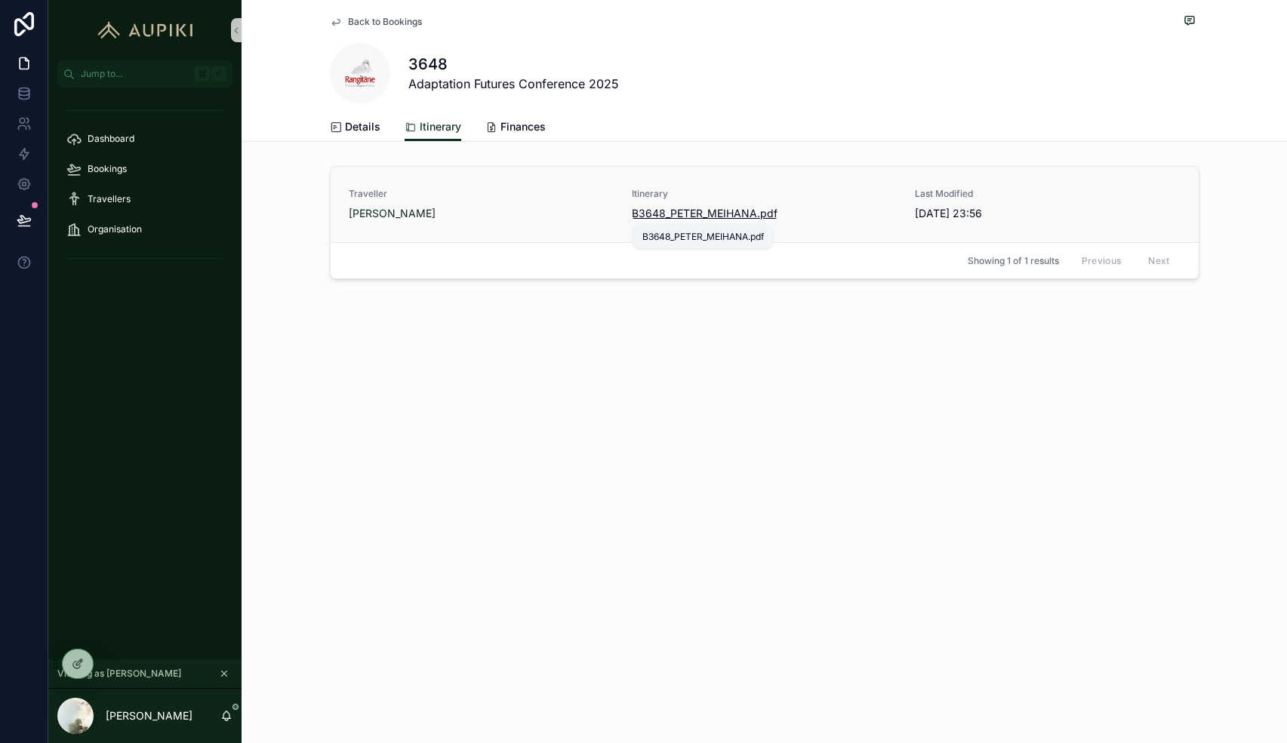
click at [719, 214] on span "B3648_PETER_MEIHANA" at bounding box center [694, 213] width 125 height 15
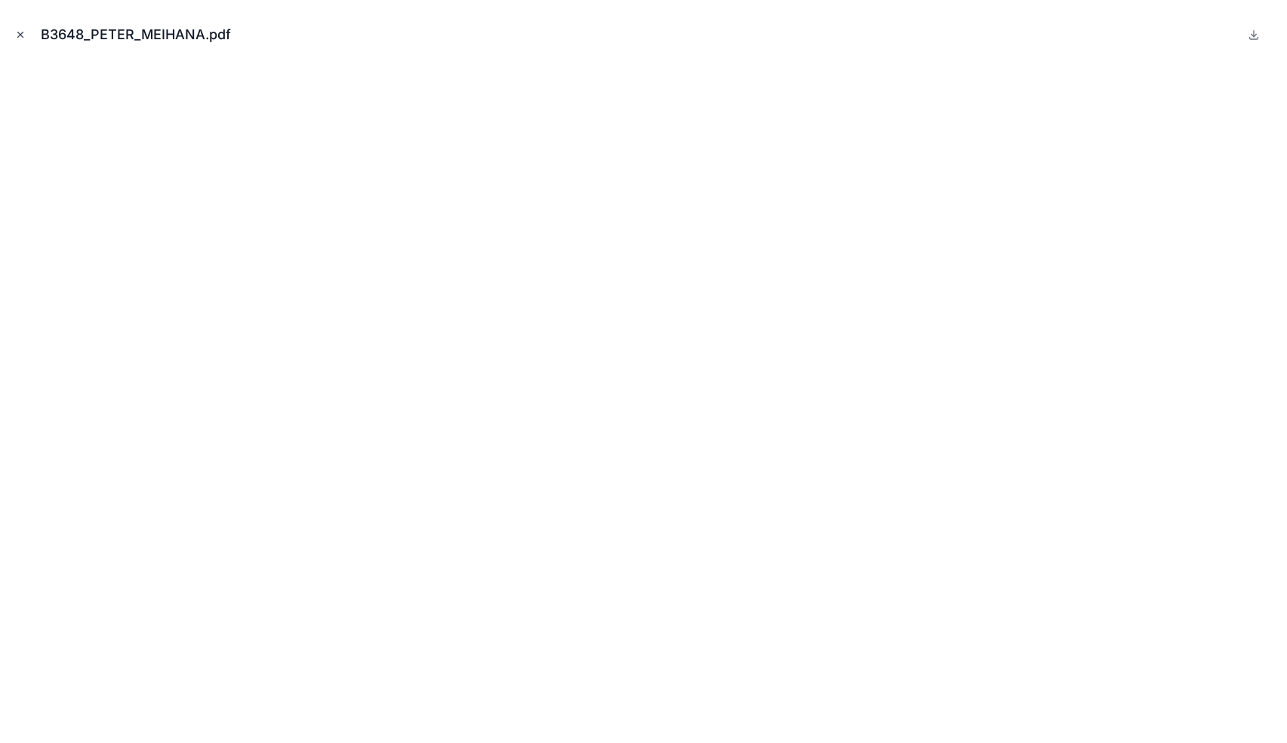
click at [23, 32] on icon "Close modal" at bounding box center [20, 34] width 5 height 5
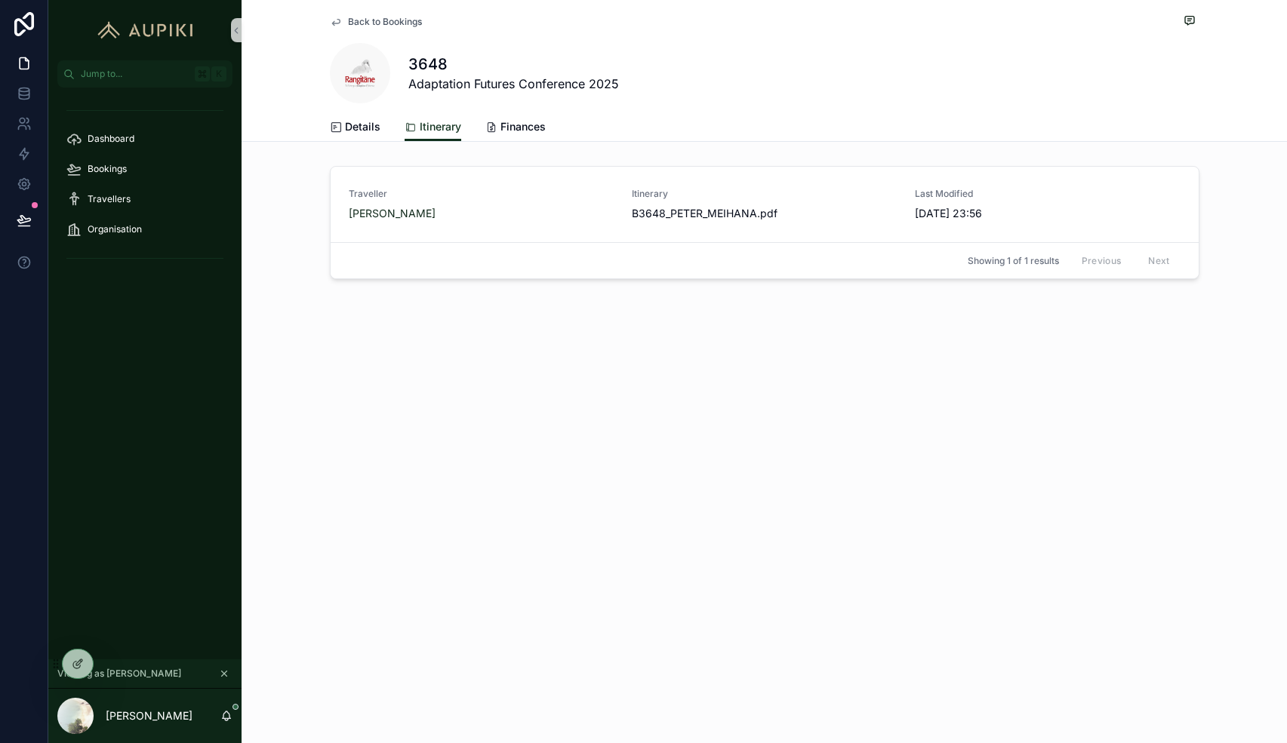
click at [389, 21] on span "Back to Bookings" at bounding box center [385, 22] width 74 height 12
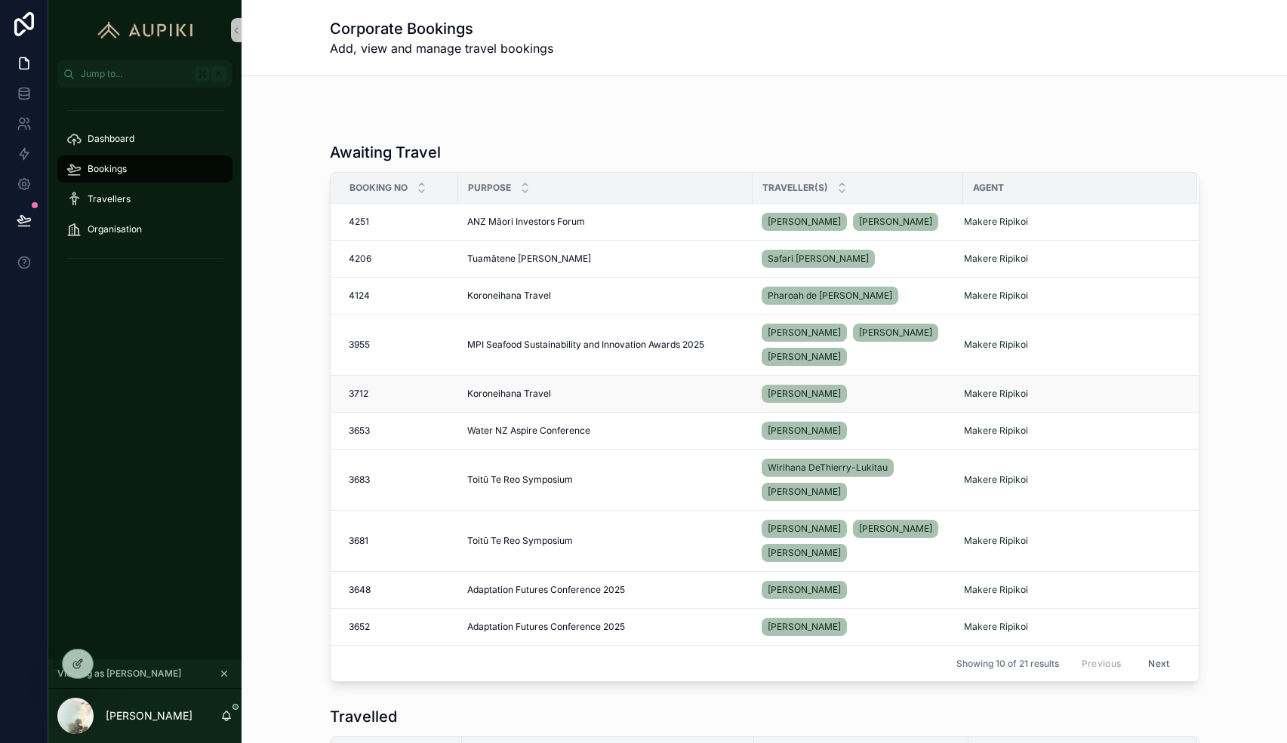
scroll to position [80, 0]
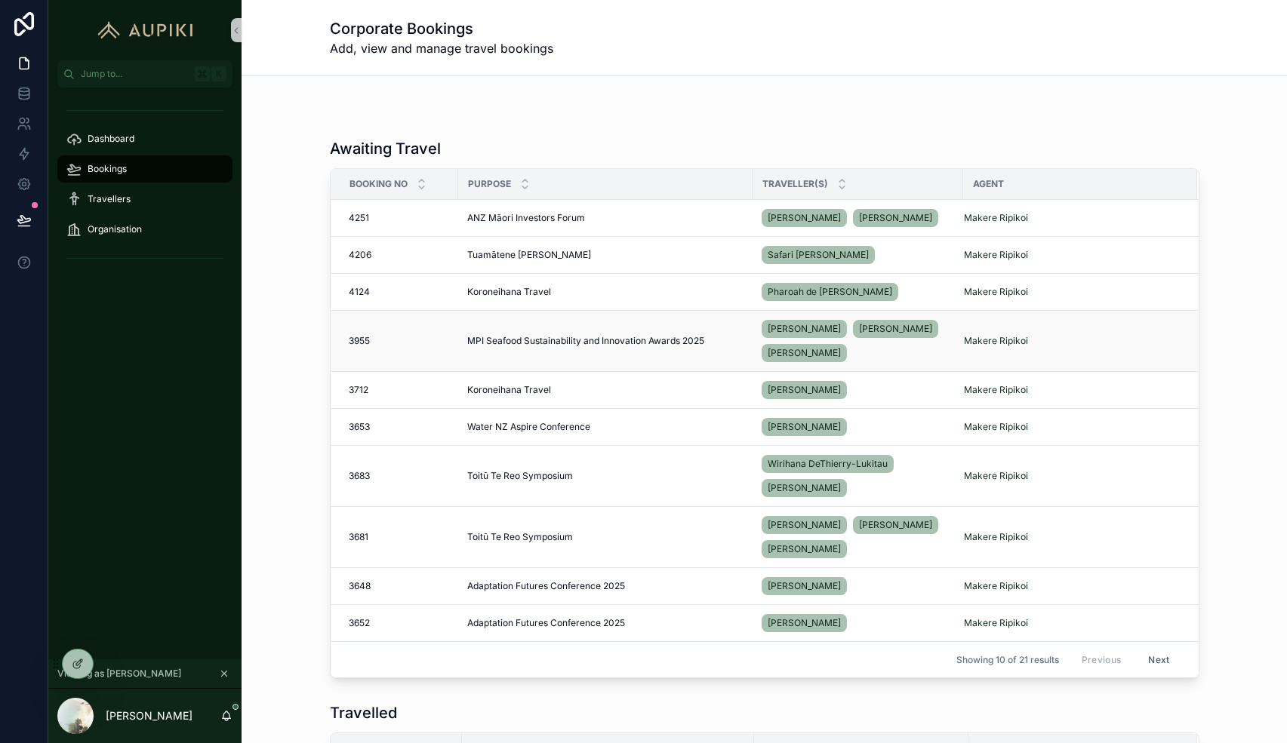
click at [427, 338] on div "3955 3955" at bounding box center [399, 341] width 100 height 12
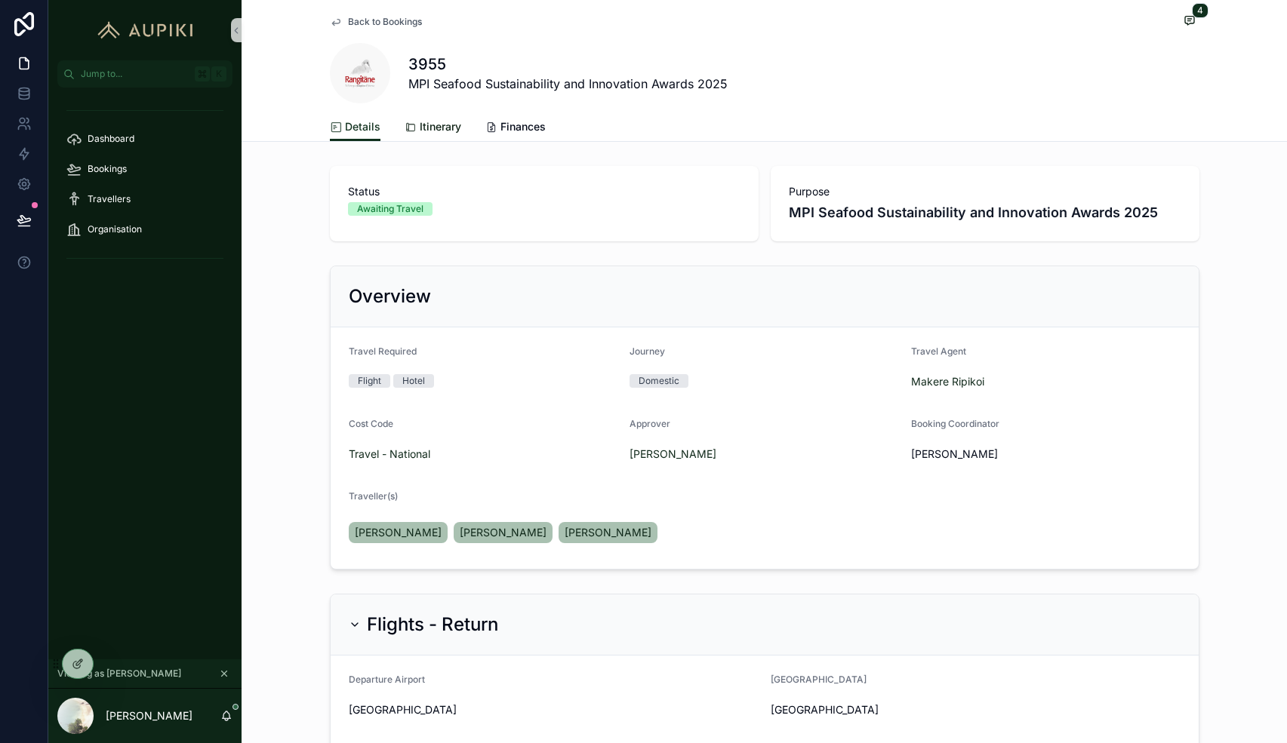
click at [426, 130] on span "Itinerary" at bounding box center [441, 126] width 42 height 15
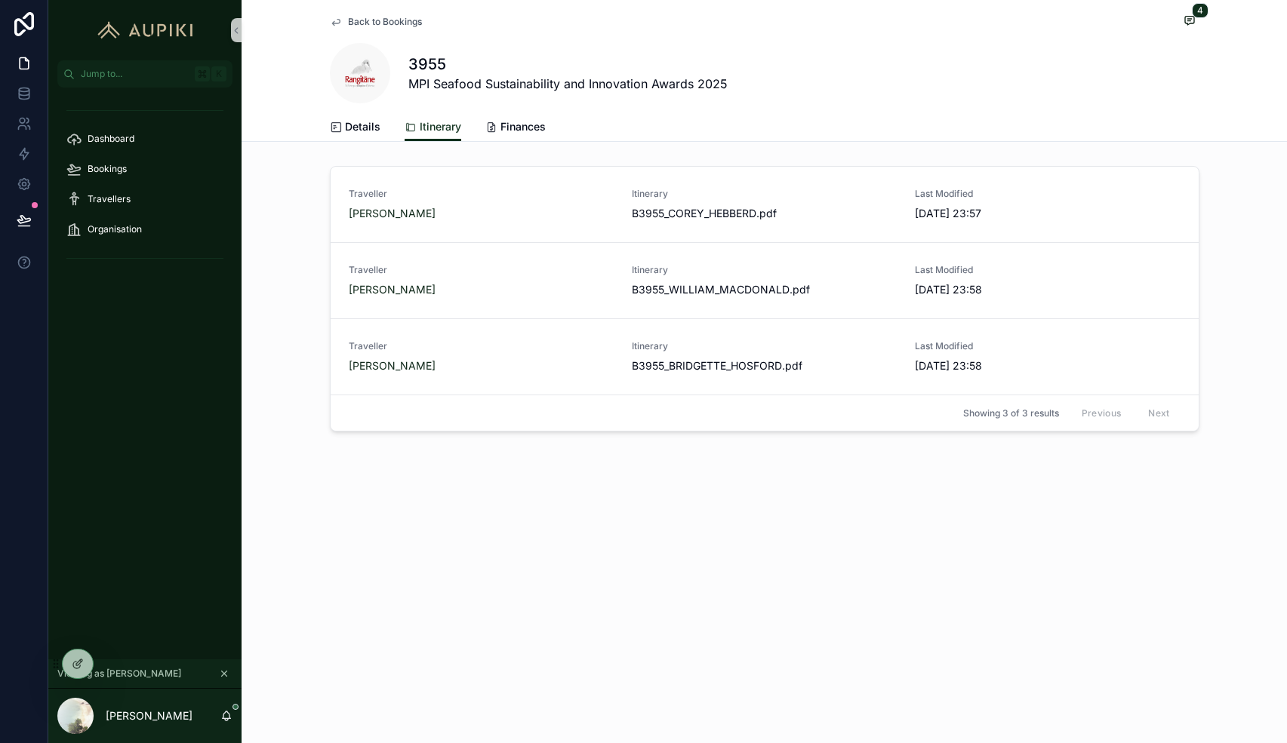
click at [374, 20] on span "Back to Bookings" at bounding box center [385, 22] width 74 height 12
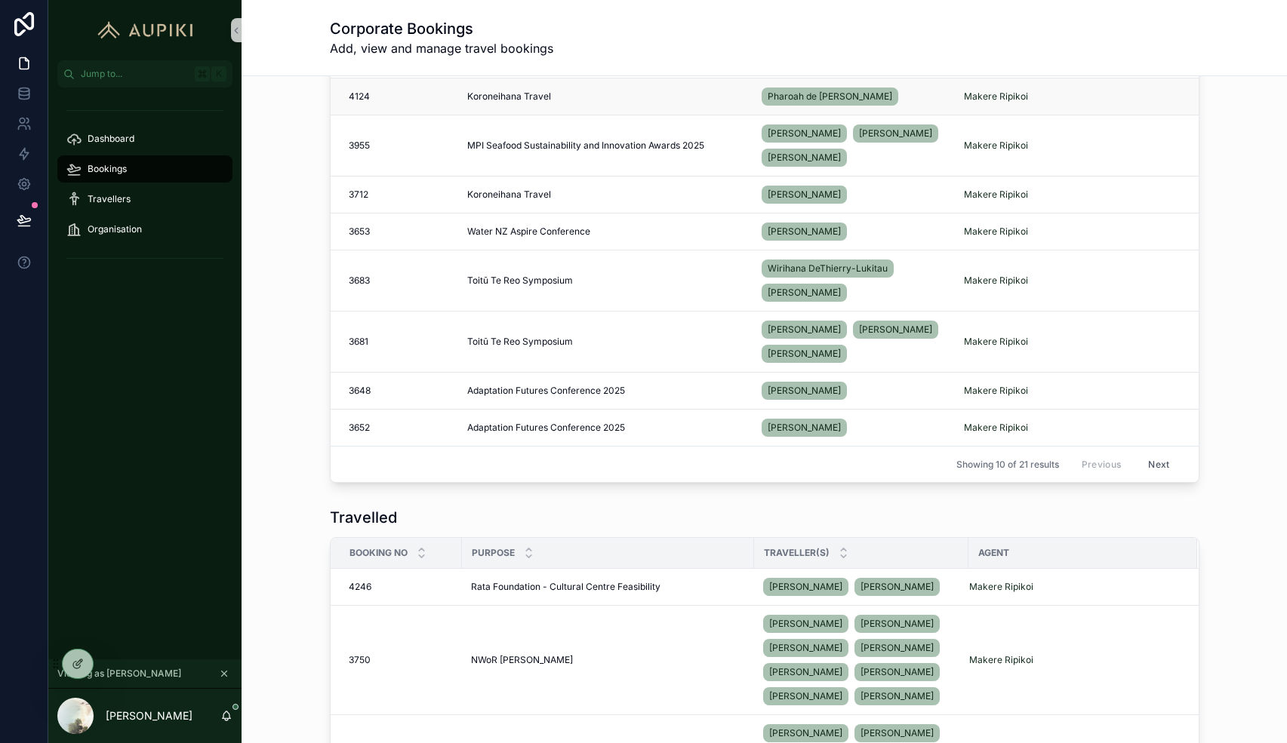
scroll to position [278, 0]
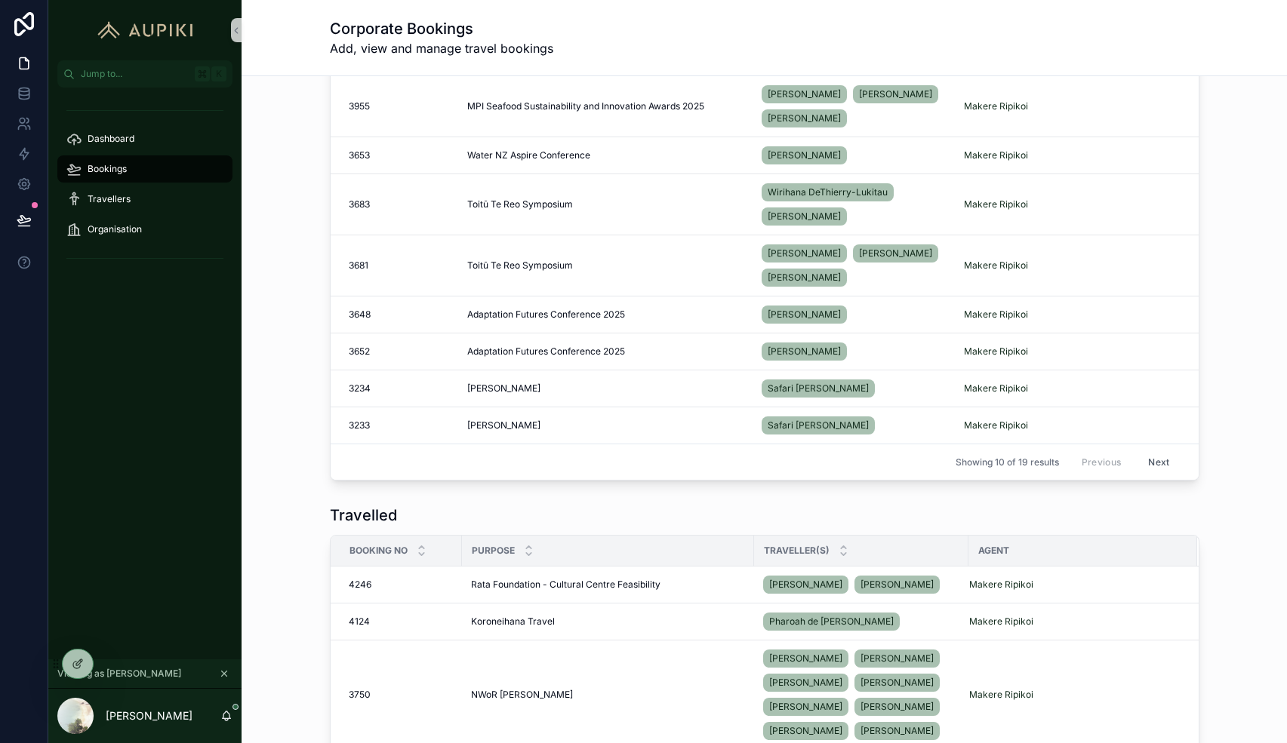
click at [1155, 462] on button "Next" at bounding box center [1158, 461] width 42 height 23
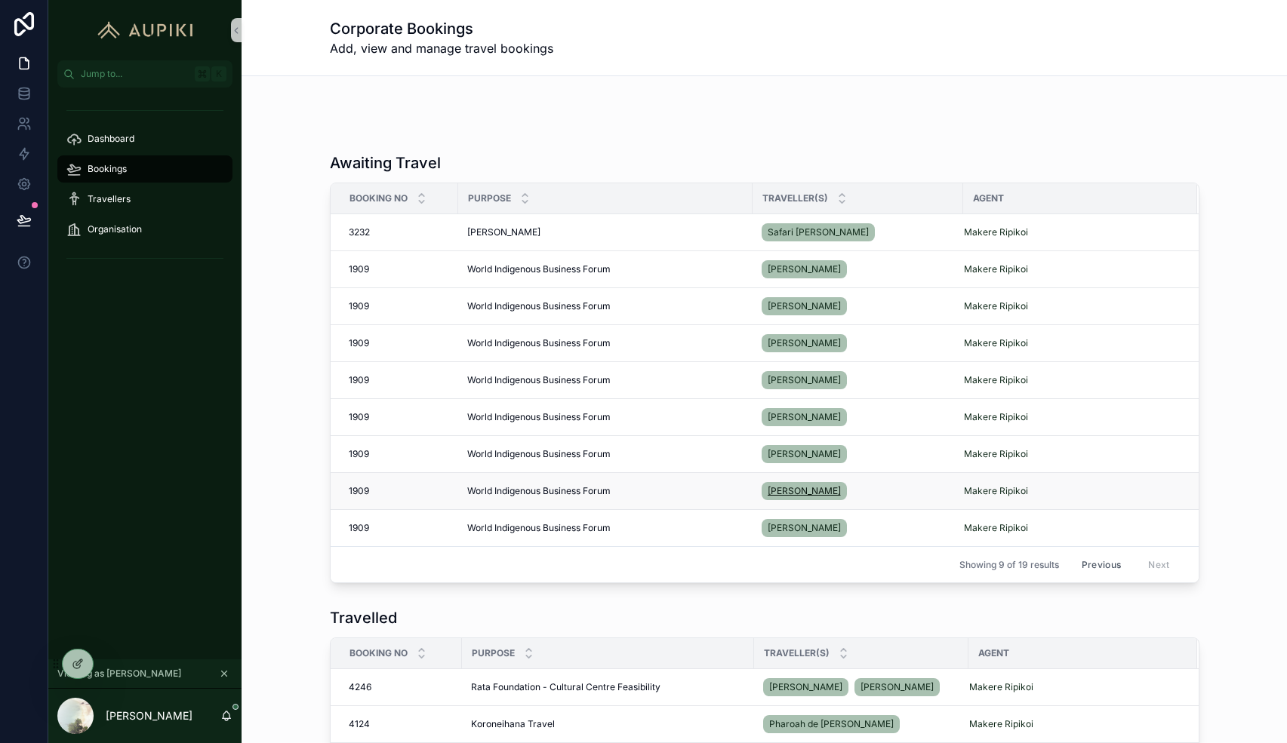
scroll to position [64, 0]
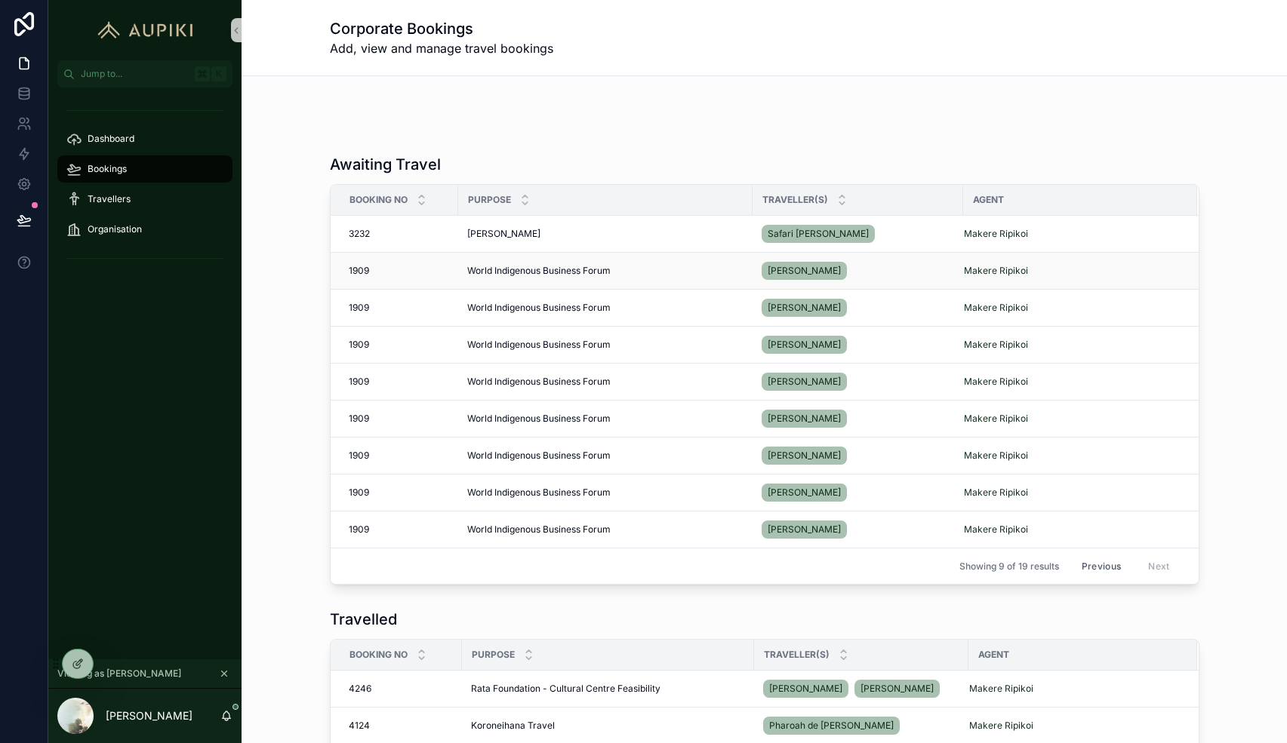
click at [713, 266] on div "World Indigenous Business Forum World Indigenous Business Forum" at bounding box center [605, 271] width 276 height 12
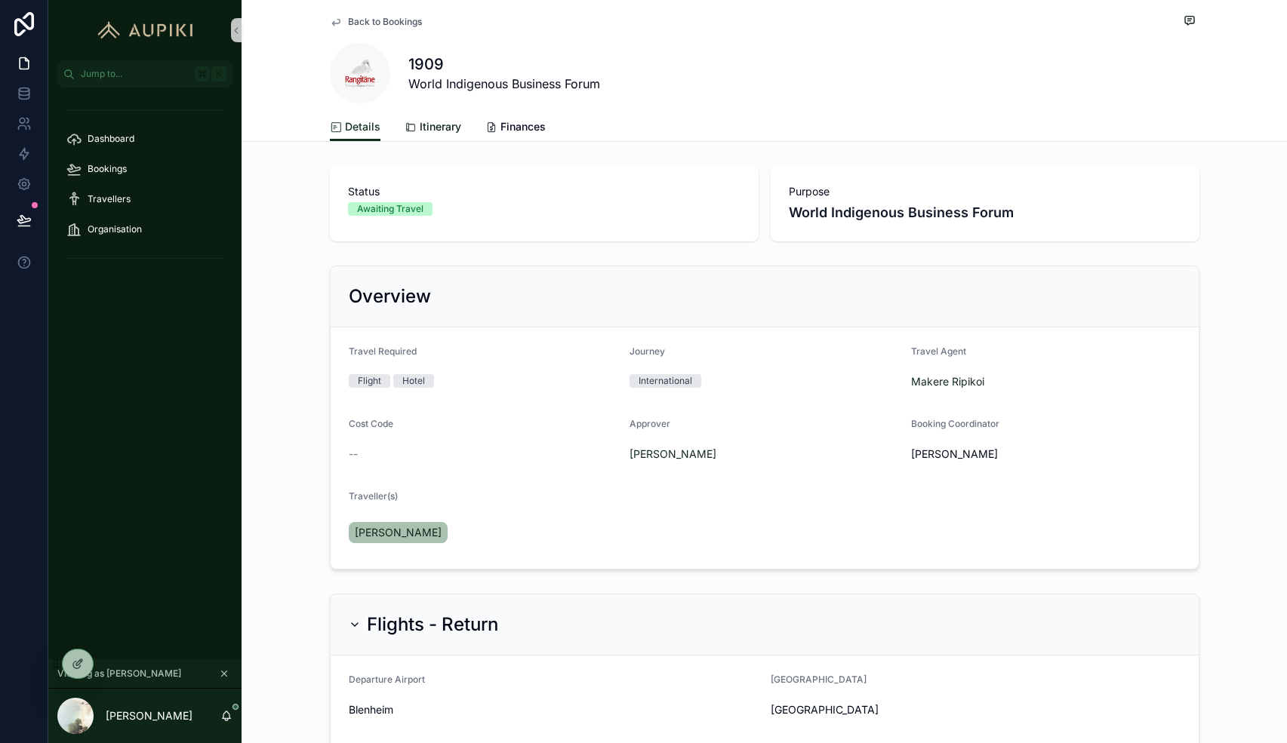
click at [445, 125] on span "Itinerary" at bounding box center [441, 126] width 42 height 15
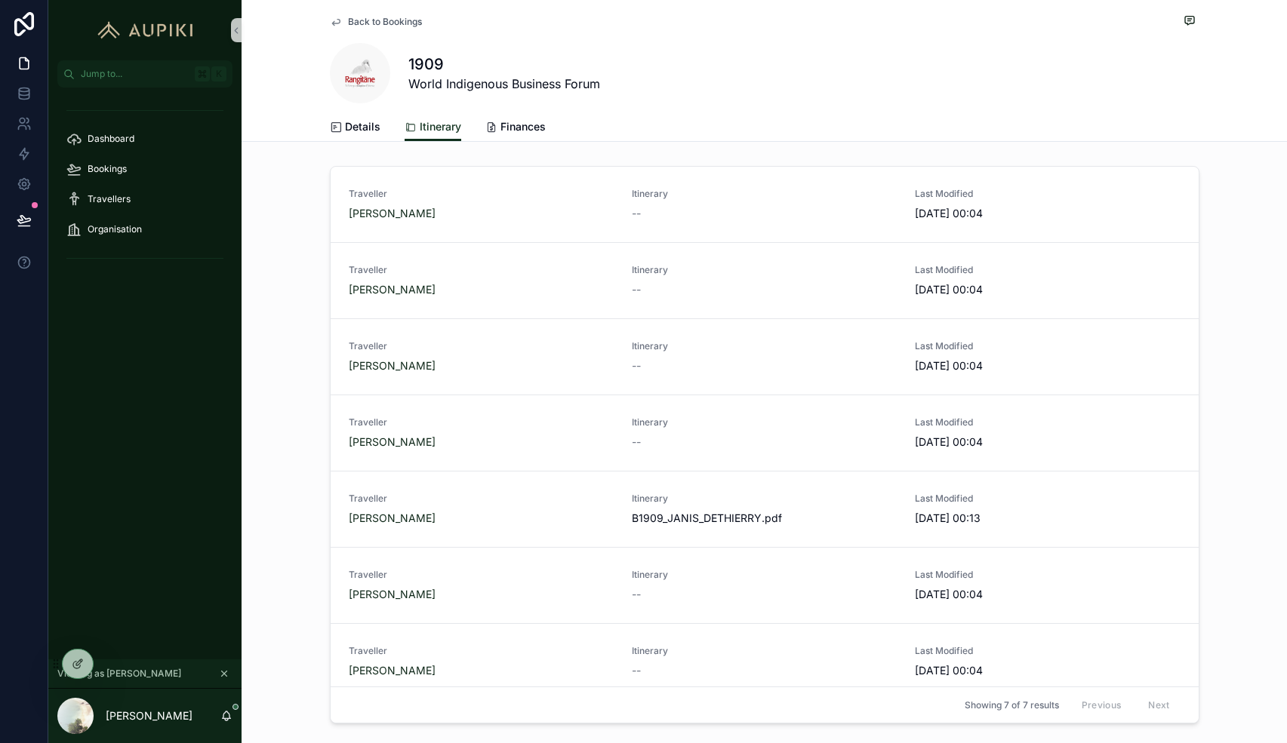
click at [1206, 334] on div "Traveller [PERSON_NAME] Itinerary -- Last Modified [DATE] 00:04 Traveller [PERS…" at bounding box center [763, 448] width 1045 height 576
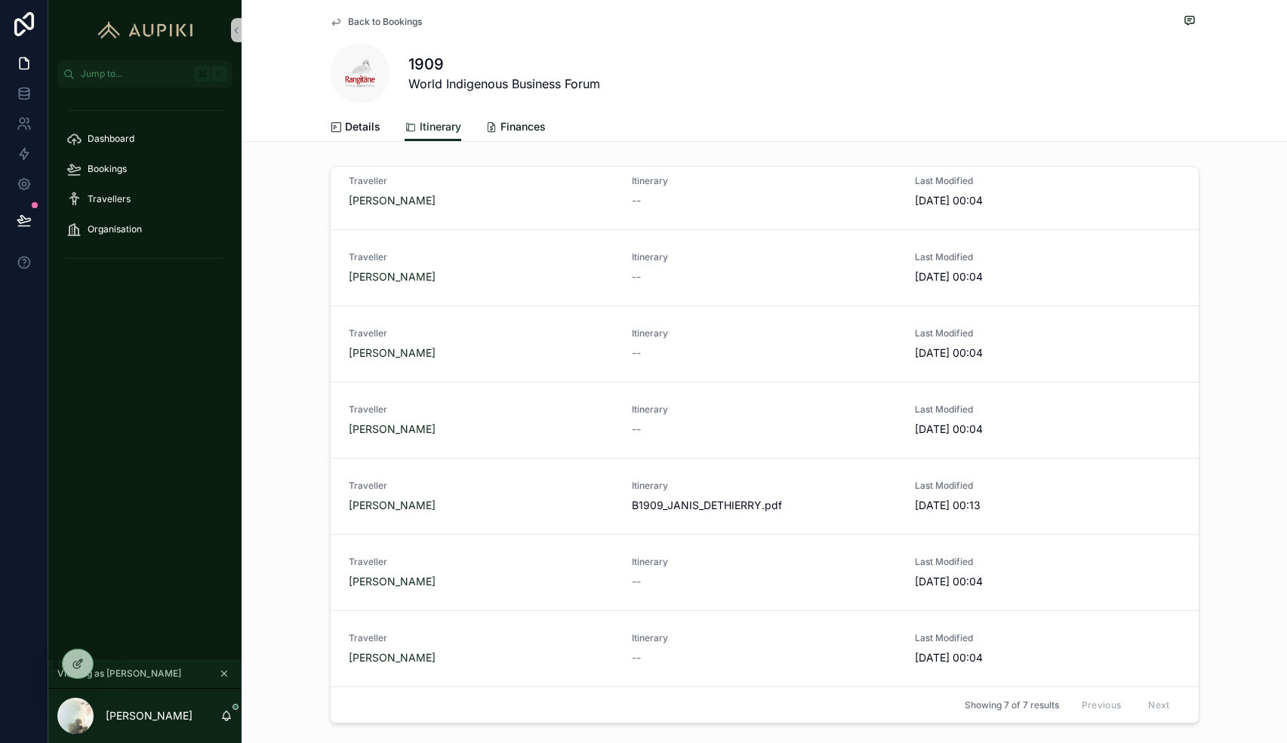
click at [517, 129] on span "Finances" at bounding box center [522, 126] width 45 height 15
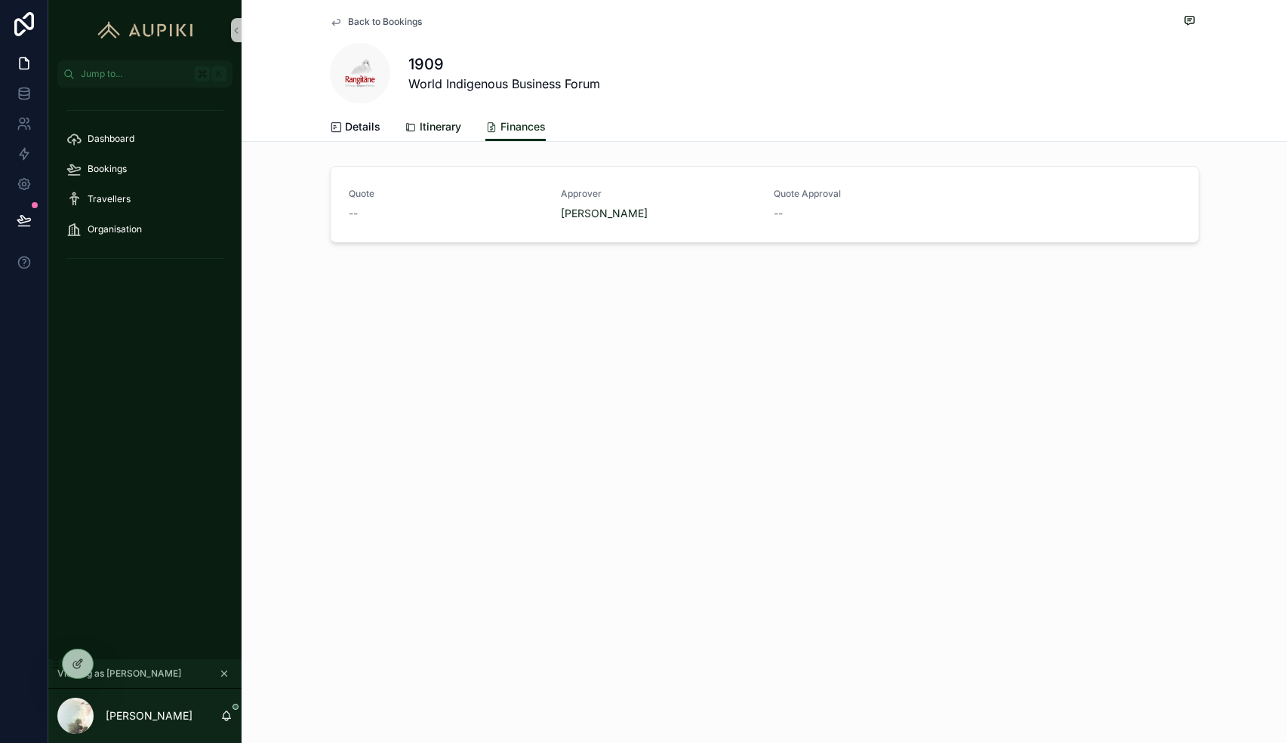
click at [450, 127] on span "Itinerary" at bounding box center [441, 126] width 42 height 15
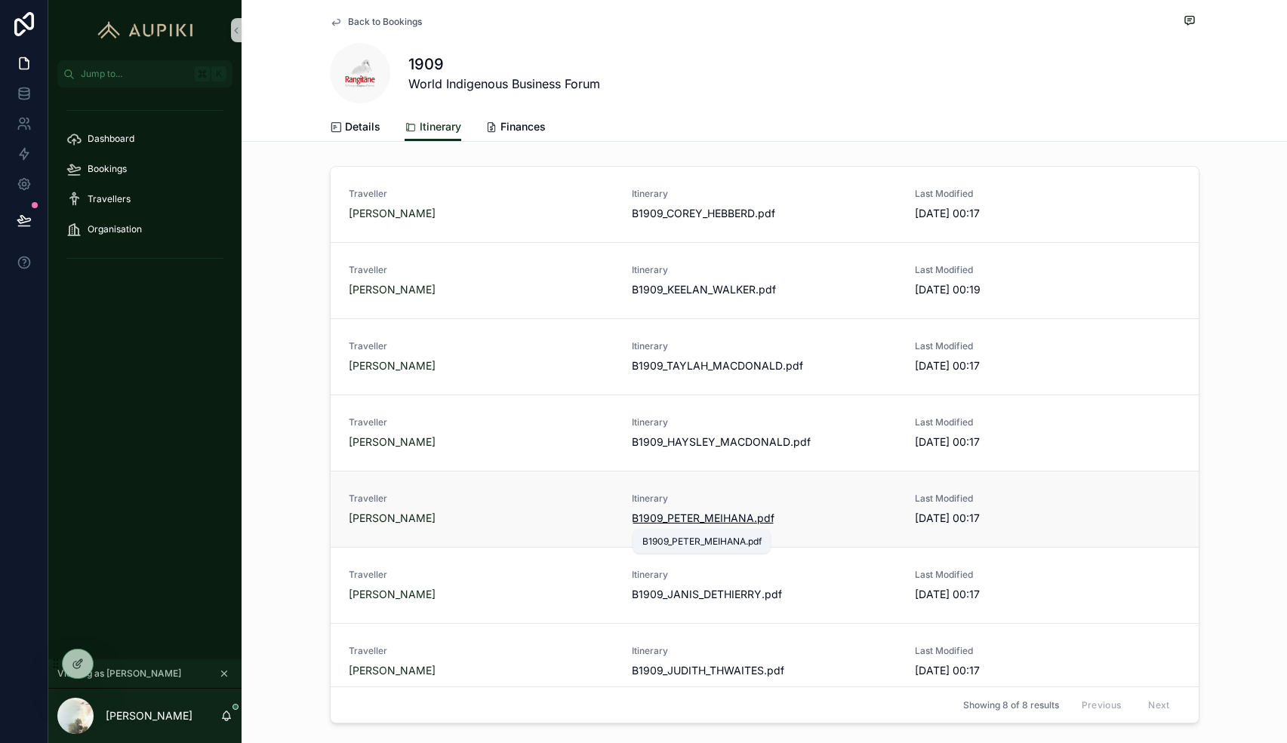
click at [724, 518] on span "B1909_PETER_MEIHANA" at bounding box center [693, 518] width 122 height 15
click at [110, 666] on icon at bounding box center [111, 664] width 12 height 12
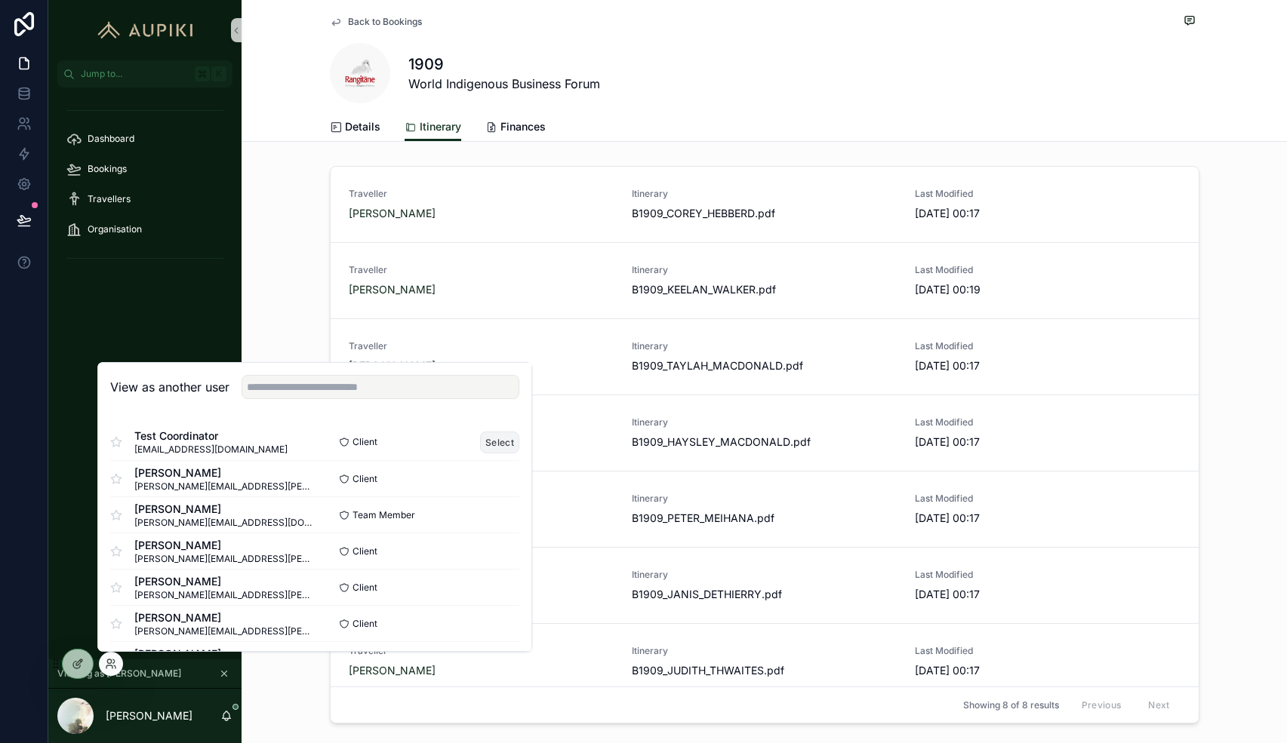
click at [496, 435] on button "Select" at bounding box center [499, 443] width 39 height 22
click at [494, 440] on button "Select" at bounding box center [499, 443] width 39 height 22
click at [149, 125] on link "Dashboard" at bounding box center [144, 138] width 175 height 27
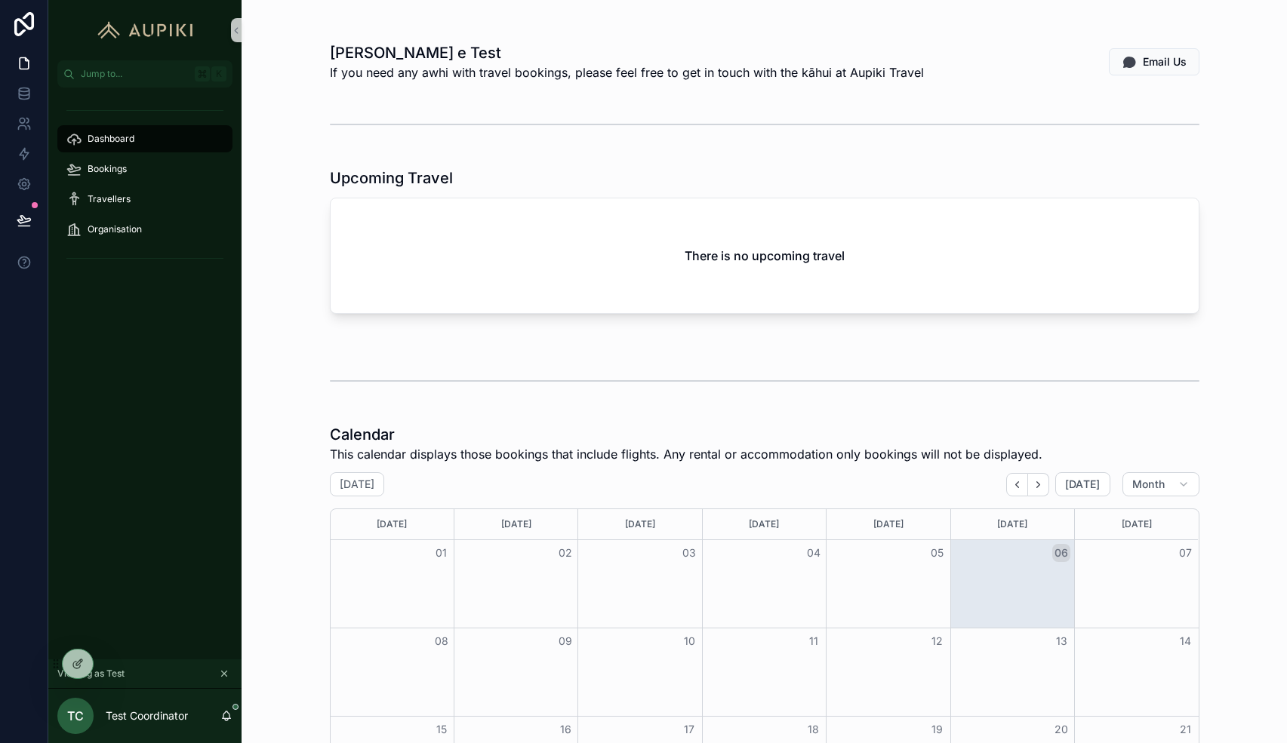
click at [112, 153] on div "Dashboard" at bounding box center [144, 139] width 193 height 30
click at [118, 165] on span "Bookings" at bounding box center [107, 169] width 39 height 12
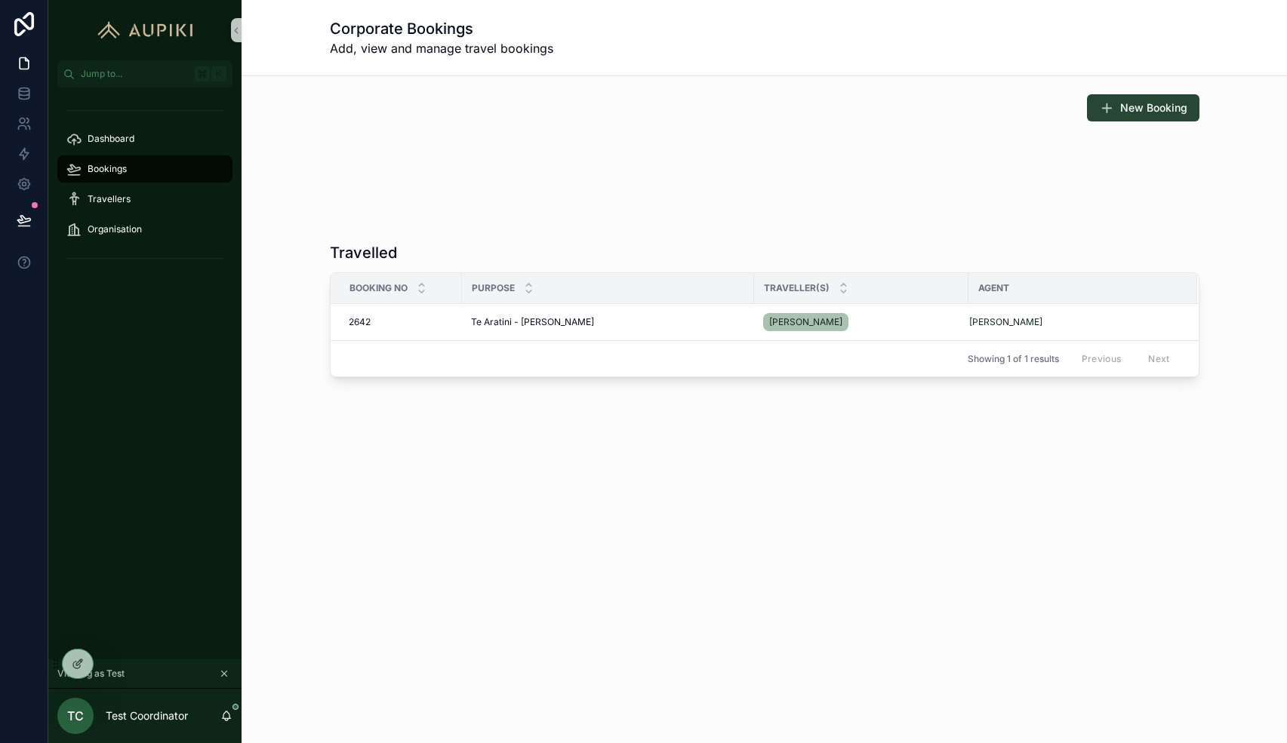
click at [1144, 100] on span "New Booking" at bounding box center [1153, 107] width 67 height 15
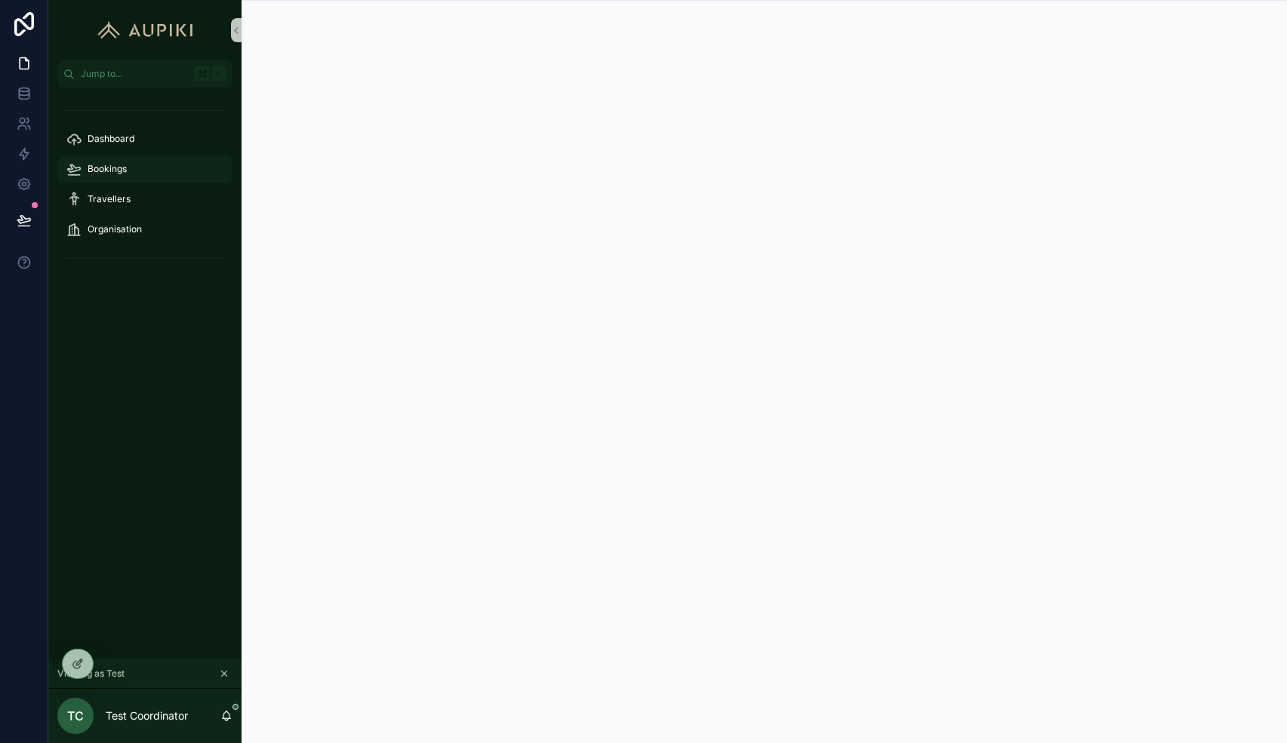
click at [123, 171] on span "Bookings" at bounding box center [107, 169] width 39 height 12
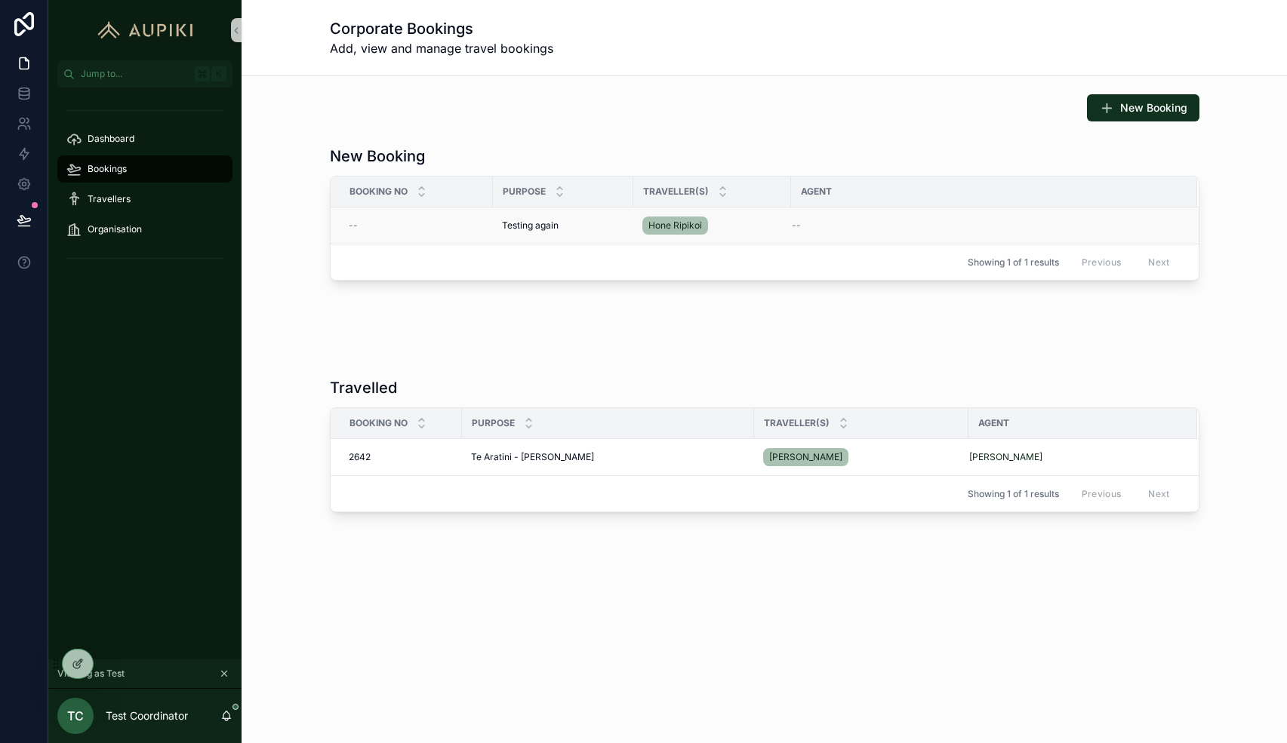
click at [552, 218] on td "Testing again Testing again" at bounding box center [563, 226] width 140 height 37
click at [226, 675] on icon "scrollable content" at bounding box center [224, 674] width 11 height 11
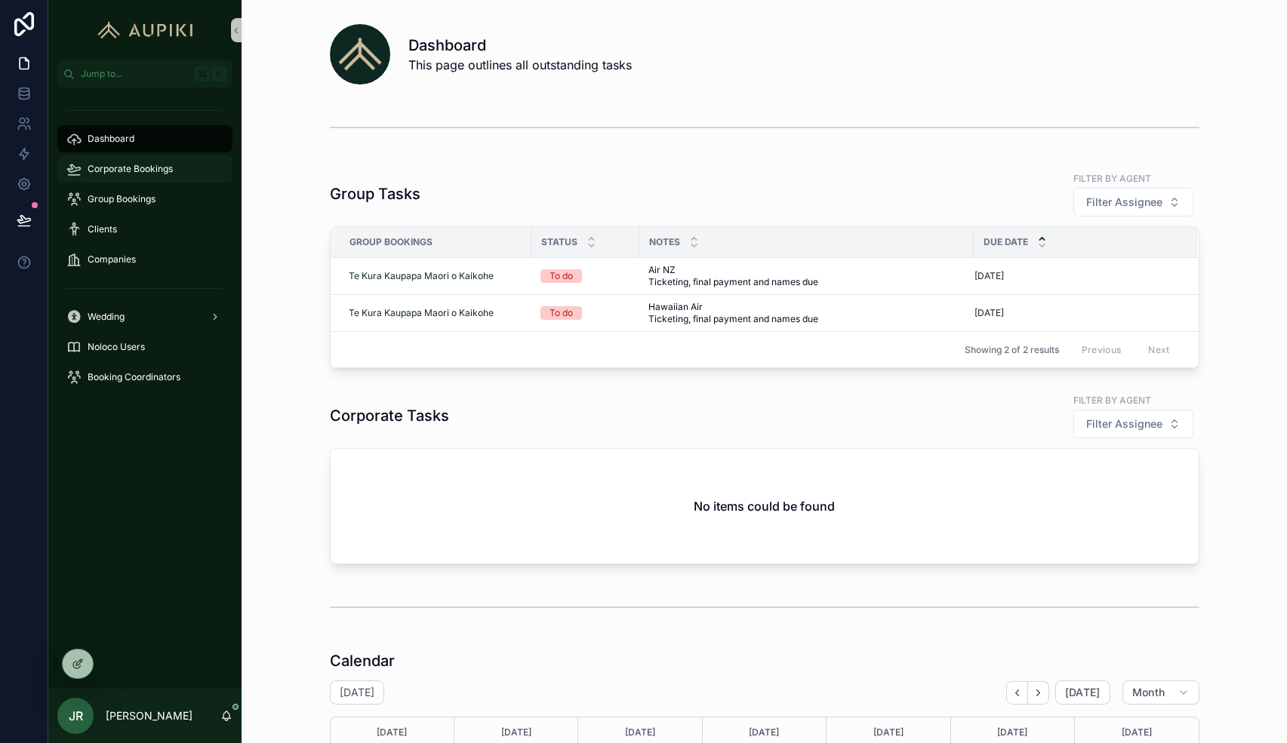
click at [134, 173] on span "Corporate Bookings" at bounding box center [130, 169] width 85 height 12
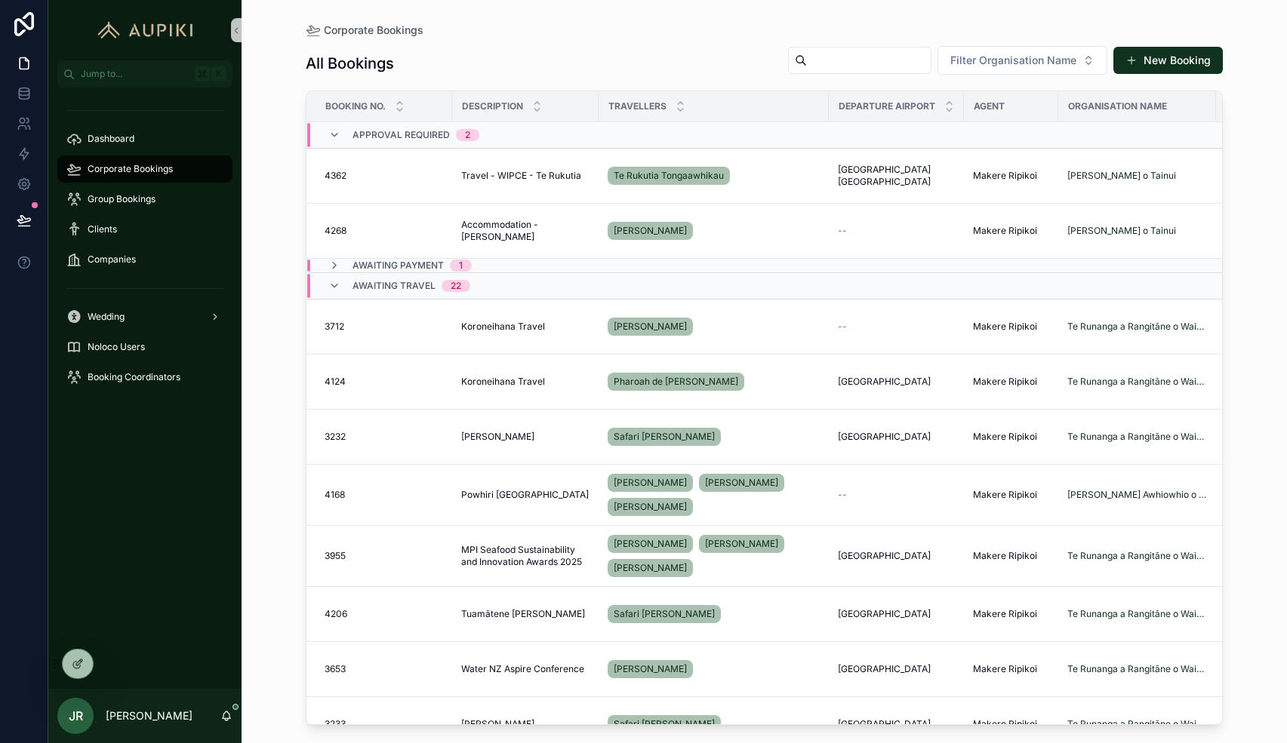
click at [352, 283] on span "Awaiting Travel" at bounding box center [393, 286] width 83 height 12
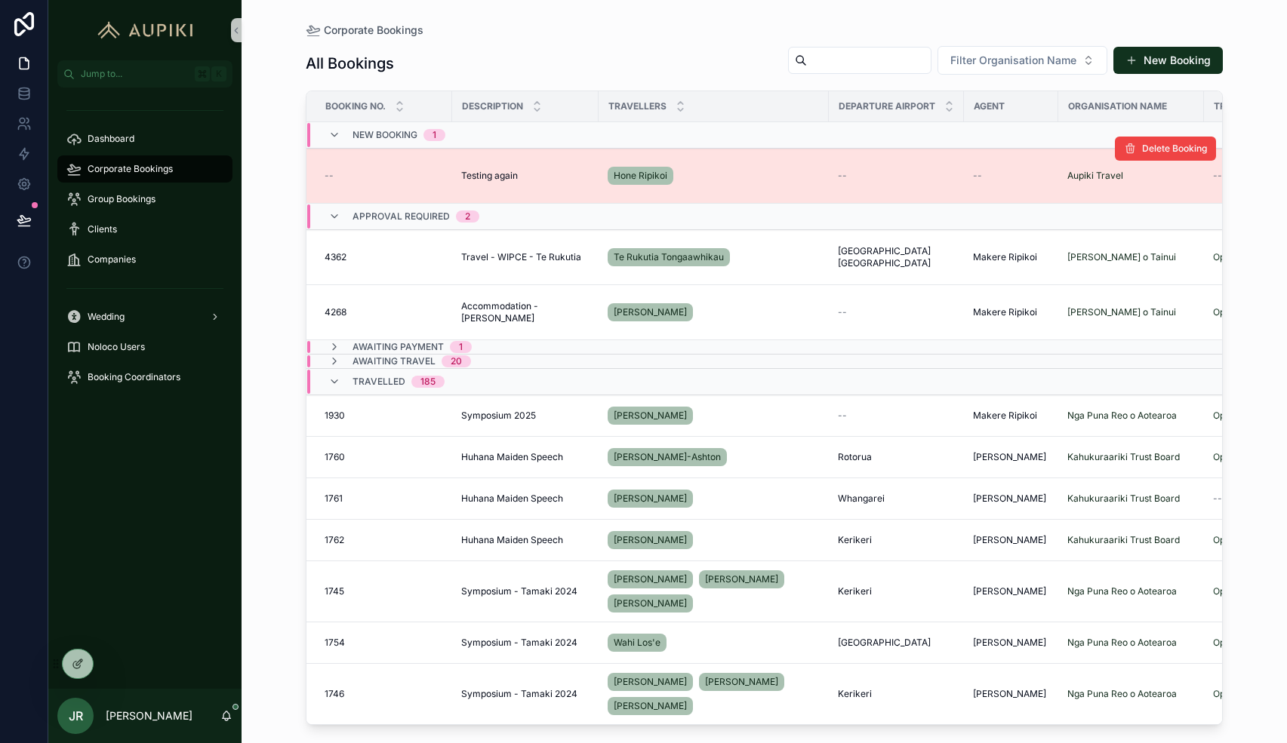
click at [435, 162] on td "--" at bounding box center [379, 176] width 146 height 55
click at [480, 168] on td "Testing again Testing again" at bounding box center [525, 176] width 146 height 55
click at [484, 174] on span "Testing again" at bounding box center [489, 176] width 57 height 12
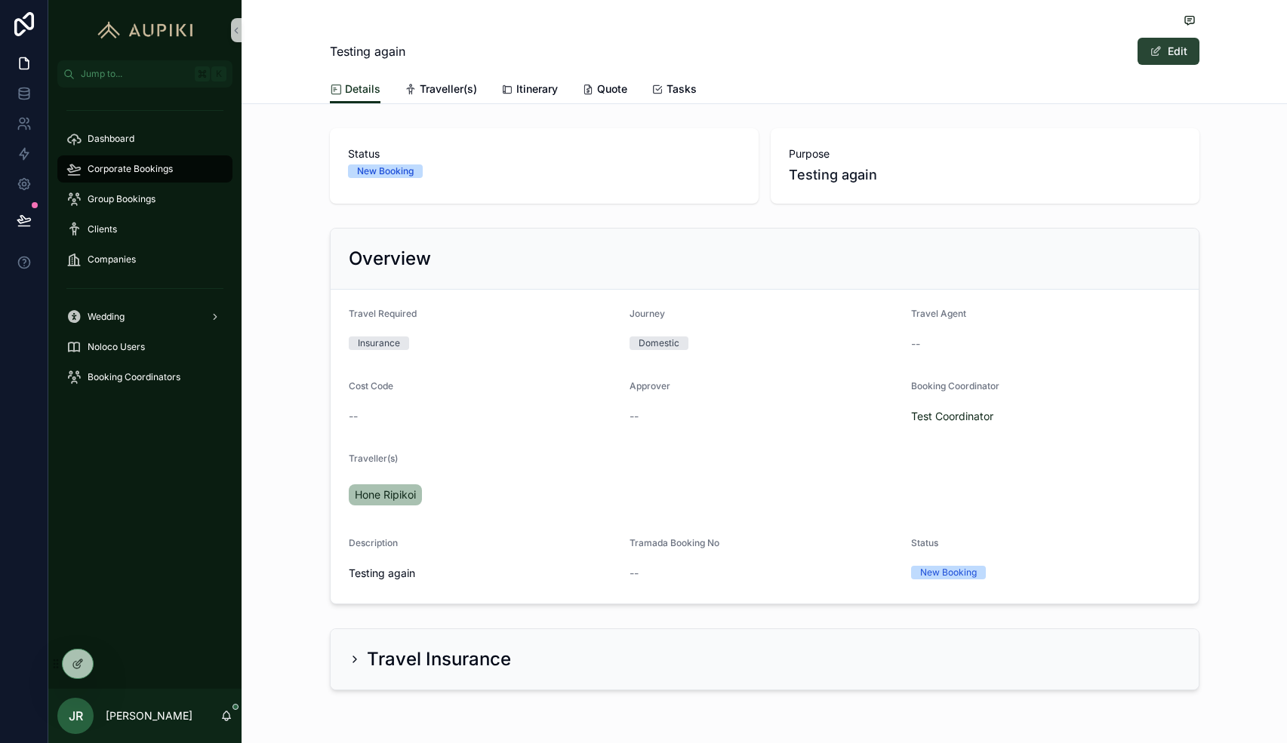
click at [1169, 50] on button "Edit" at bounding box center [1168, 51] width 62 height 27
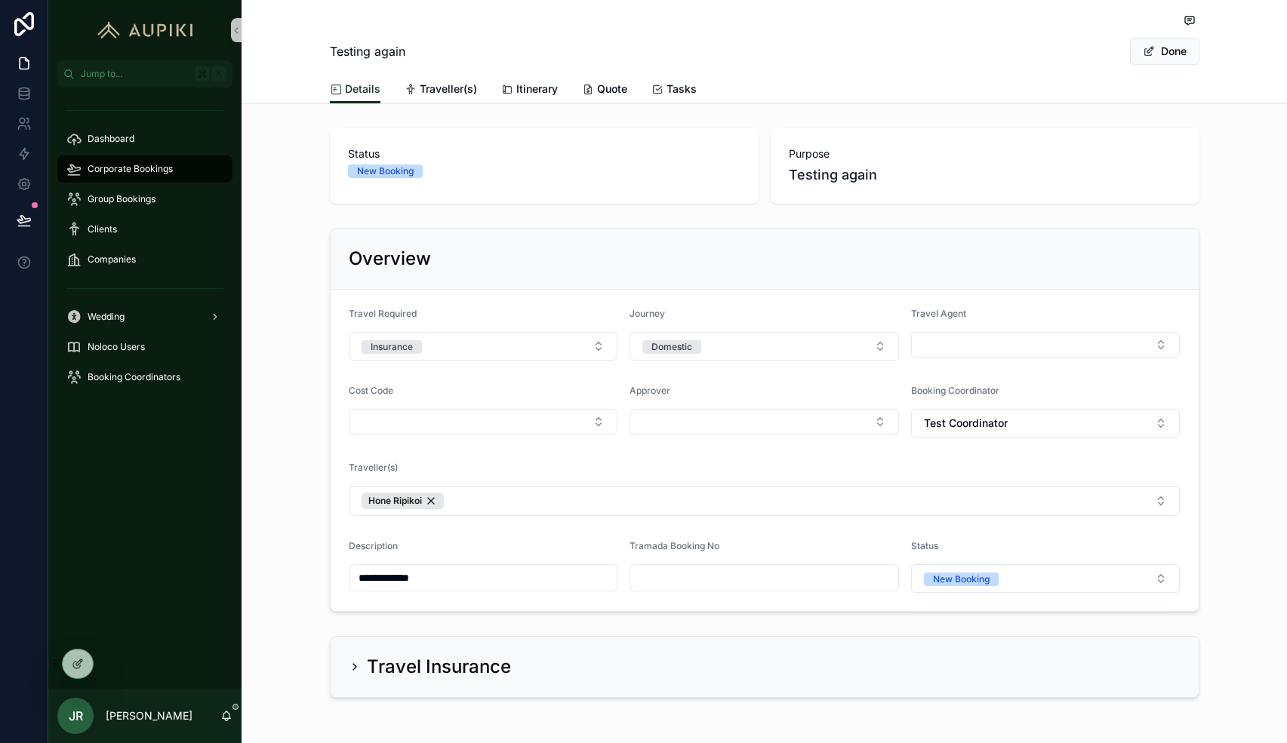
click at [691, 564] on div "scrollable content" at bounding box center [763, 577] width 269 height 27
click at [696, 573] on input "scrollable content" at bounding box center [764, 577] width 268 height 21
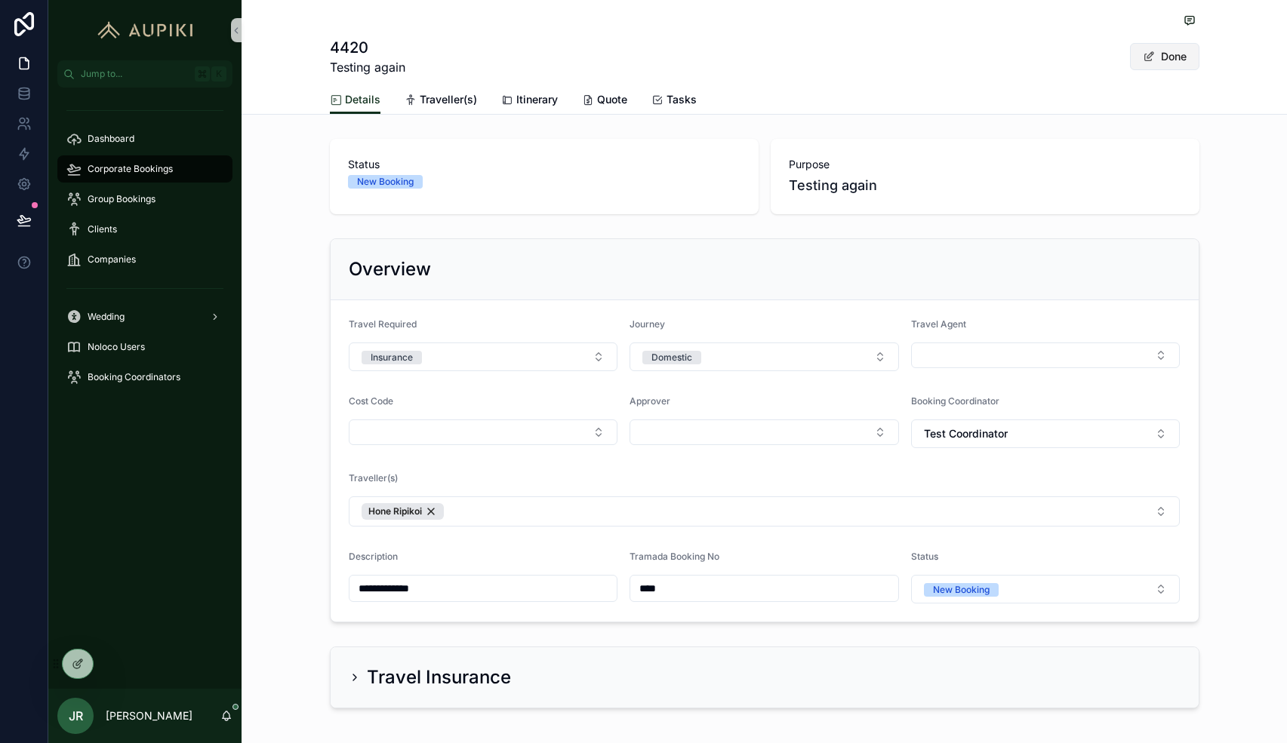
type input "****"
click at [1164, 60] on button "Done" at bounding box center [1164, 56] width 69 height 27
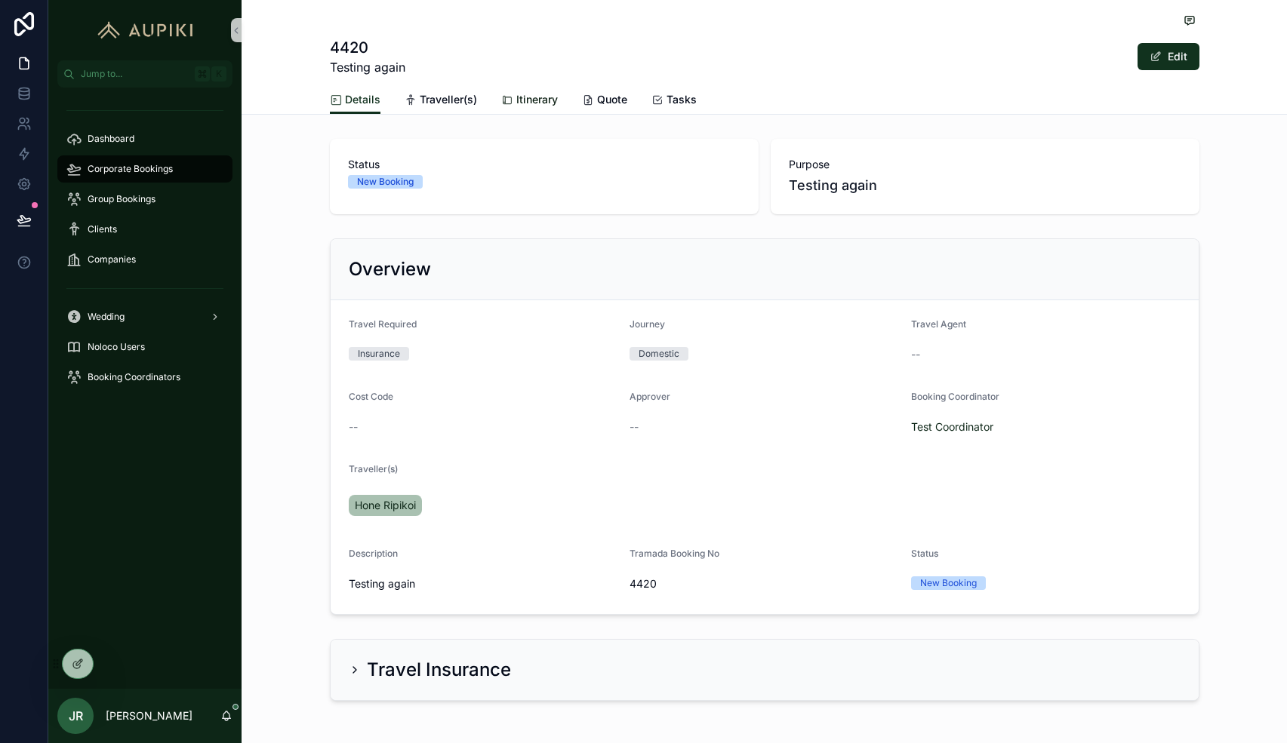
click at [534, 103] on span "Itinerary" at bounding box center [537, 99] width 42 height 15
